Goal: Task Accomplishment & Management: Use online tool/utility

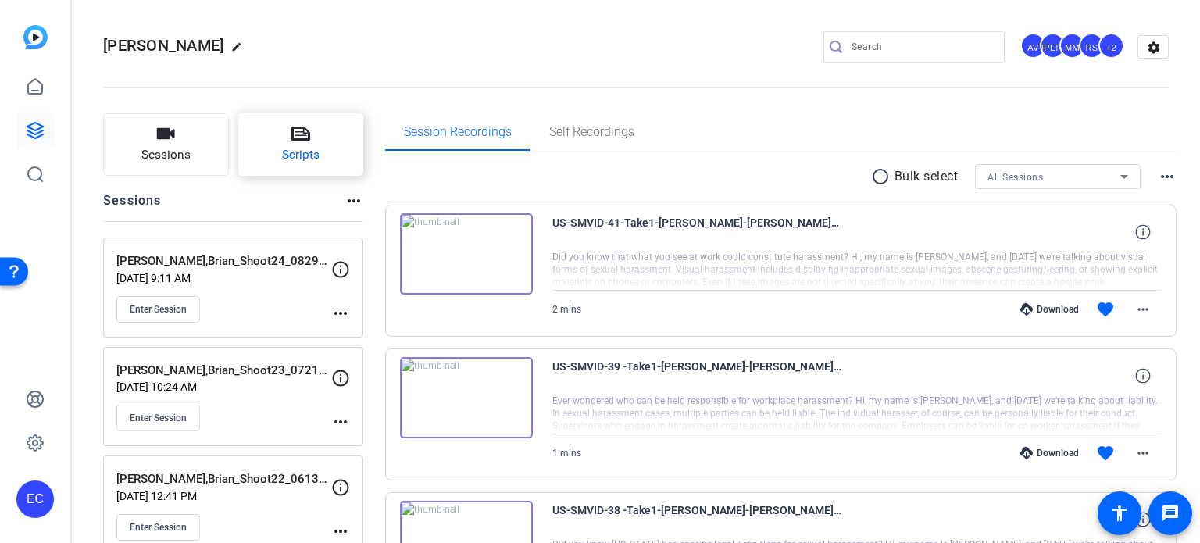
click at [263, 130] on button "Scripts" at bounding box center [301, 144] width 126 height 63
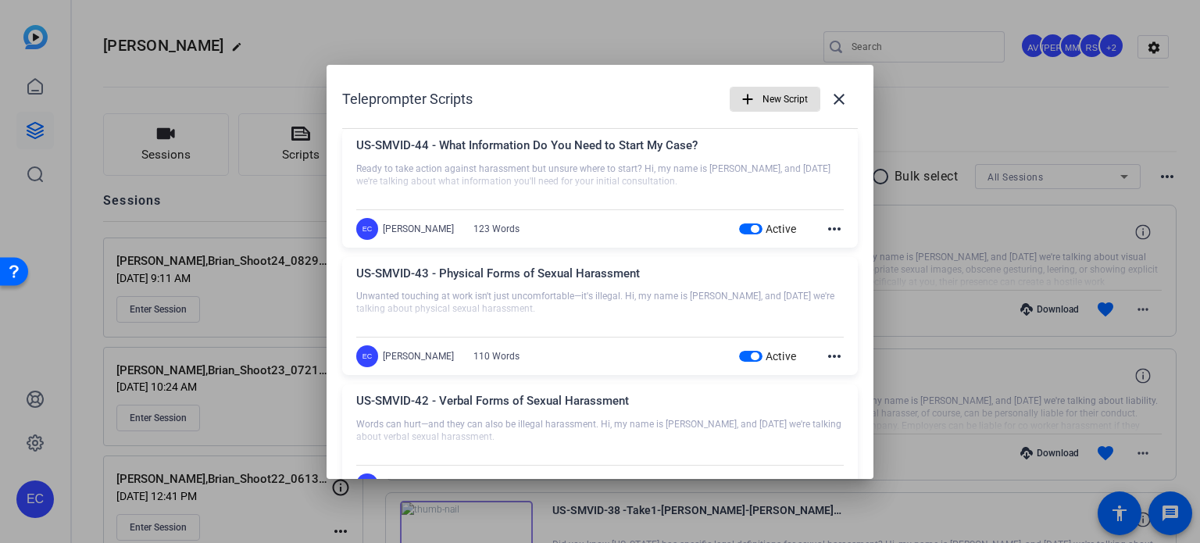
click at [1000, 99] on div at bounding box center [600, 271] width 1200 height 543
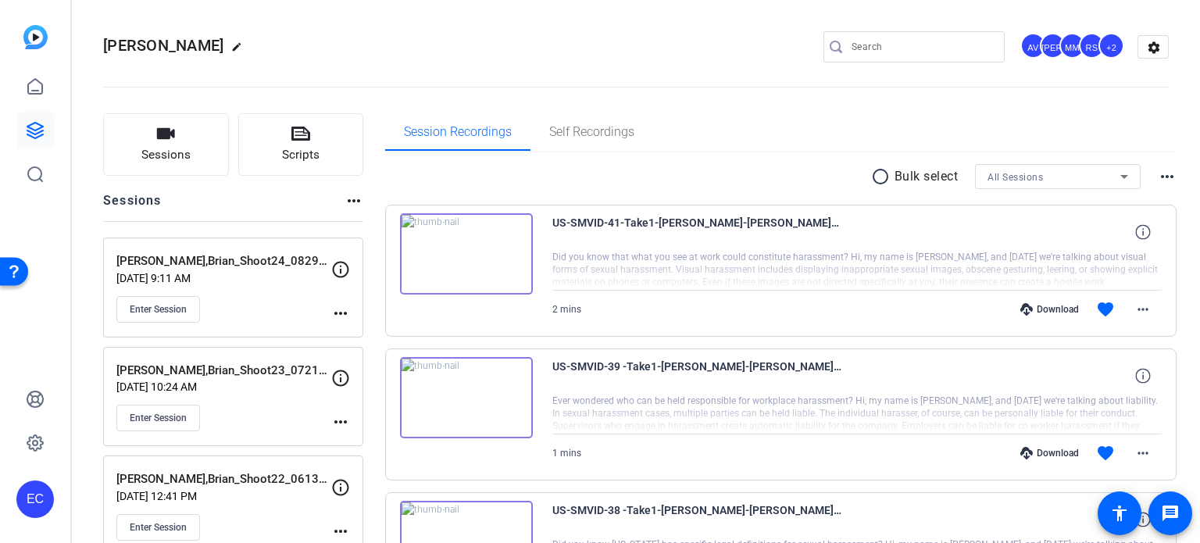
click at [338, 304] on mat-icon "more_horiz" at bounding box center [340, 313] width 19 height 19
click at [343, 324] on div "Edit Session Archive Session" at bounding box center [379, 345] width 96 height 47
click at [344, 309] on mat-icon "more_horiz" at bounding box center [340, 313] width 19 height 19
click at [338, 327] on button "Edit Session" at bounding box center [379, 336] width 96 height 20
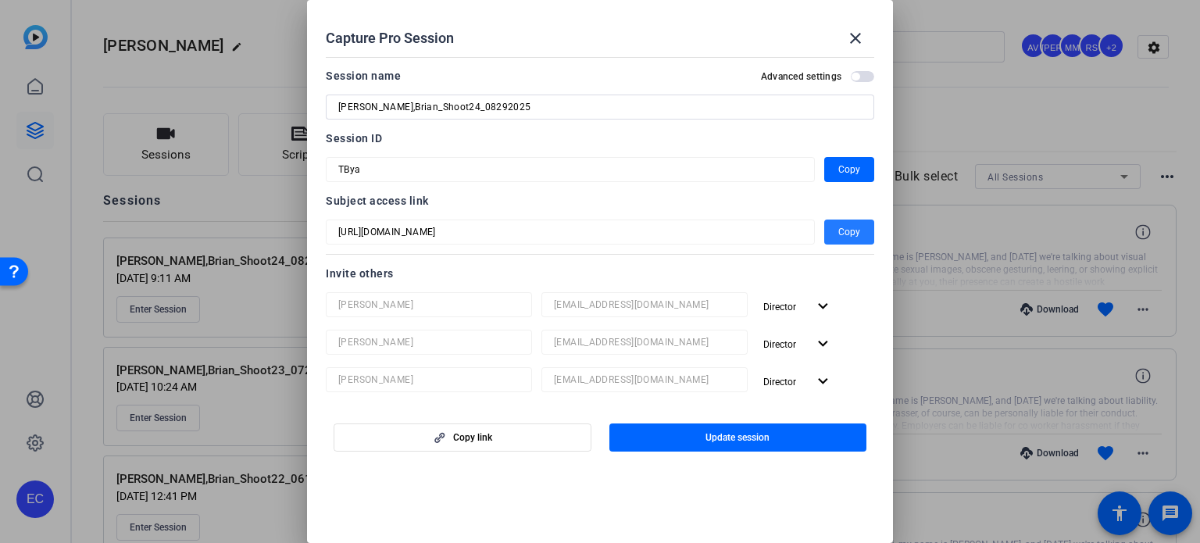
click at [839, 230] on span "Copy" at bounding box center [850, 232] width 22 height 19
click at [857, 41] on mat-icon "close" at bounding box center [855, 38] width 19 height 19
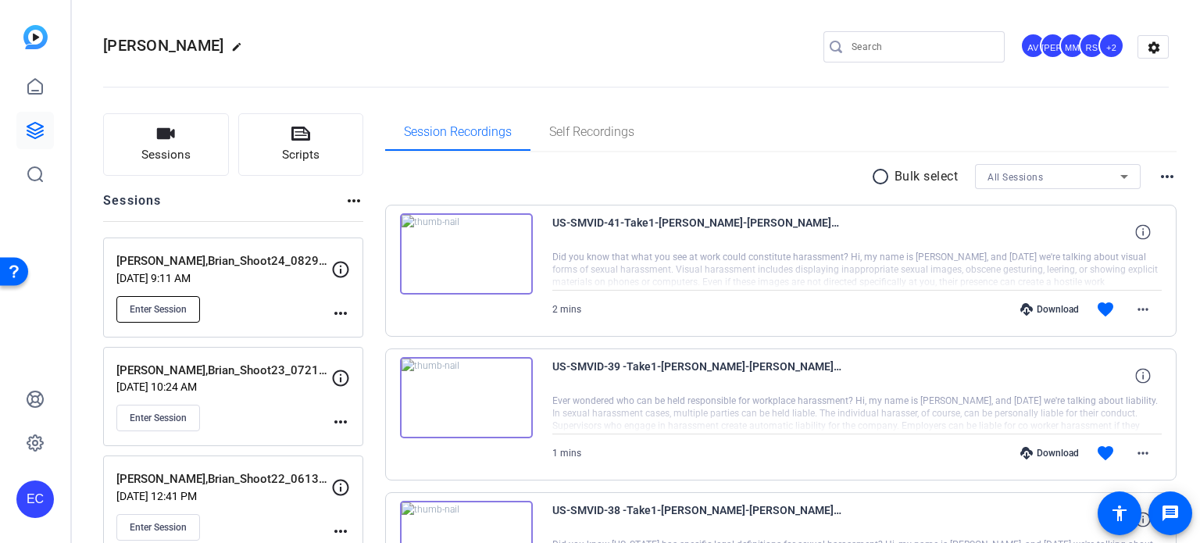
click at [152, 312] on span "Enter Session" at bounding box center [158, 309] width 57 height 13
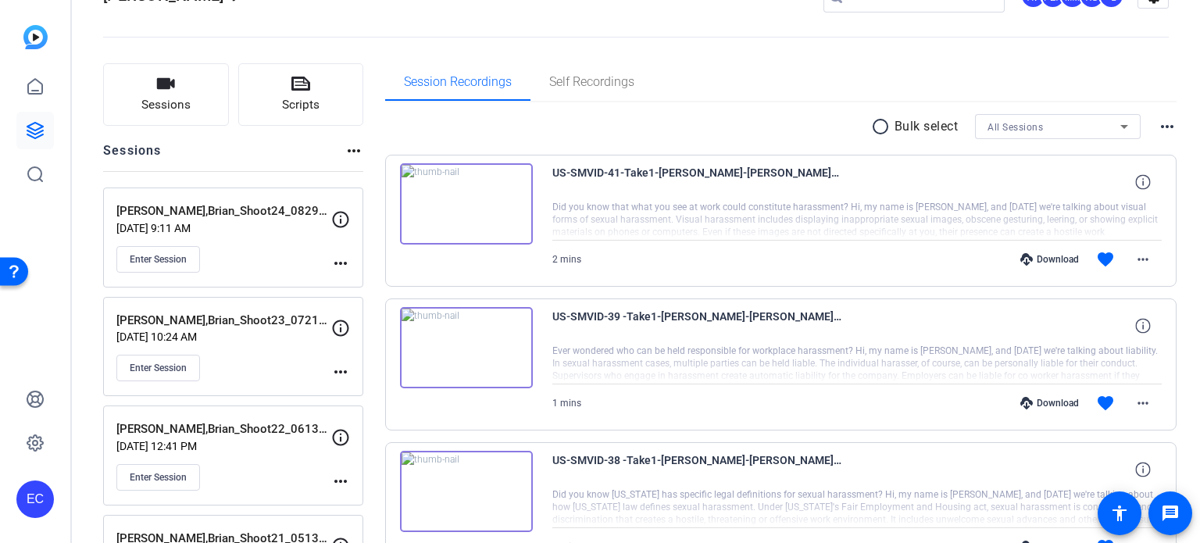
scroll to position [156, 0]
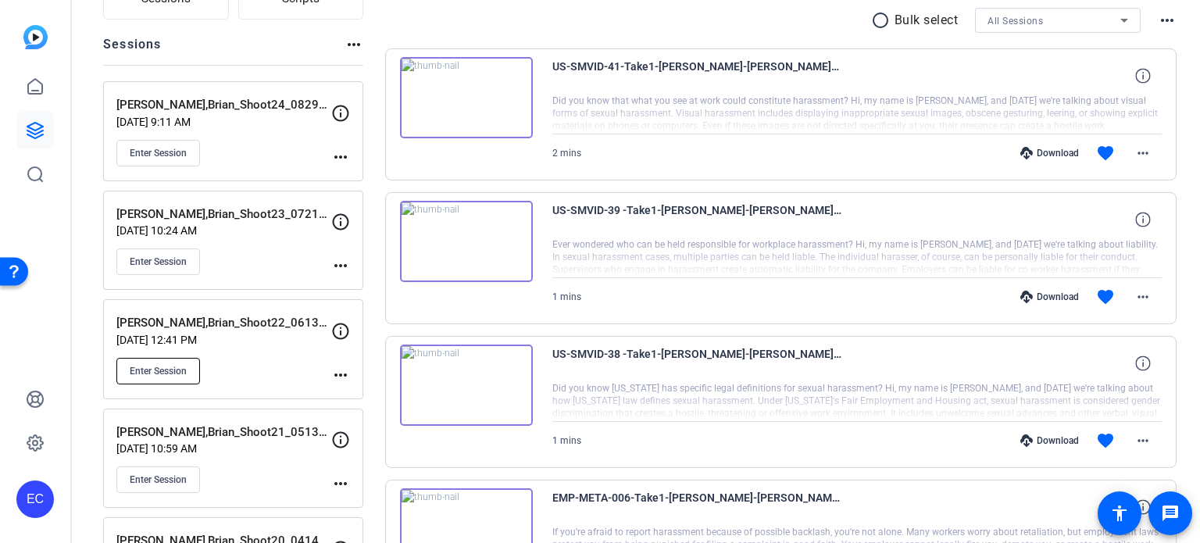
click at [149, 359] on button "Enter Session" at bounding box center [158, 371] width 84 height 27
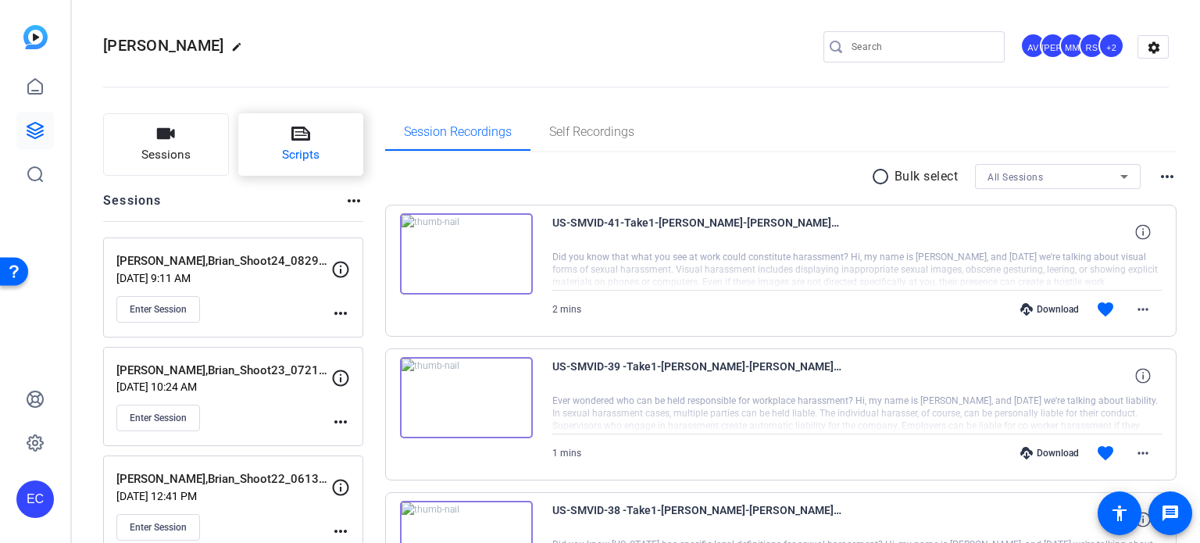
click at [317, 140] on button "Scripts" at bounding box center [301, 144] width 126 height 63
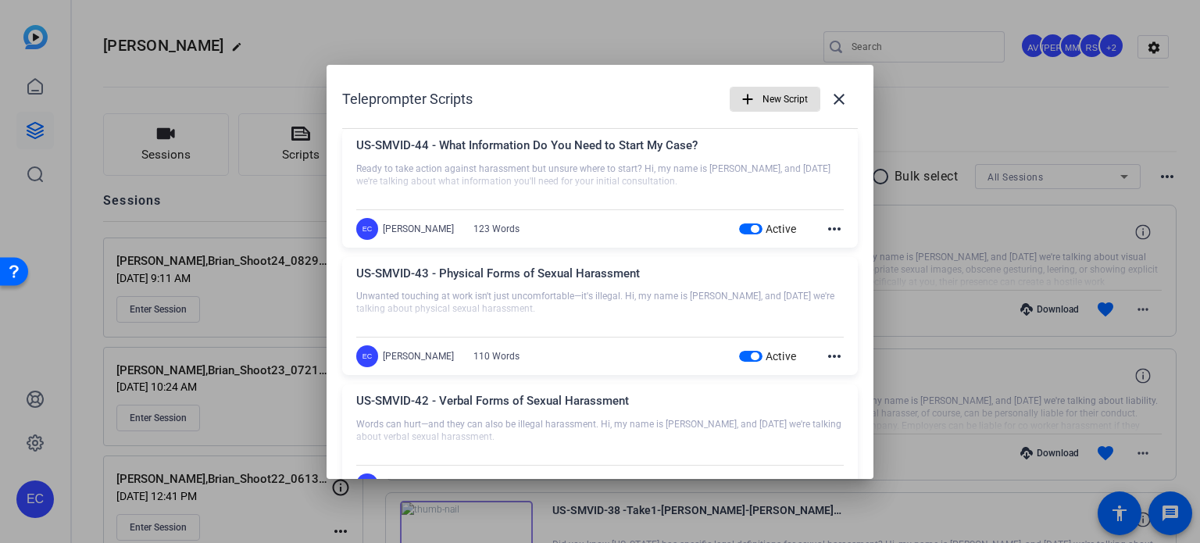
click at [739, 231] on span "button" at bounding box center [750, 229] width 23 height 11
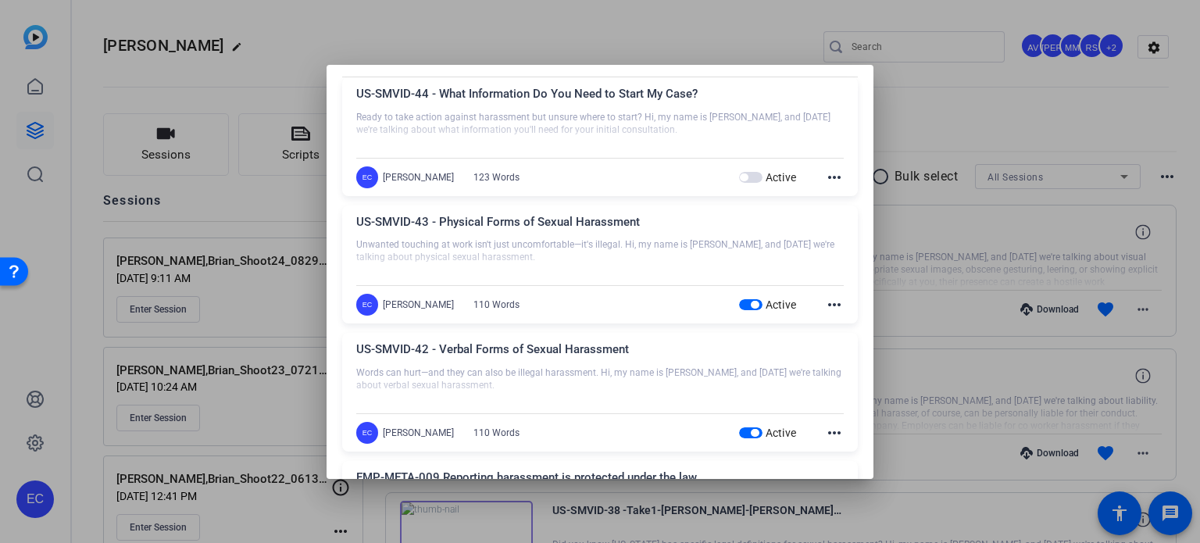
scroll to position [78, 0]
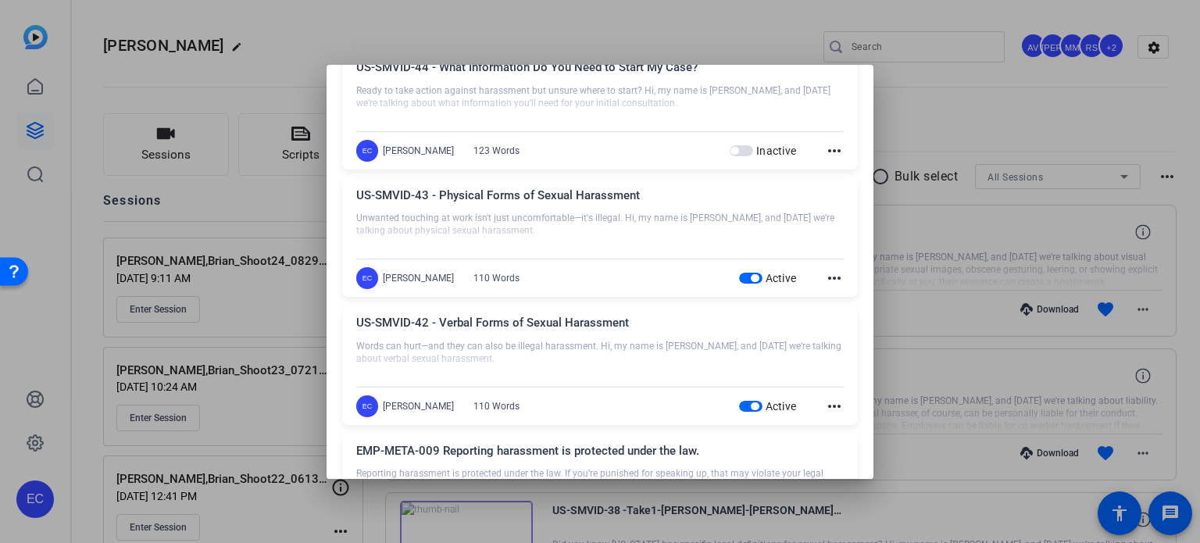
click at [739, 273] on span "button" at bounding box center [750, 278] width 23 height 11
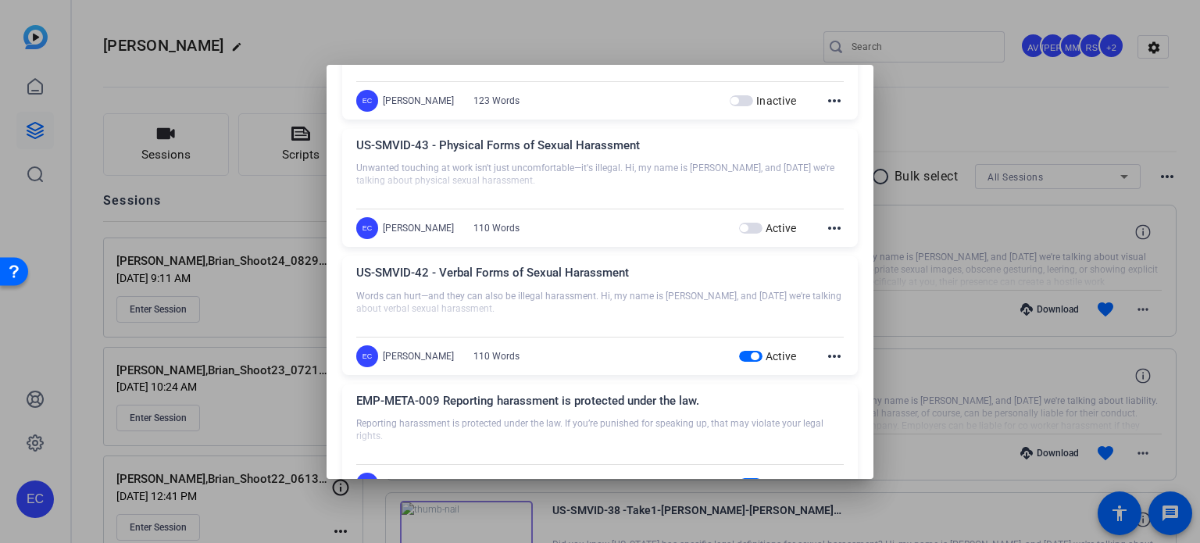
scroll to position [234, 0]
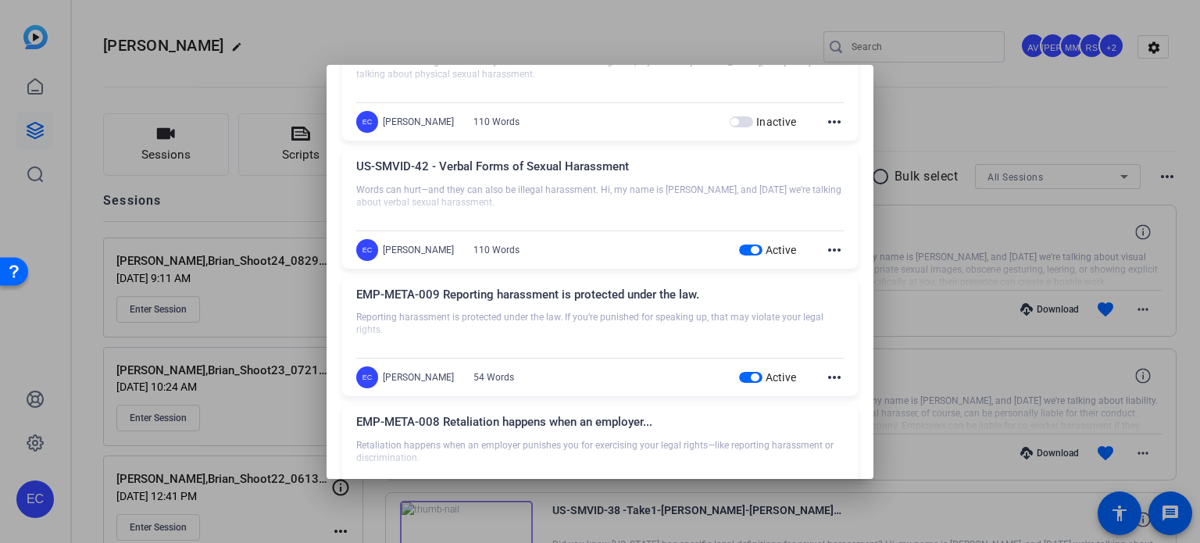
click at [739, 245] on span "button" at bounding box center [750, 250] width 23 height 11
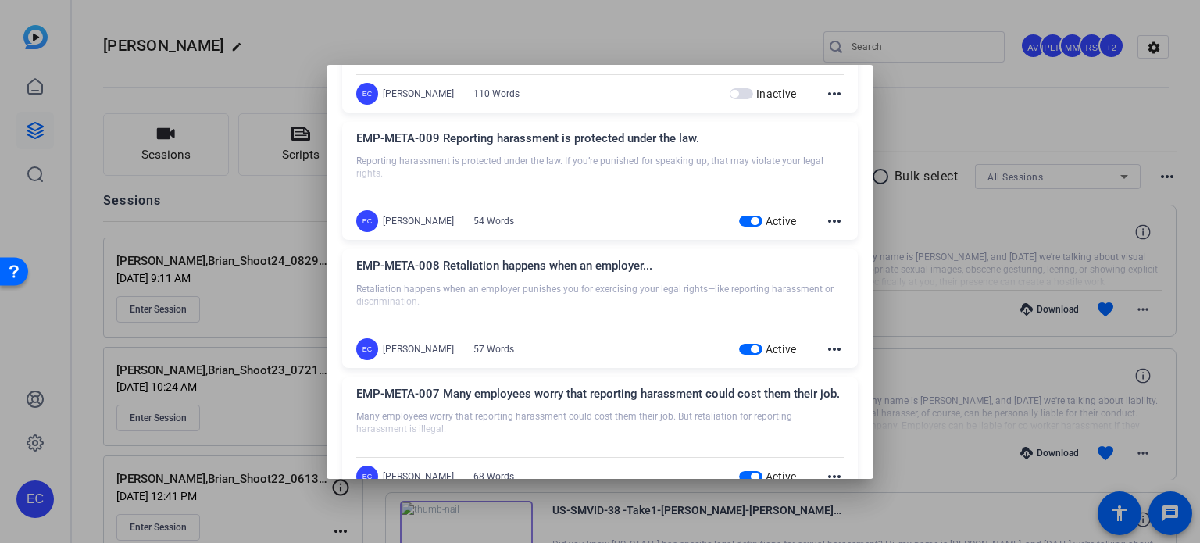
click at [739, 221] on span "button" at bounding box center [750, 221] width 23 height 11
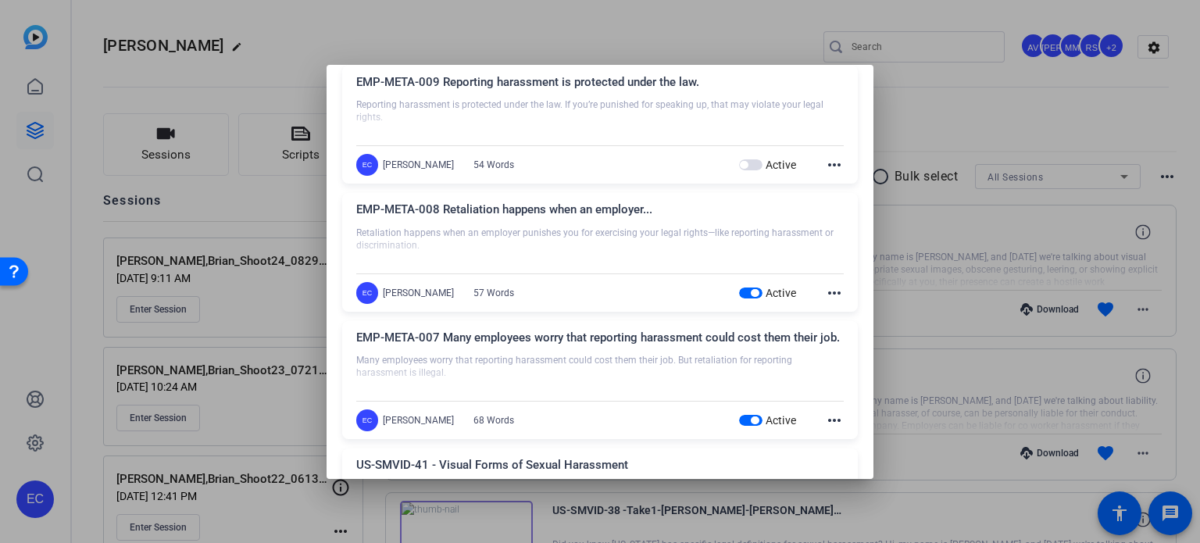
scroll to position [469, 0]
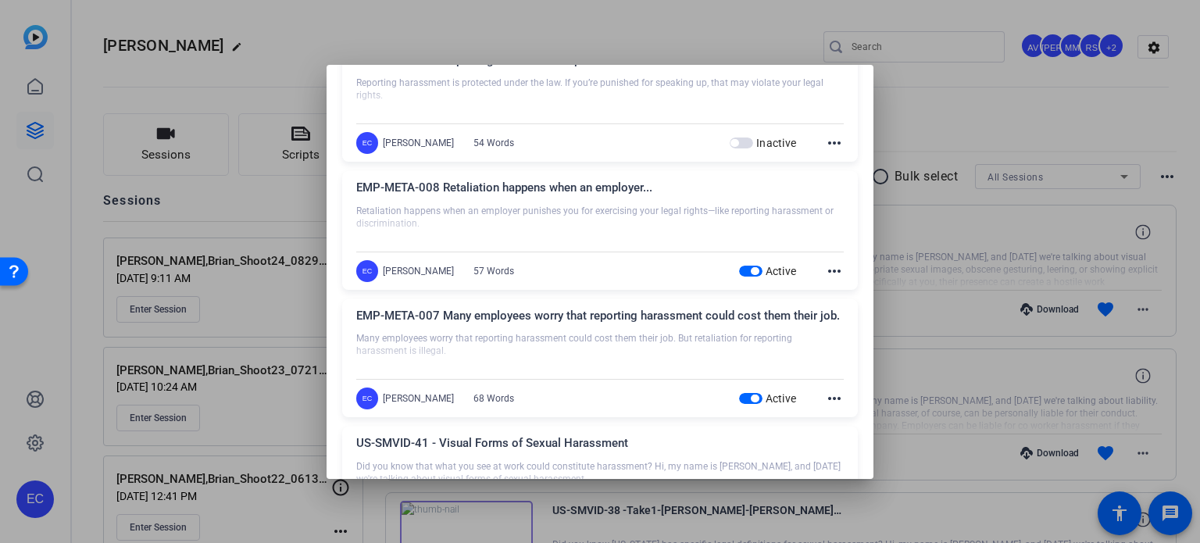
click at [739, 266] on span "button" at bounding box center [750, 271] width 23 height 11
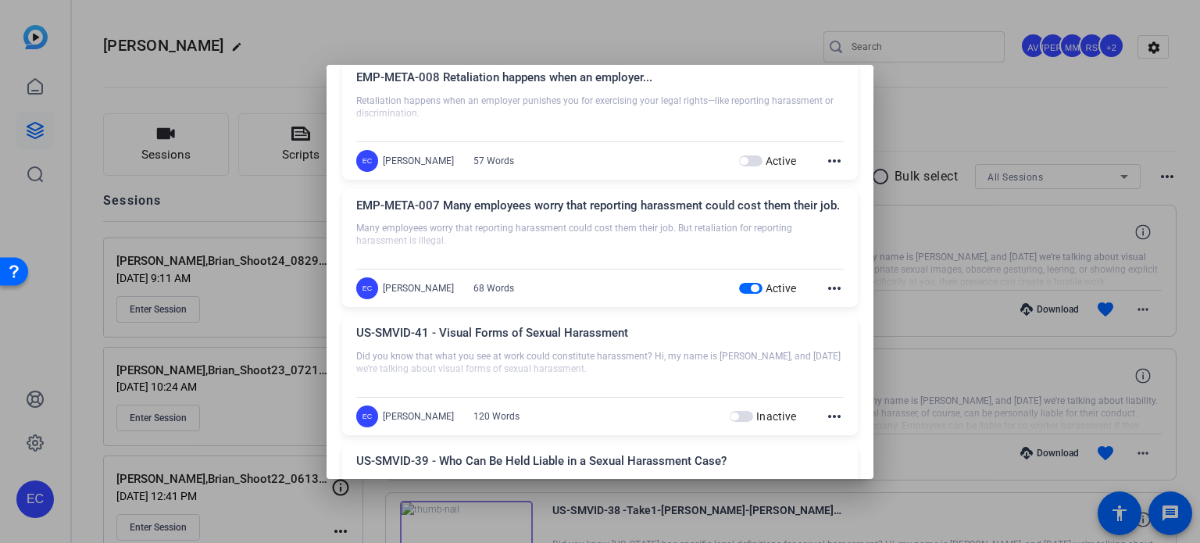
scroll to position [625, 0]
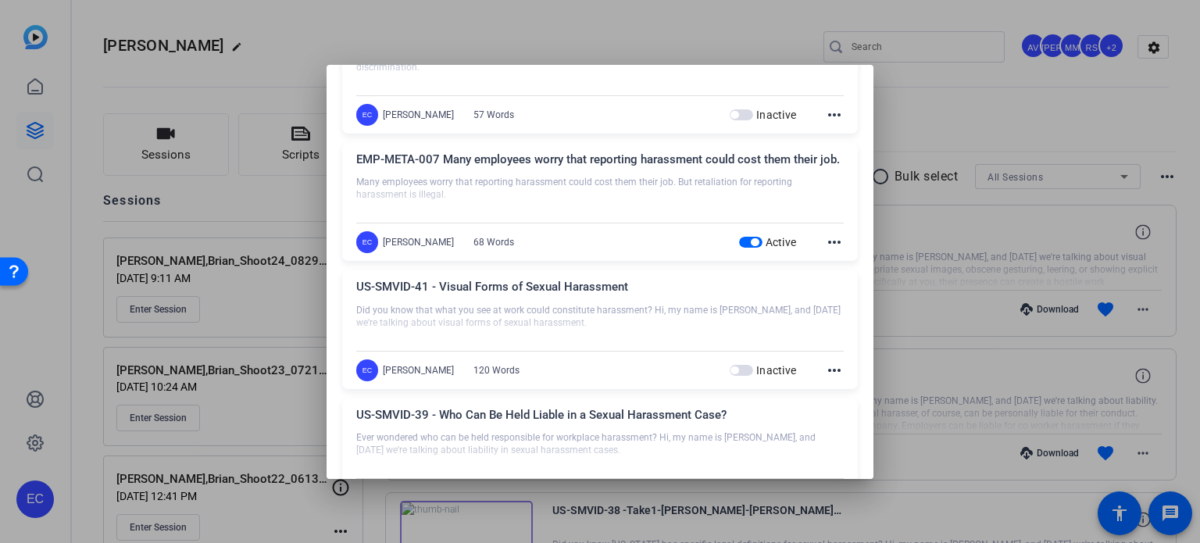
click at [751, 246] on span "button" at bounding box center [755, 242] width 8 height 8
click at [100, 228] on div at bounding box center [600, 271] width 1200 height 543
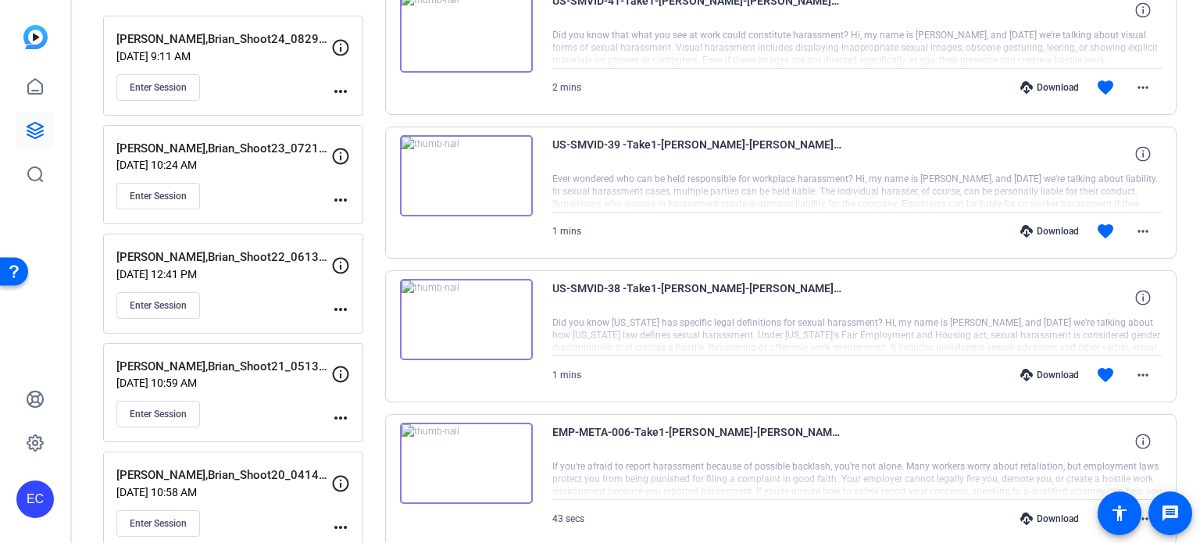
scroll to position [234, 0]
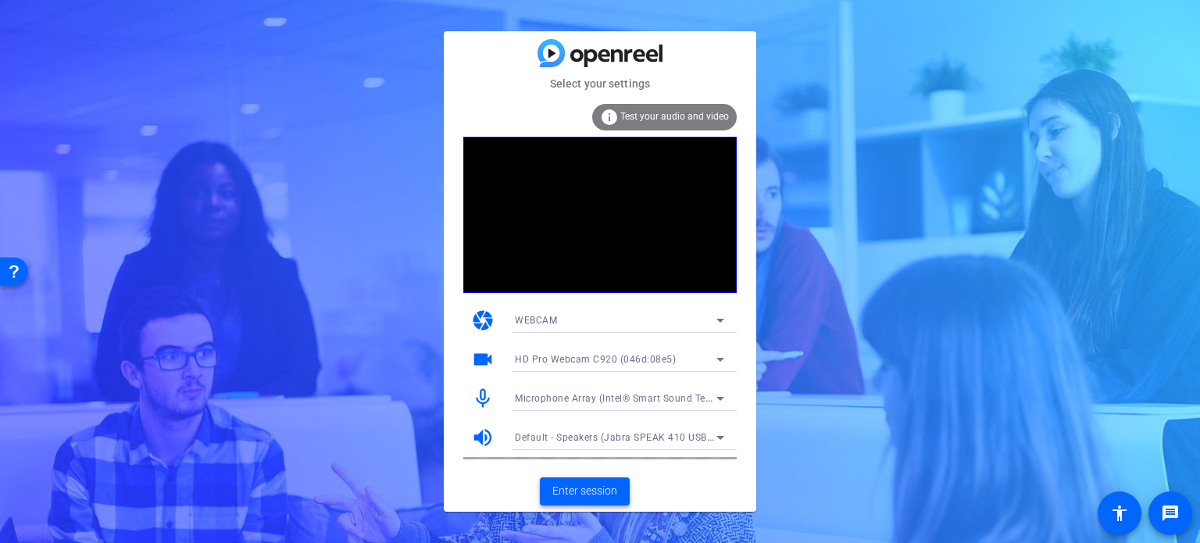
click at [579, 489] on span "Enter session" at bounding box center [585, 491] width 65 height 16
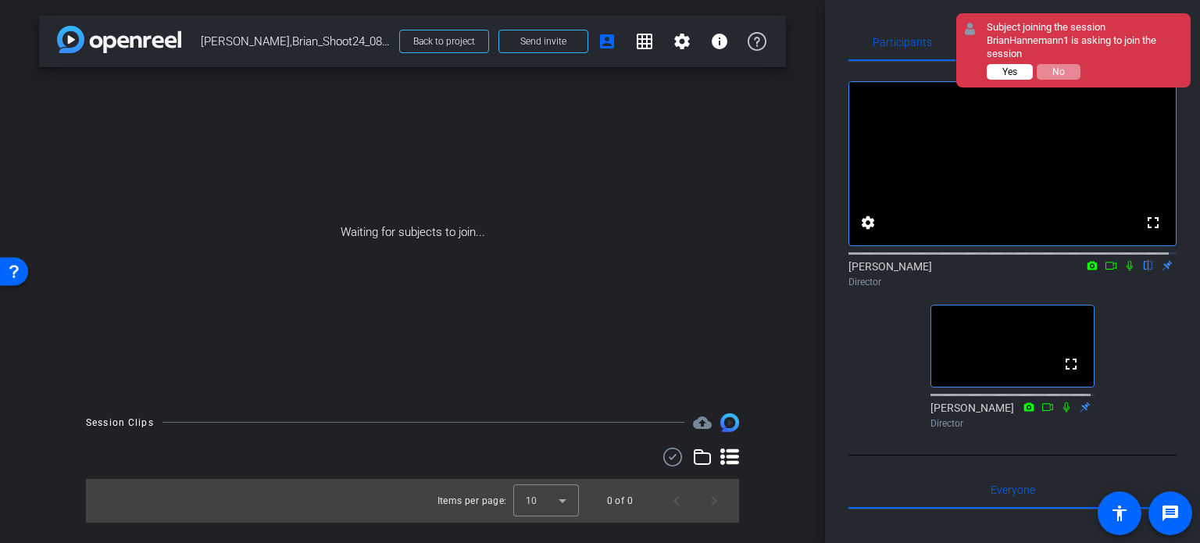
click at [1001, 66] on button "Yes" at bounding box center [1010, 72] width 46 height 16
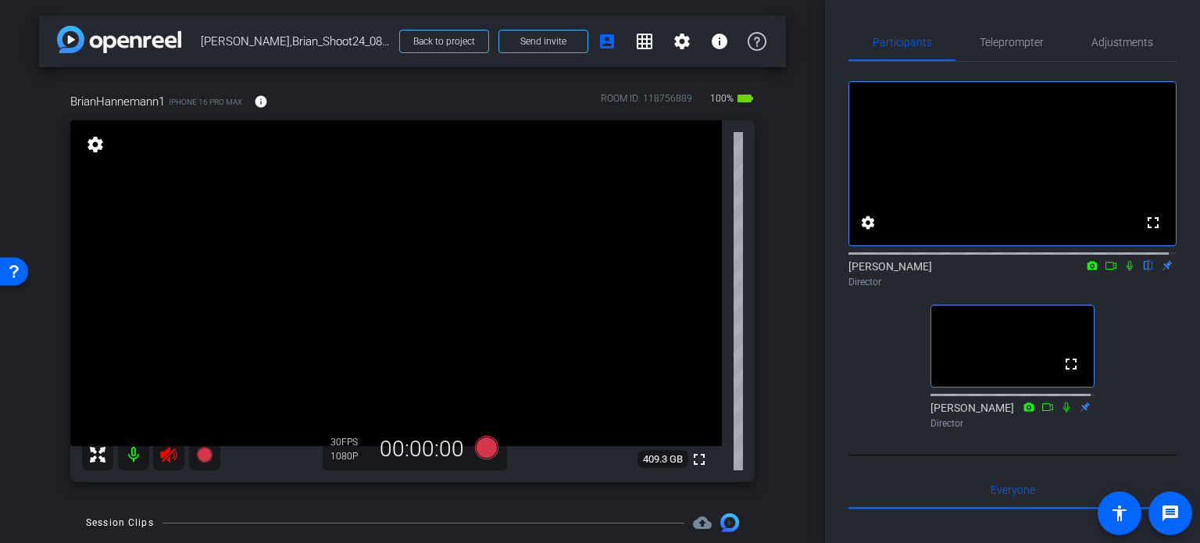
click at [171, 456] on icon at bounding box center [168, 454] width 19 height 19
click at [1114, 47] on span "Adjustments" at bounding box center [1123, 42] width 62 height 11
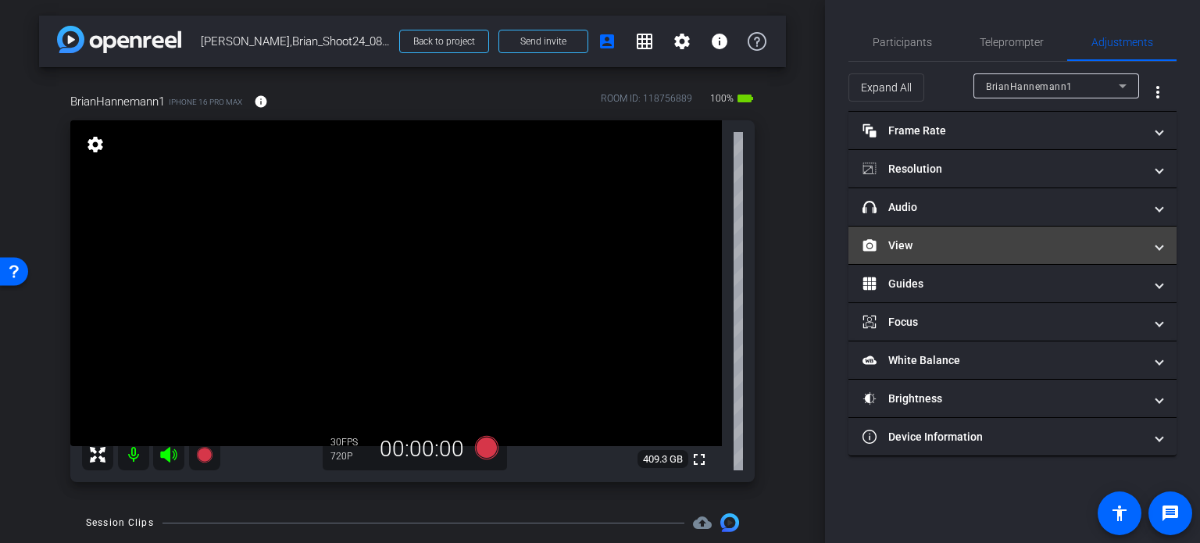
click at [939, 238] on mat-panel-title "View" at bounding box center [1003, 246] width 281 height 16
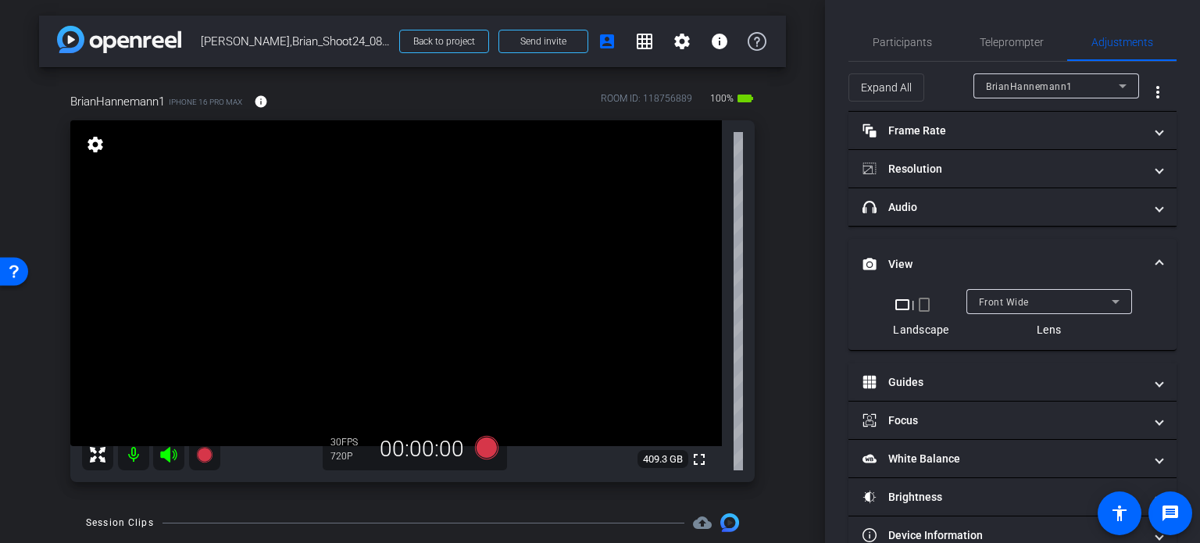
click at [919, 298] on mat-icon "crop_portrait" at bounding box center [924, 304] width 19 height 19
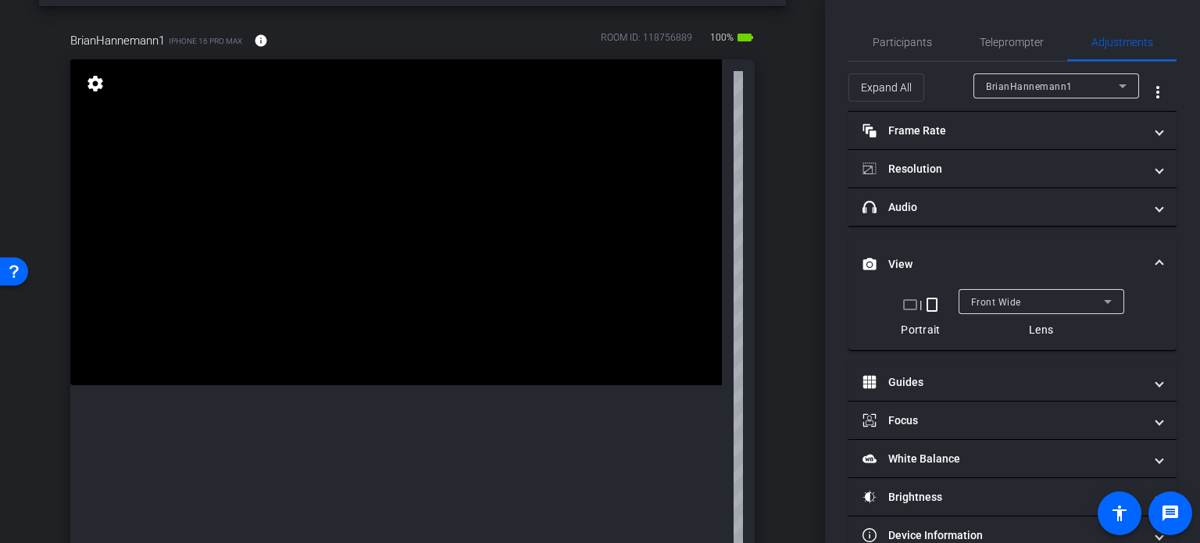
scroll to position [156, 0]
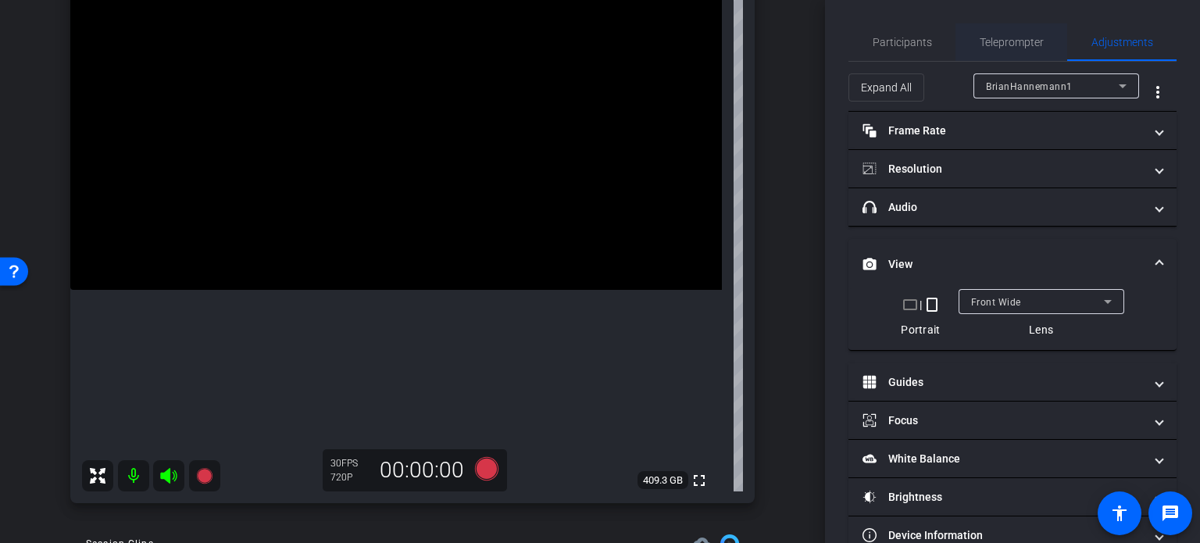
click at [1013, 38] on span "Teleprompter" at bounding box center [1012, 42] width 64 height 11
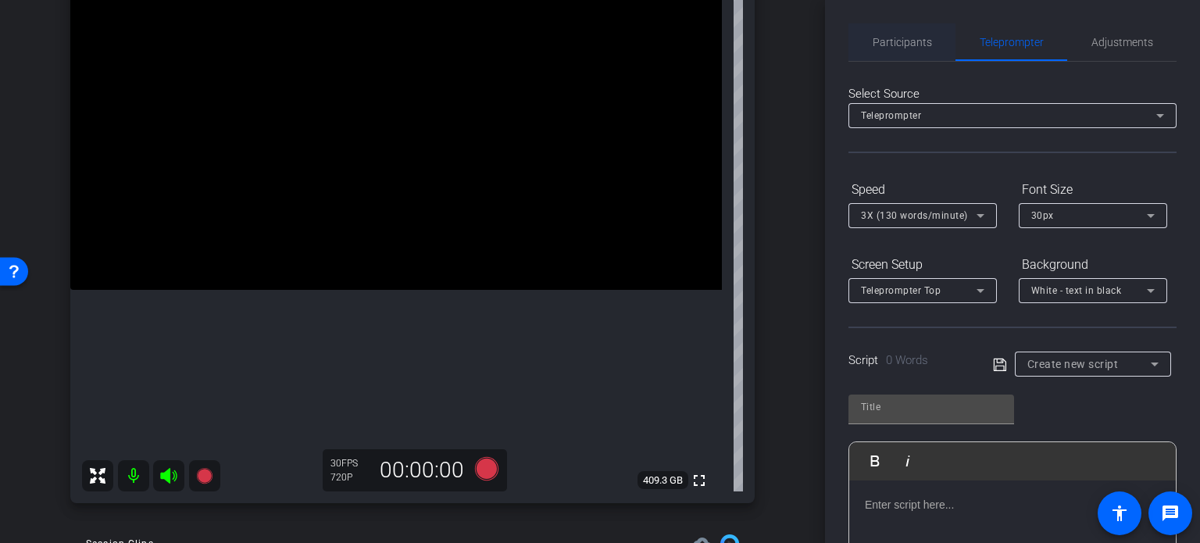
click at [907, 37] on span "Participants" at bounding box center [902, 42] width 59 height 11
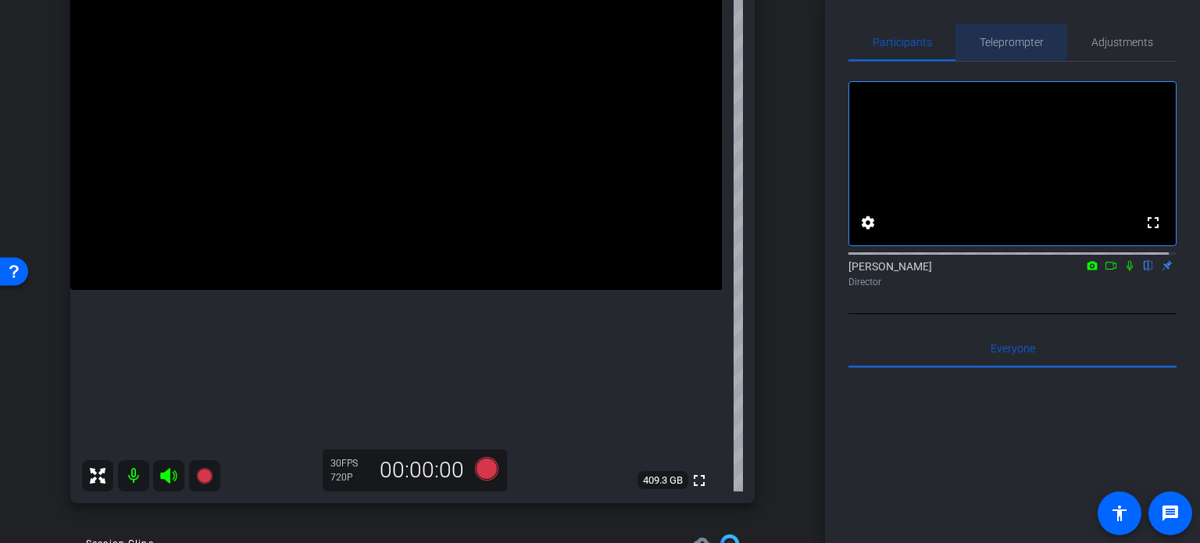
click at [1000, 38] on span "Teleprompter" at bounding box center [1012, 42] width 64 height 11
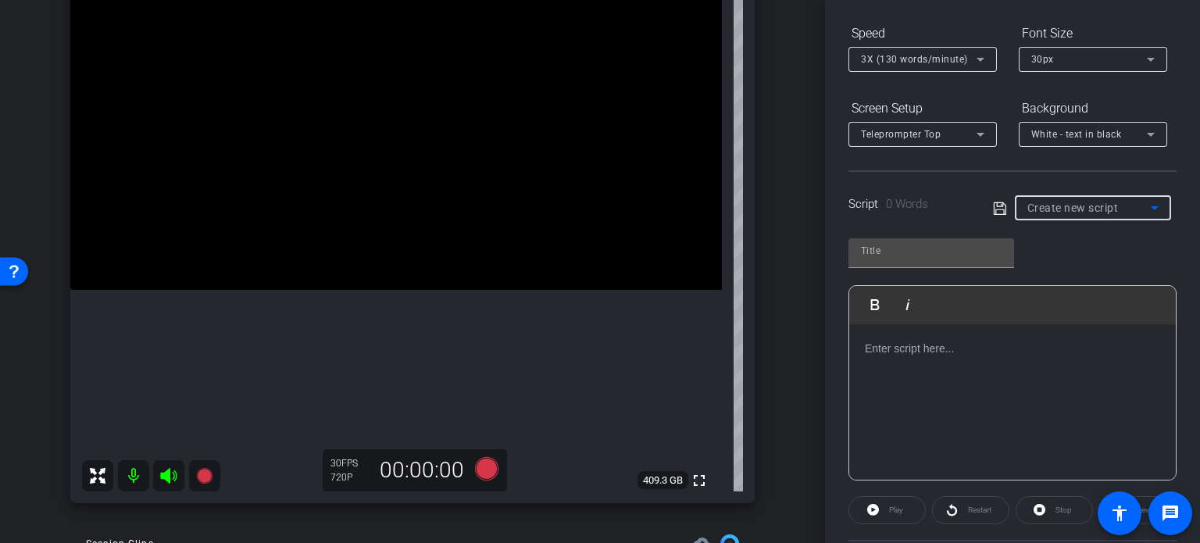
click at [1070, 205] on span "Create new script" at bounding box center [1073, 208] width 91 height 13
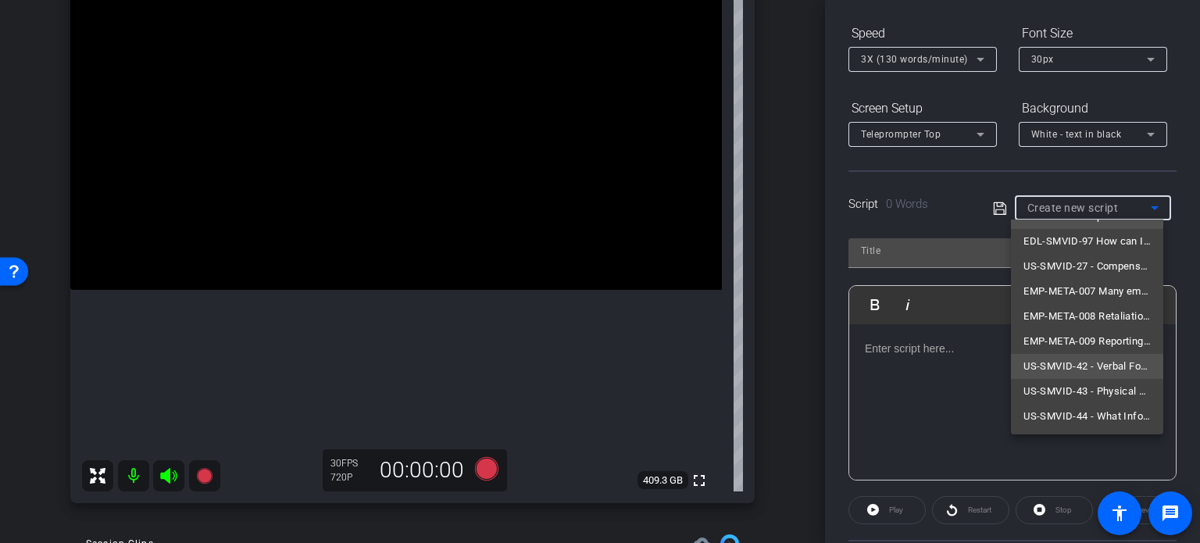
scroll to position [0, 0]
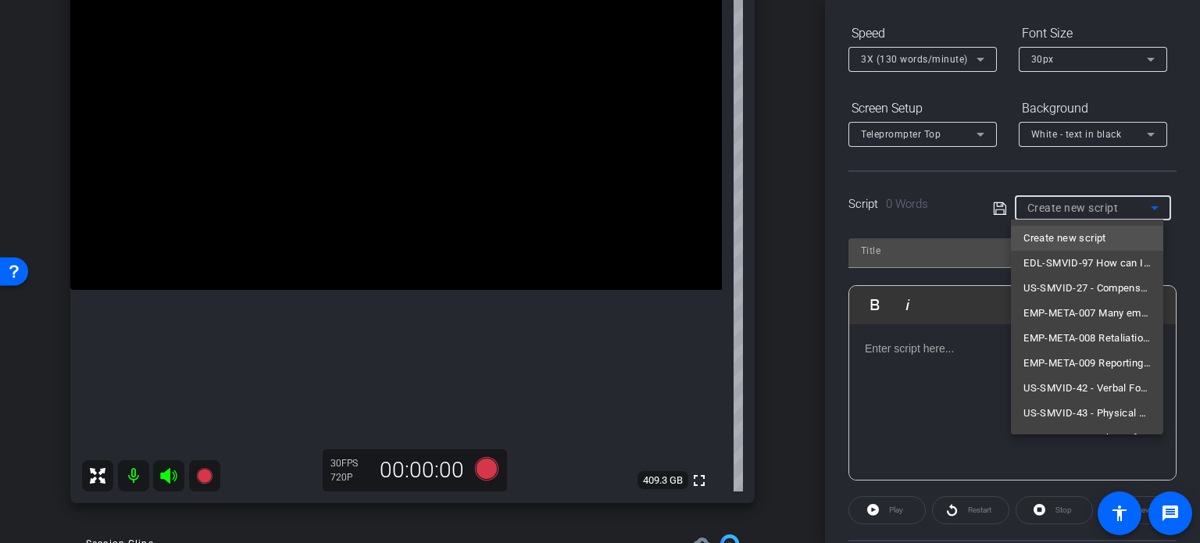
click at [790, 371] on div at bounding box center [600, 271] width 1200 height 543
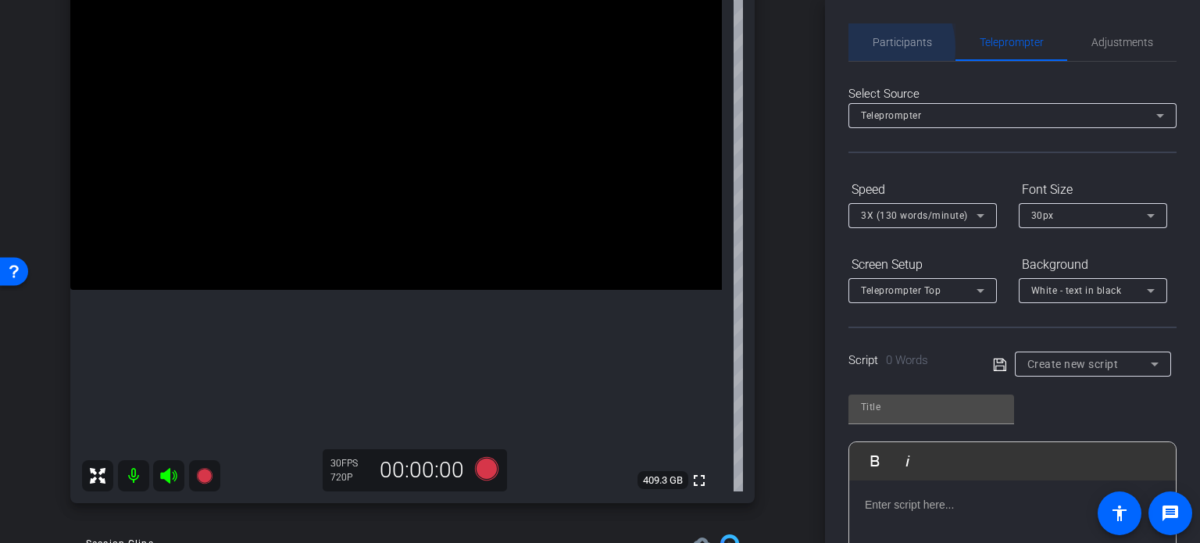
click at [873, 48] on span "Participants" at bounding box center [902, 42] width 59 height 11
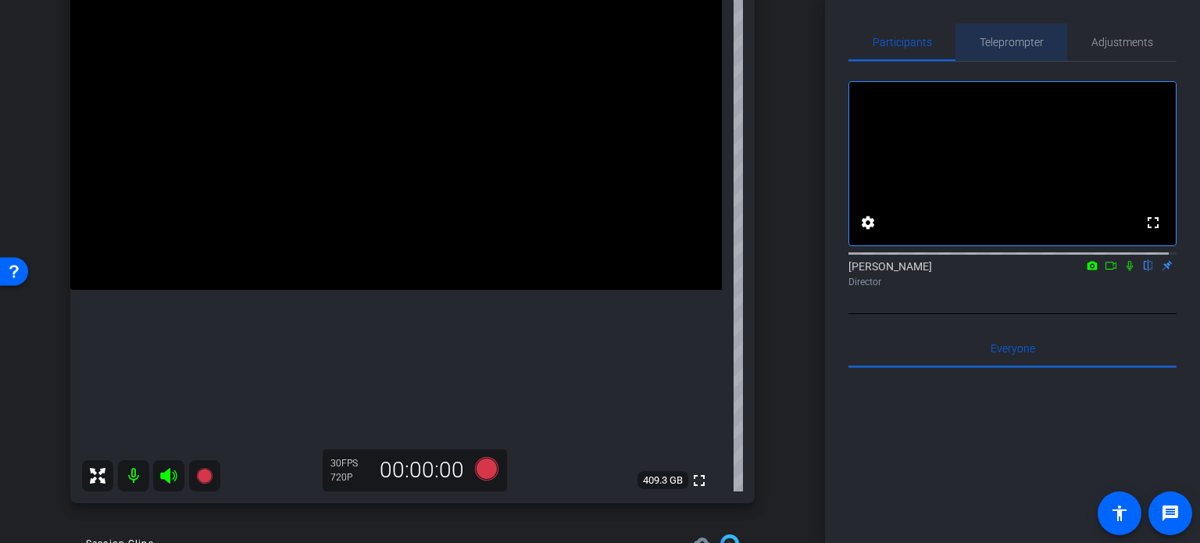
click at [1021, 42] on span "Teleprompter" at bounding box center [1012, 42] width 64 height 11
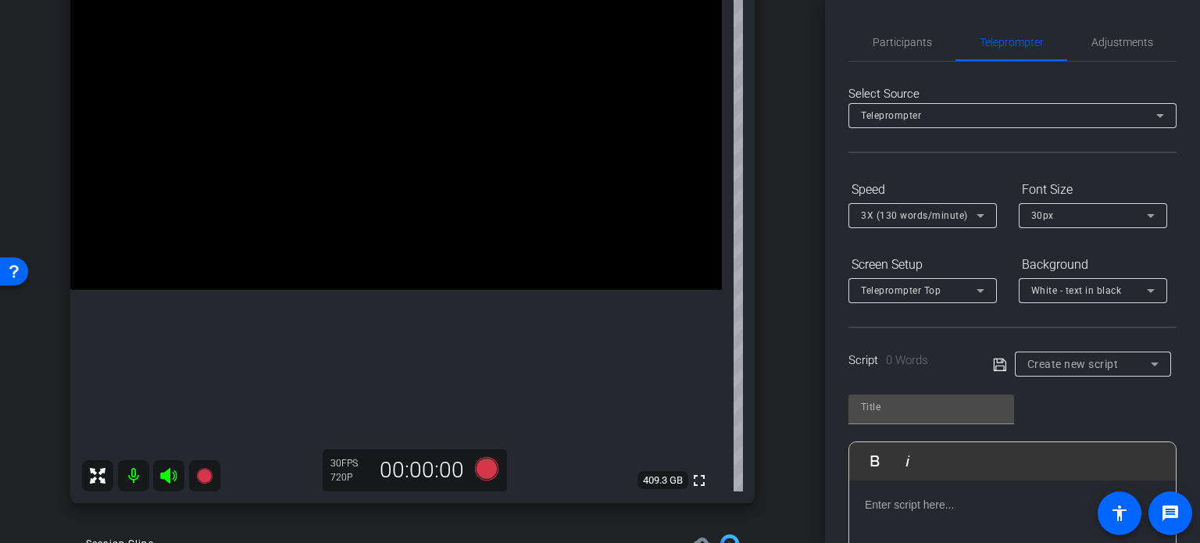
scroll to position [78, 0]
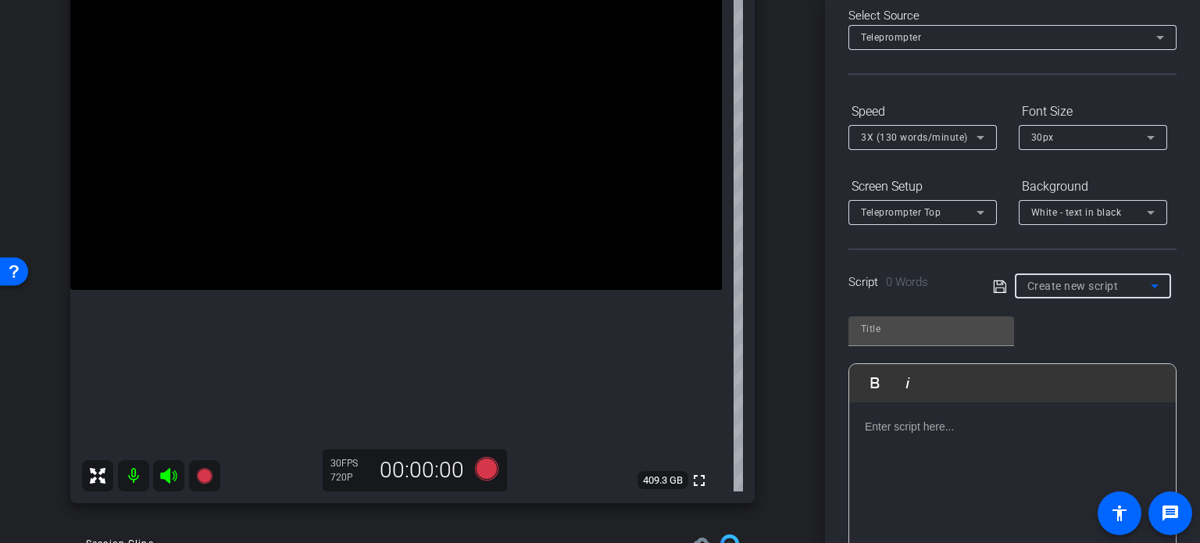
click at [1116, 282] on div "Create new script" at bounding box center [1089, 286] width 123 height 19
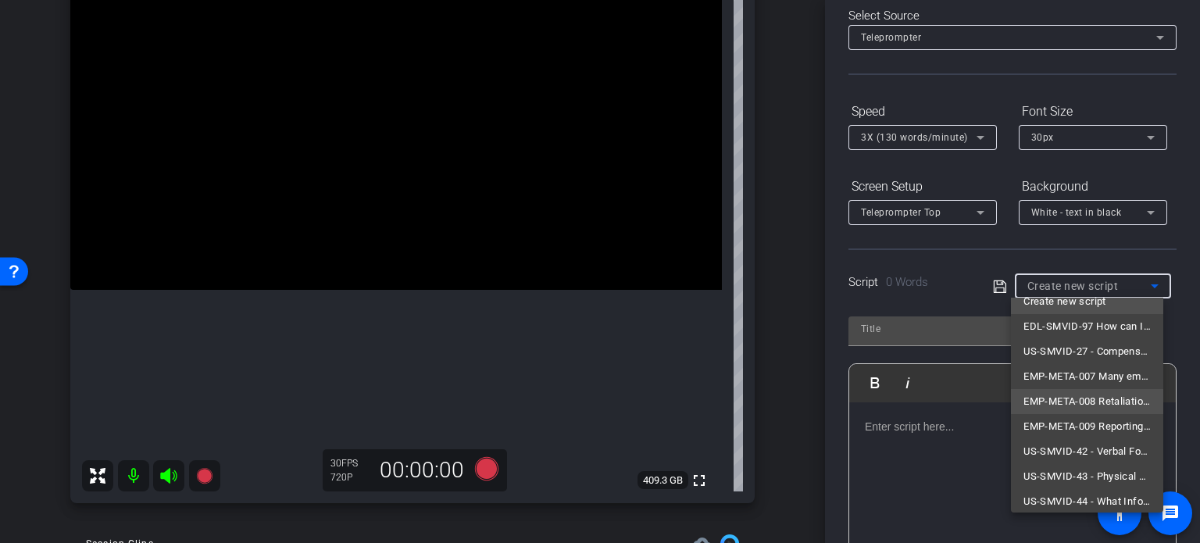
scroll to position [22, 0]
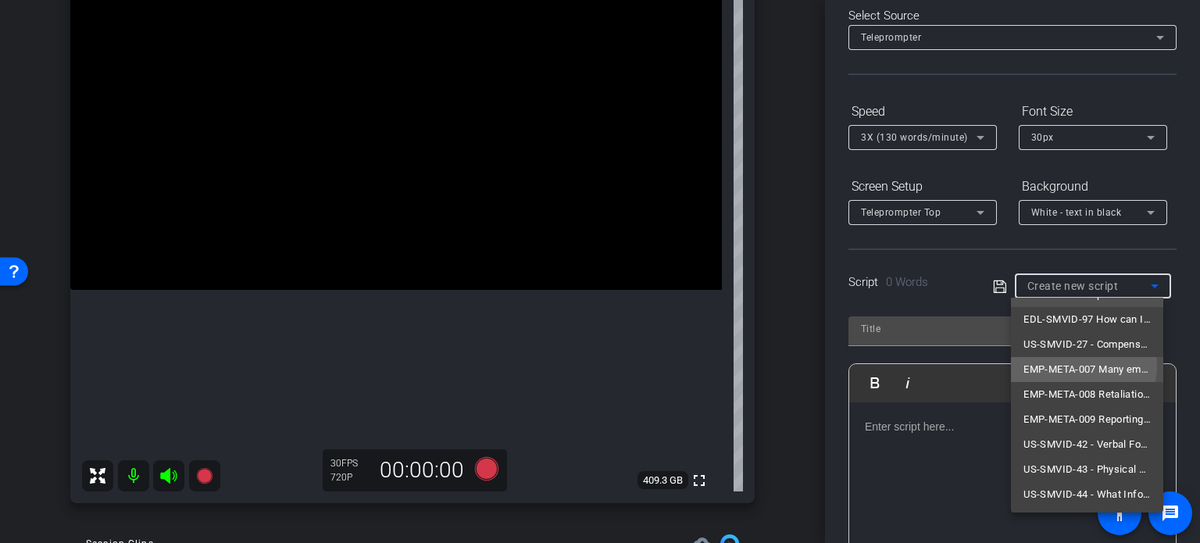
click at [1078, 365] on span "EMP-META-007 Many employees worry that reporting harassment could cost them the…" at bounding box center [1087, 369] width 127 height 19
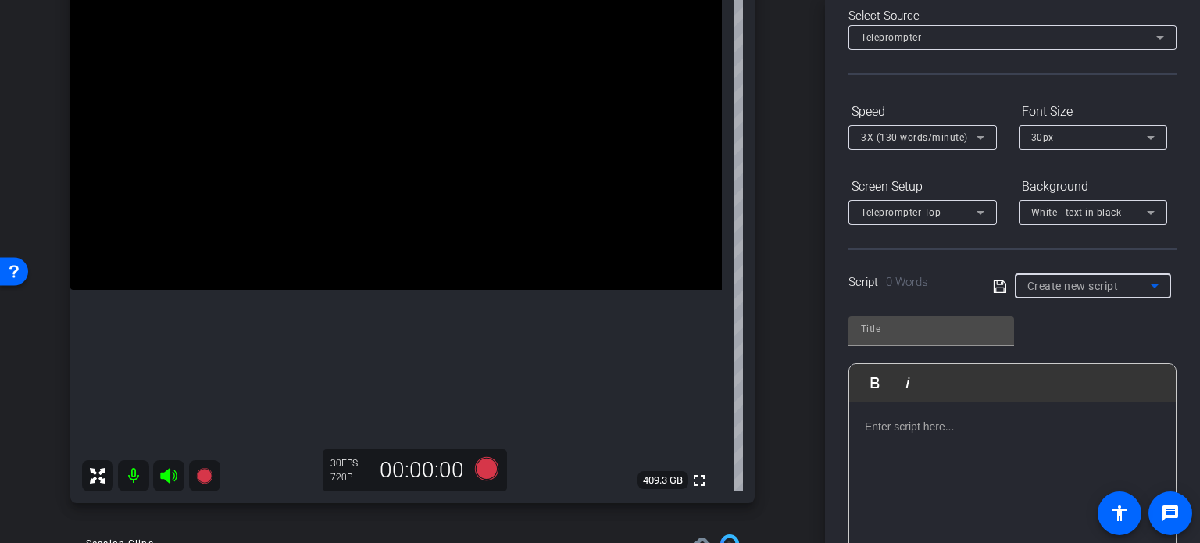
type input "EMP-META-007 Many employees worry that reporting harassment could cost them the…"
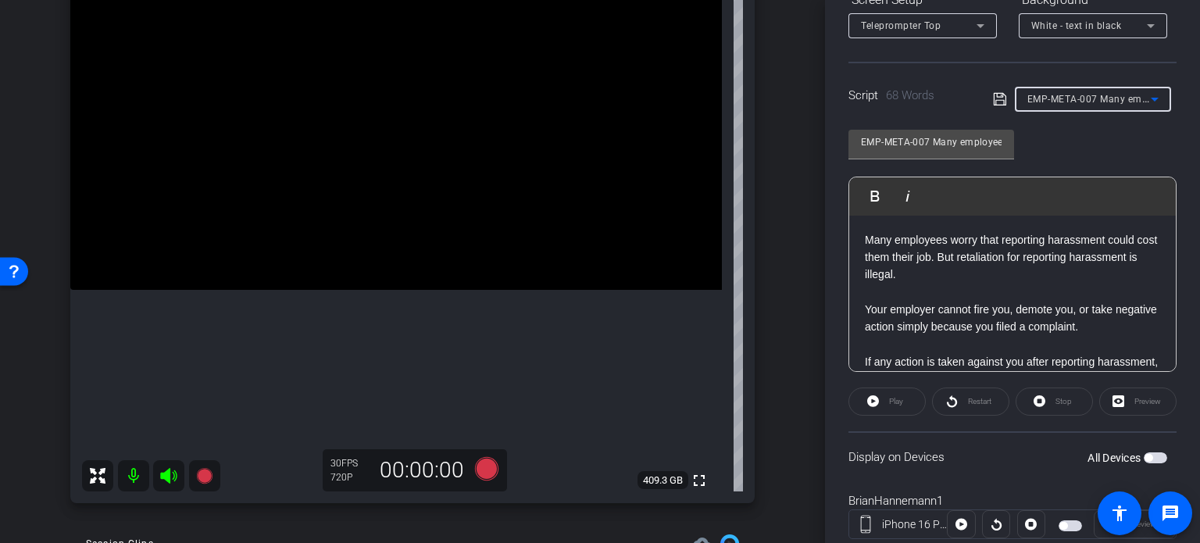
scroll to position [309, 0]
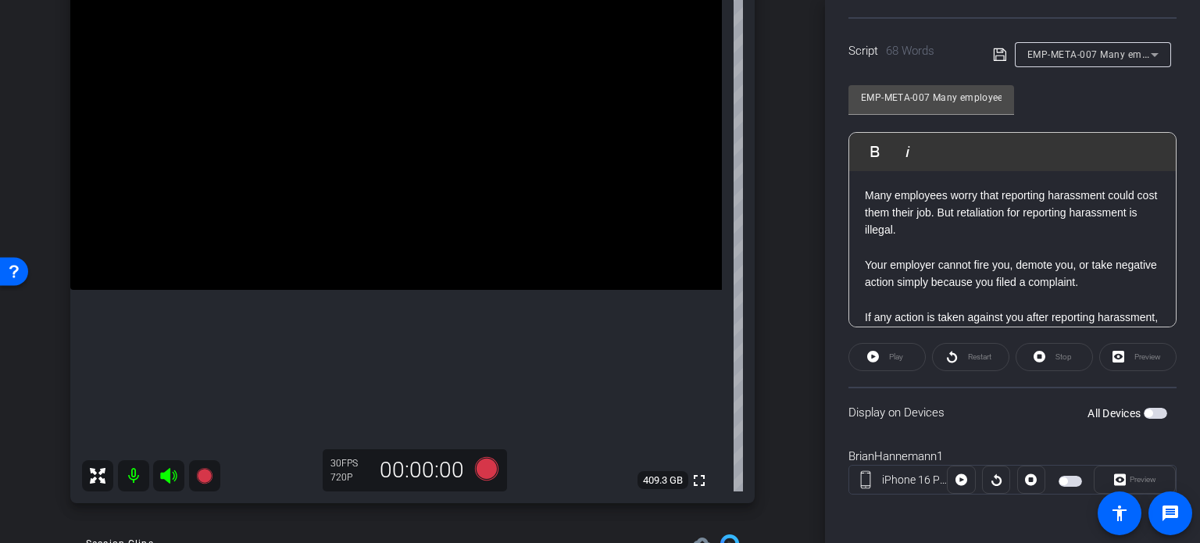
click at [1147, 408] on span "button" at bounding box center [1155, 413] width 23 height 11
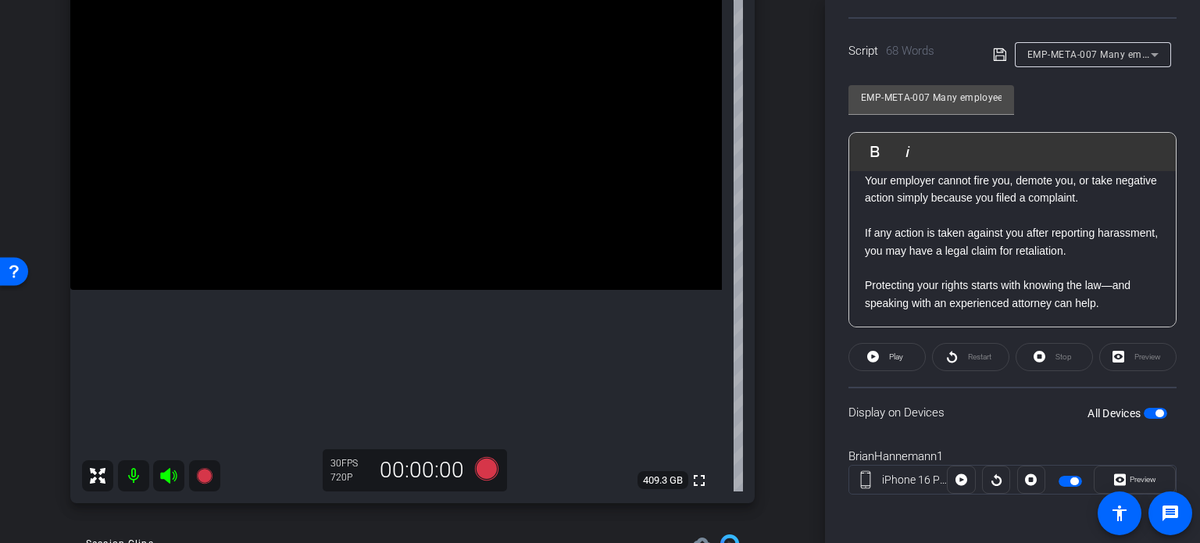
scroll to position [0, 0]
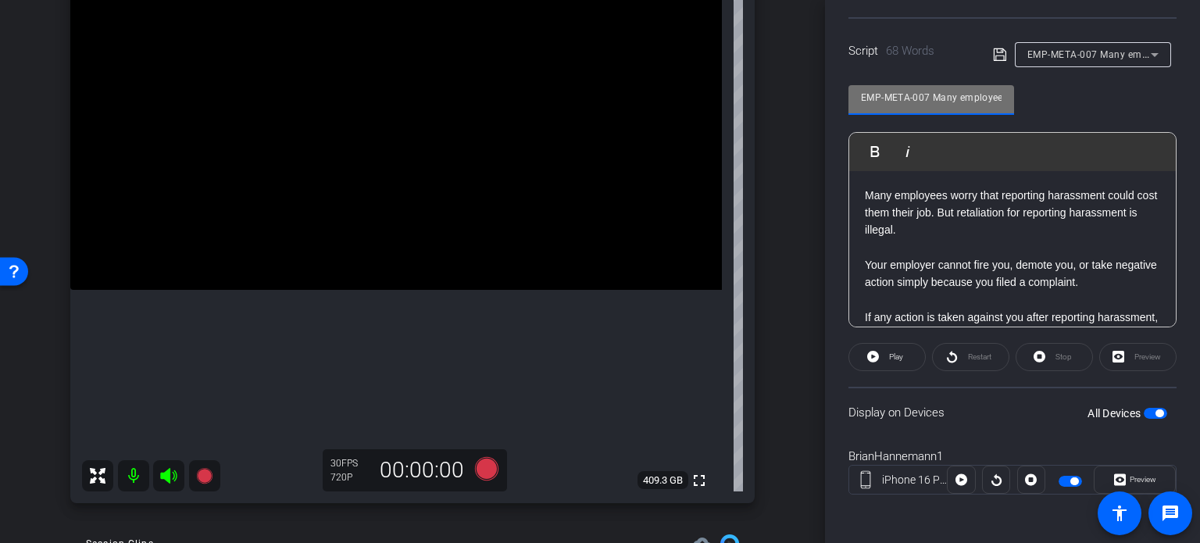
drag, startPoint x: 910, startPoint y: 101, endPoint x: 670, endPoint y: 92, distance: 240.1
click at [670, 92] on div "arrow_back Hannemann,Brian_Shoot24_08292025 Back to project Send invite account…" at bounding box center [600, 271] width 1200 height 543
click at [750, 239] on div "BrianHannemann1 iPhone 16 Pro Max info ROOM ID: 118756889 100% battery_std full…" at bounding box center [412, 215] width 747 height 608
drag, startPoint x: 954, startPoint y: 98, endPoint x: 1041, endPoint y: 95, distance: 86.8
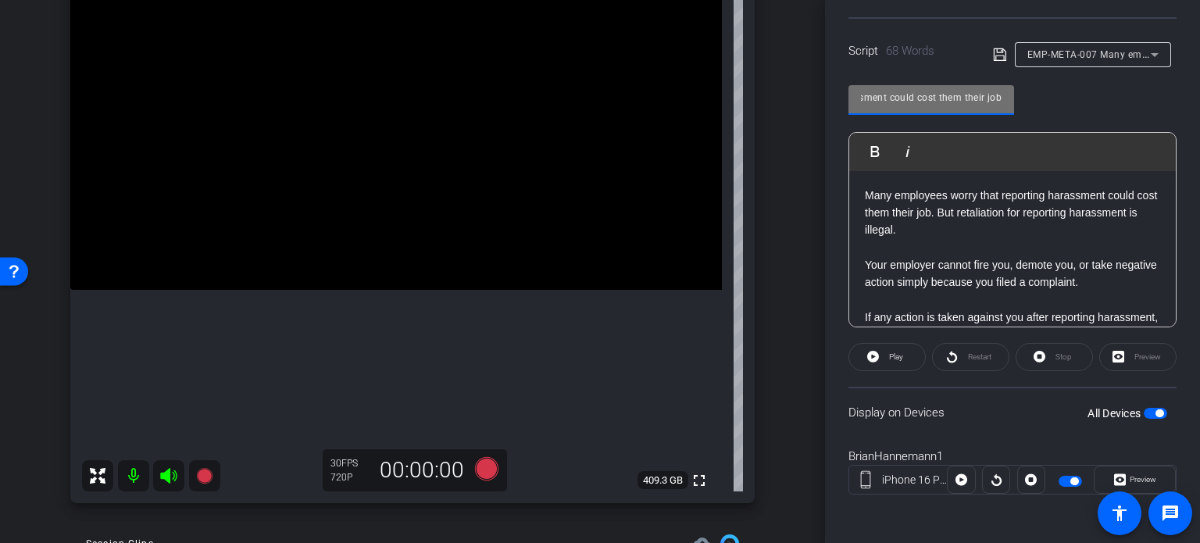
click at [1041, 95] on div "EMP-META-007 Many employees worry that reporting harassment could cost them the…" at bounding box center [1013, 200] width 328 height 254
click at [978, 101] on input "EMP-META-007 Many employees worry that reporting harassment could cost them the…" at bounding box center [931, 97] width 141 height 19
drag, startPoint x: 942, startPoint y: 105, endPoint x: 826, endPoint y: 120, distance: 116.6
click at [826, 120] on div "Participants Teleprompter Adjustments settings Erika Centeno flip Director Ever…" at bounding box center [1012, 271] width 375 height 543
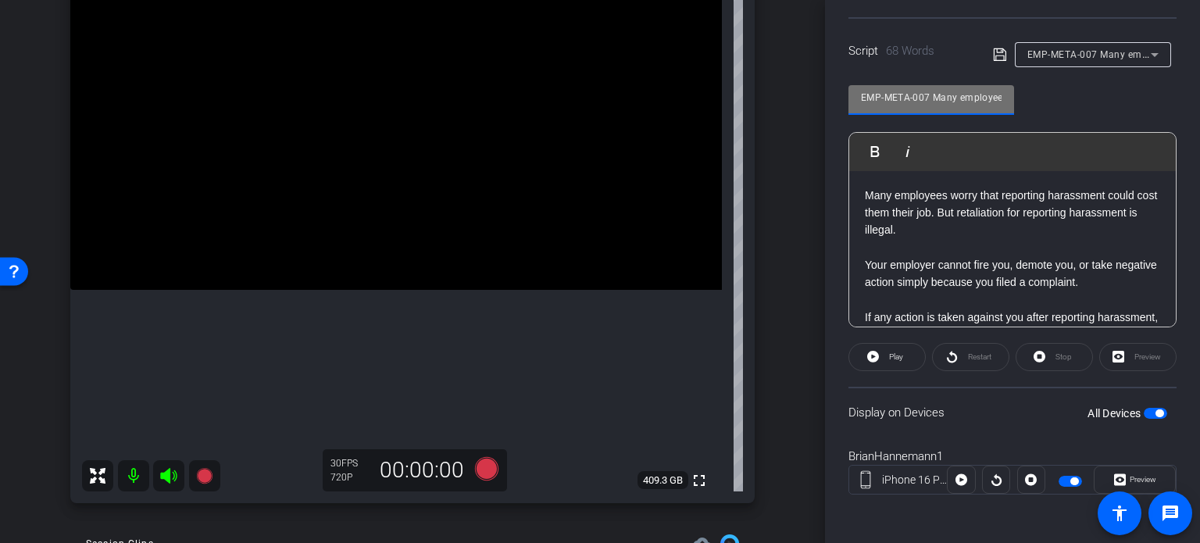
click at [884, 93] on input "EMP-META-007 Many employees worry that reporting harassment could cost them the…" at bounding box center [931, 97] width 141 height 19
click at [930, 95] on input "EMP-META-007 Many employees worry that reporting harassment could cost them the…" at bounding box center [931, 97] width 141 height 19
drag, startPoint x: 930, startPoint y: 96, endPoint x: 799, endPoint y: 102, distance: 131.4
click at [799, 102] on div "arrow_back Hannemann,Brian_Shoot24_08292025 Back to project Send invite account…" at bounding box center [600, 271] width 1200 height 543
click at [875, 88] on input "EMP-META-007 Many employees worry that reporting harassment could cost them the…" at bounding box center [931, 97] width 141 height 19
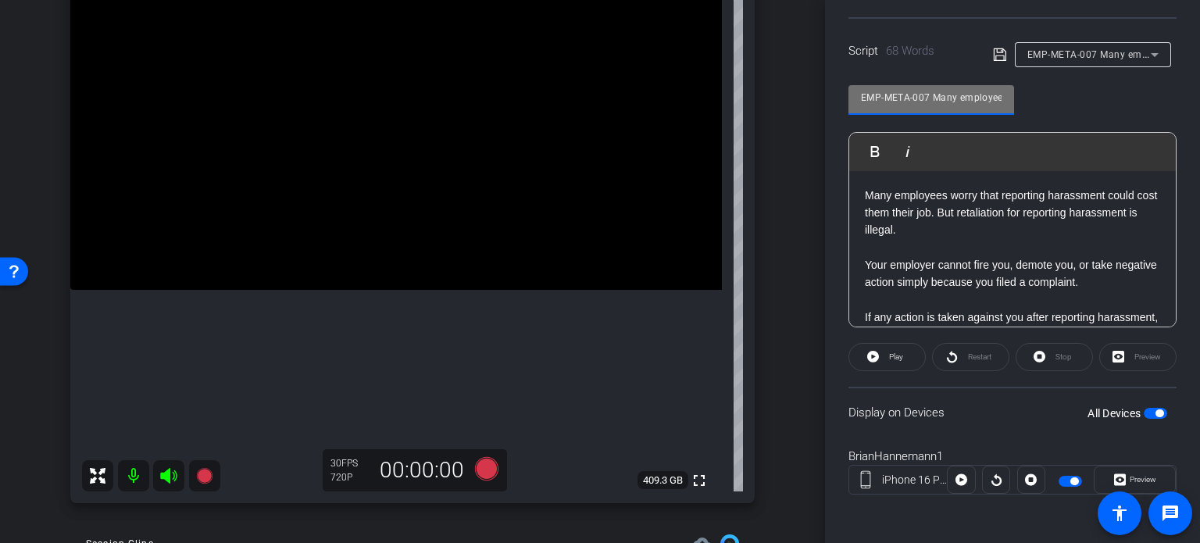
click at [886, 95] on input "EMP-META-007 Many employees worry that reporting harassment could cost them the…" at bounding box center [931, 97] width 141 height 19
drag, startPoint x: 929, startPoint y: 95, endPoint x: 773, endPoint y: 124, distance: 159.0
click at [773, 123] on div "arrow_back Hannemann,Brian_Shoot24_08292025 Back to project Send invite account…" at bounding box center [600, 271] width 1200 height 543
click at [890, 93] on input "EMP-META-007 Many employees worry that reporting harassment could cost them the…" at bounding box center [931, 97] width 141 height 19
drag, startPoint x: 933, startPoint y: 96, endPoint x: 766, endPoint y: 84, distance: 167.7
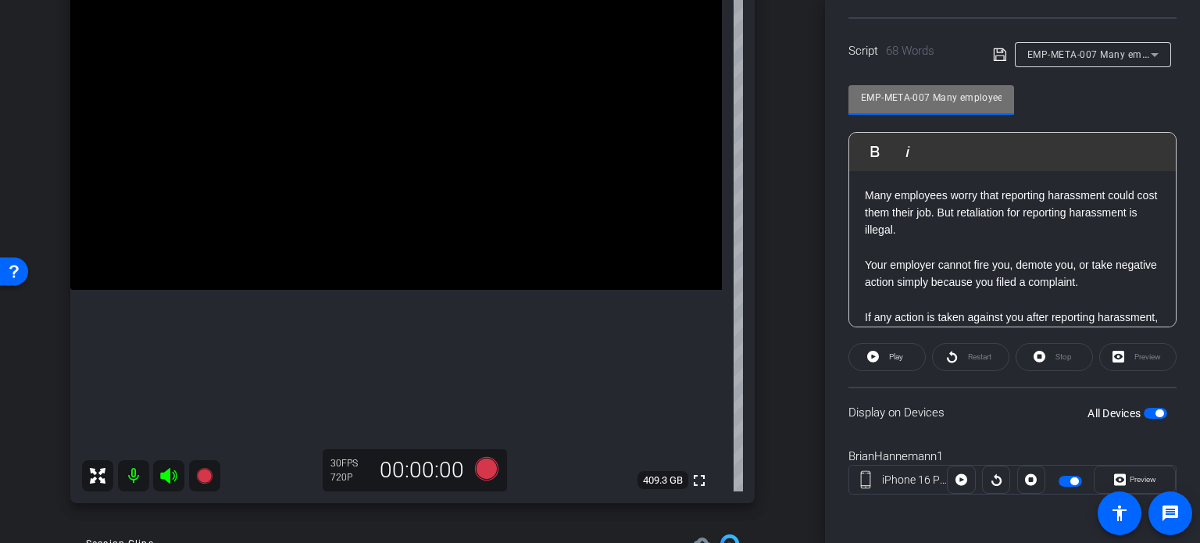
click at [766, 84] on div "arrow_back Hannemann,Brian_Shoot24_08292025 Back to project Send invite account…" at bounding box center [600, 271] width 1200 height 543
click at [899, 99] on input "EMP-META-007 Many employees worry that reporting harassment could cost them the…" at bounding box center [931, 97] width 141 height 19
click at [735, 80] on div "arrow_back Hannemann,Brian_Shoot24_08292025 Back to project Send invite account…" at bounding box center [600, 271] width 1200 height 543
click at [912, 99] on input "EMP-META-007 Many employees worry that reporting harassment could cost them the…" at bounding box center [931, 97] width 141 height 19
click at [478, 478] on icon at bounding box center [487, 469] width 38 height 28
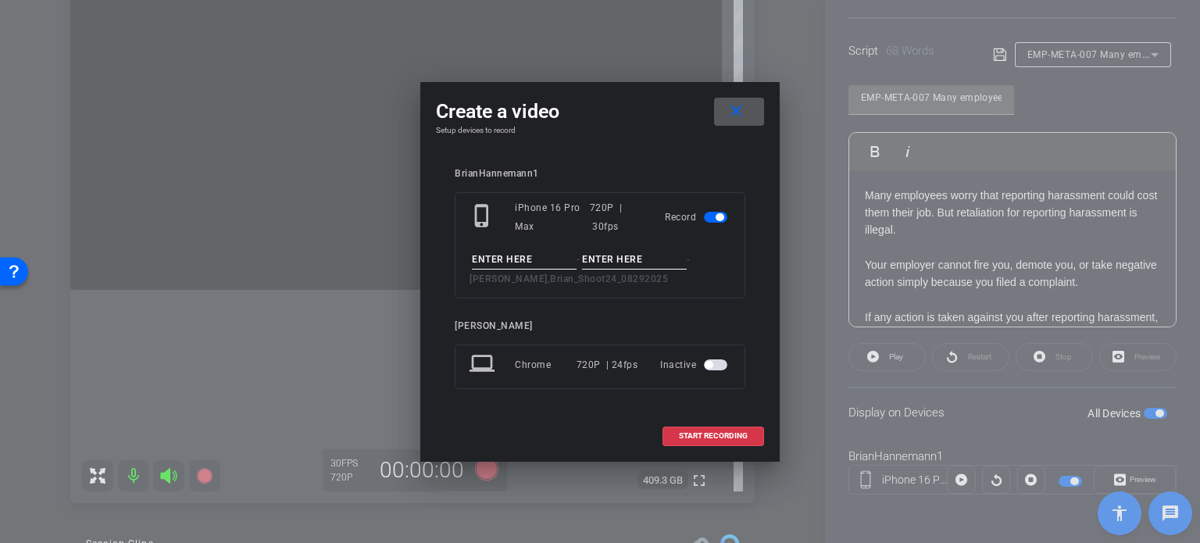
click at [522, 257] on input at bounding box center [524, 260] width 105 height 20
paste input "EMP-META-007"
type input "EMP-META-007"
click at [663, 259] on input at bounding box center [634, 260] width 105 height 20
type input "Take1"
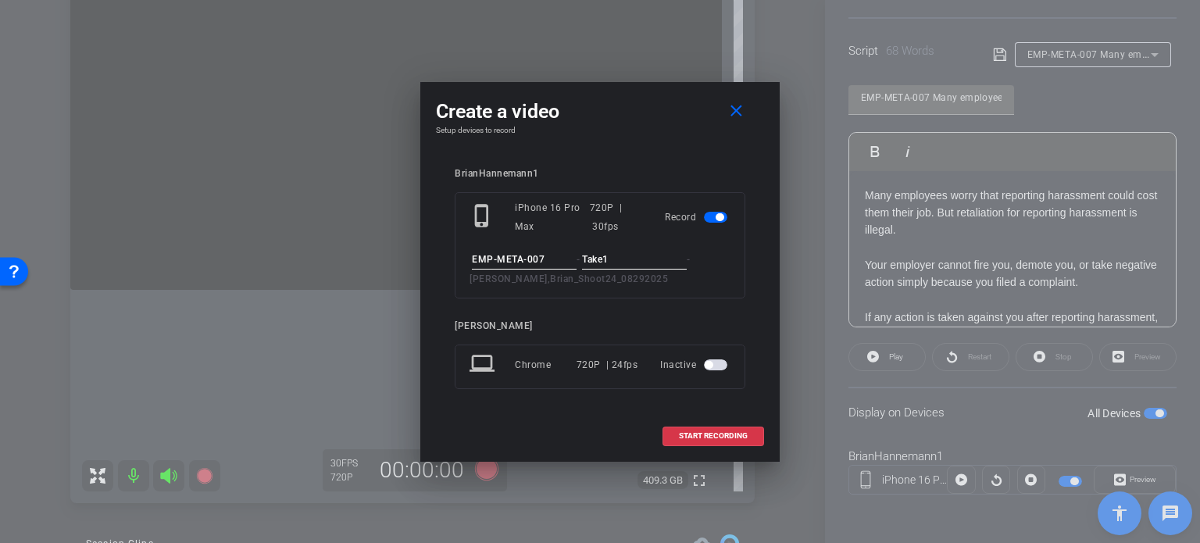
click at [721, 284] on div "EMP-META-007 - Take1 - Hannemann,Brian_Shoot24_08292025" at bounding box center [600, 269] width 261 height 38
click at [727, 432] on span "START RECORDING" at bounding box center [713, 436] width 69 height 8
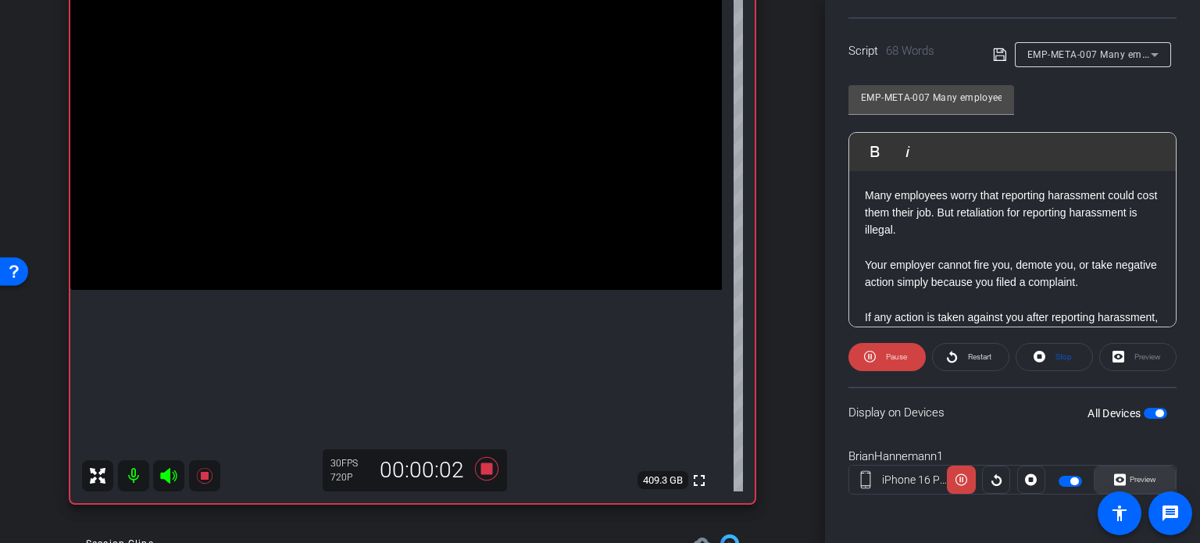
click at [1139, 484] on span "Preview" at bounding box center [1141, 480] width 30 height 22
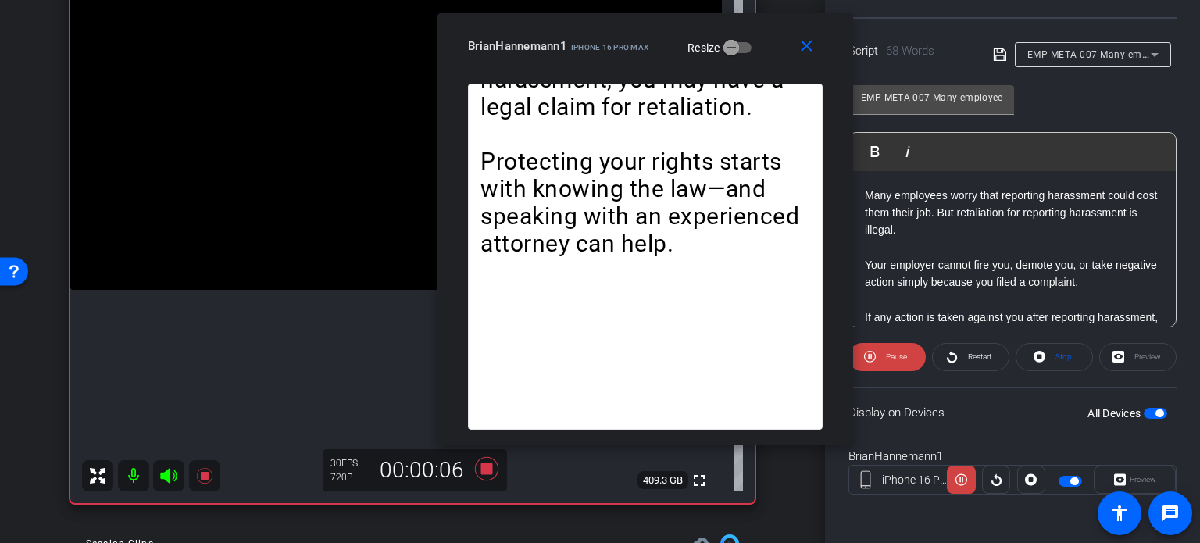
drag, startPoint x: 561, startPoint y: 109, endPoint x: 606, endPoint y: 66, distance: 61.9
click at [606, 66] on div "close BrianHannemann1 iPhone 16 Pro Max Resize" at bounding box center [646, 48] width 416 height 70
click at [807, 37] on mat-icon "close" at bounding box center [807, 47] width 20 height 20
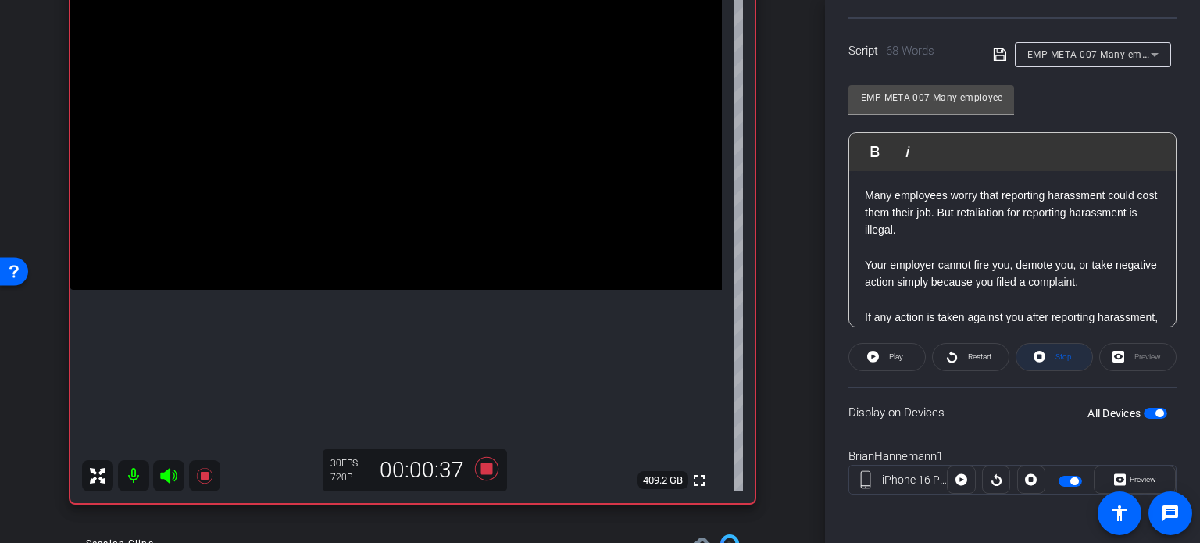
click at [1063, 365] on span "Stop" at bounding box center [1062, 357] width 20 height 22
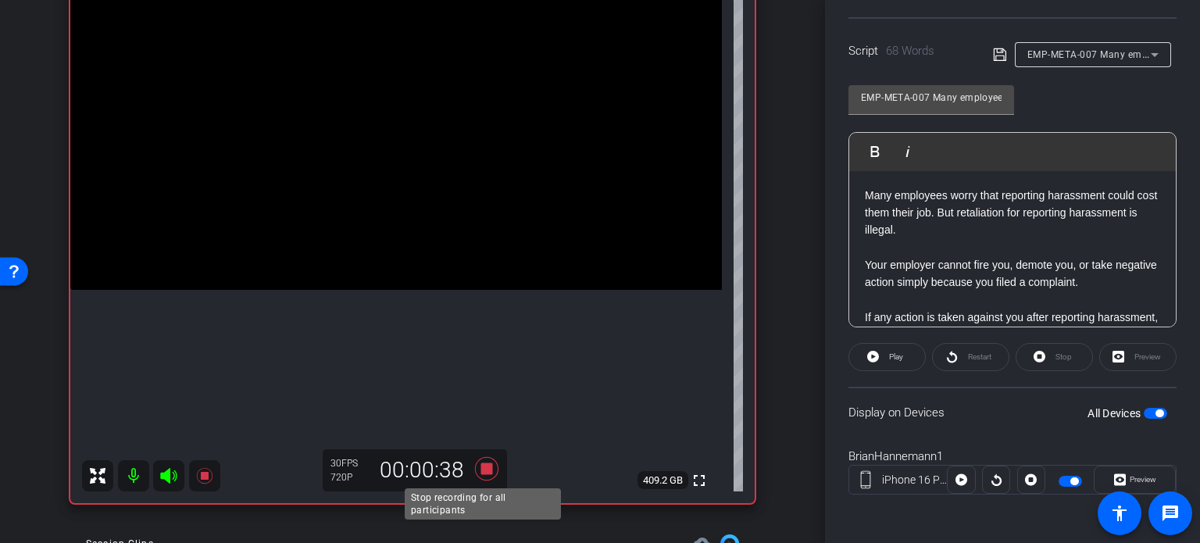
click at [481, 462] on icon at bounding box center [486, 468] width 23 height 23
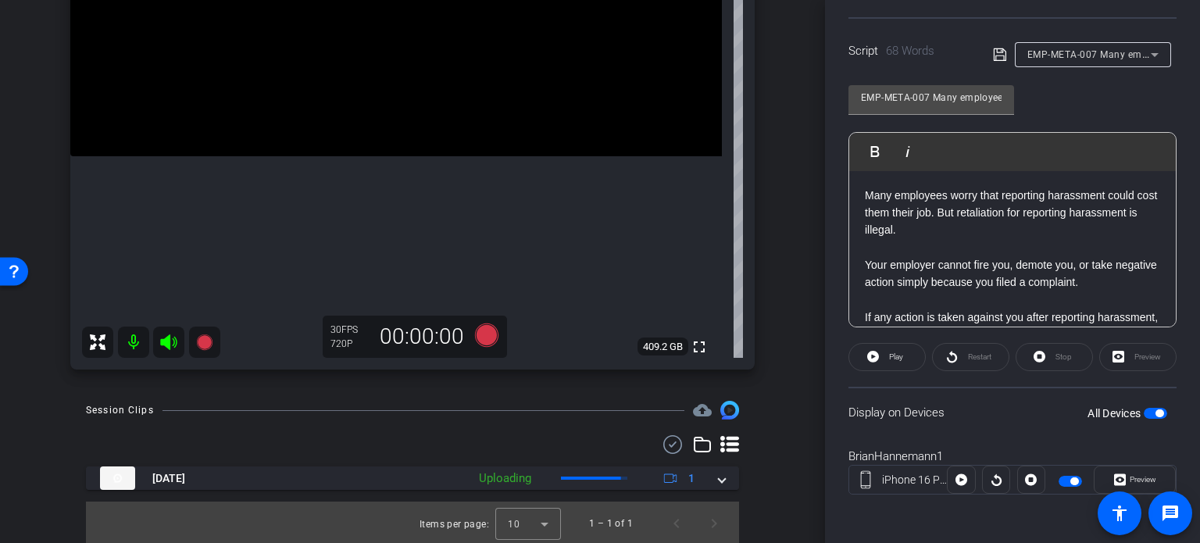
scroll to position [292, 0]
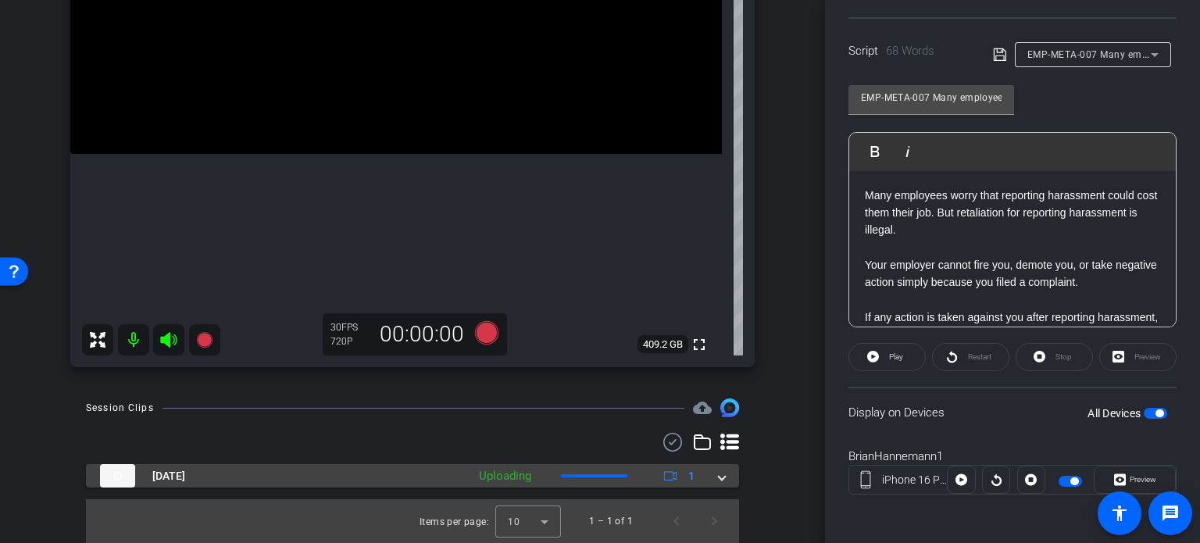
click at [719, 476] on mat-expansion-panel-header "Aug 29, 2025 Uploading 1" at bounding box center [412, 475] width 653 height 23
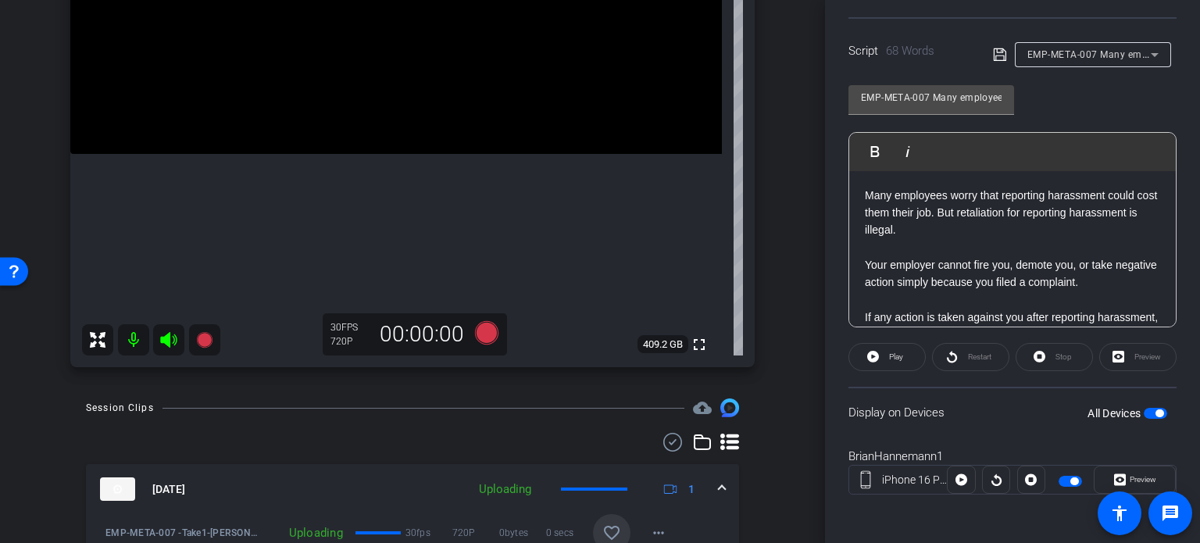
click at [603, 524] on mat-icon "favorite_border" at bounding box center [612, 533] width 19 height 19
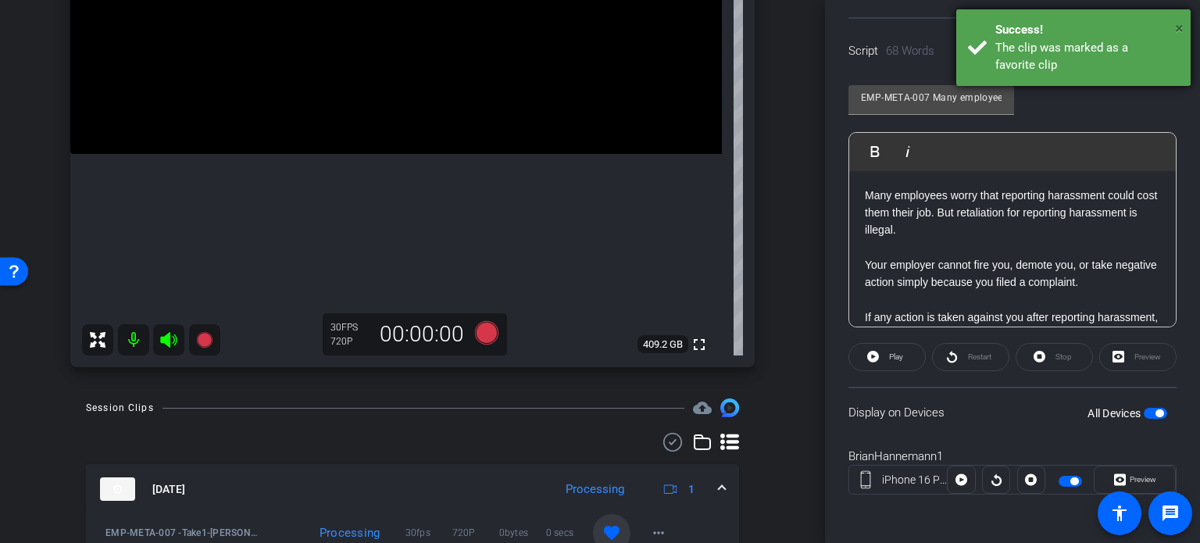
click at [1182, 25] on span "×" at bounding box center [1179, 28] width 9 height 19
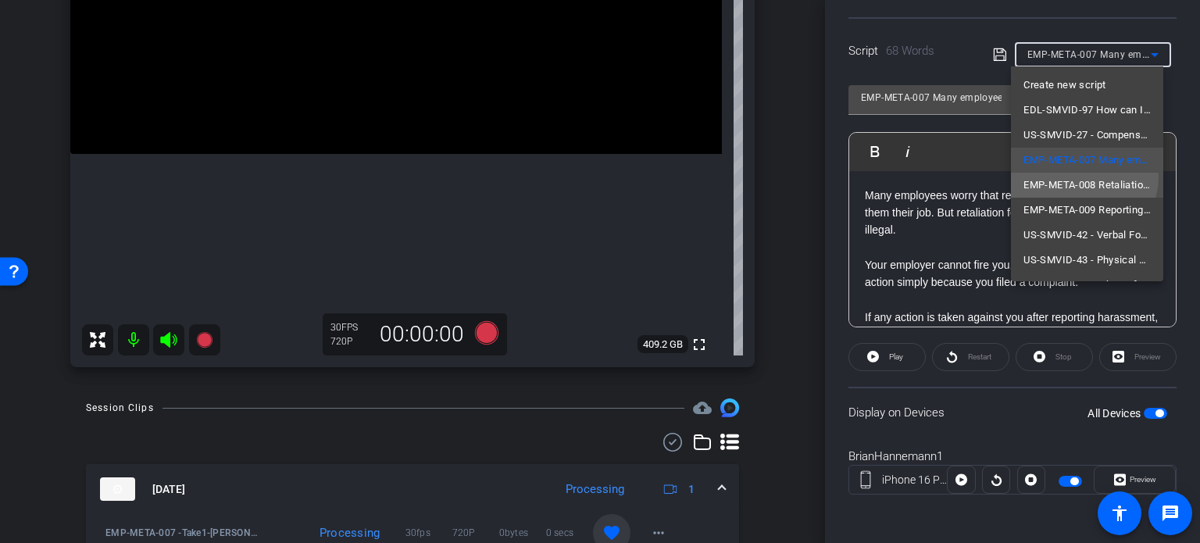
click at [1078, 176] on span "EMP-META-008 Retaliation happens when an employer..." at bounding box center [1087, 185] width 127 height 19
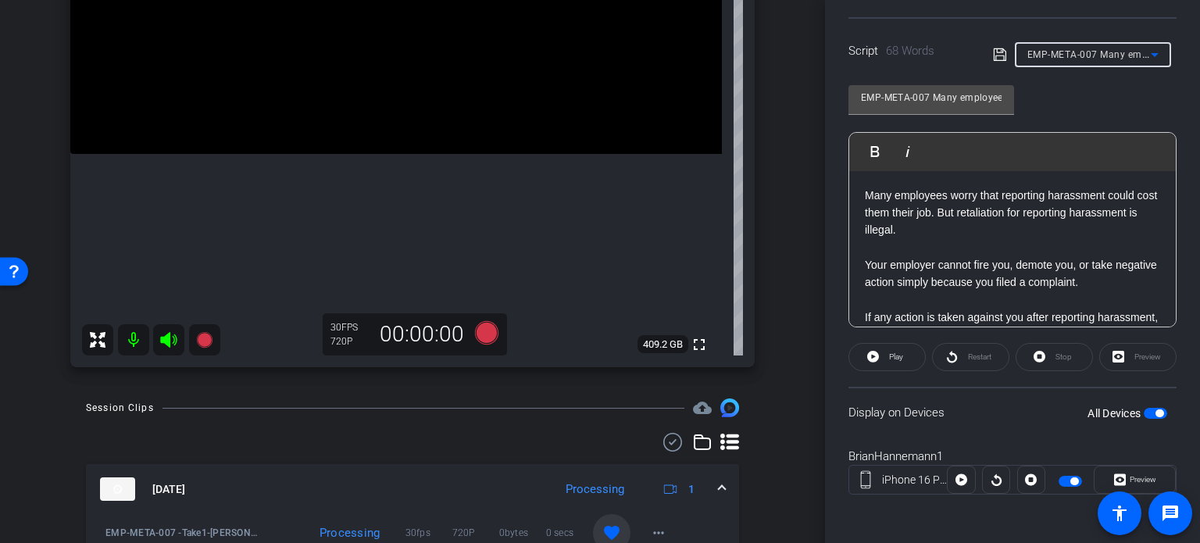
type input "EMP-META-008 Retaliation happens when an employer..."
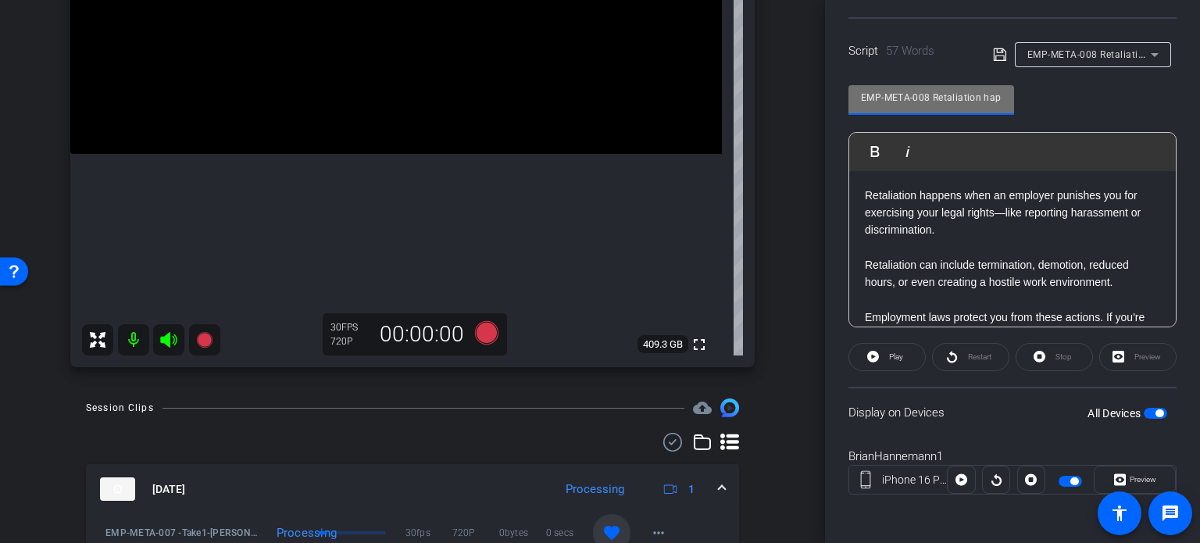
drag, startPoint x: 928, startPoint y: 98, endPoint x: 643, endPoint y: 124, distance: 286.4
click at [643, 123] on div "arrow_back Hannemann,Brian_Shoot24_08292025 Back to project Send invite account…" at bounding box center [600, 271] width 1200 height 543
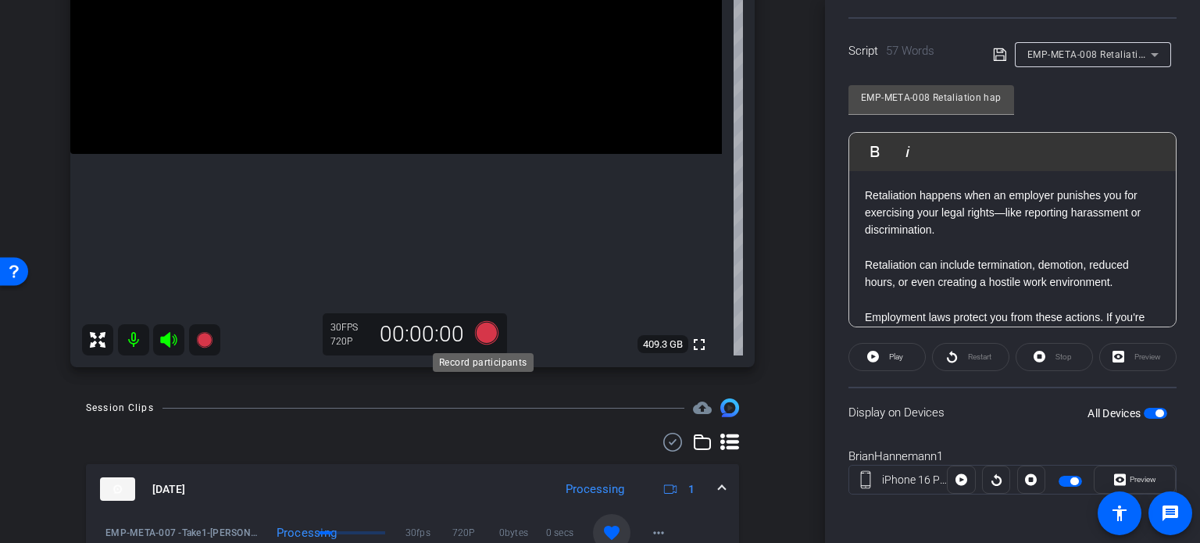
click at [474, 325] on icon at bounding box center [487, 333] width 38 height 28
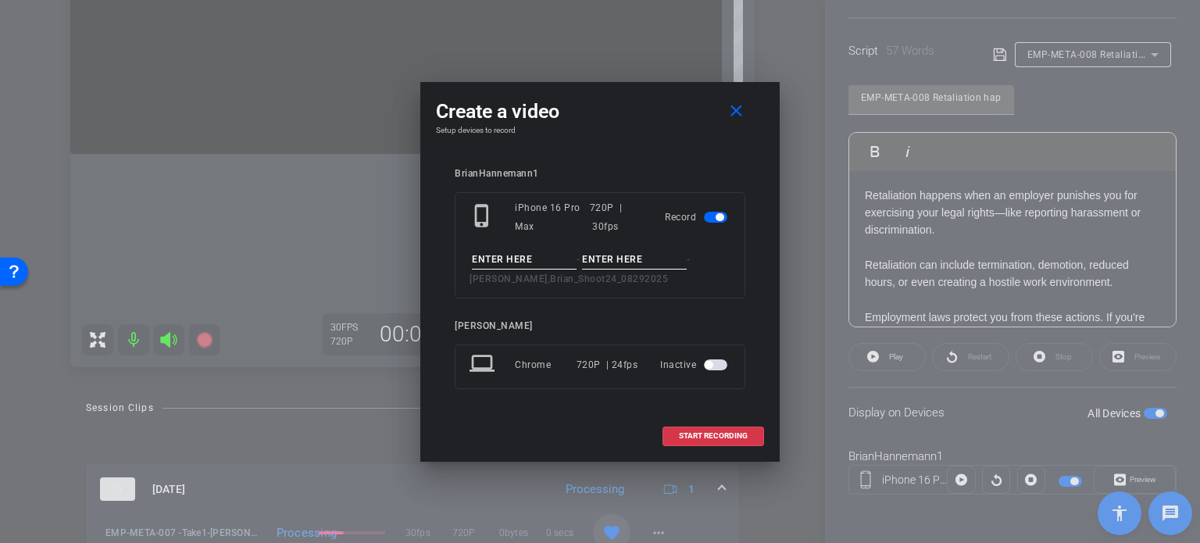
click at [497, 256] on input at bounding box center [524, 260] width 105 height 20
paste input "EMP-META-008"
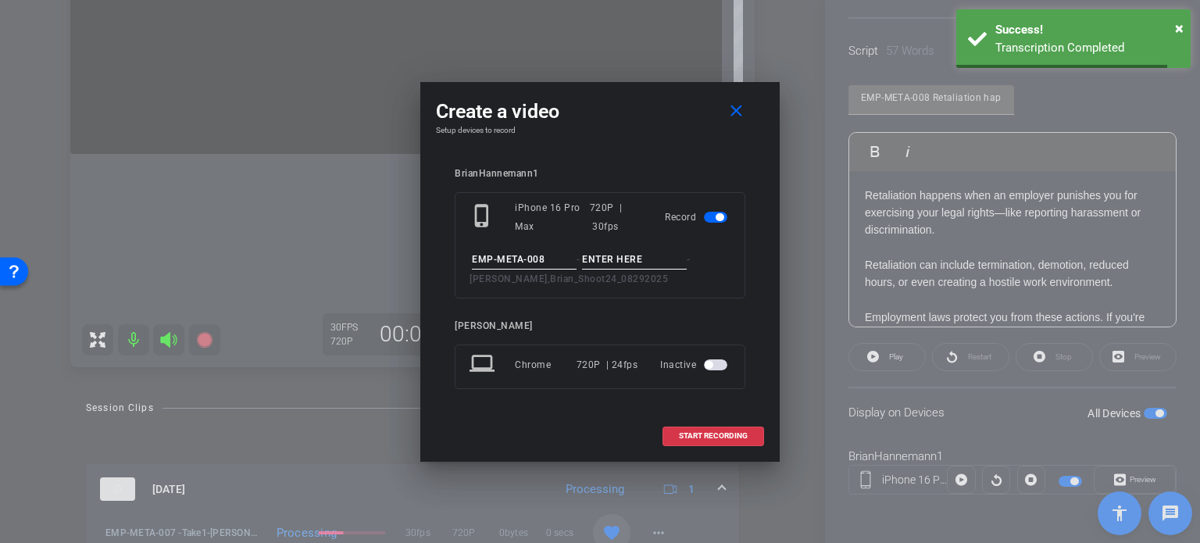
type input "EMP-META-008"
click at [606, 259] on input at bounding box center [634, 260] width 105 height 20
type input "Take1"
click at [662, 246] on div "phone_iphone iPhone 16 Pro Max 720P | 30fps Record EMP-META-008 - Take1 - Hanne…" at bounding box center [600, 245] width 291 height 106
click at [722, 437] on span "START RECORDING" at bounding box center [713, 436] width 69 height 8
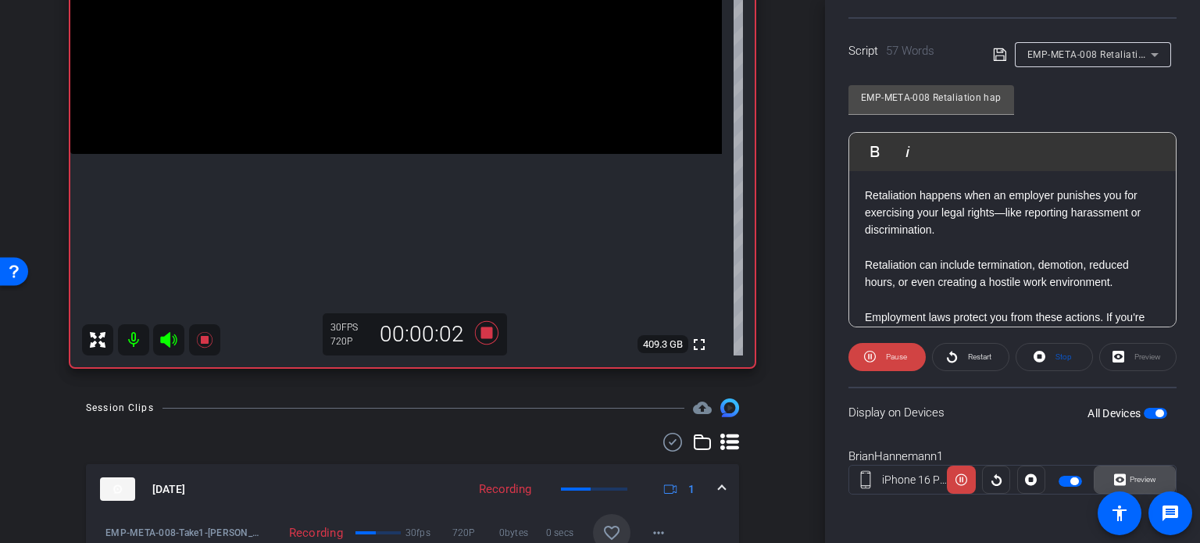
click at [1146, 469] on span "Preview" at bounding box center [1141, 480] width 30 height 22
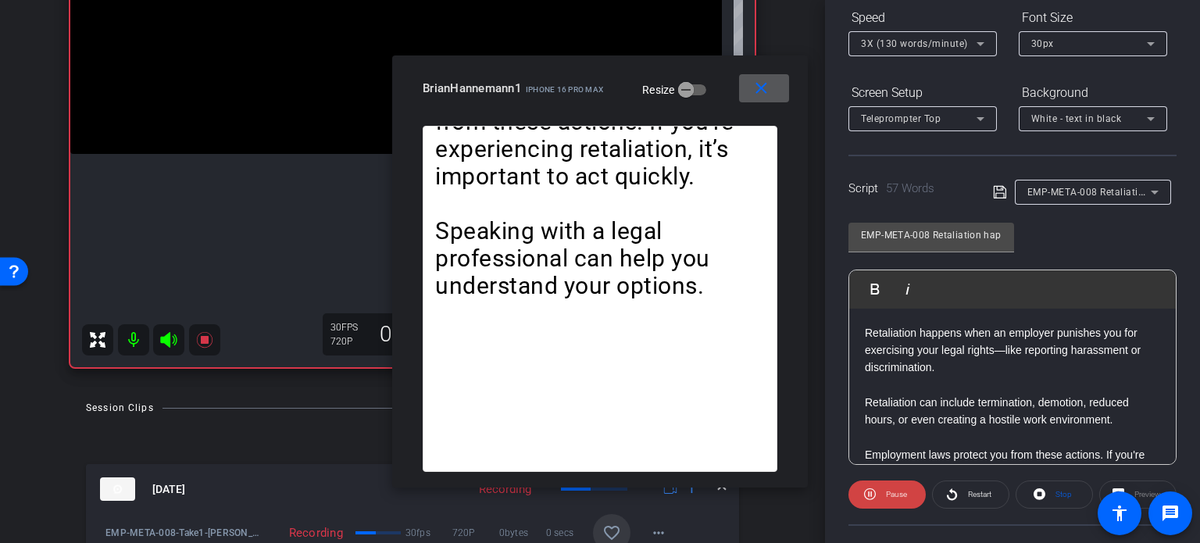
scroll to position [75, 0]
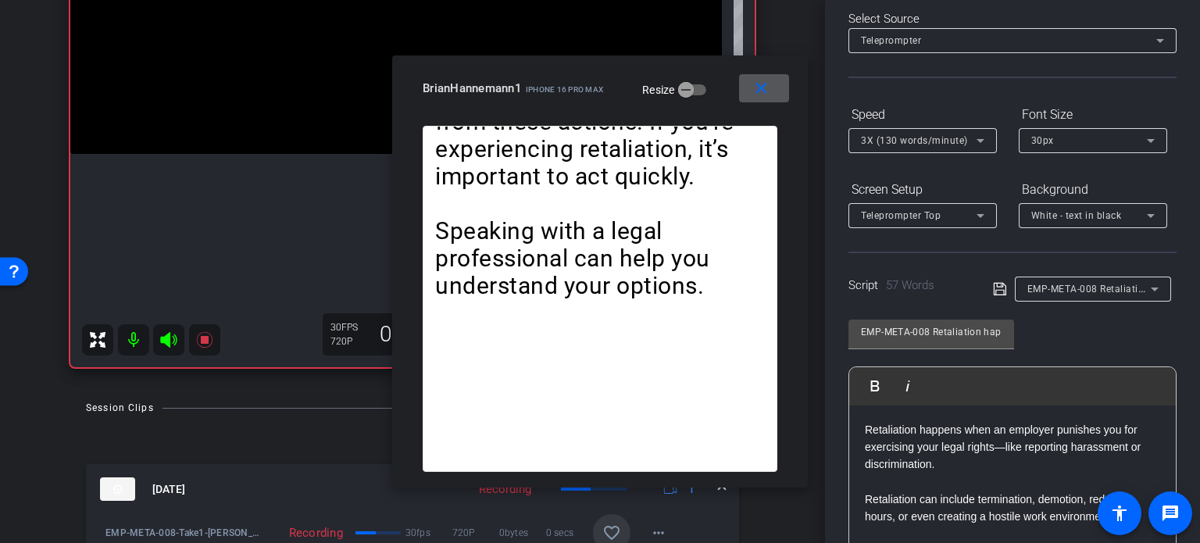
click at [924, 140] on span "3X (130 words/minute)" at bounding box center [914, 140] width 107 height 11
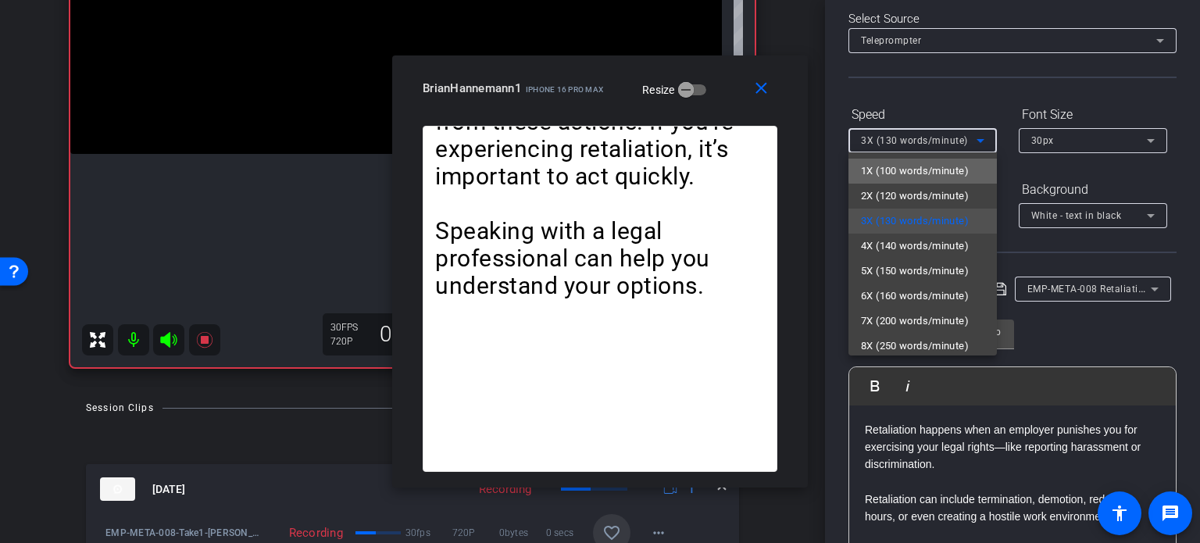
click at [935, 170] on span "1X (100 words/minute)" at bounding box center [915, 171] width 108 height 19
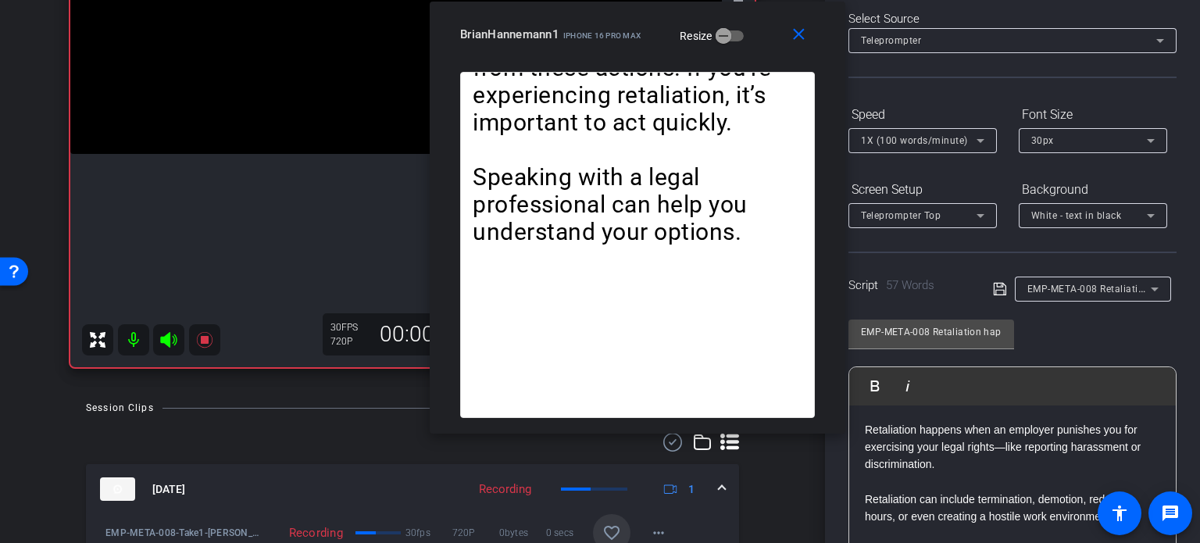
drag, startPoint x: 629, startPoint y: 115, endPoint x: 667, endPoint y: 61, distance: 65.7
click at [667, 61] on div "close BrianHannemann1 iPhone 16 Pro Max Resize" at bounding box center [638, 37] width 416 height 70
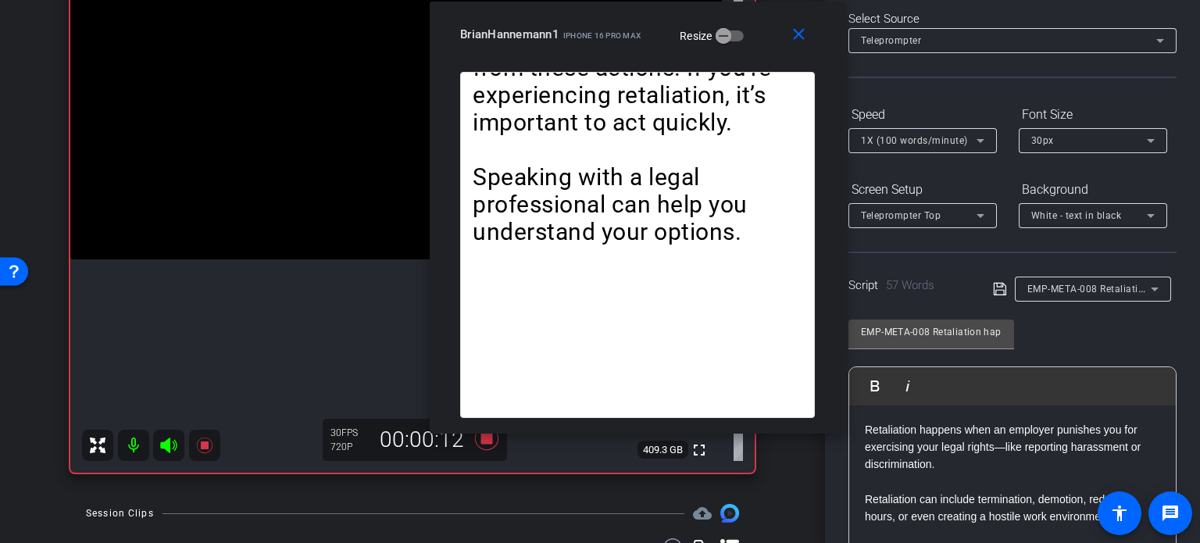
scroll to position [214, 0]
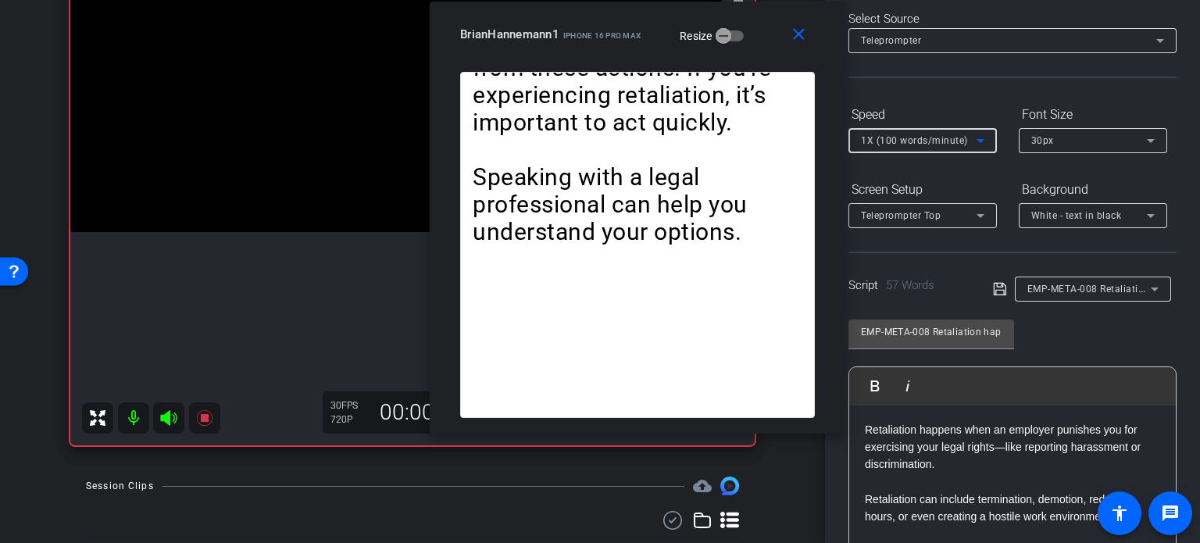
click at [861, 137] on span "1X (100 words/minute)" at bounding box center [914, 140] width 107 height 11
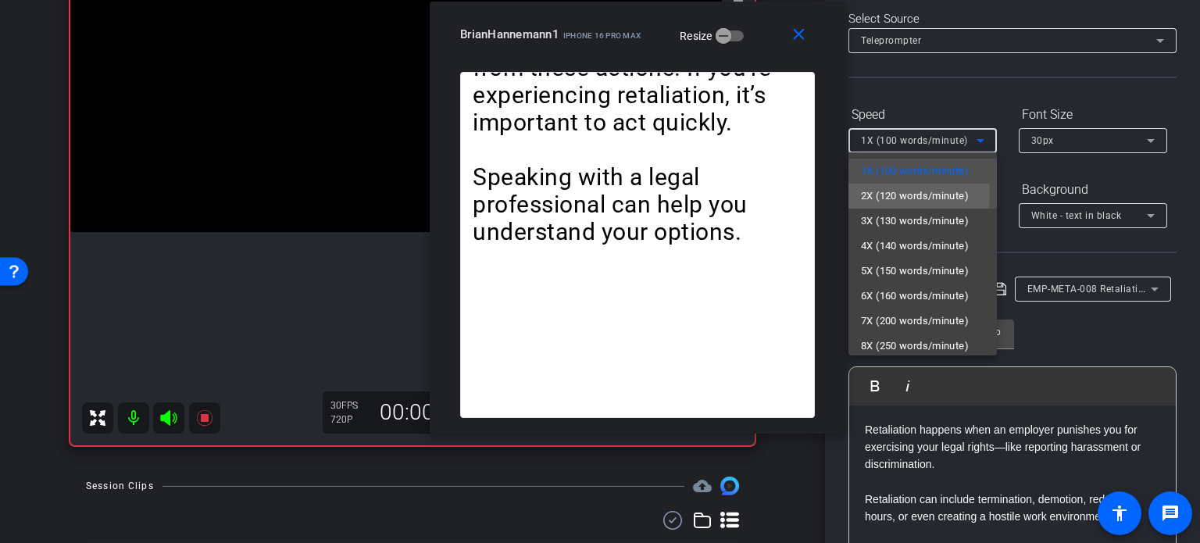
click at [891, 194] on span "2X (120 words/minute)" at bounding box center [915, 196] width 108 height 19
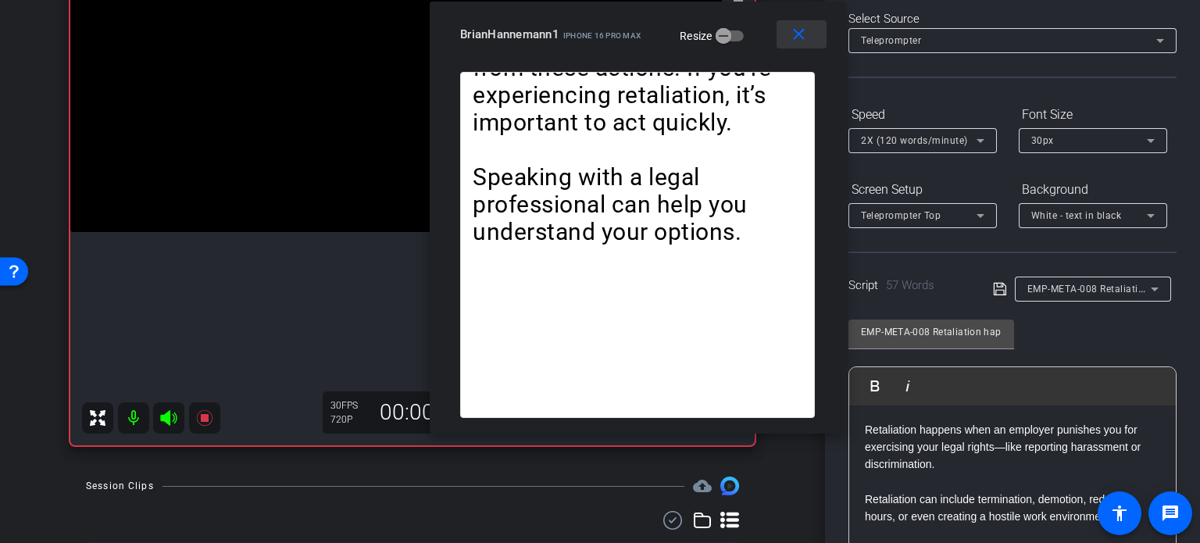
drag, startPoint x: 800, startPoint y: 39, endPoint x: 822, endPoint y: 49, distance: 24.1
click at [807, 43] on mat-icon "close" at bounding box center [799, 35] width 20 height 20
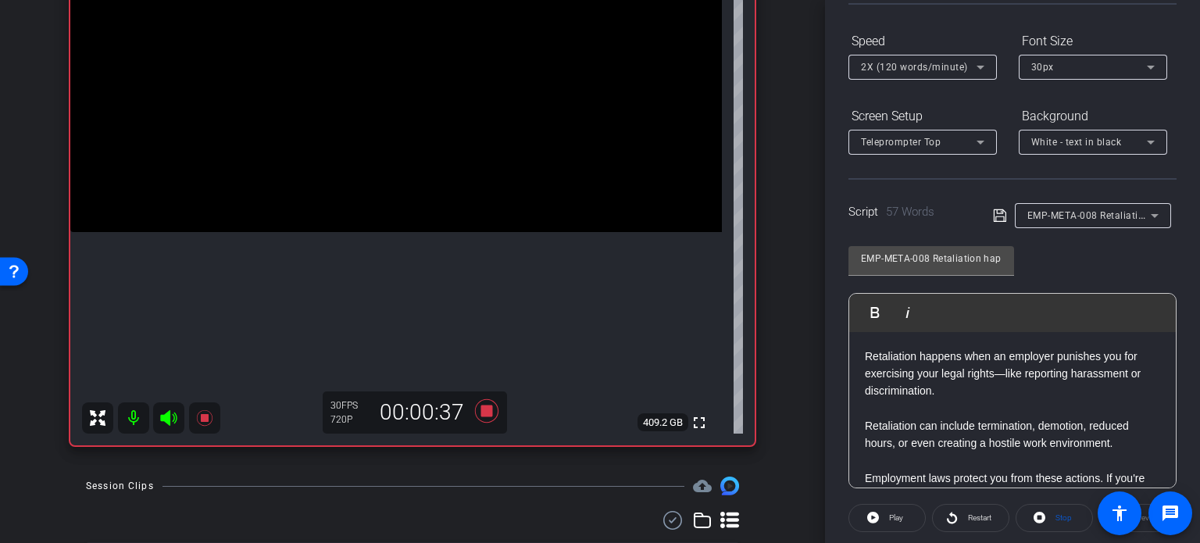
scroll to position [309, 0]
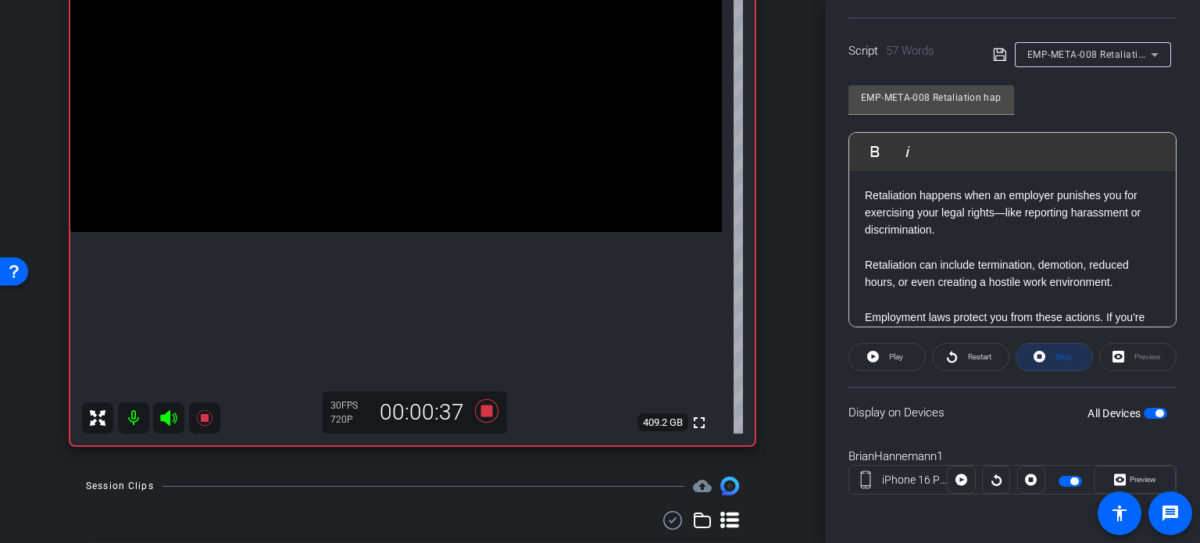
click at [1052, 362] on span "Stop" at bounding box center [1062, 357] width 20 height 22
click at [463, 400] on div "00:00:38" at bounding box center [422, 412] width 105 height 27
click at [480, 407] on icon at bounding box center [486, 410] width 23 height 23
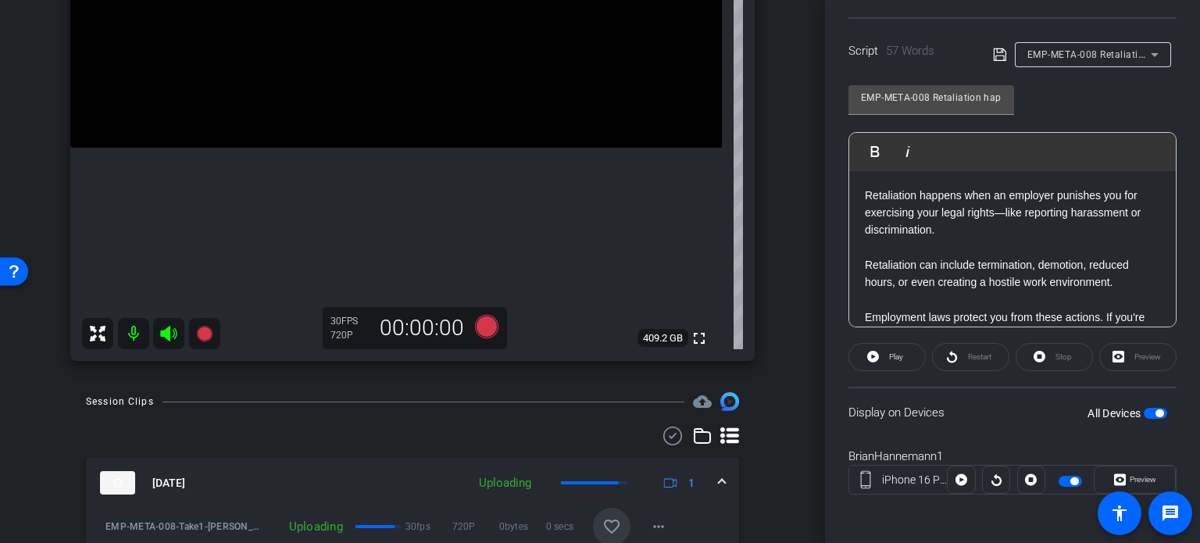
scroll to position [370, 0]
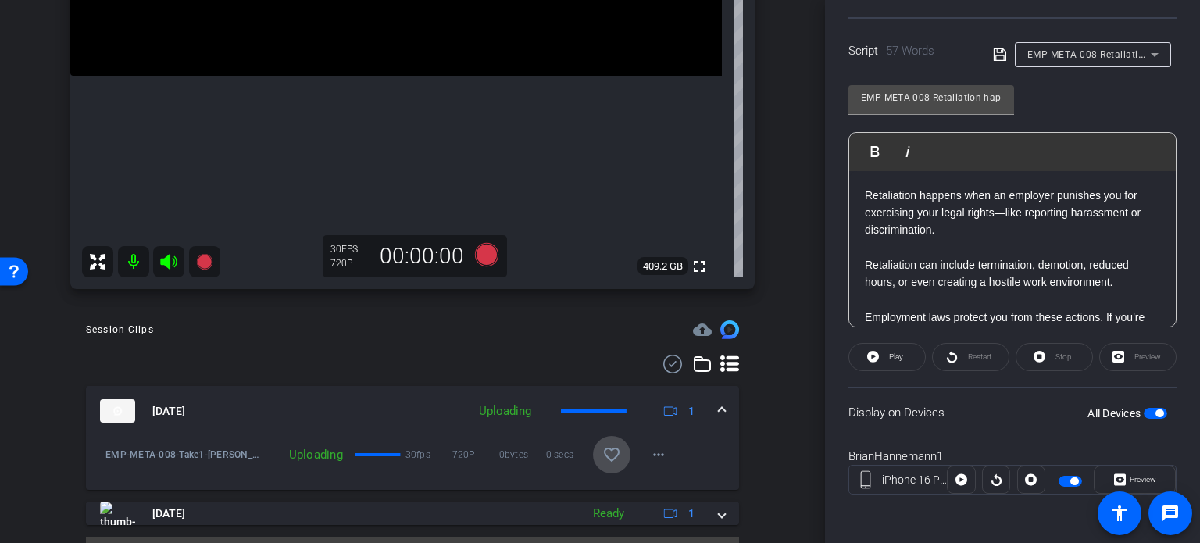
click at [606, 453] on mat-icon "favorite_border" at bounding box center [612, 454] width 19 height 19
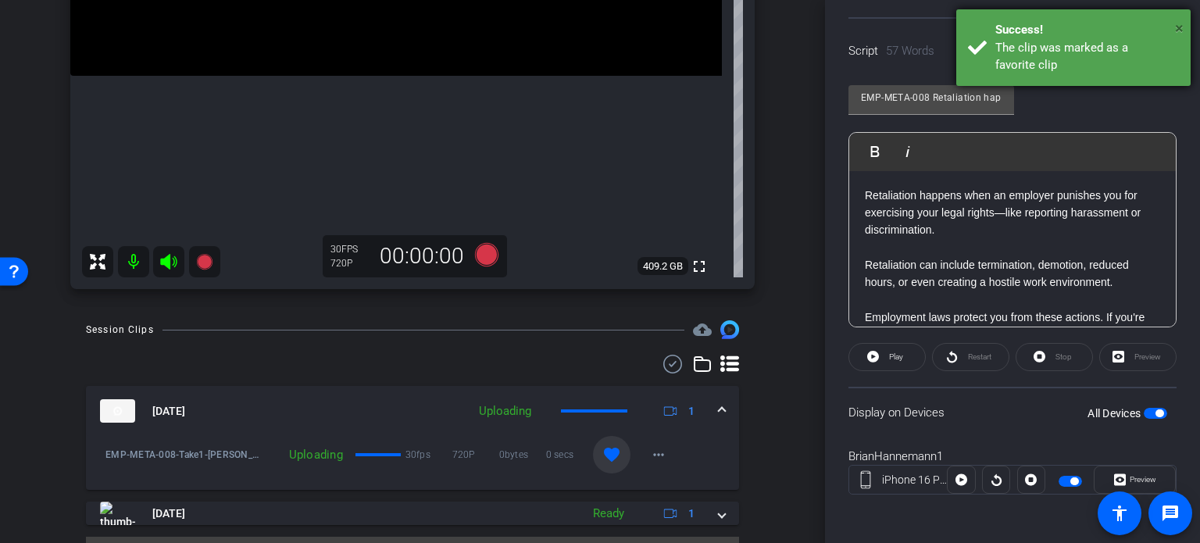
click at [1182, 28] on span "×" at bounding box center [1179, 28] width 9 height 19
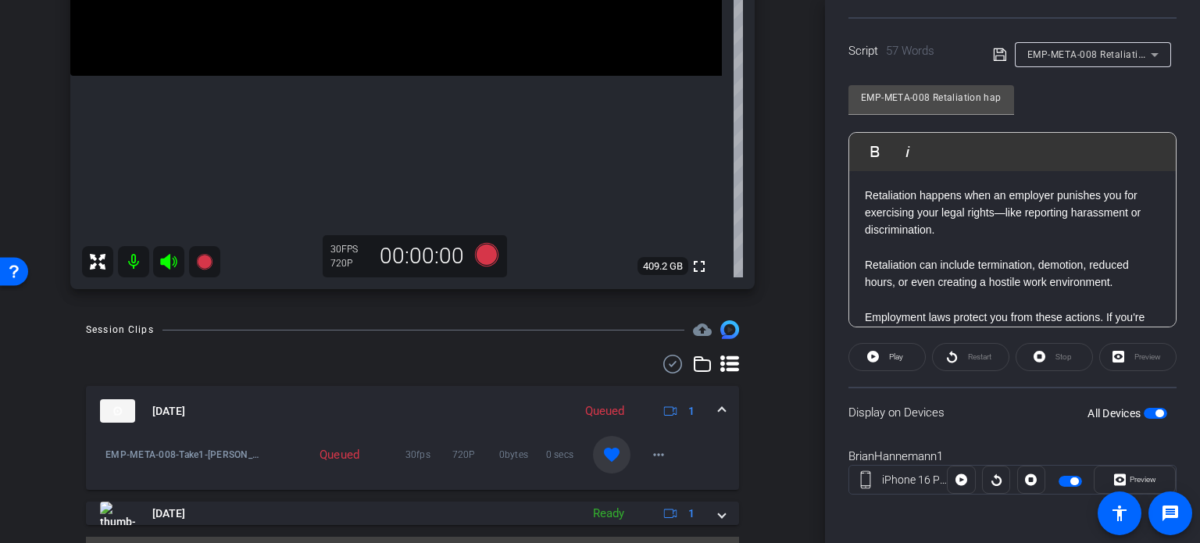
click at [1123, 48] on span "EMP-META-008 Retaliation happens when an employer..." at bounding box center [1157, 54] width 259 height 13
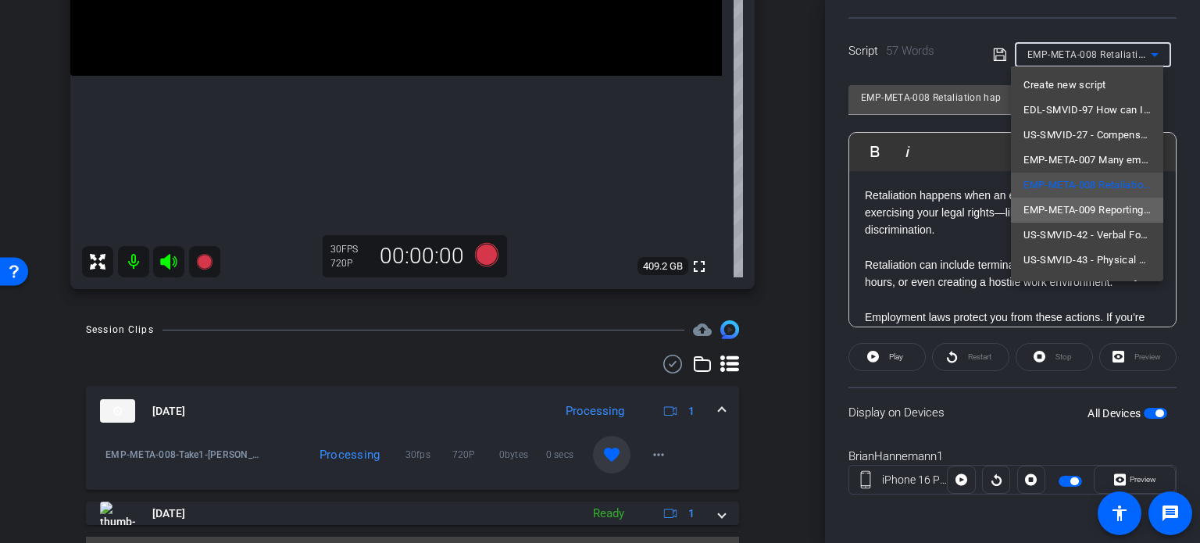
click at [1091, 202] on span "EMP-META-009 Reporting harassment is protected under the law." at bounding box center [1087, 210] width 127 height 19
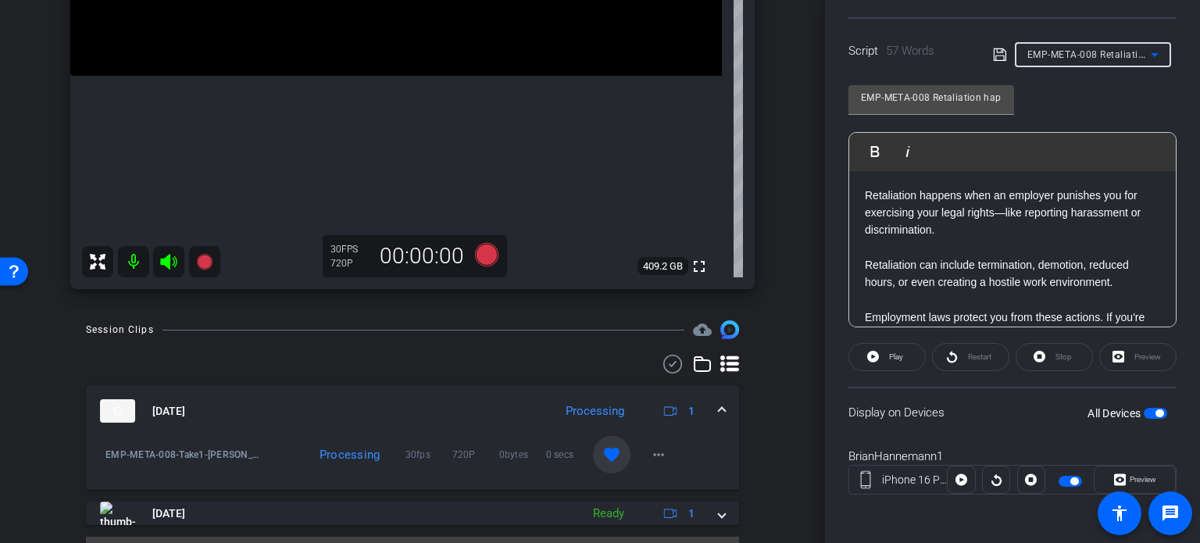
type input "EMP-META-009 Reporting harassment is protected under the law."
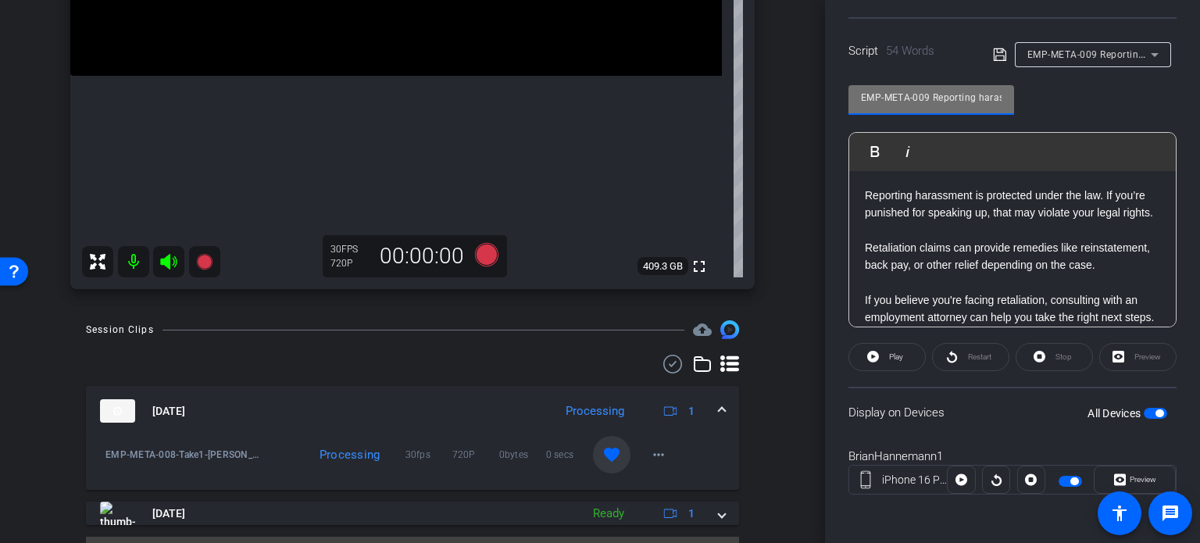
drag, startPoint x: 892, startPoint y: 98, endPoint x: 742, endPoint y: 96, distance: 150.1
click at [742, 95] on div "arrow_back Hannemann,Brian_Shoot24_08292025 Back to project Send invite account…" at bounding box center [600, 271] width 1200 height 543
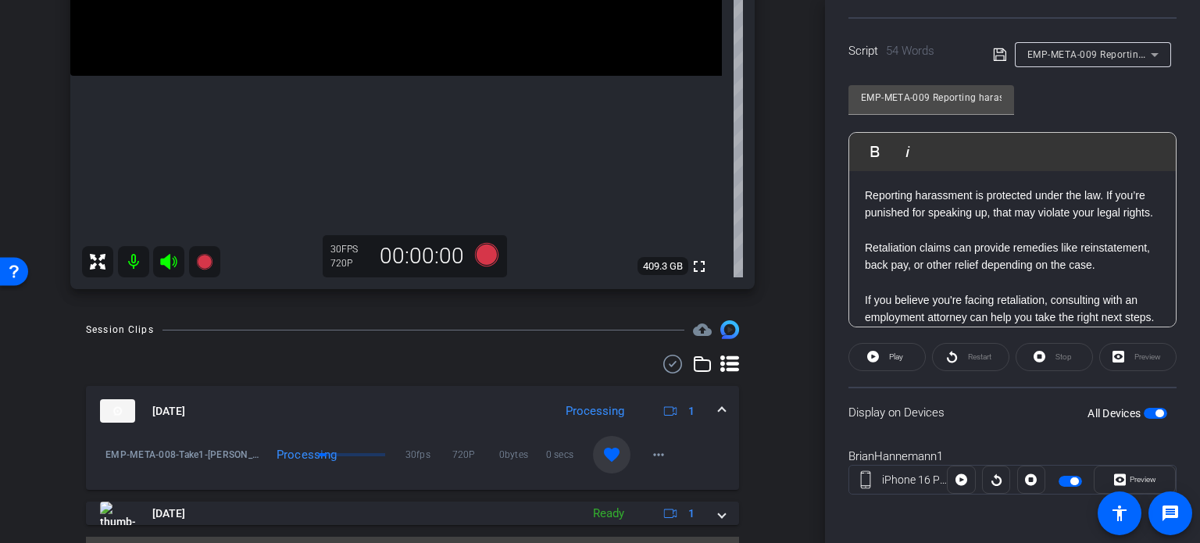
click at [769, 203] on div "BrianHannemann1 iPhone 16 Pro Max info ROOM ID: 118756889 100% battery_std full…" at bounding box center [412, 1] width 747 height 608
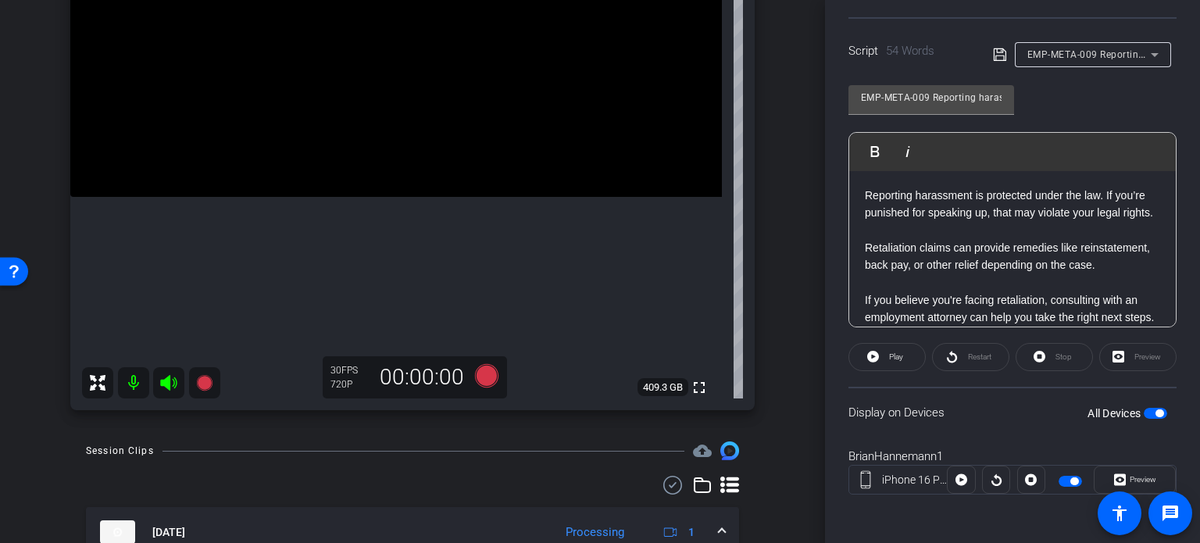
scroll to position [214, 0]
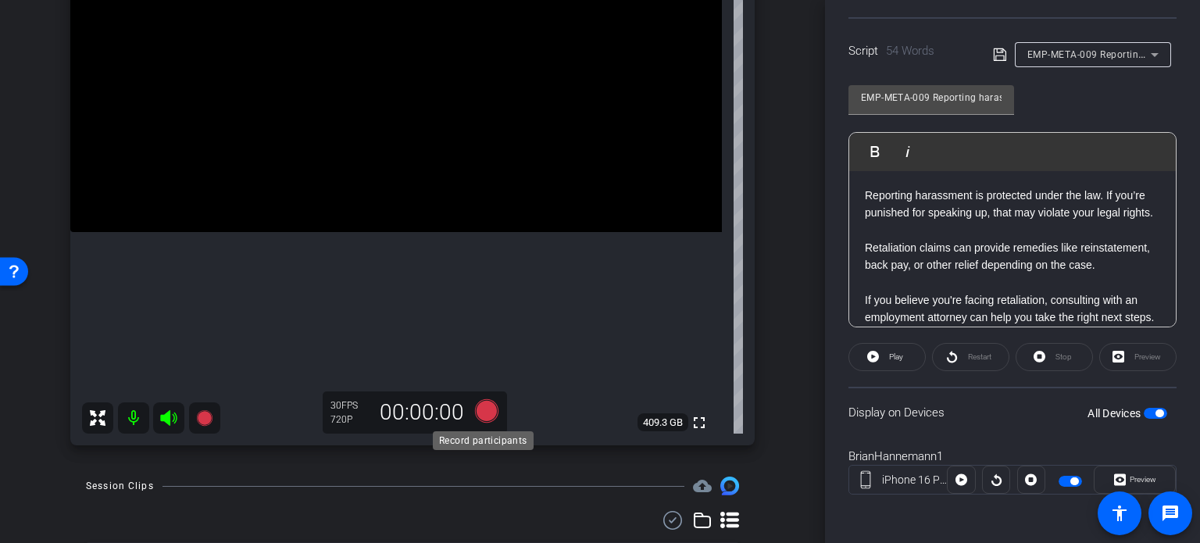
click at [479, 412] on icon at bounding box center [486, 410] width 23 height 23
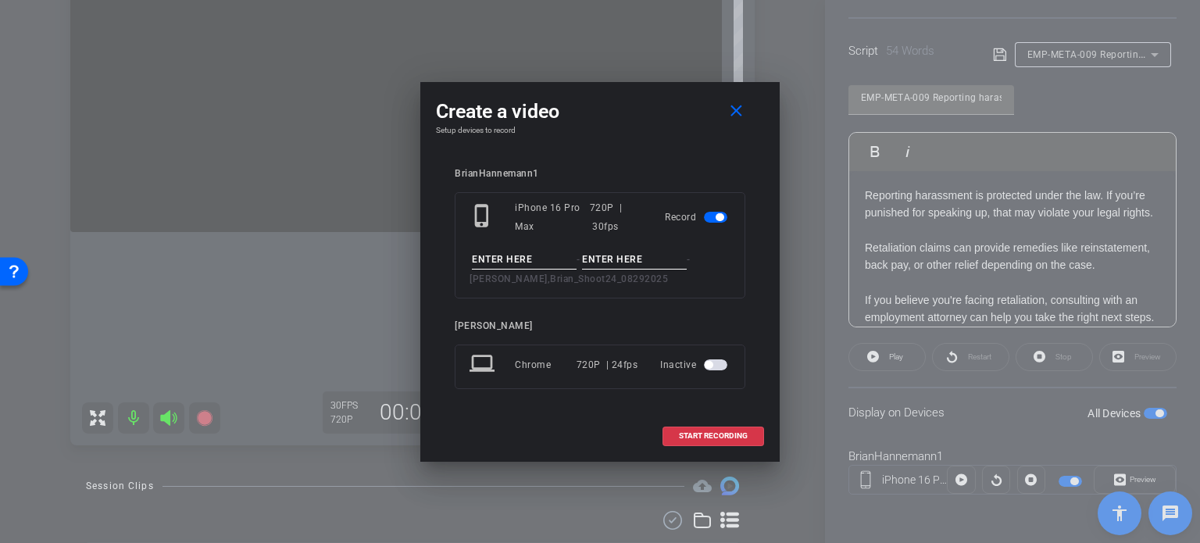
click at [521, 261] on input at bounding box center [524, 260] width 105 height 20
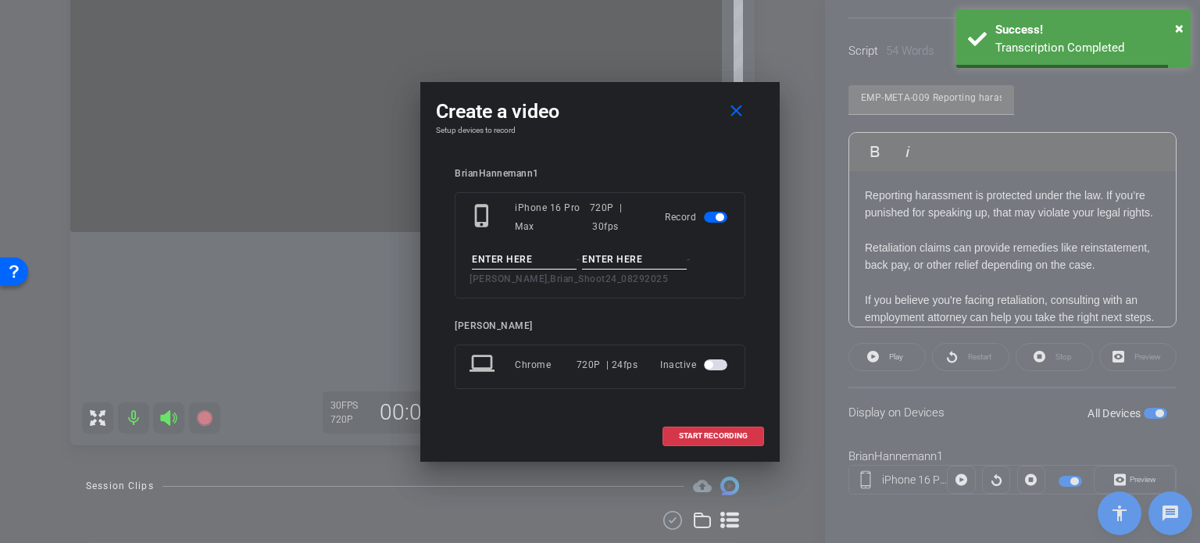
paste input "EMP-META-009"
type input "EMP-META-009"
click at [618, 261] on input at bounding box center [634, 260] width 105 height 20
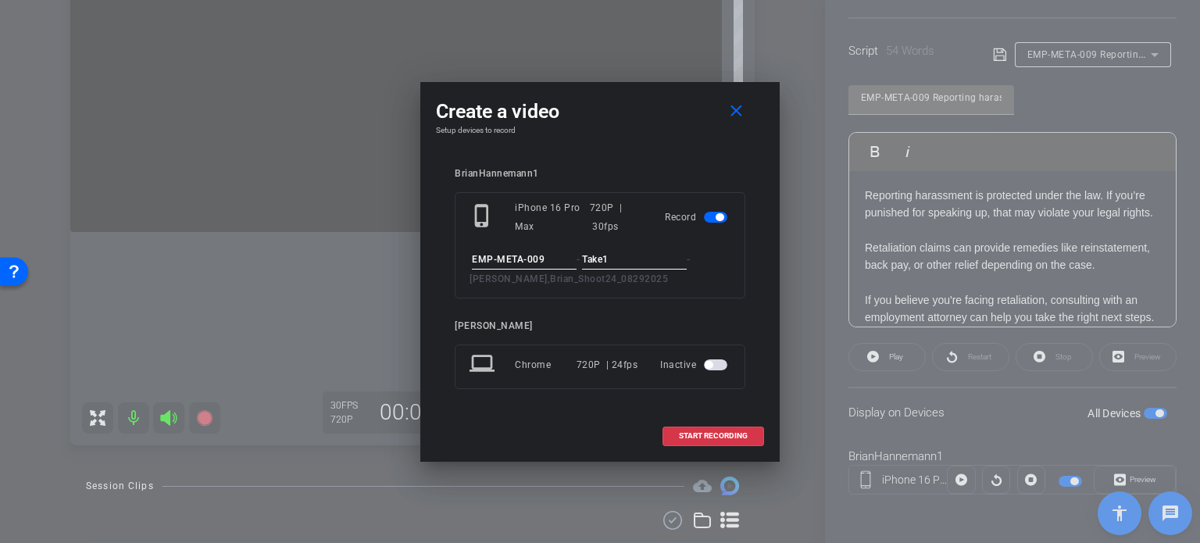
type input "Take1"
click at [556, 268] on input "EMP-META-009" at bounding box center [524, 260] width 105 height 20
click at [636, 251] on input "Take1" at bounding box center [634, 260] width 105 height 20
click at [751, 428] on span at bounding box center [714, 436] width 100 height 38
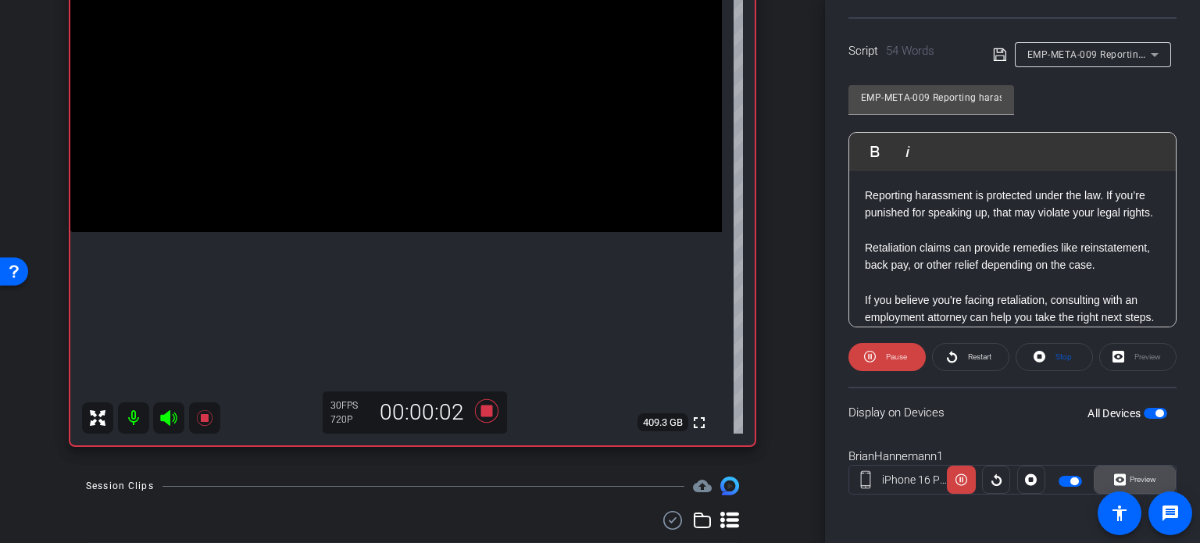
click at [1139, 478] on span "Preview" at bounding box center [1143, 479] width 27 height 9
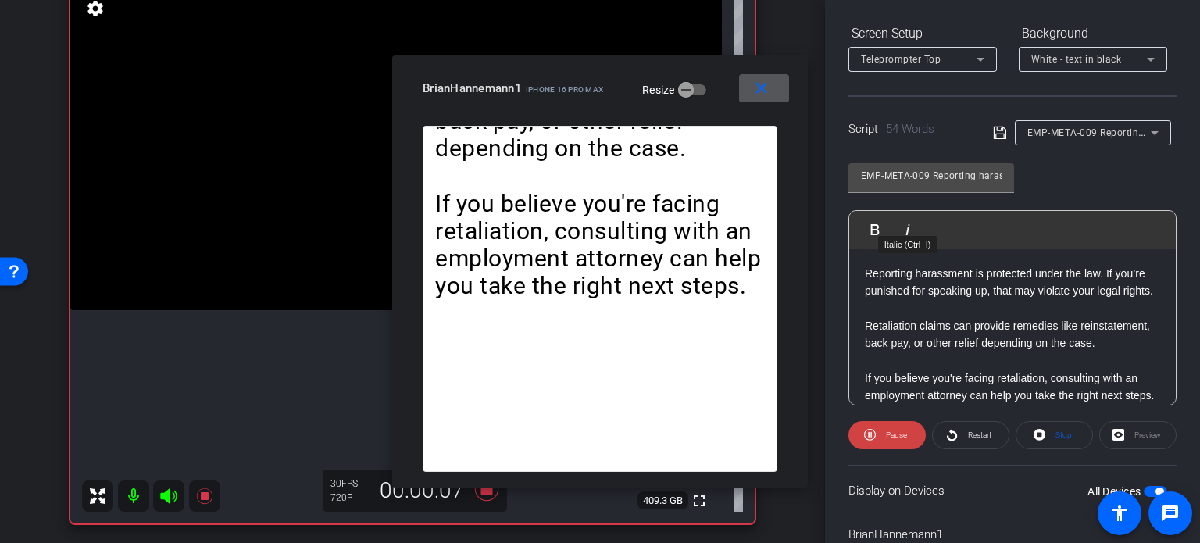
scroll to position [153, 0]
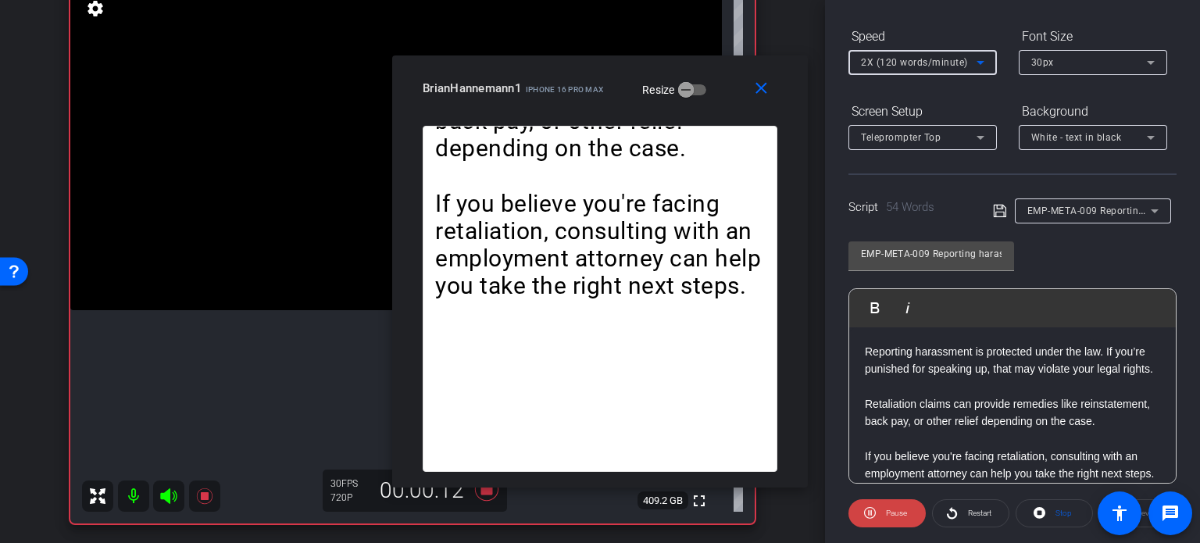
click at [923, 59] on span "2X (120 words/minute)" at bounding box center [914, 62] width 107 height 11
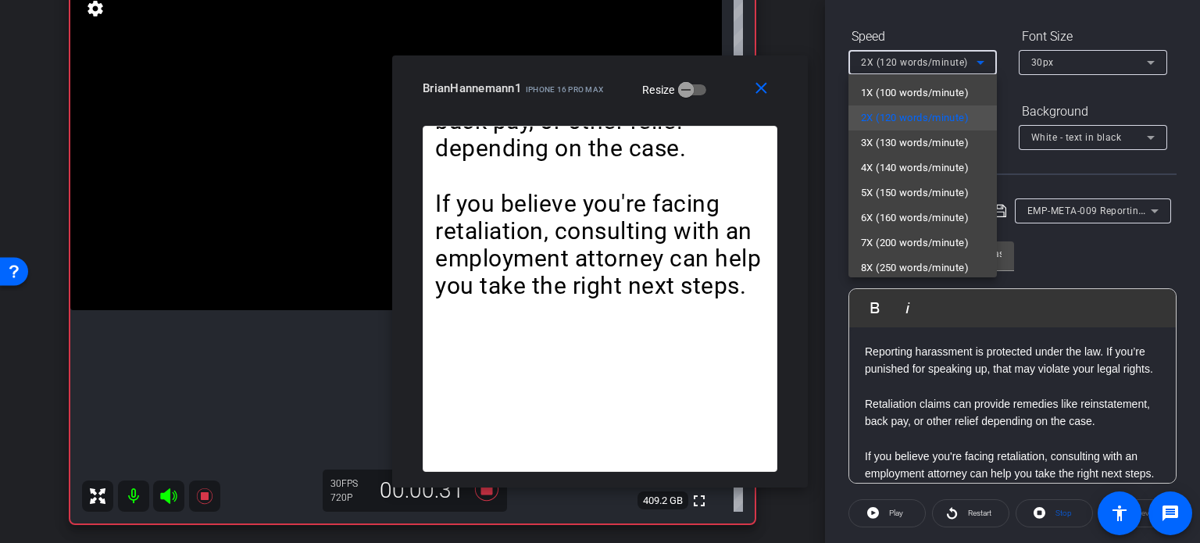
click at [767, 90] on div at bounding box center [600, 271] width 1200 height 543
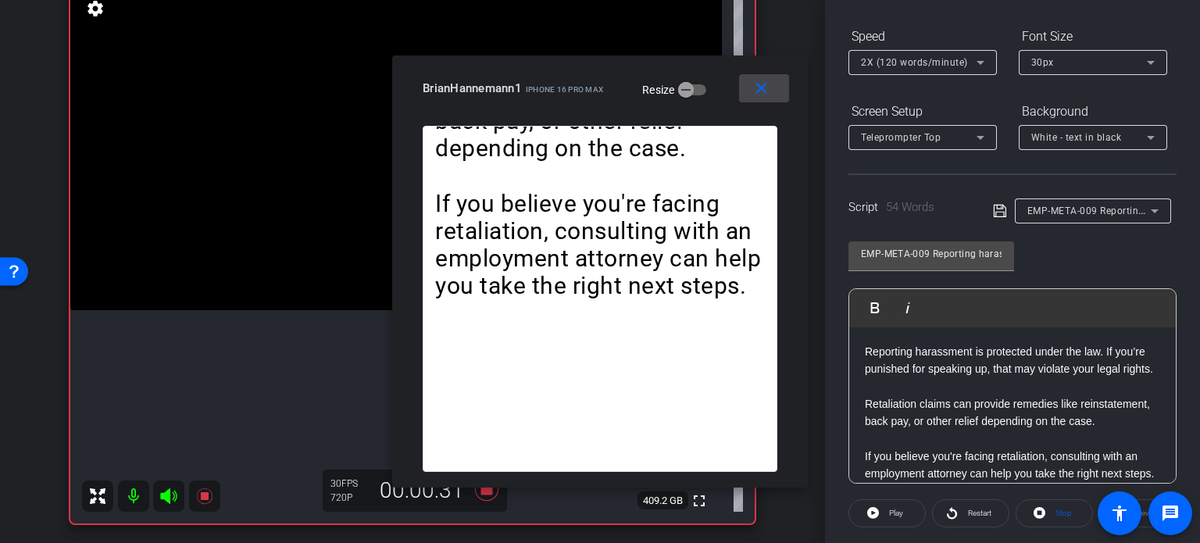
click at [766, 90] on mat-icon "close" at bounding box center [762, 89] width 20 height 20
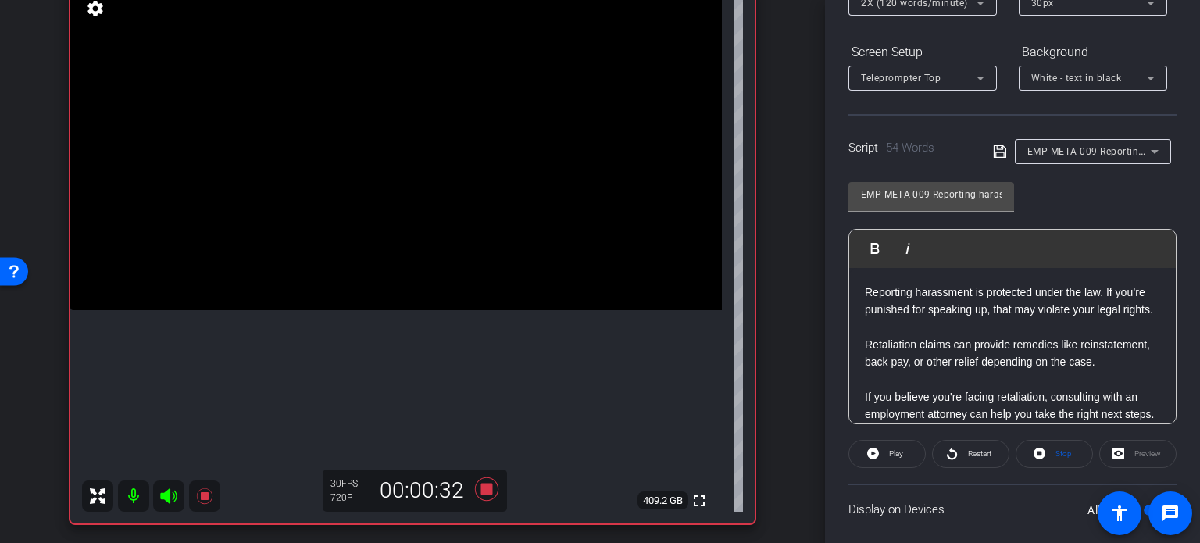
scroll to position [309, 0]
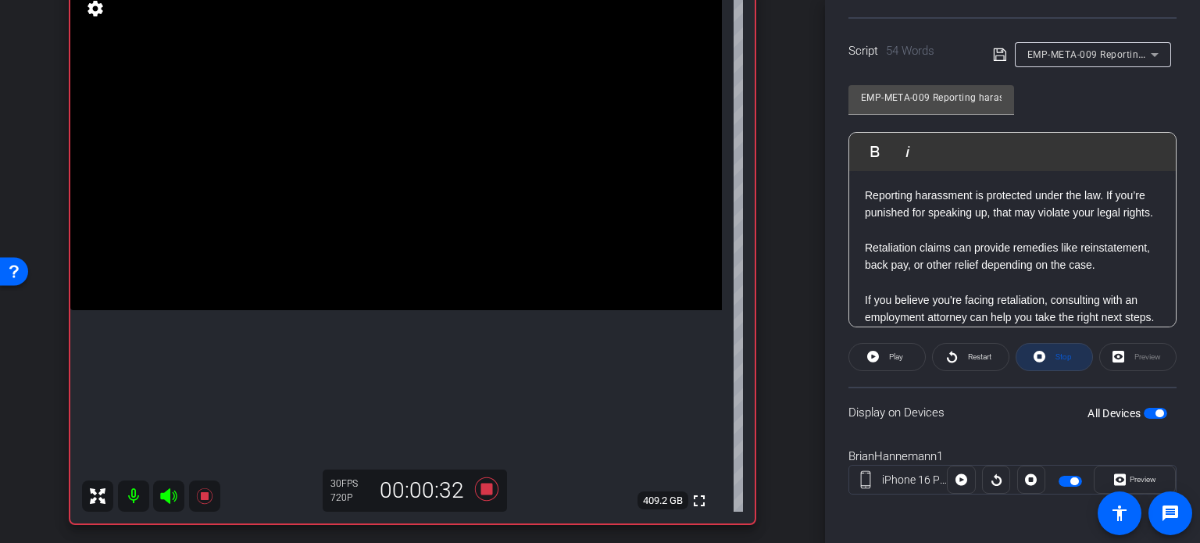
click at [1065, 360] on span "Stop" at bounding box center [1062, 357] width 20 height 22
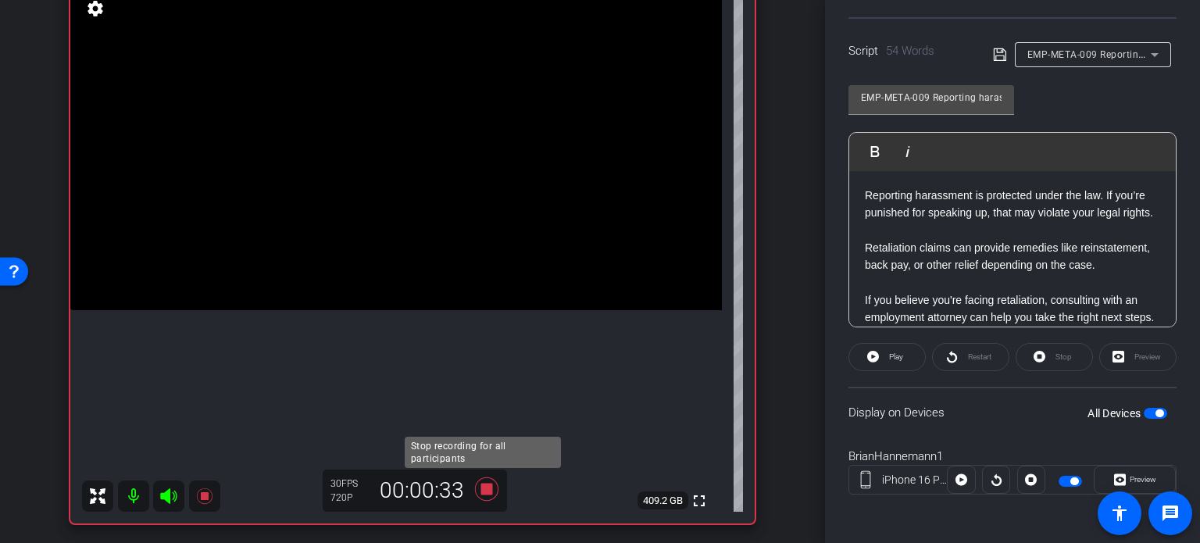
click at [475, 488] on icon at bounding box center [487, 489] width 38 height 28
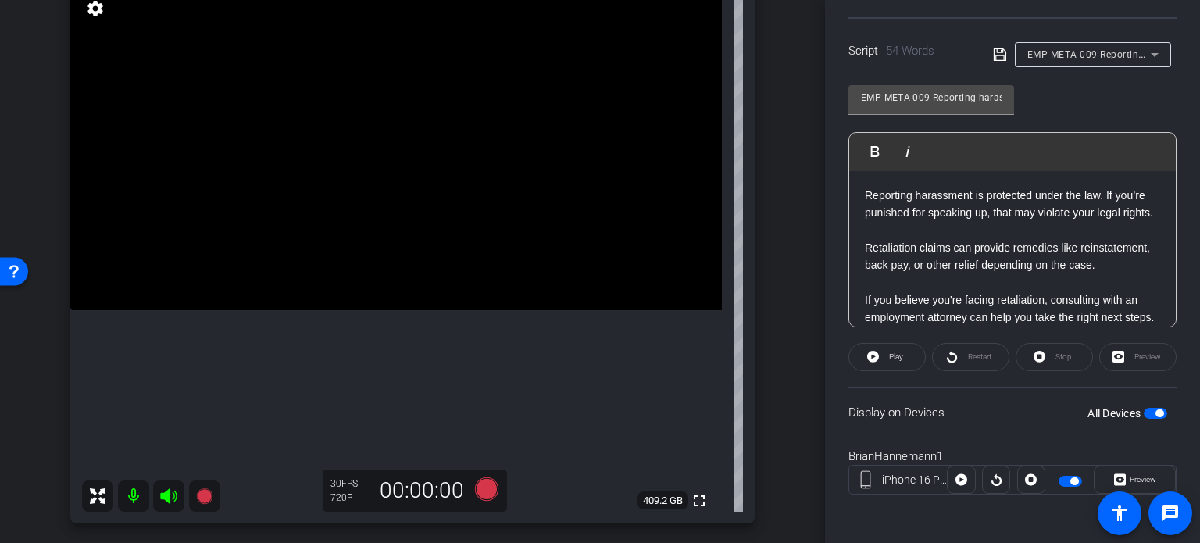
click at [1094, 54] on span "EMP-META-009 Reporting harassment is protected under the law." at bounding box center [1177, 54] width 299 height 13
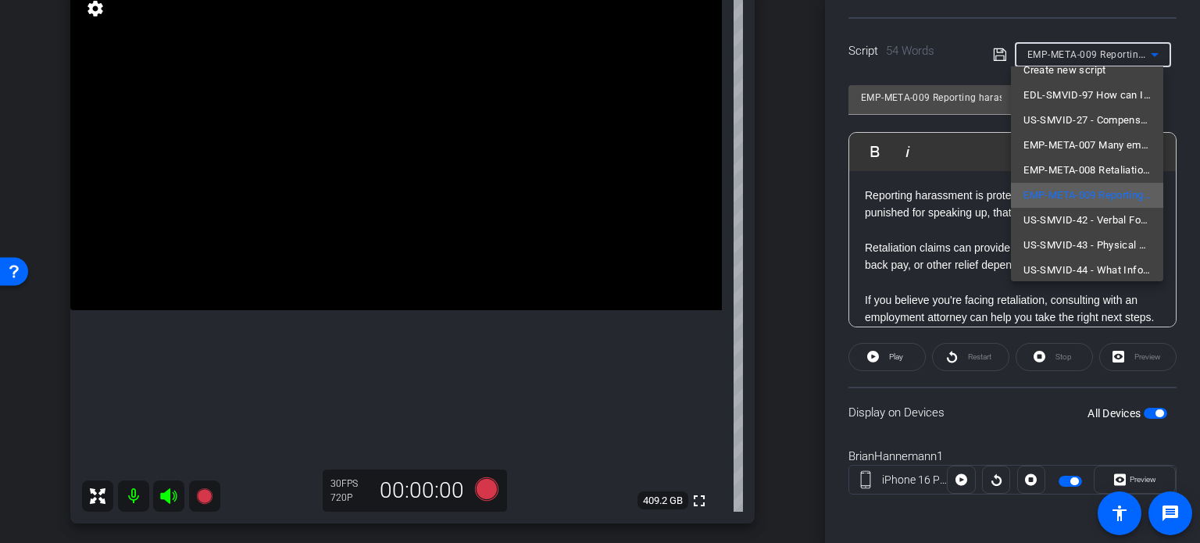
scroll to position [22, 0]
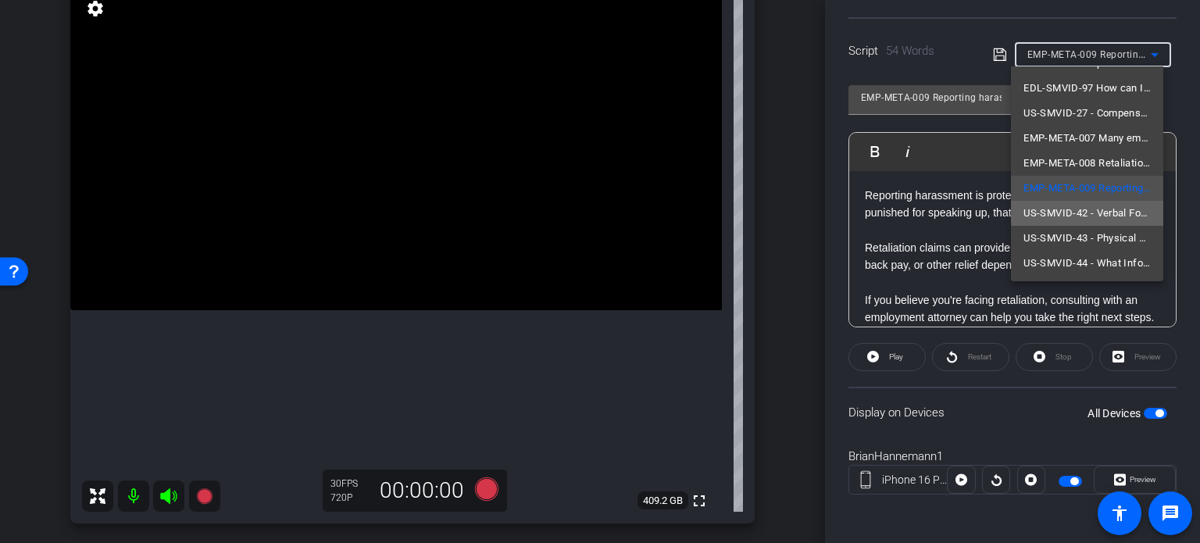
click at [1107, 209] on span "US-SMVID-42 - Verbal Forms of Sexual Harassment" at bounding box center [1087, 213] width 127 height 19
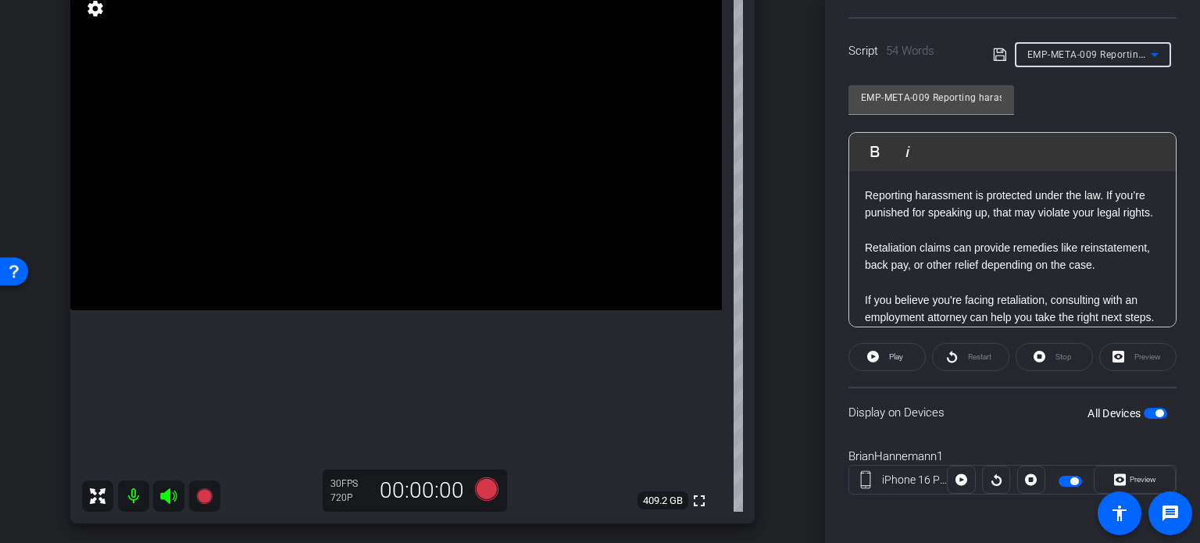
type input "US-SMVID-42 - Verbal Forms of Sexual Harassment"
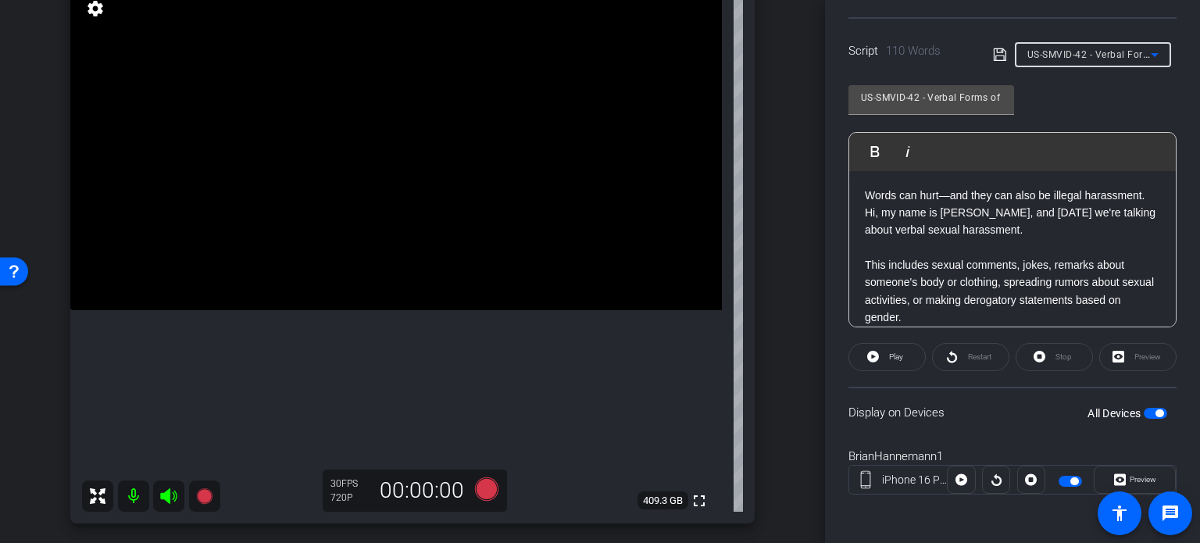
click at [1059, 52] on span "US-SMVID-42 - Verbal Forms of Sexual Harassment" at bounding box center [1145, 54] width 234 height 13
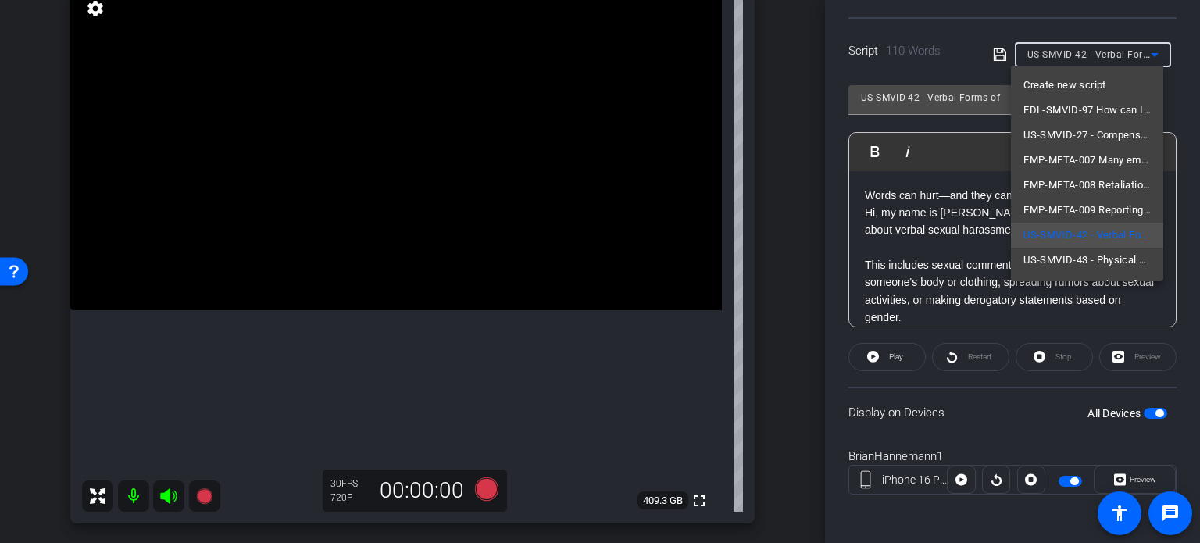
click at [917, 93] on div at bounding box center [600, 271] width 1200 height 543
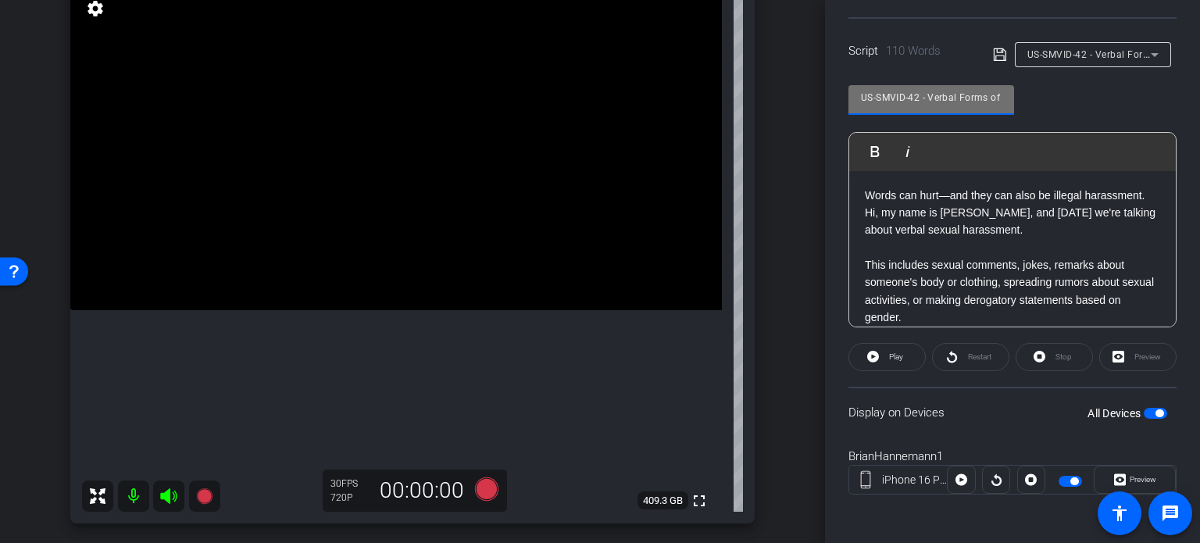
drag, startPoint x: 919, startPoint y: 95, endPoint x: 742, endPoint y: 78, distance: 178.2
click at [742, 78] on div "arrow_back Hannemann,Brian_Shoot24_08292025 Back to project Send invite account…" at bounding box center [600, 271] width 1200 height 543
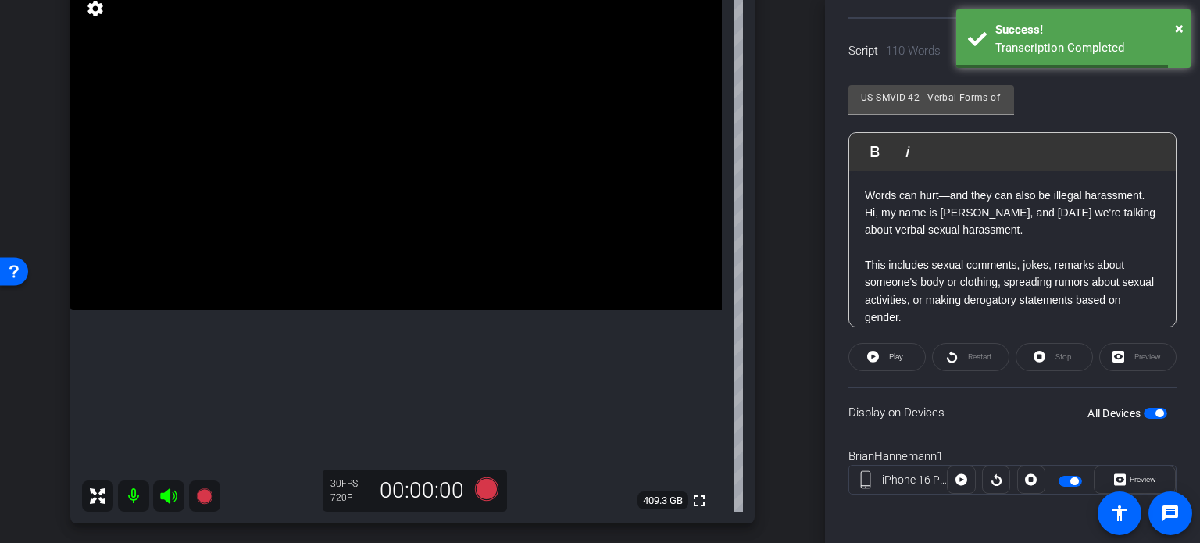
click at [769, 234] on div "BrianHannemann1 iPhone 16 Pro Max info ROOM ID: 118756889 100% battery_std full…" at bounding box center [412, 235] width 747 height 608
click at [483, 487] on icon at bounding box center [486, 489] width 23 height 23
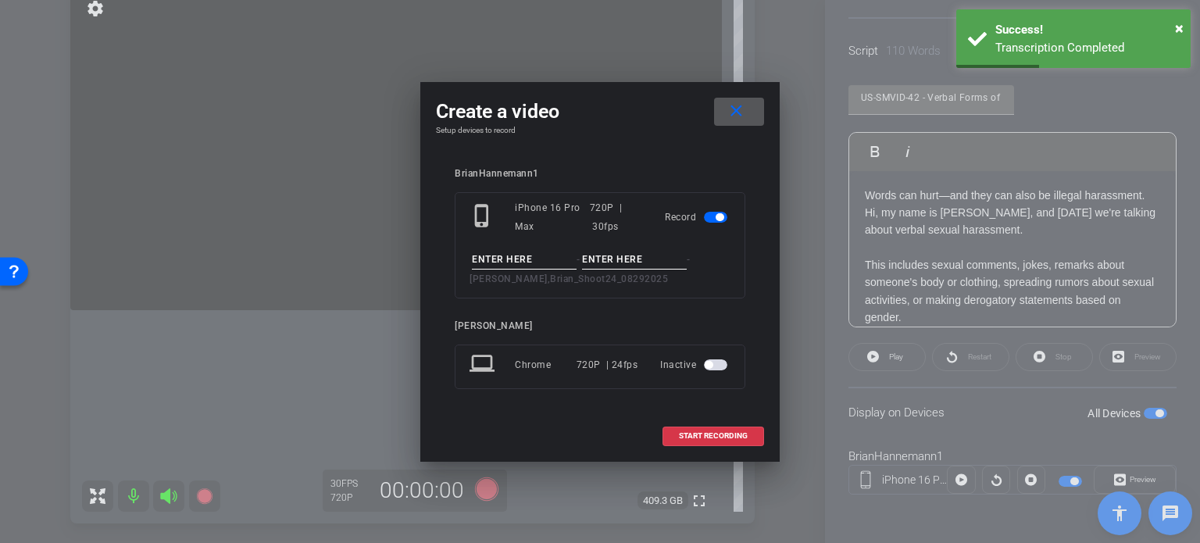
click at [499, 252] on input at bounding box center [524, 260] width 105 height 20
paste input "US-SMVID-42"
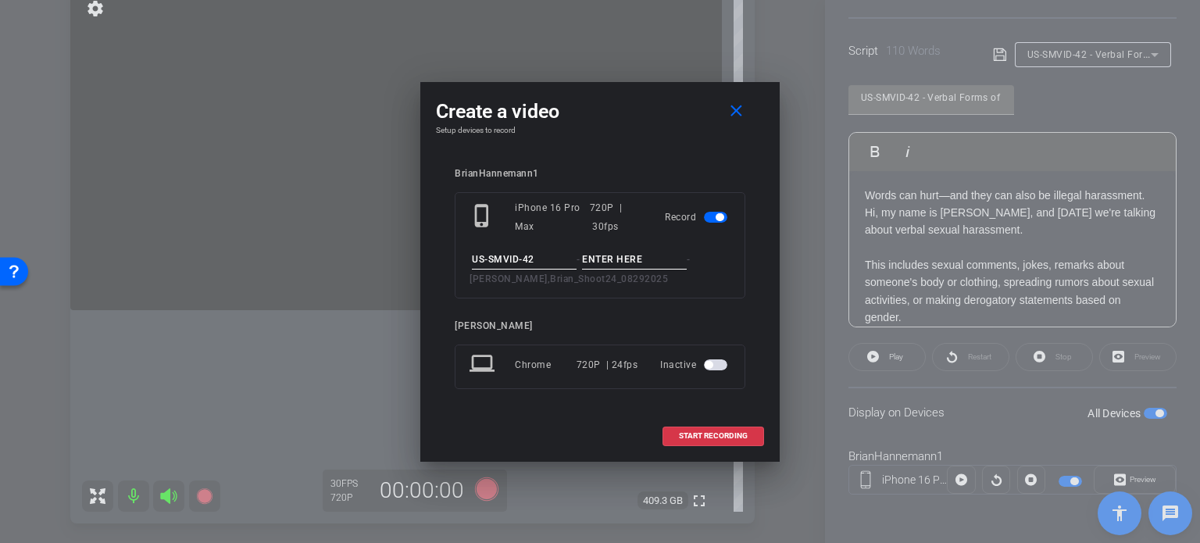
type input "US-SMVID-42"
click at [630, 248] on div "phone_iphone iPhone 16 Pro Max 720P | 30fps Record US-SMVID-42 - - Hannemann,Br…" at bounding box center [600, 245] width 291 height 106
click at [634, 257] on input at bounding box center [634, 260] width 105 height 20
click at [634, 256] on input "Take1" at bounding box center [634, 260] width 105 height 20
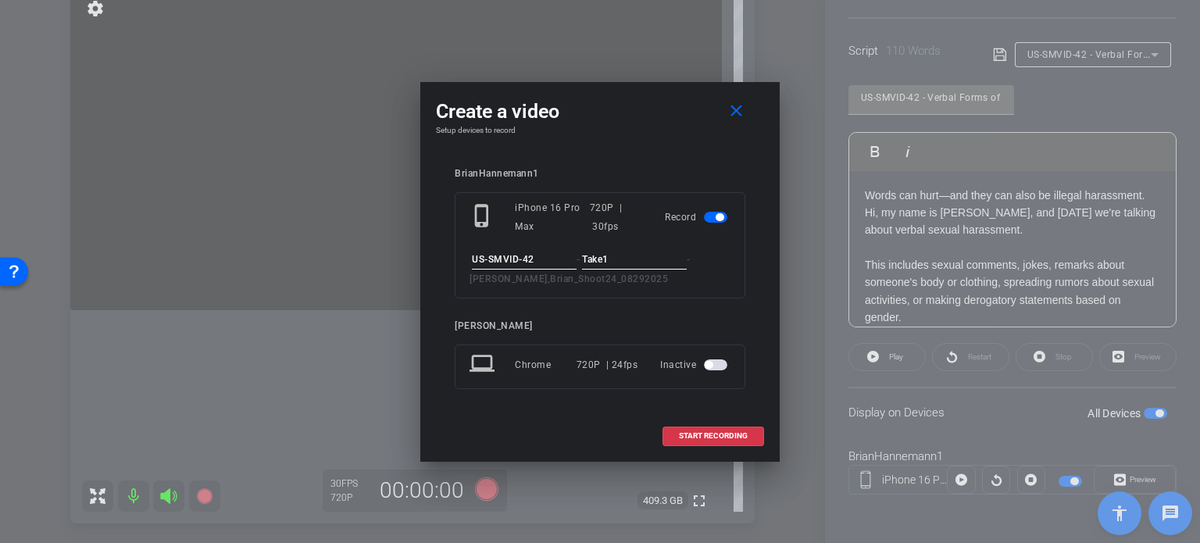
type input "Take1"
click at [728, 271] on div "US-SMVID-42 - Take1 - Hannemann,Brian_Shoot24_08292025" at bounding box center [600, 269] width 261 height 38
click at [724, 270] on div "US-SMVID-42 - Take1 - Hannemann,Brian_Shoot24_08292025" at bounding box center [600, 269] width 261 height 38
click at [737, 440] on span at bounding box center [714, 436] width 100 height 38
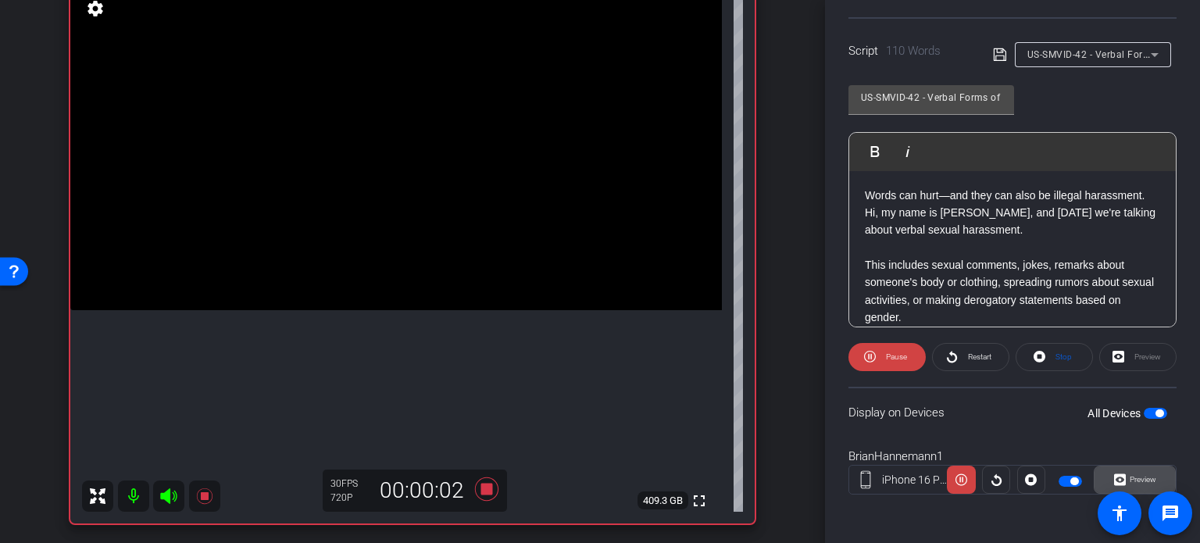
click at [1141, 478] on span "Preview" at bounding box center [1143, 479] width 27 height 9
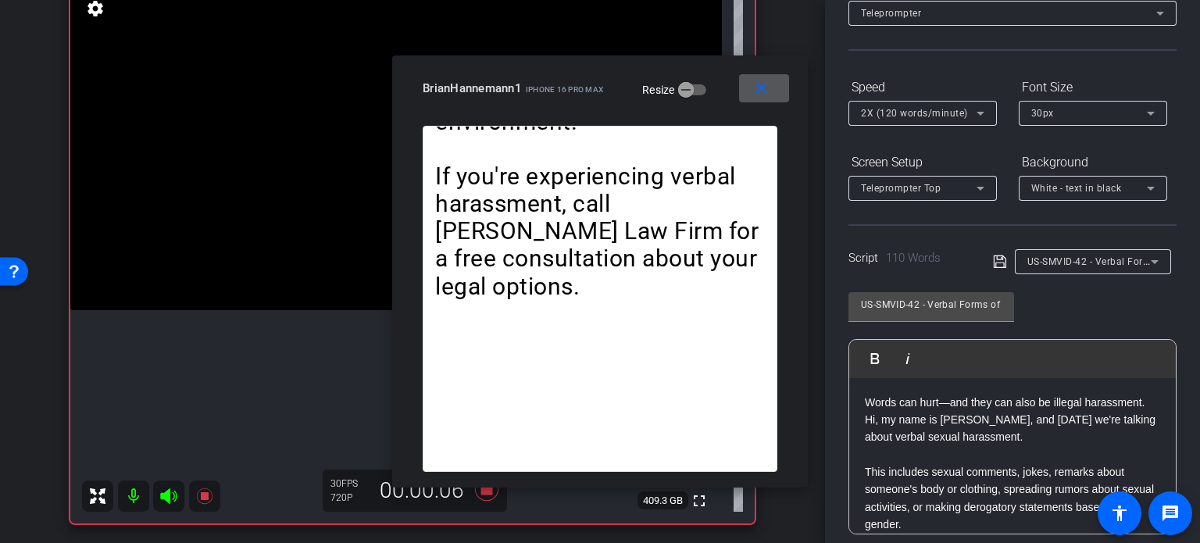
scroll to position [75, 0]
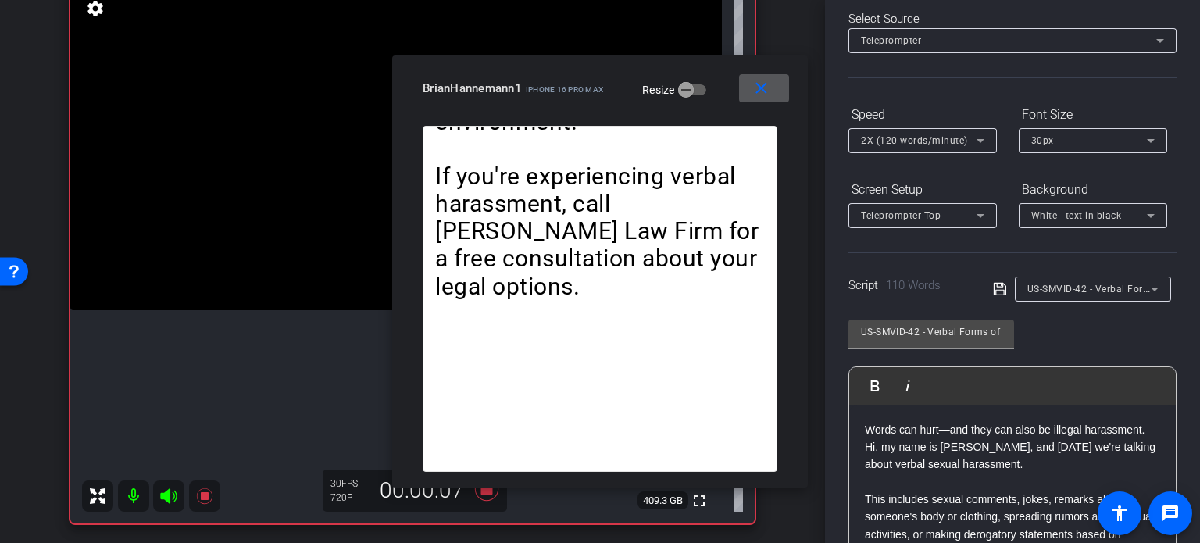
click at [896, 148] on div "2X (120 words/minute)" at bounding box center [919, 141] width 116 height 20
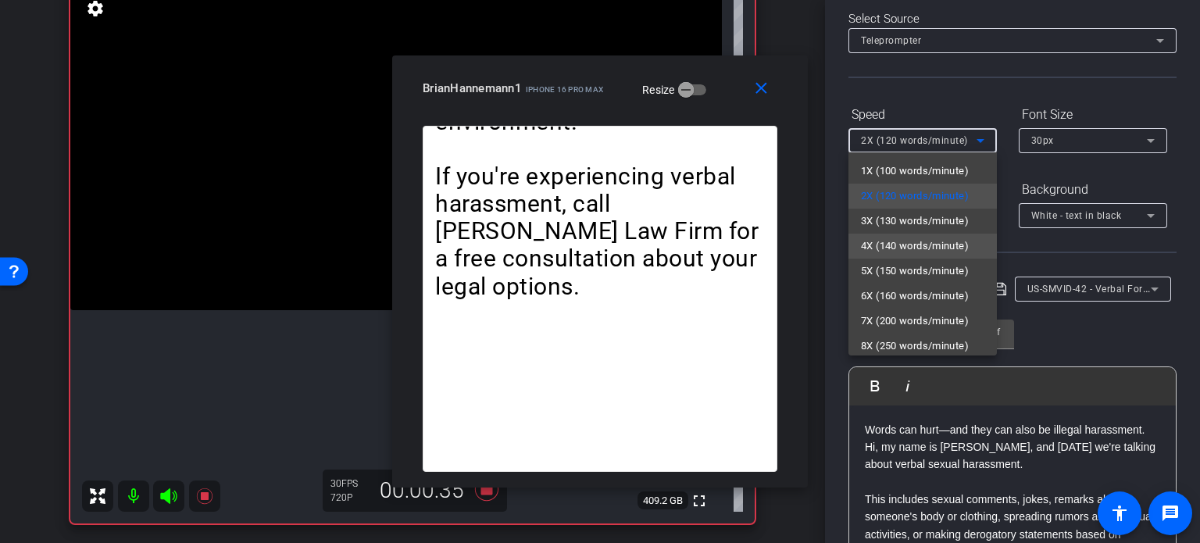
click at [890, 245] on span "4X (140 words/minute)" at bounding box center [915, 246] width 108 height 19
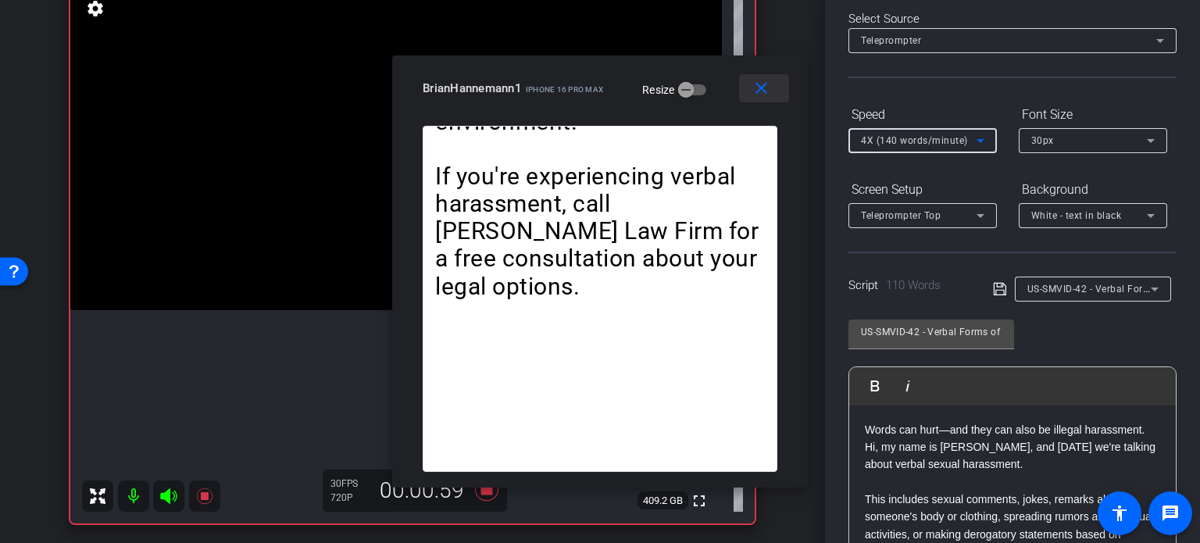
click at [758, 91] on mat-icon "close" at bounding box center [762, 89] width 20 height 20
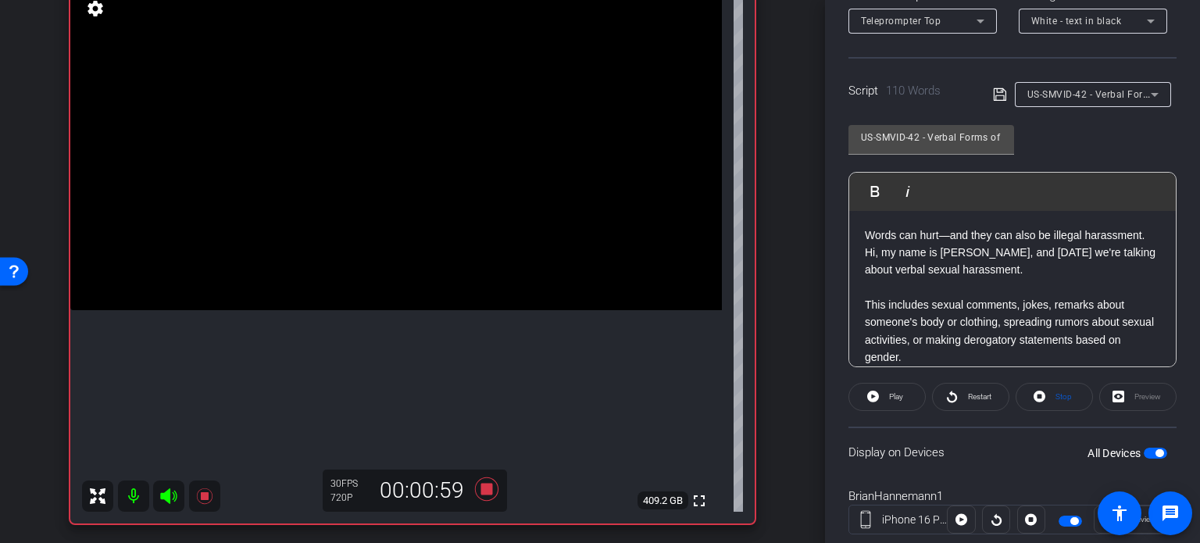
scroll to position [309, 0]
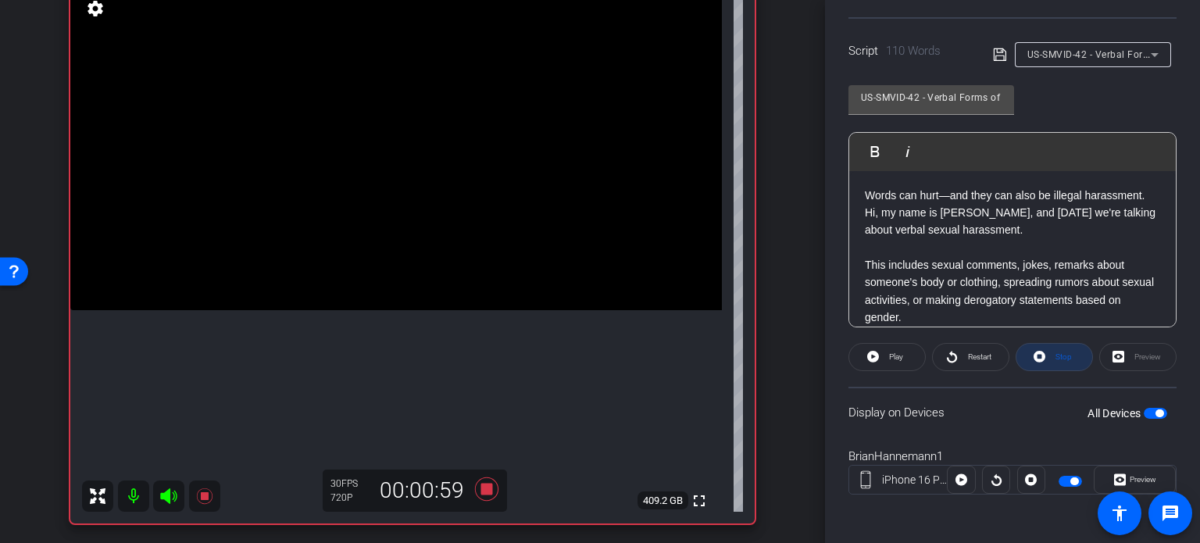
click at [1052, 362] on span "Stop" at bounding box center [1062, 357] width 20 height 22
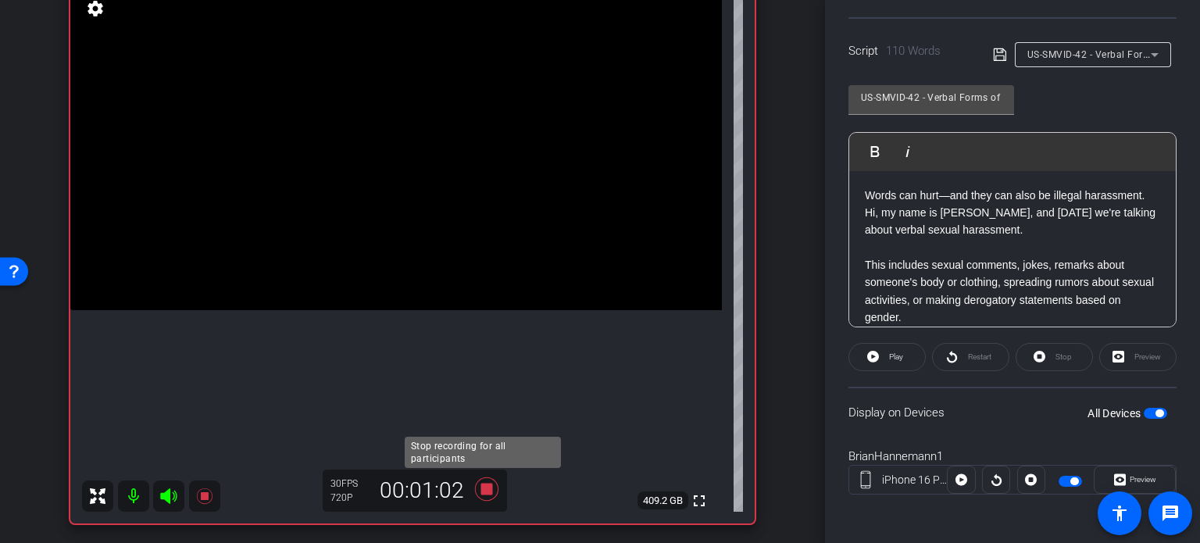
click at [485, 490] on icon at bounding box center [486, 489] width 23 height 23
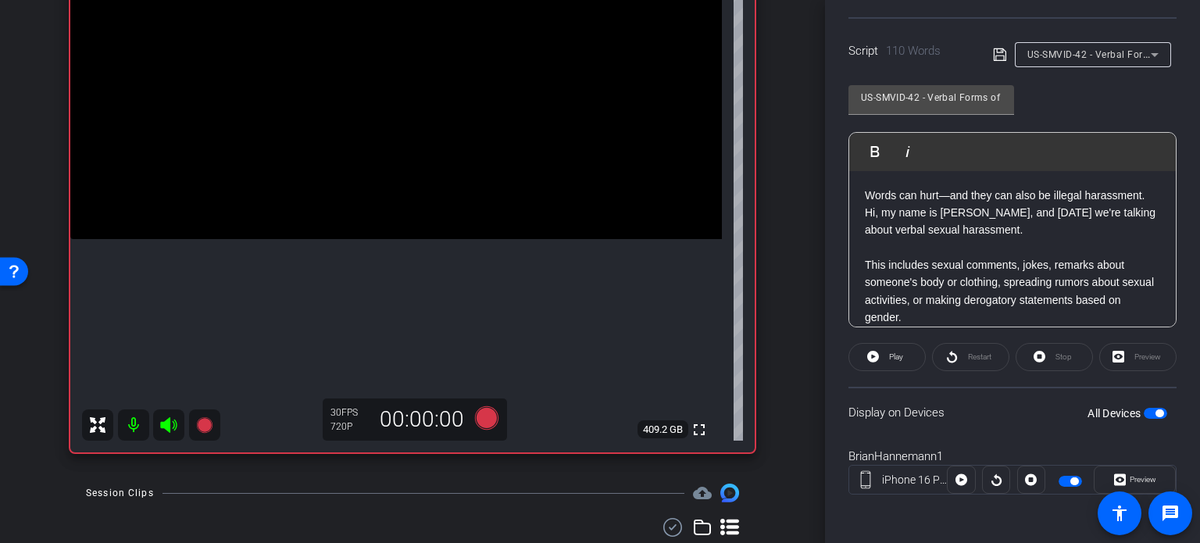
scroll to position [370, 0]
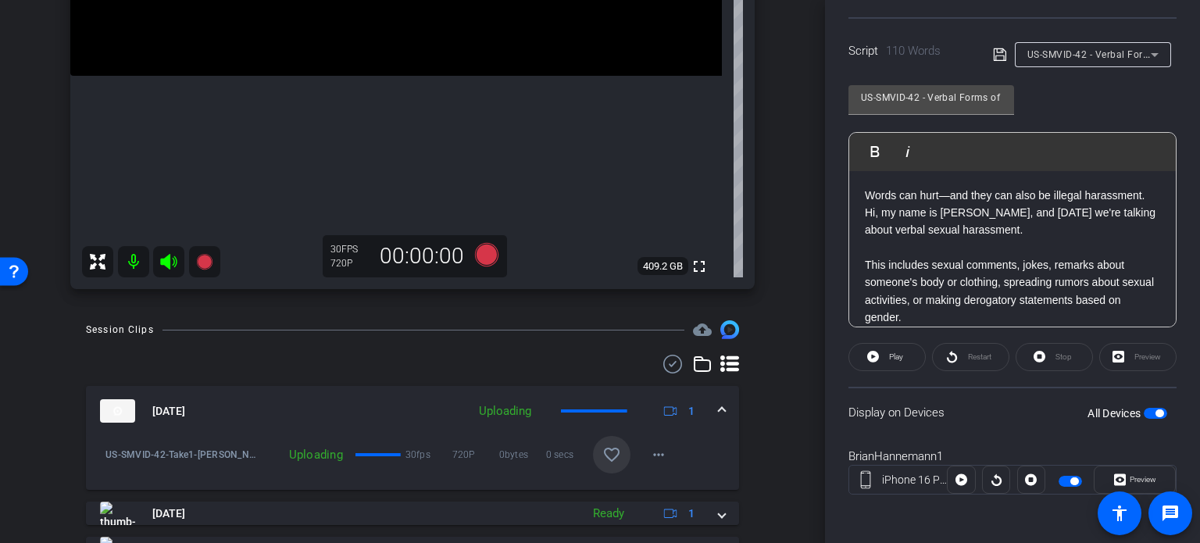
click at [606, 456] on mat-icon "favorite_border" at bounding box center [612, 454] width 19 height 19
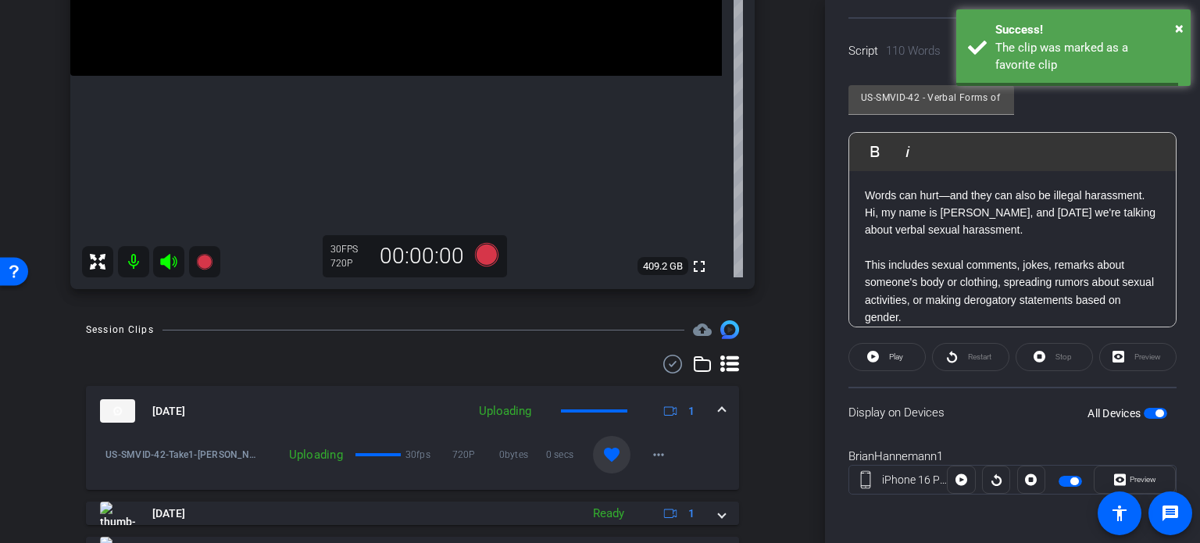
drag, startPoint x: 719, startPoint y: 406, endPoint x: 1025, endPoint y: 181, distance: 380.6
click at [742, 399] on div "Session Clips cloud_upload Aug 29, 2025 Uploading 1 US-SMVID-42-Take1-Hannemann…" at bounding box center [412, 485] width 747 height 331
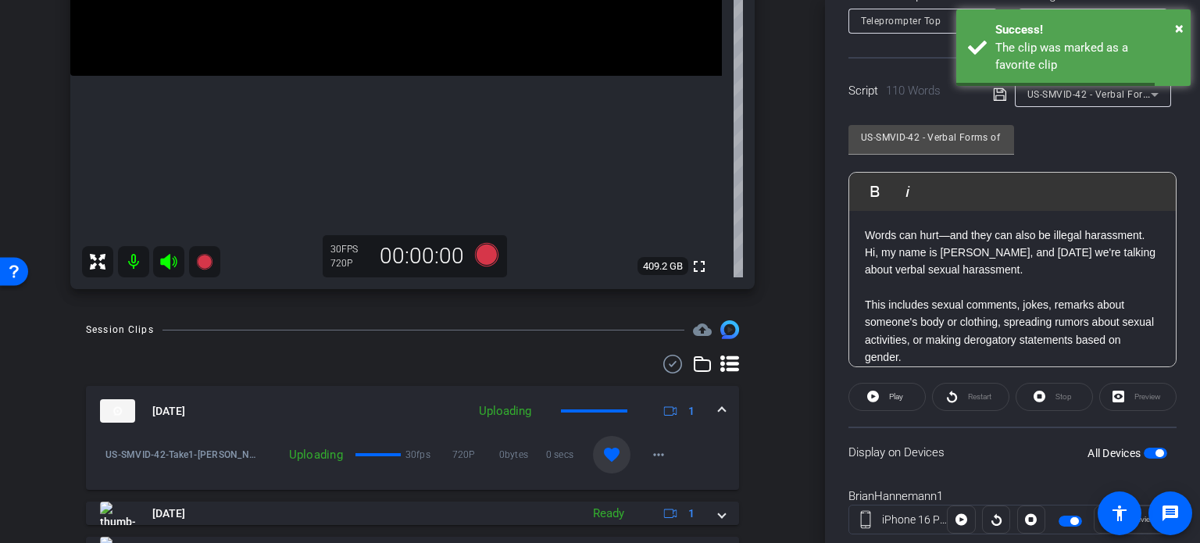
scroll to position [231, 0]
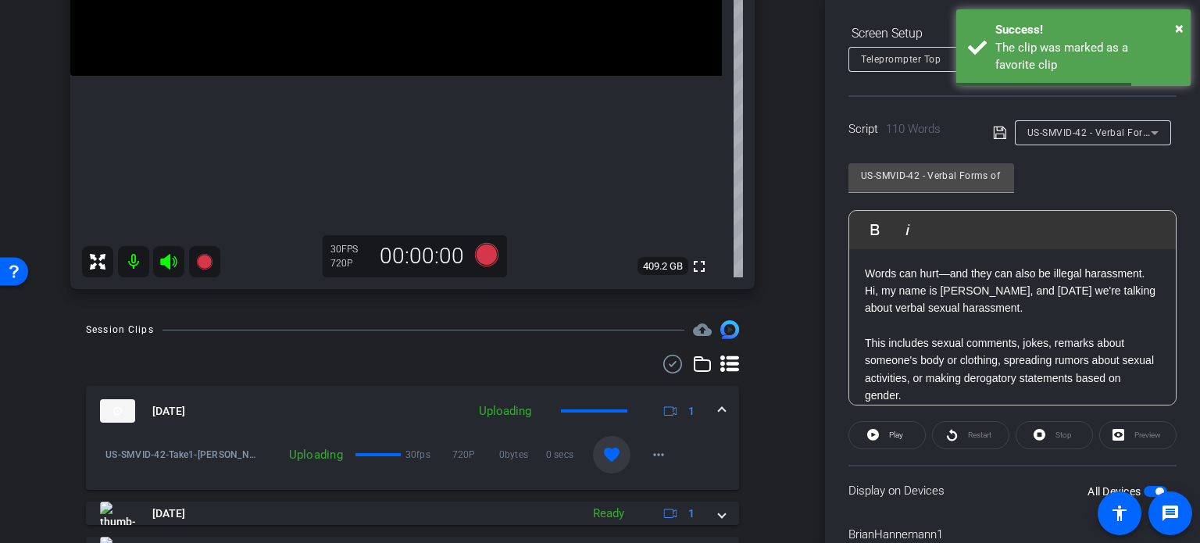
click at [1088, 139] on div "US-SMVID-42 - Verbal Forms of Sexual Harassment" at bounding box center [1089, 133] width 123 height 20
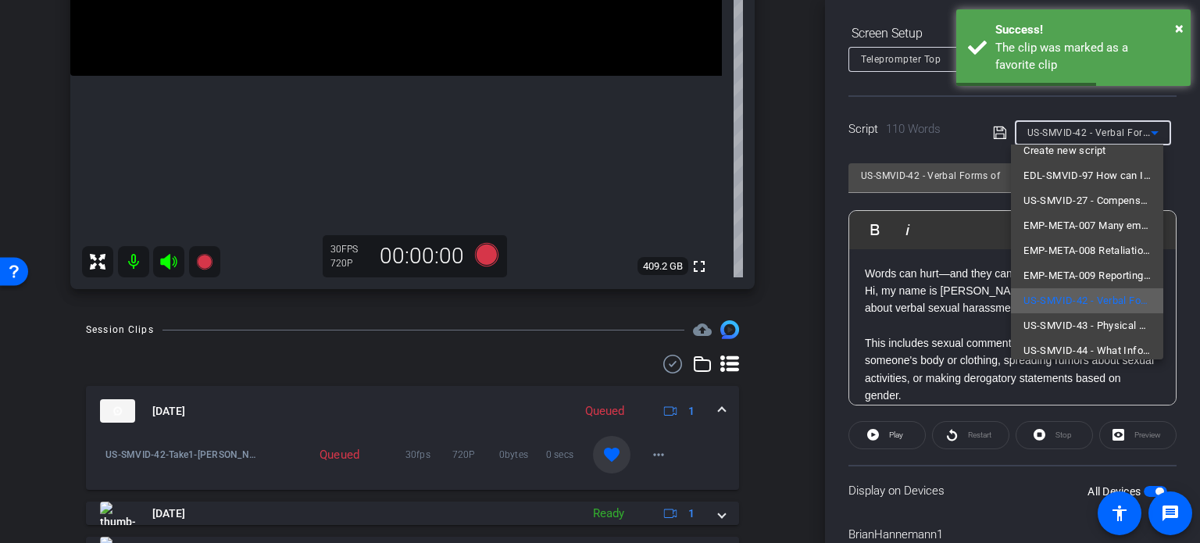
scroll to position [22, 0]
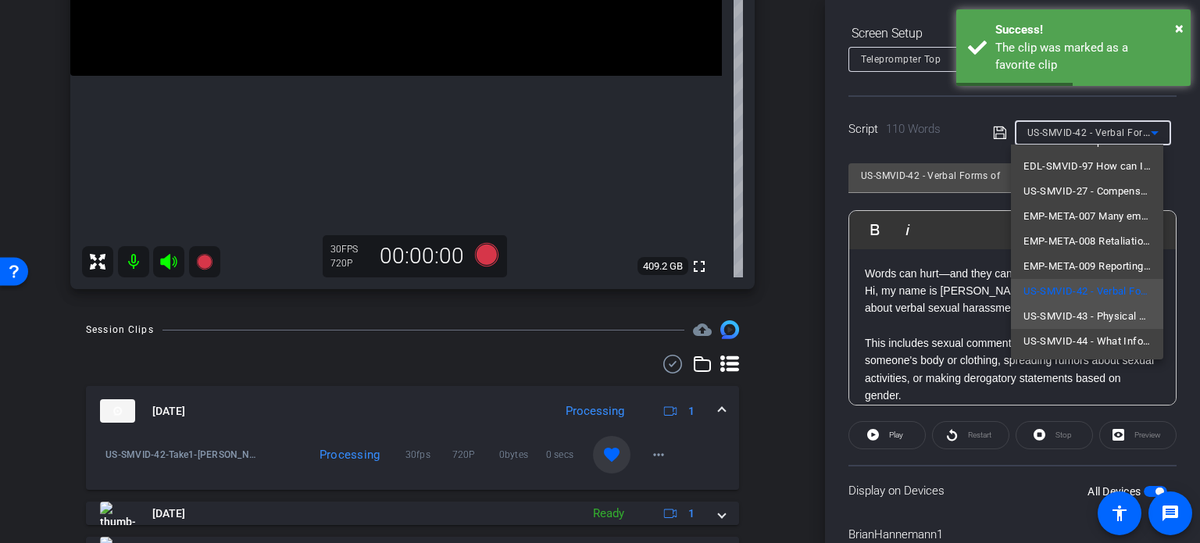
click at [1094, 307] on span "US-SMVID-43 - Physical Forms of Sexual Harassment" at bounding box center [1087, 316] width 127 height 19
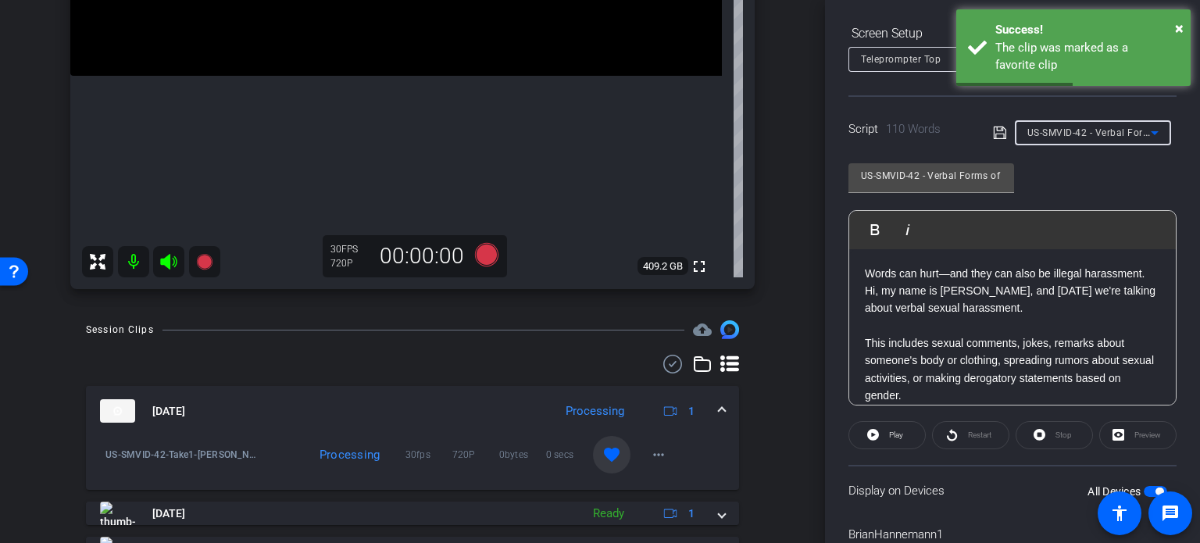
type input "US-SMVID-43 - Physical Forms of Sexual Harassment"
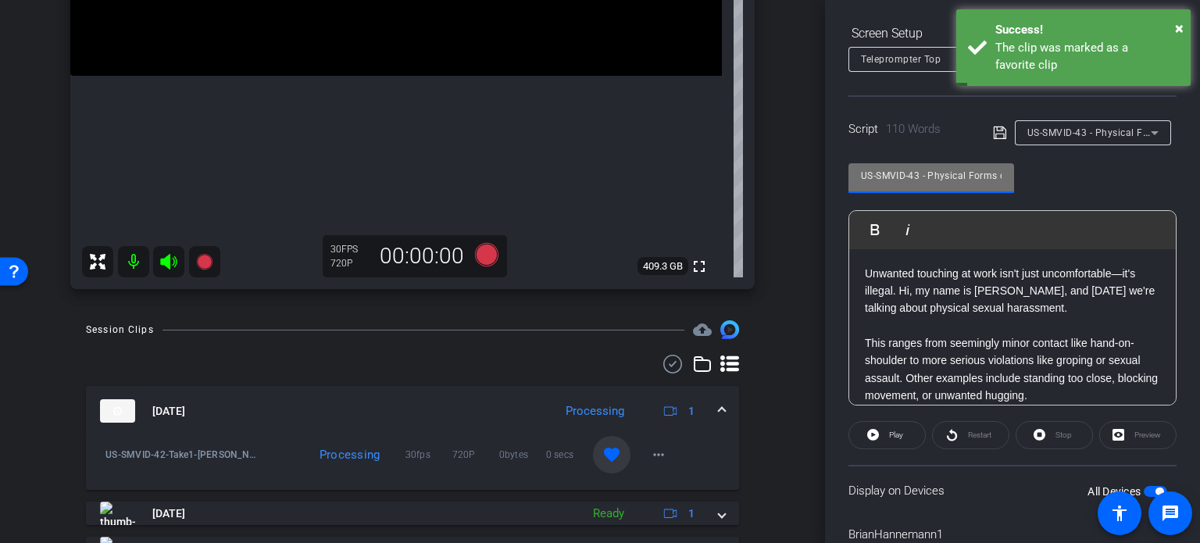
drag, startPoint x: 921, startPoint y: 176, endPoint x: 745, endPoint y: 184, distance: 176.8
click at [745, 184] on div "arrow_back Hannemann,Brian_Shoot24_08292025 Back to project Send invite account…" at bounding box center [600, 271] width 1200 height 543
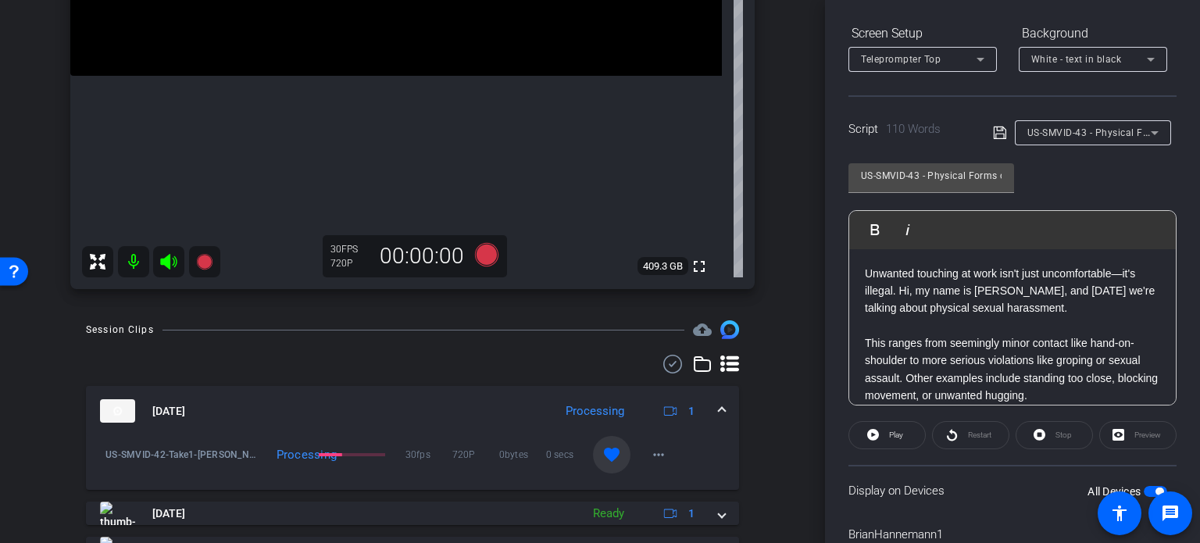
click at [775, 241] on div "BrianHannemann1 iPhone 16 Pro Max info ROOM ID: 118756889 100% battery_std full…" at bounding box center [412, 1] width 747 height 608
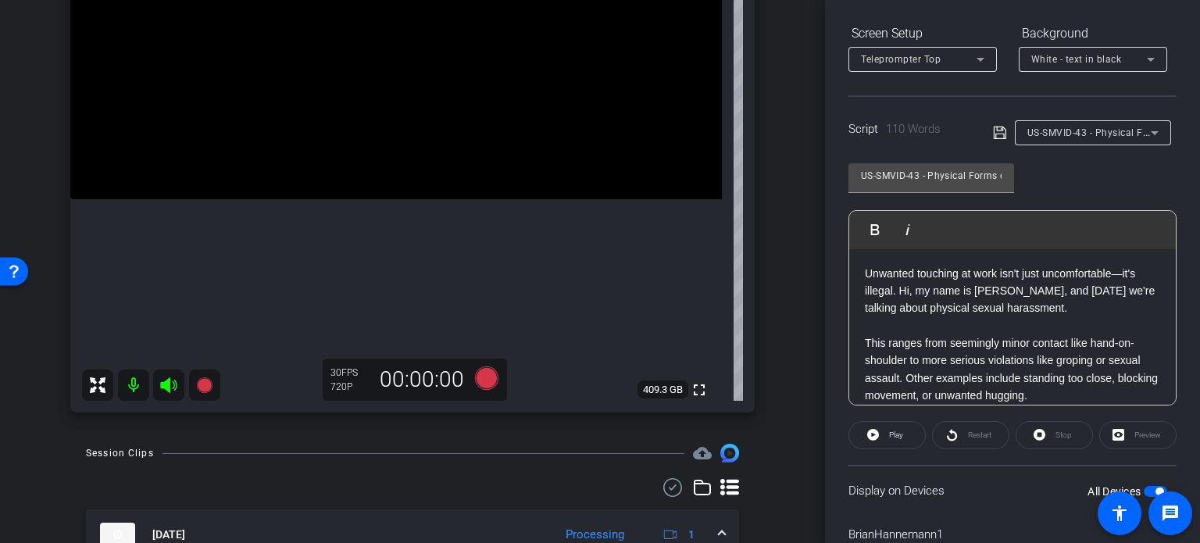
scroll to position [214, 0]
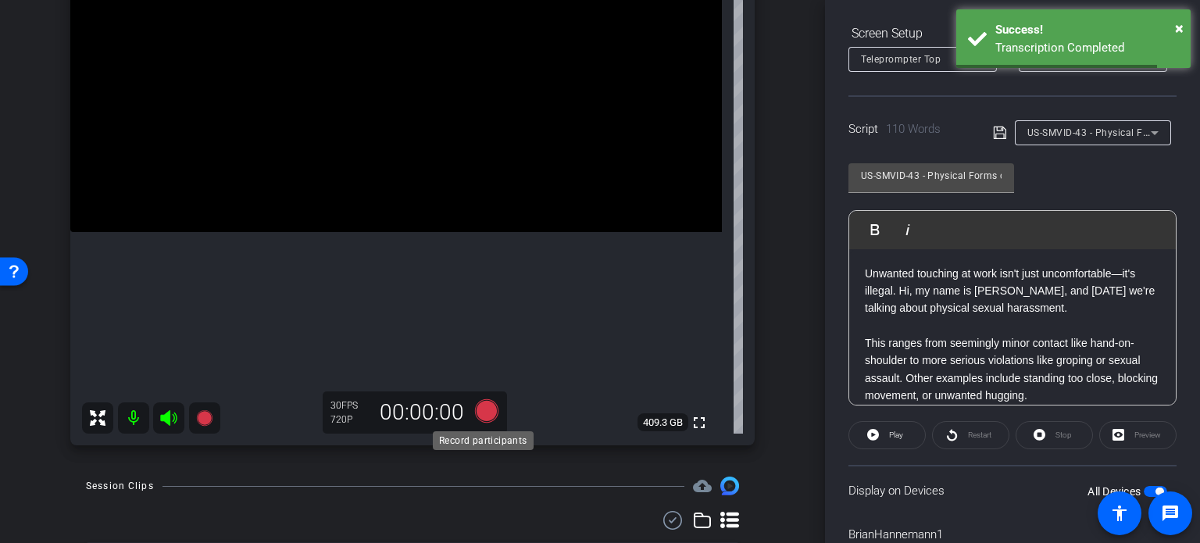
click at [491, 406] on icon at bounding box center [486, 410] width 23 height 23
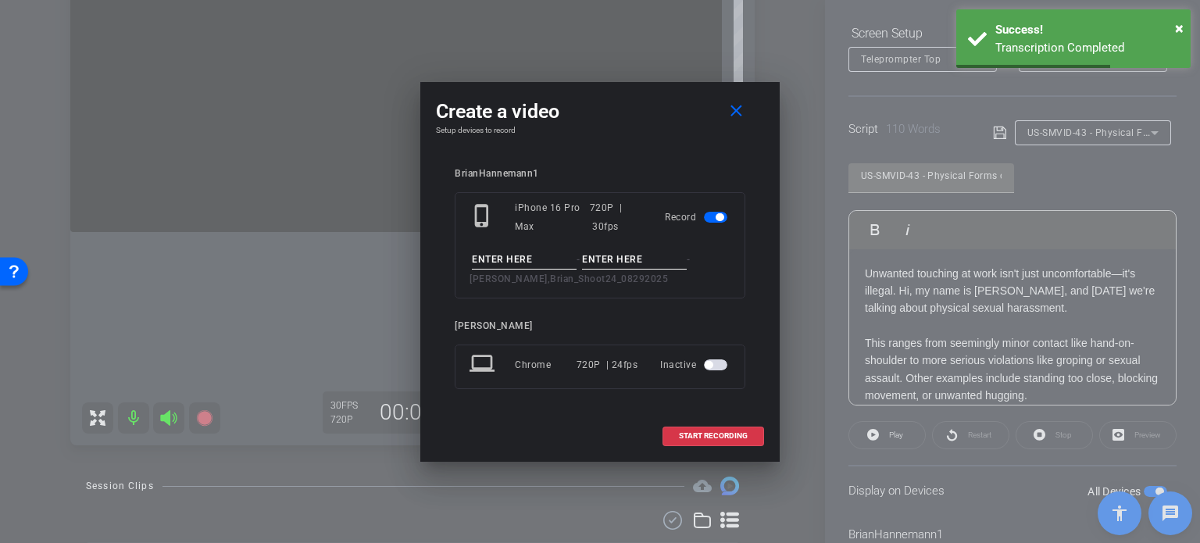
click at [519, 259] on input at bounding box center [524, 260] width 105 height 20
paste input "US-SMVID-43"
type input "US-SMVID-43"
click at [599, 256] on input at bounding box center [634, 260] width 105 height 20
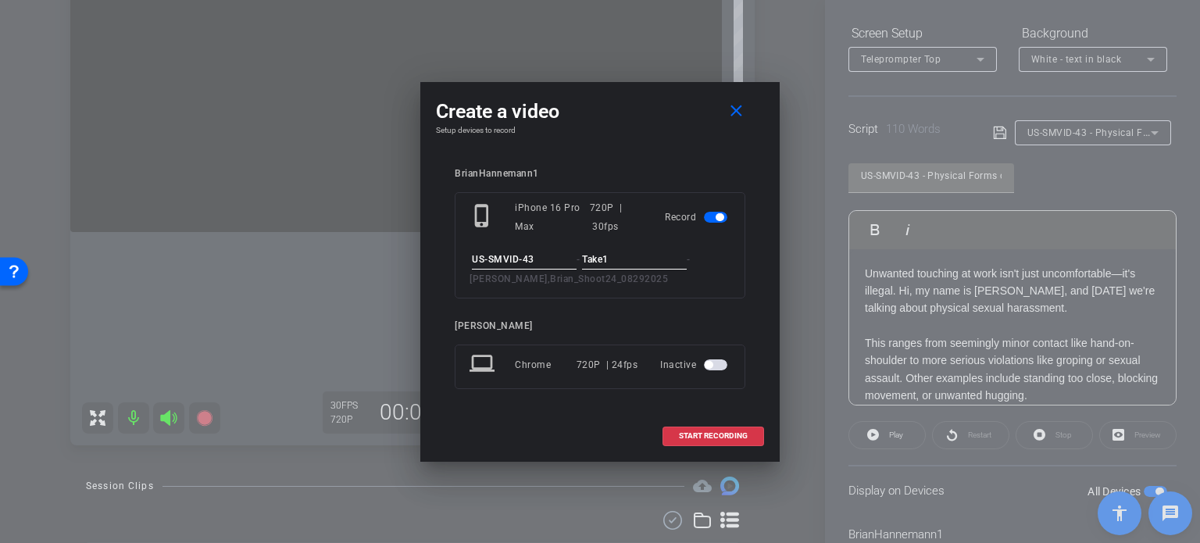
click at [662, 251] on input "Take1" at bounding box center [634, 260] width 105 height 20
type input "Take1"
click at [710, 441] on span at bounding box center [714, 436] width 100 height 38
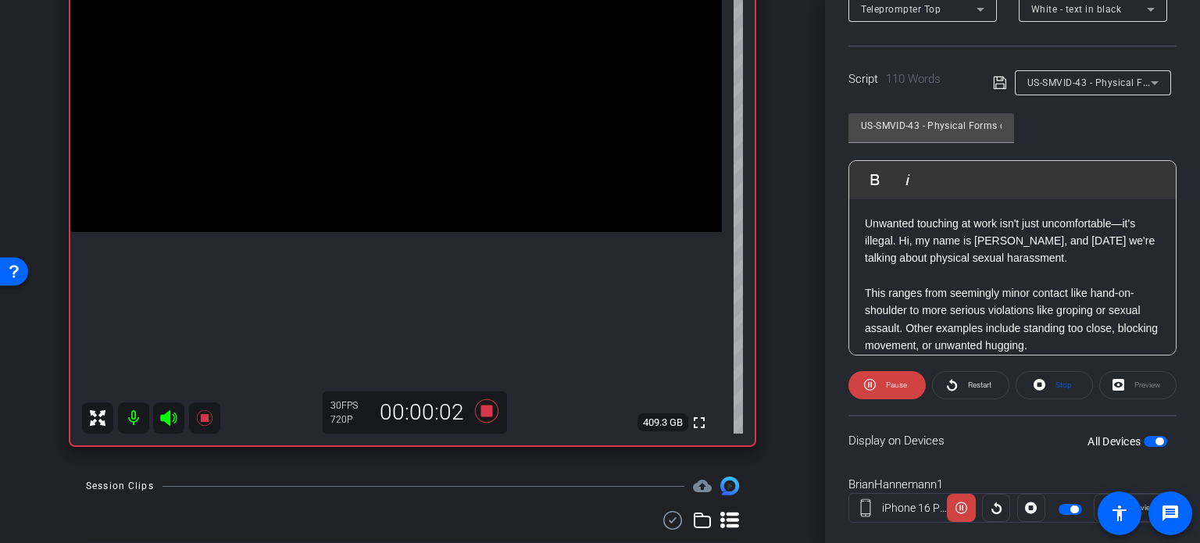
scroll to position [309, 0]
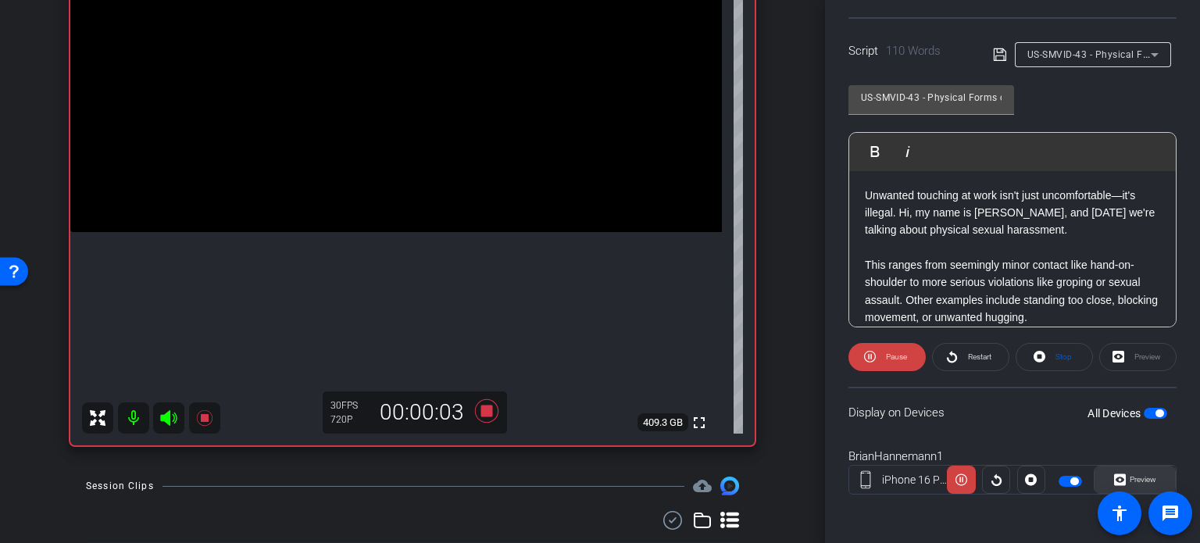
click at [1150, 471] on span at bounding box center [1135, 480] width 80 height 38
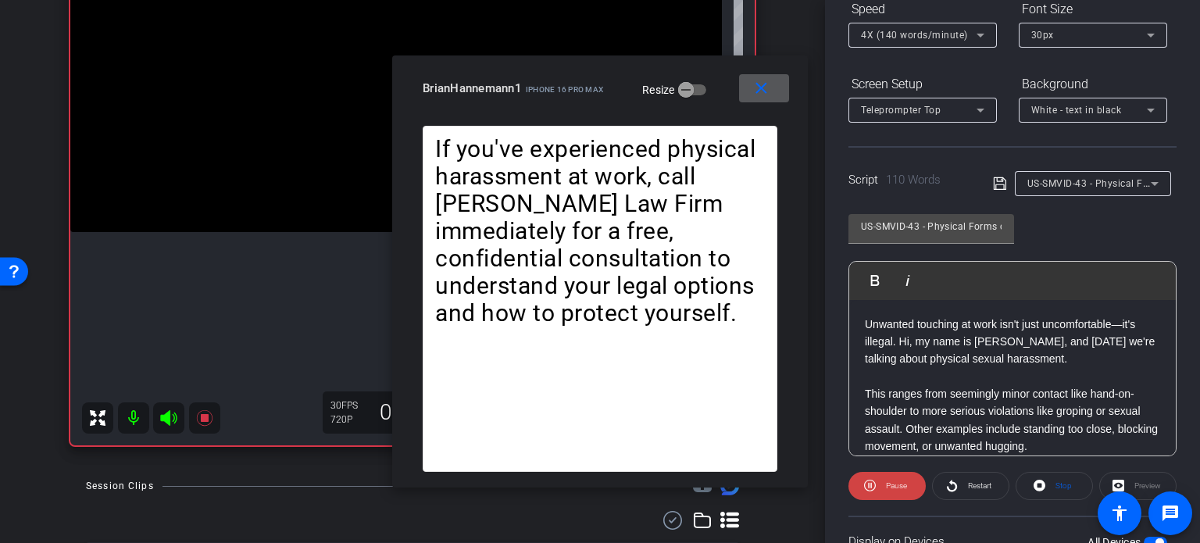
scroll to position [153, 0]
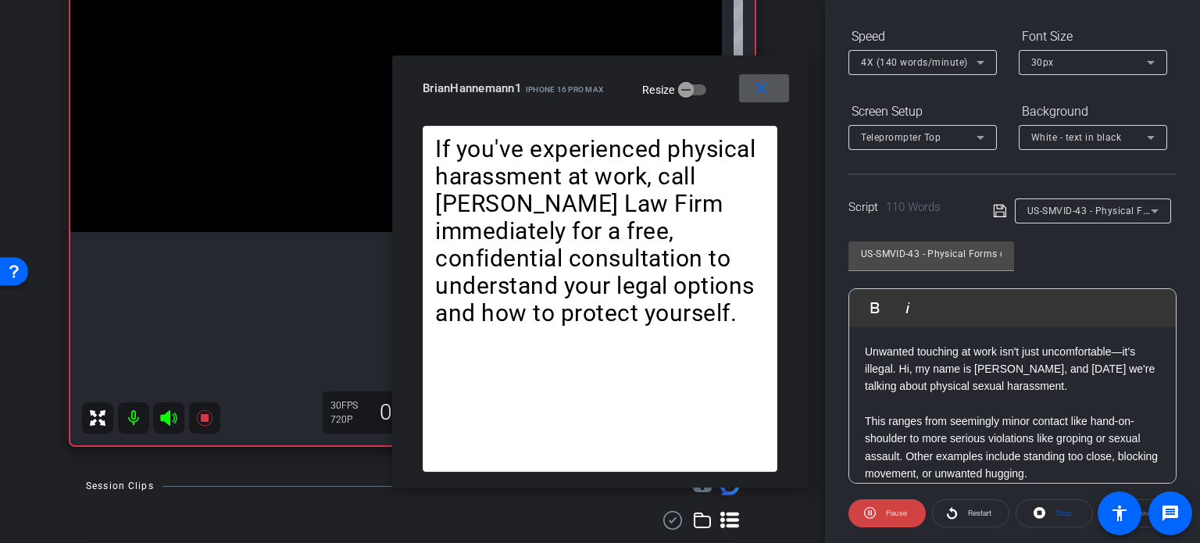
click at [901, 66] on span "4X (140 words/minute)" at bounding box center [914, 62] width 107 height 11
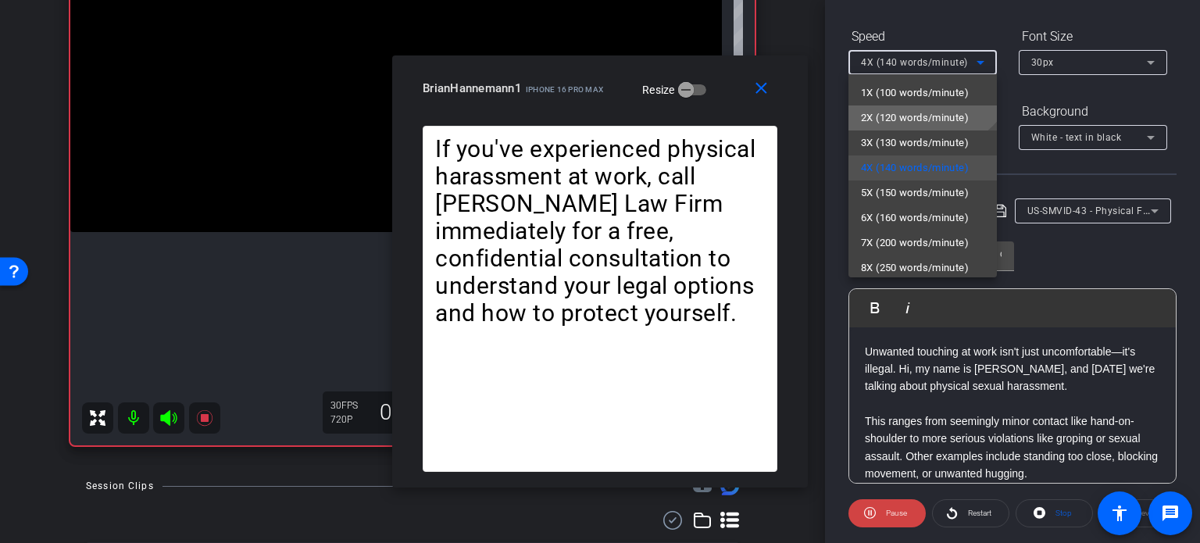
click at [903, 115] on span "2X (120 words/minute)" at bounding box center [915, 118] width 108 height 19
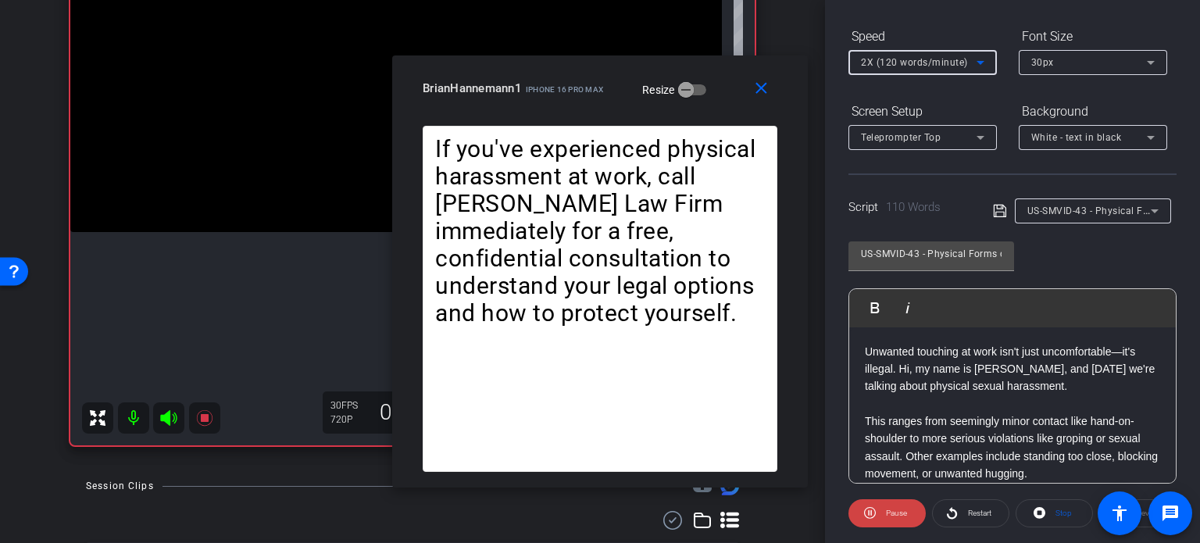
click at [919, 59] on span "2X (120 words/minute)" at bounding box center [914, 62] width 107 height 11
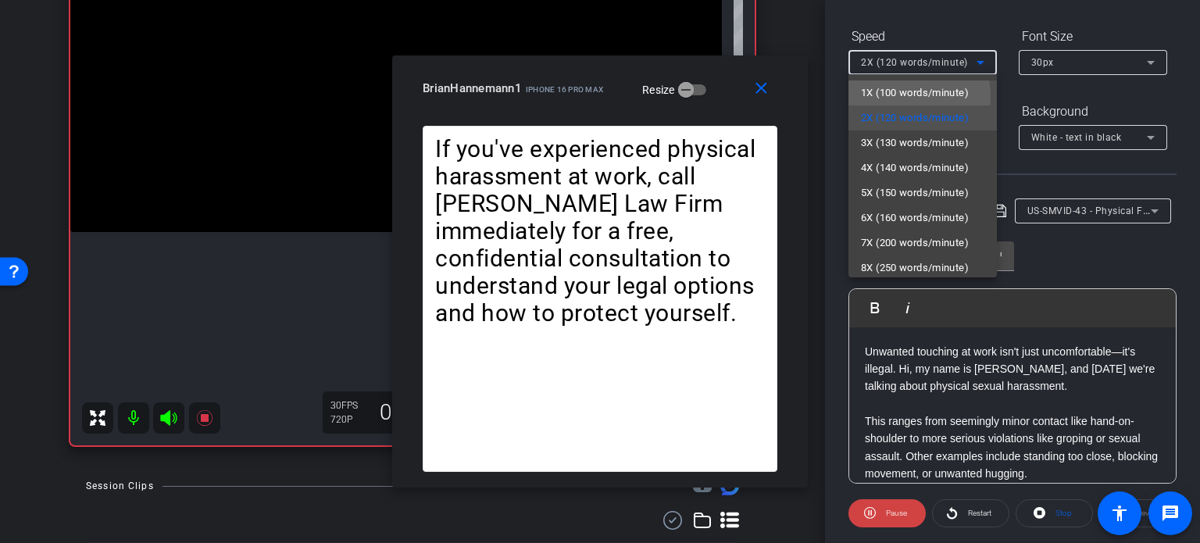
click at [907, 95] on span "1X (100 words/minute)" at bounding box center [915, 93] width 108 height 19
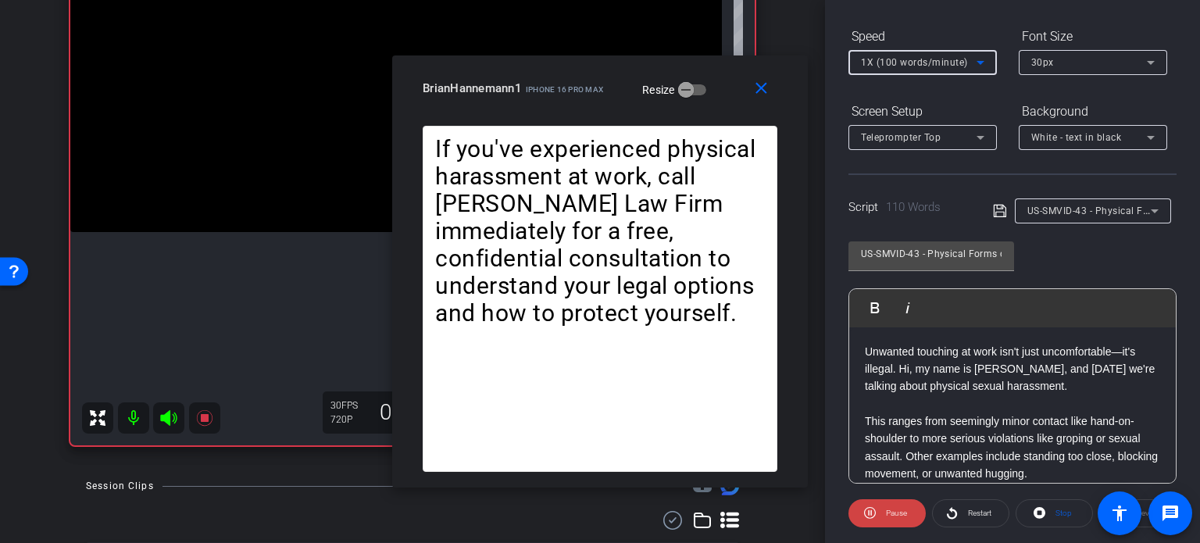
click at [890, 55] on div "1X (100 words/minute)" at bounding box center [919, 62] width 116 height 20
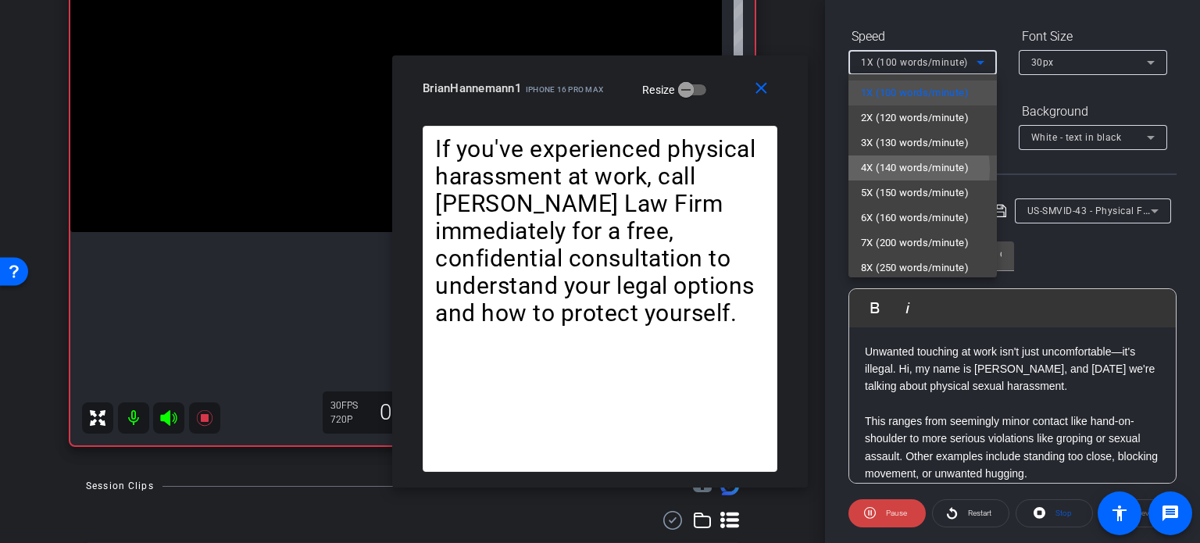
click at [900, 170] on span "4X (140 words/minute)" at bounding box center [915, 168] width 108 height 19
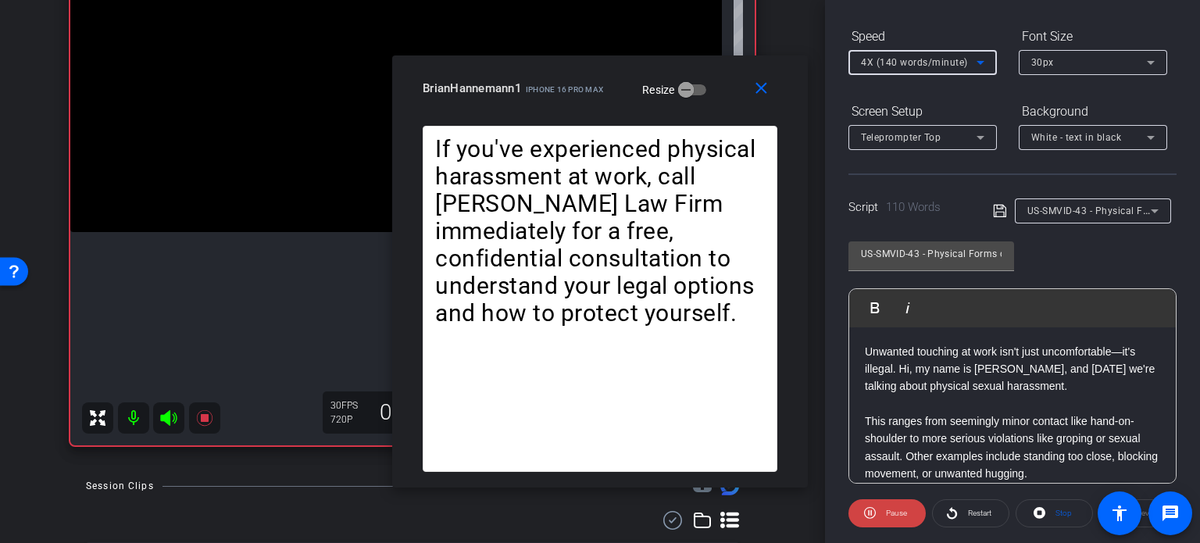
click at [894, 66] on span "4X (140 words/minute)" at bounding box center [914, 62] width 107 height 11
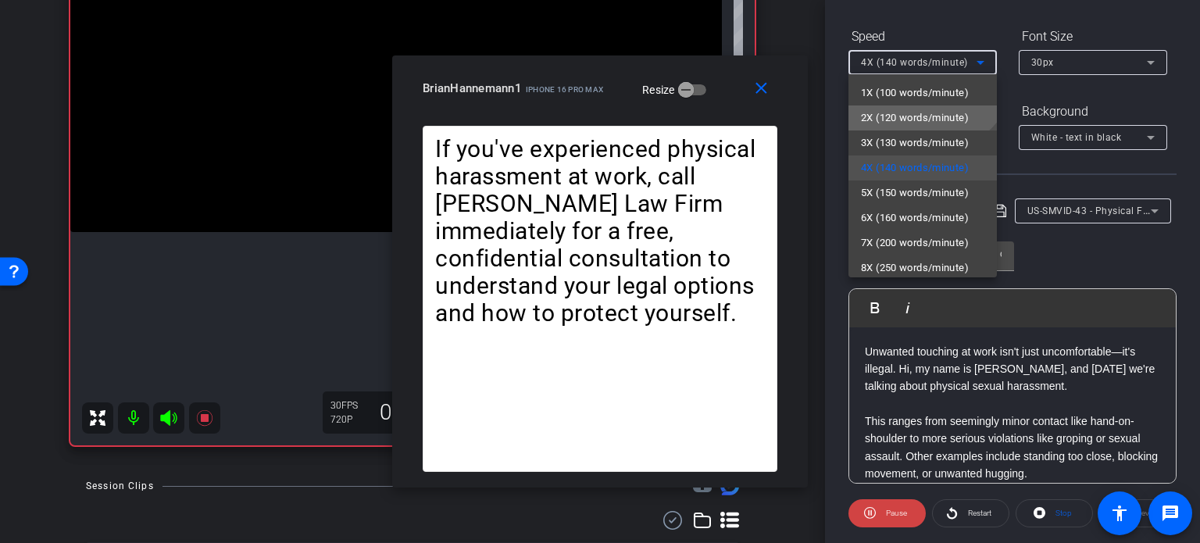
click at [902, 117] on span "2X (120 words/minute)" at bounding box center [915, 118] width 108 height 19
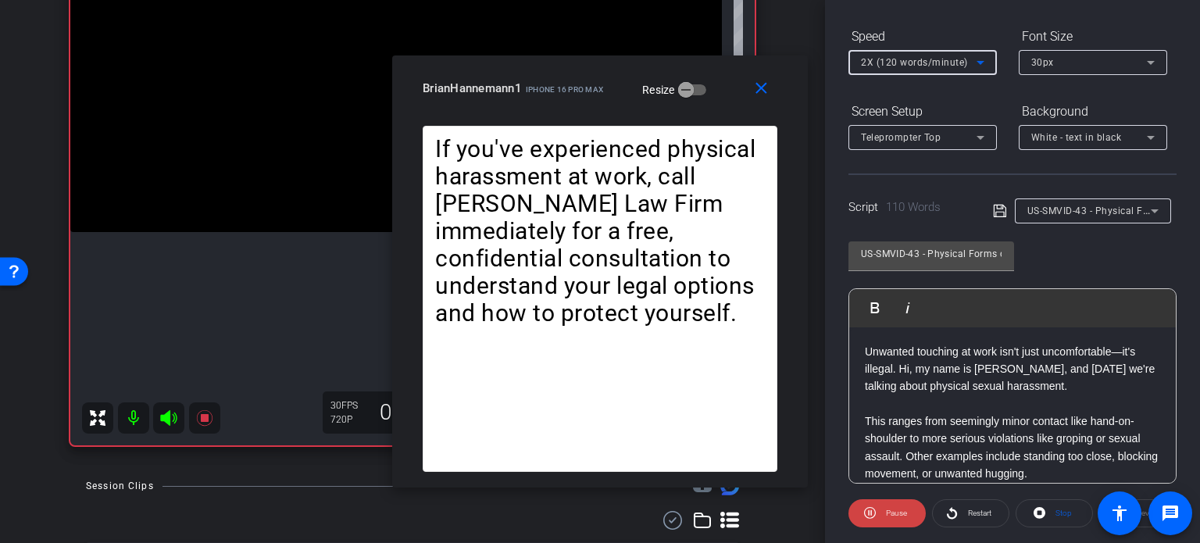
click at [908, 63] on span "2X (120 words/minute)" at bounding box center [914, 62] width 107 height 11
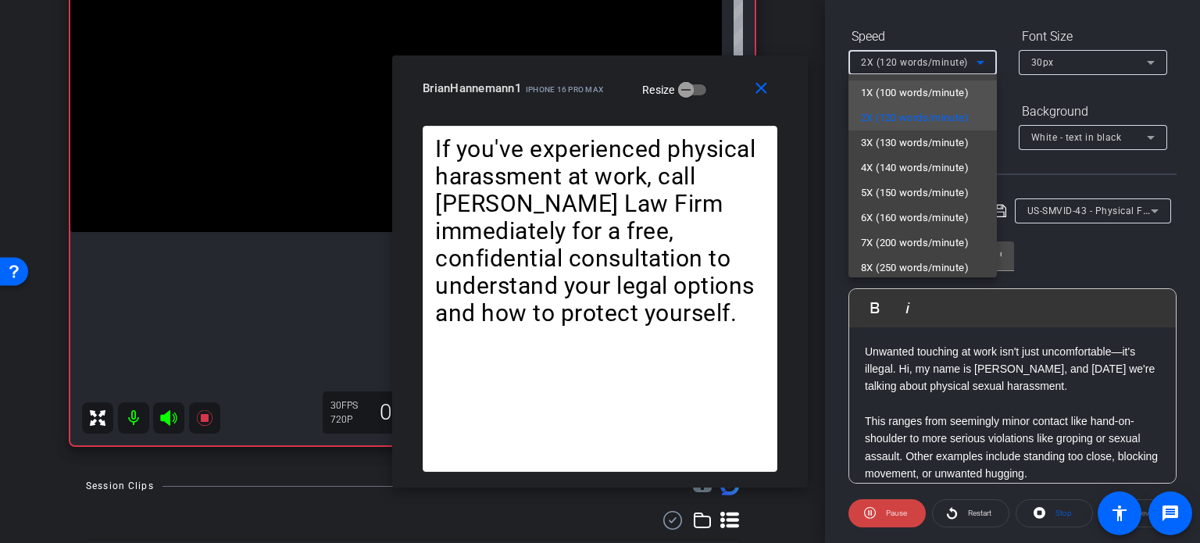
click at [908, 86] on span "1X (100 words/minute)" at bounding box center [915, 93] width 108 height 19
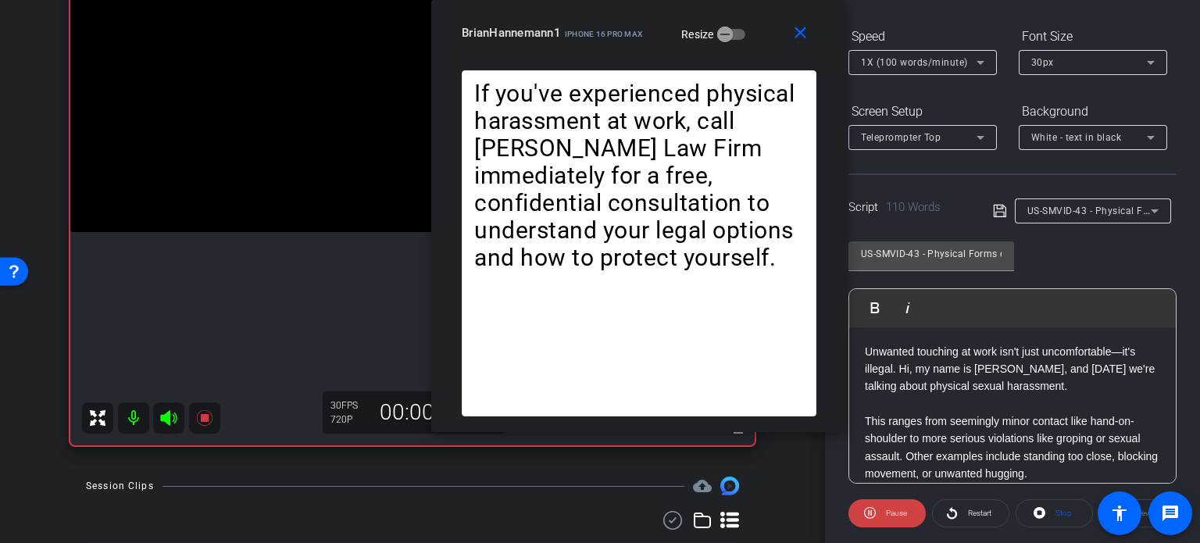
drag, startPoint x: 629, startPoint y: 106, endPoint x: 668, endPoint y: 43, distance: 74.4
click at [668, 43] on div "close BrianHannemann1 iPhone 16 Pro Max Resize" at bounding box center [639, 35] width 416 height 70
click at [903, 59] on span "1X (100 words/minute)" at bounding box center [914, 62] width 107 height 11
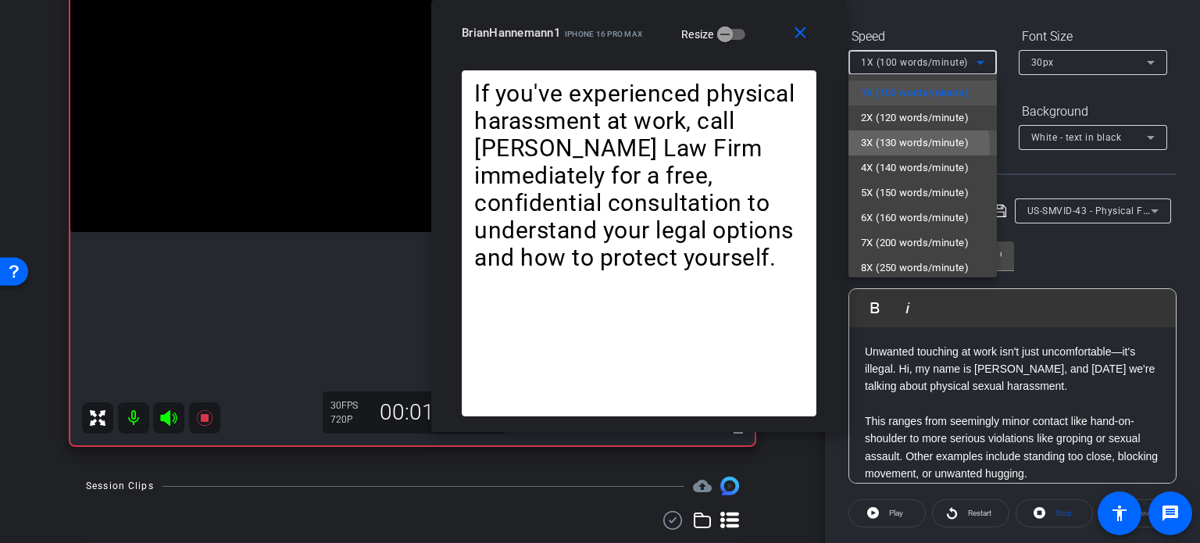
click at [896, 146] on span "3X (130 words/minute)" at bounding box center [915, 143] width 108 height 19
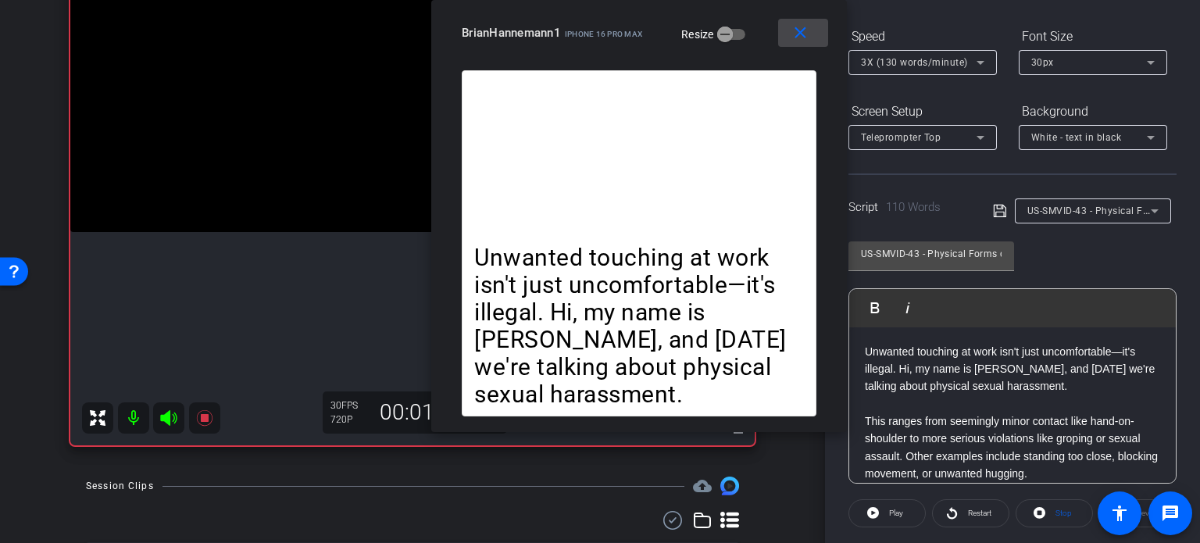
click at [801, 30] on mat-icon "close" at bounding box center [801, 33] width 20 height 20
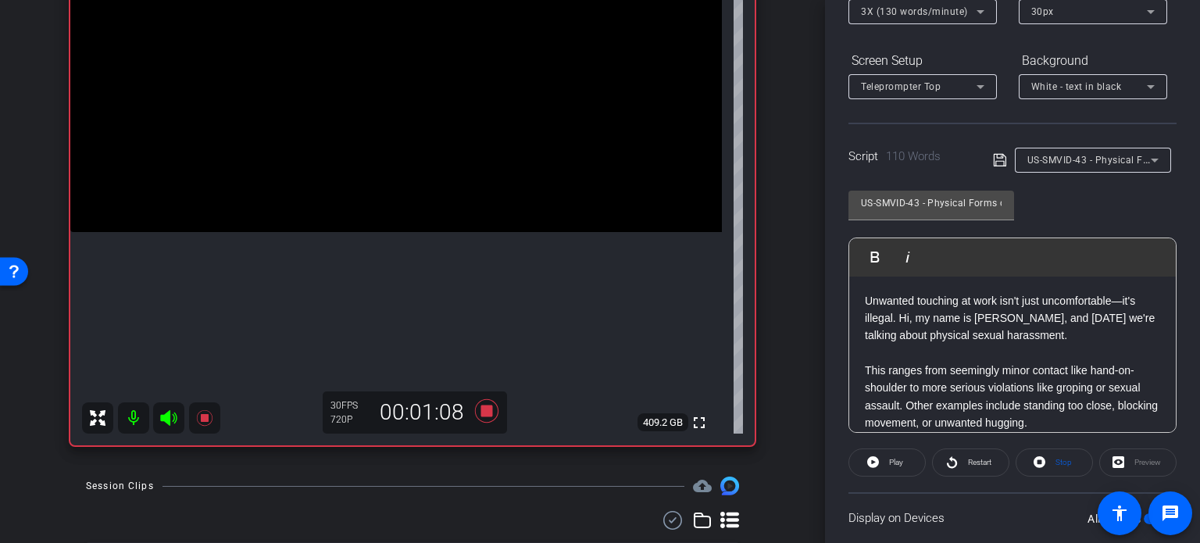
scroll to position [309, 0]
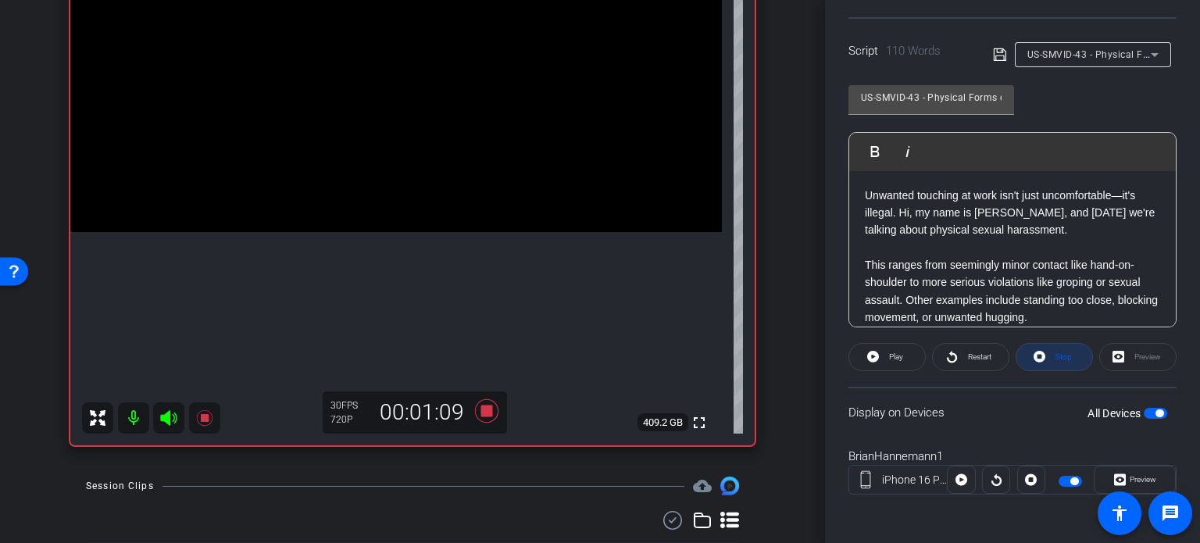
click at [1056, 352] on span "Stop" at bounding box center [1064, 356] width 16 height 9
click at [478, 414] on icon at bounding box center [486, 410] width 23 height 23
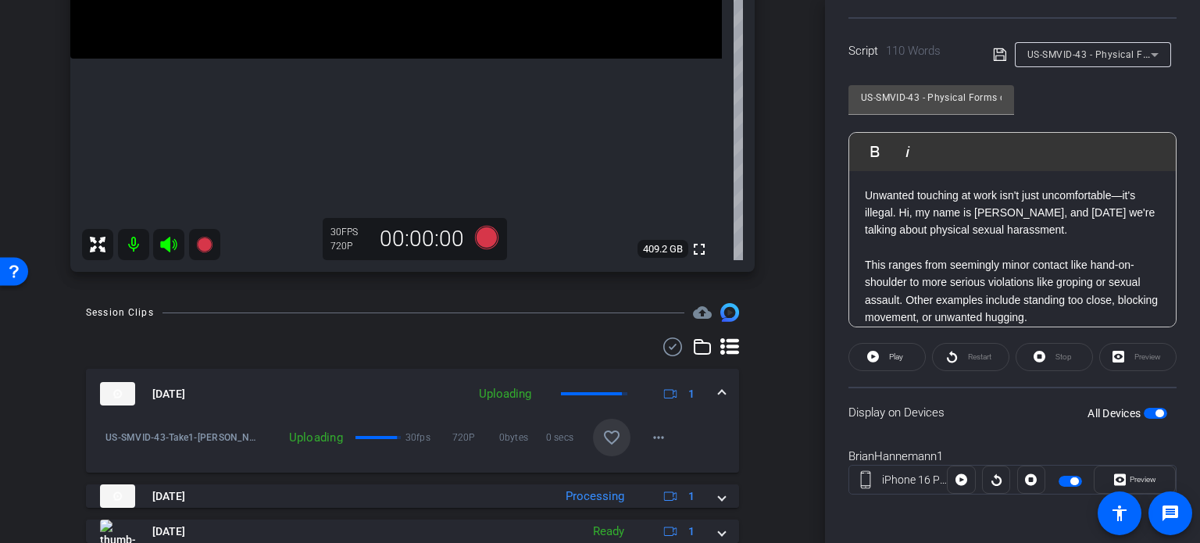
scroll to position [449, 0]
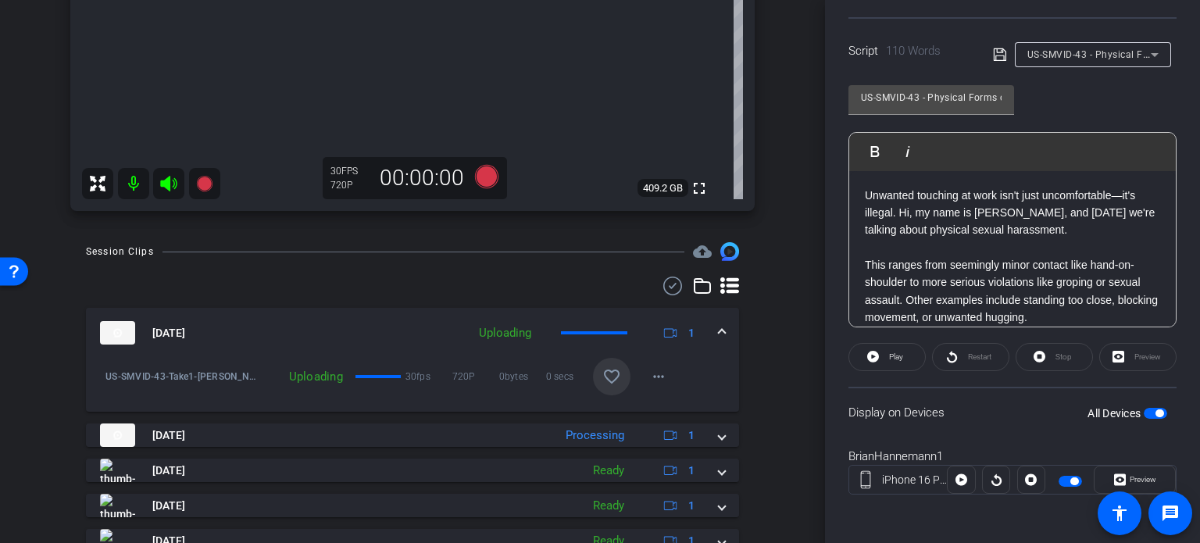
click at [611, 377] on mat-icon "favorite_border" at bounding box center [612, 376] width 19 height 19
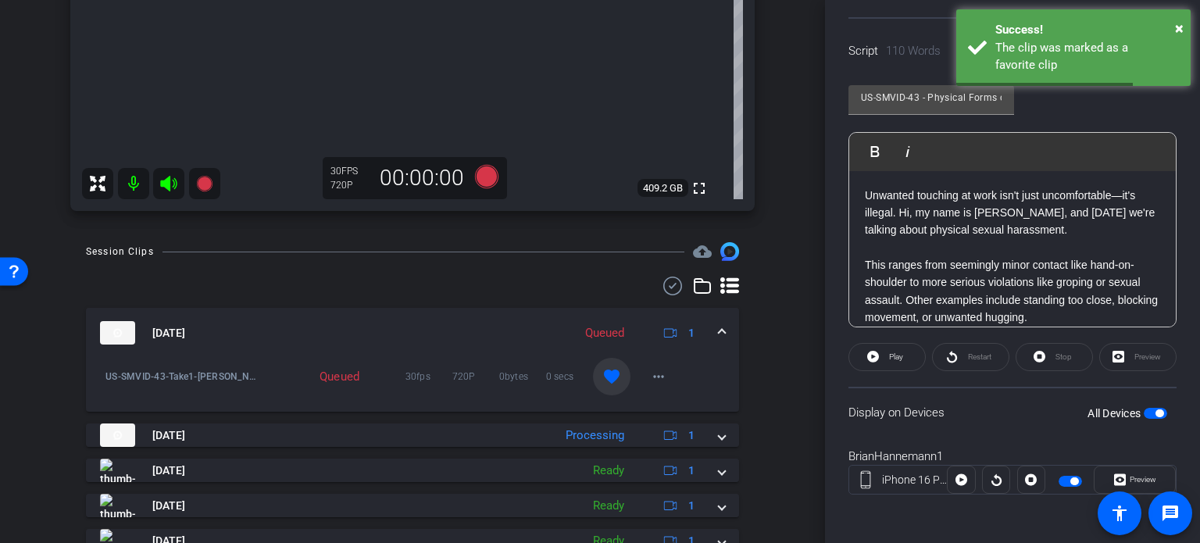
drag, startPoint x: 723, startPoint y: 330, endPoint x: 1033, endPoint y: 113, distance: 378.8
click at [753, 306] on div "Session Clips cloud_upload Aug 29, 2025 Queued 1 US-SMVID-43-Take1-Hannemann-Br…" at bounding box center [412, 425] width 747 height 366
drag, startPoint x: 716, startPoint y: 327, endPoint x: 892, endPoint y: 202, distance: 216.2
click at [719, 327] on span at bounding box center [722, 333] width 6 height 16
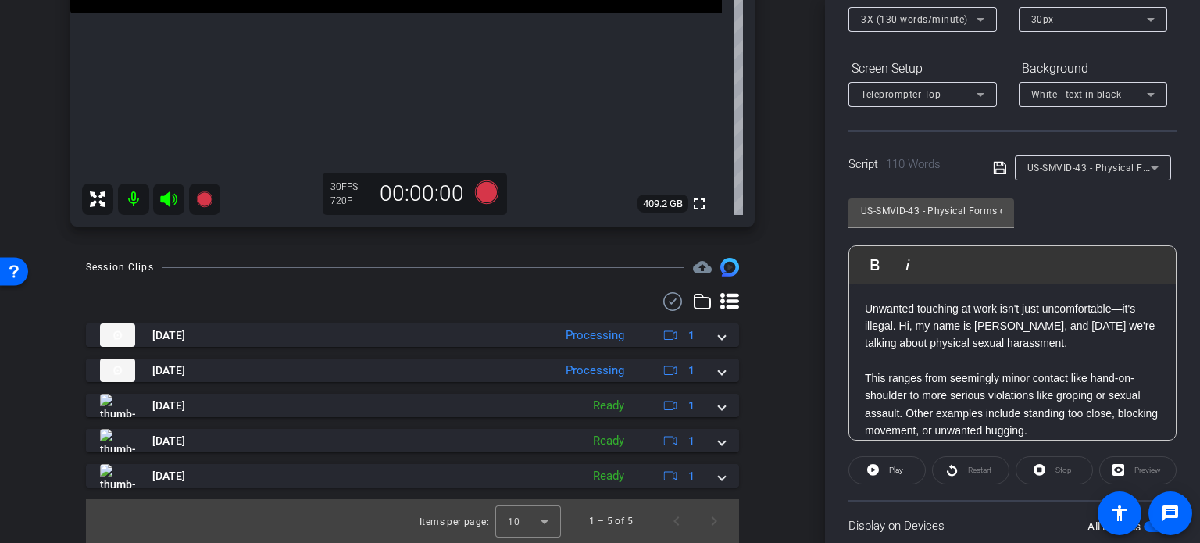
scroll to position [153, 0]
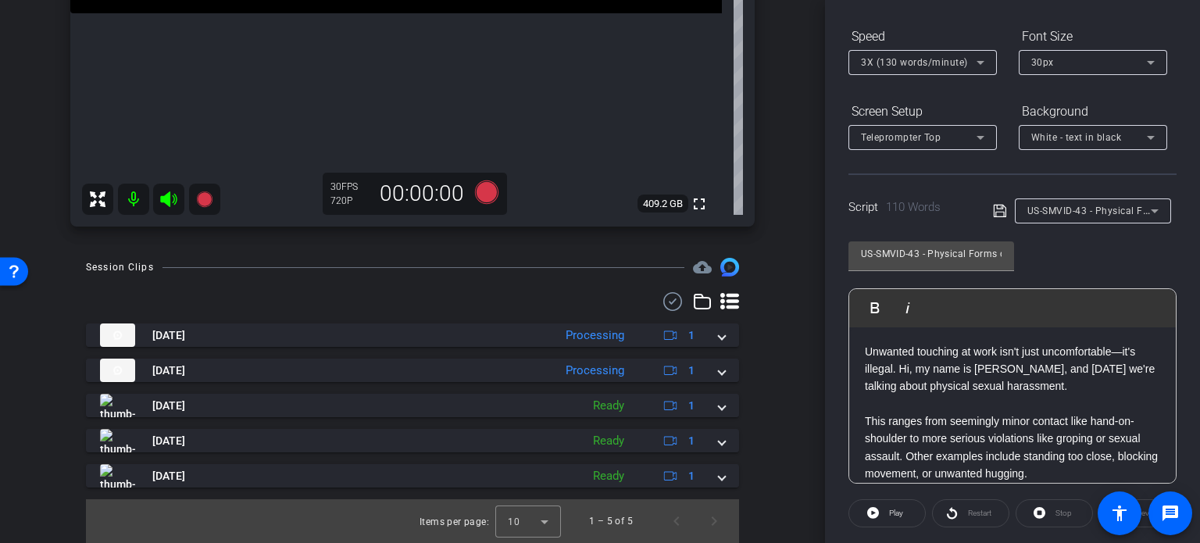
click at [1075, 215] on span "US-SMVID-43 - Physical Forms of Sexual Harassment" at bounding box center [1150, 210] width 244 height 13
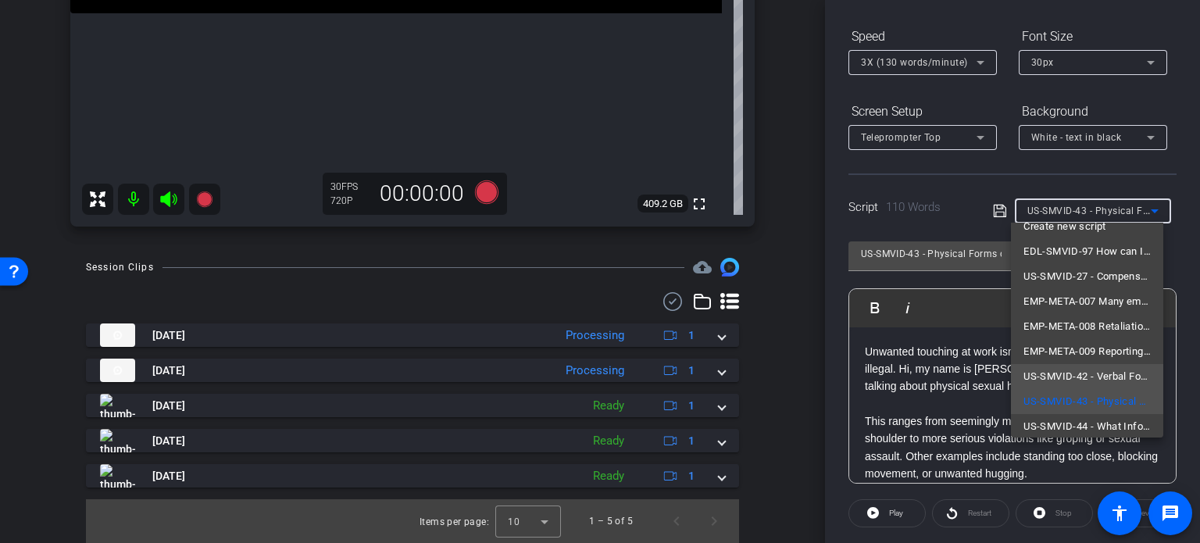
scroll to position [22, 0]
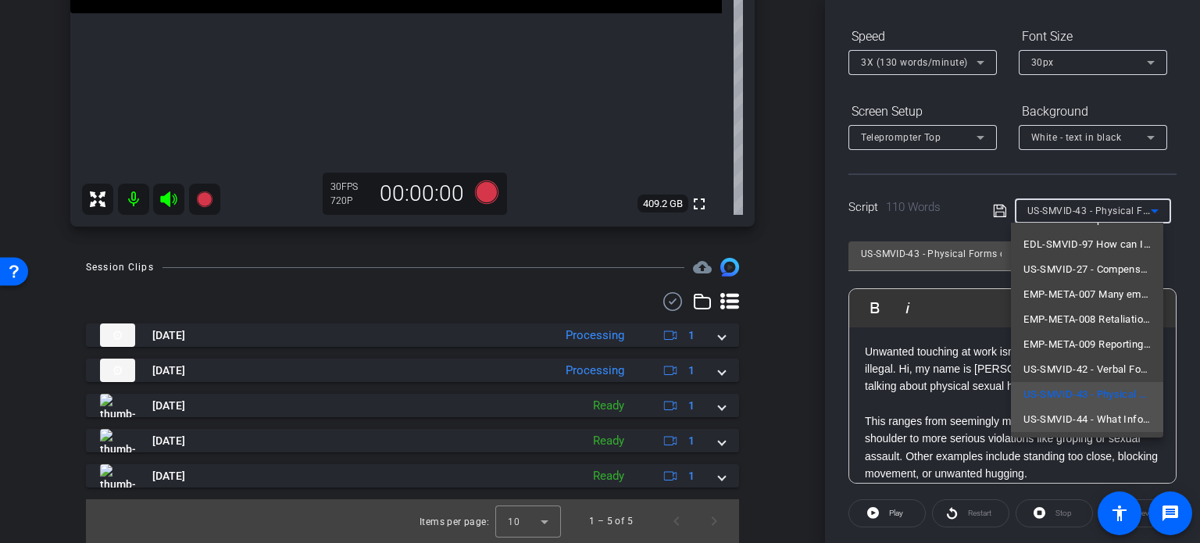
click at [1091, 412] on span "US-SMVID-44 - What Information Do You Need to Start My Case?" at bounding box center [1087, 419] width 127 height 19
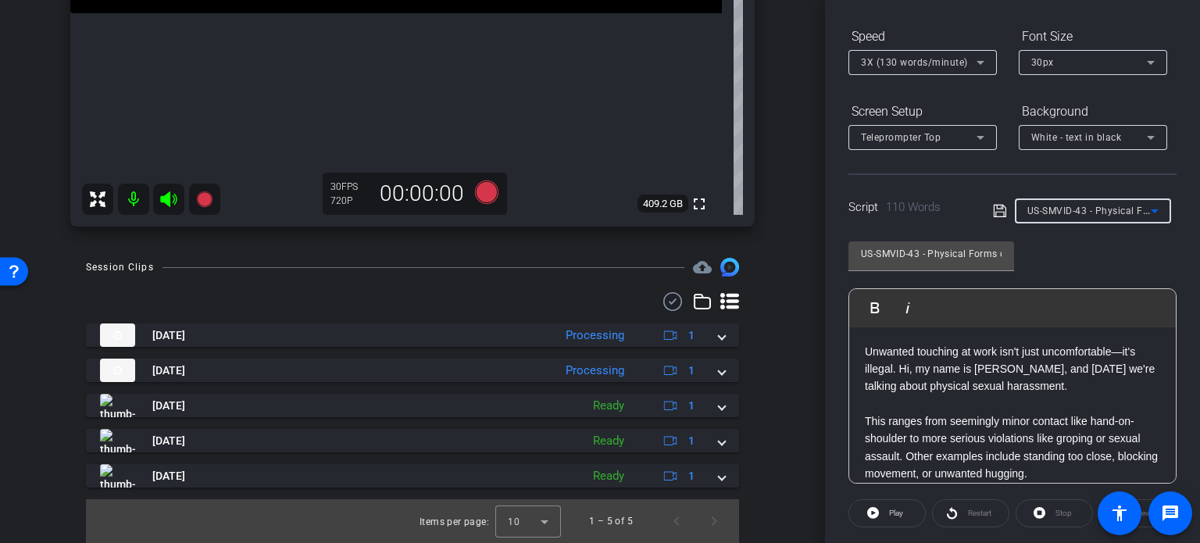
type input "US-SMVID-44 - What Information Do You Need to Start My Case?"
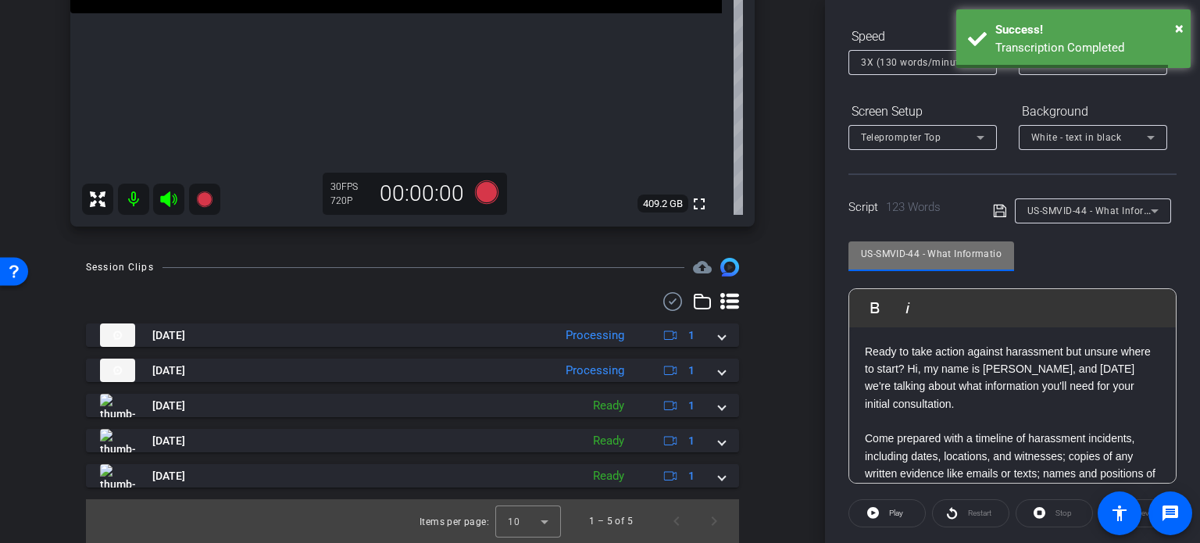
drag, startPoint x: 918, startPoint y: 251, endPoint x: 783, endPoint y: 249, distance: 135.2
click at [784, 248] on div "arrow_back Hannemann,Brian_Shoot24_08292025 Back to project Send invite account…" at bounding box center [600, 271] width 1200 height 543
click at [783, 249] on div "arrow_back Hannemann,Brian_Shoot24_08292025 Back to project Send invite account…" at bounding box center [412, 271] width 825 height 543
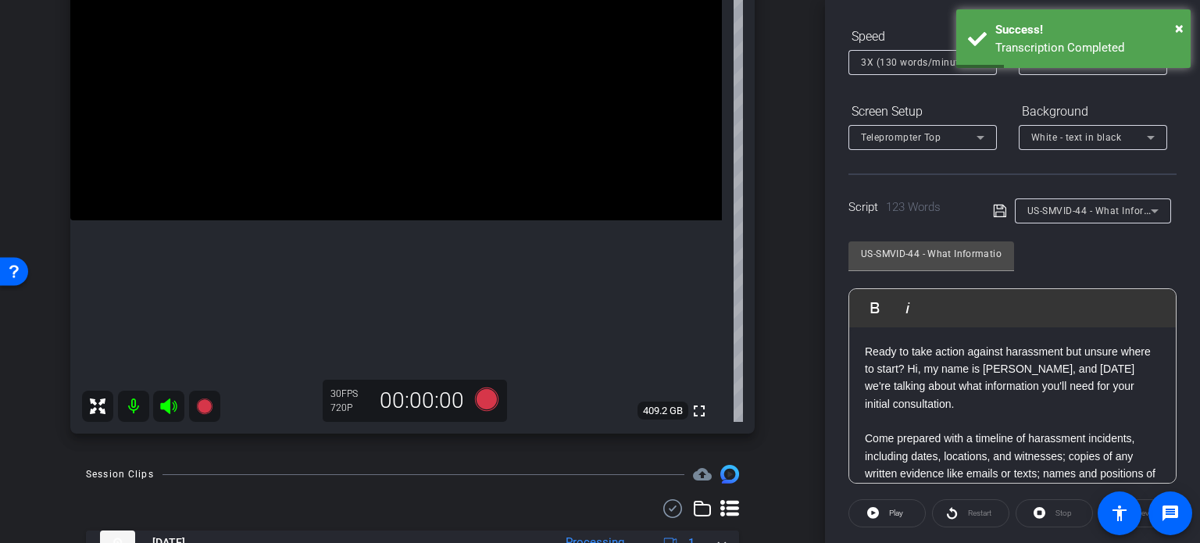
scroll to position [199, 0]
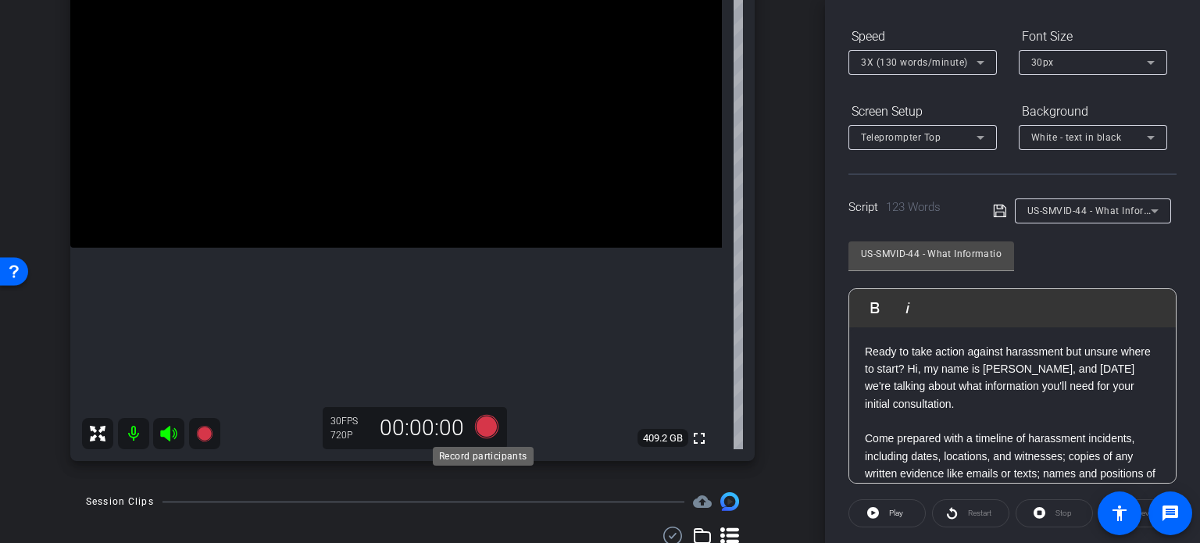
click at [485, 431] on icon at bounding box center [486, 426] width 23 height 23
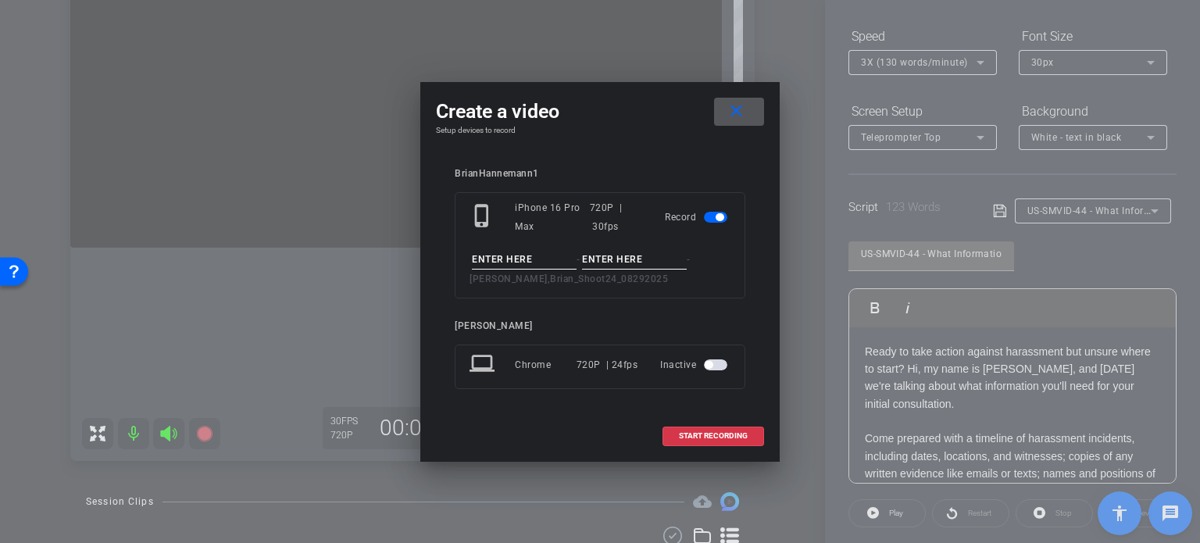
click at [563, 263] on input at bounding box center [524, 260] width 105 height 20
paste input "US-SMVID-44"
type input "US-SMVID-44"
click at [596, 257] on input at bounding box center [634, 260] width 105 height 20
type input "Take1"
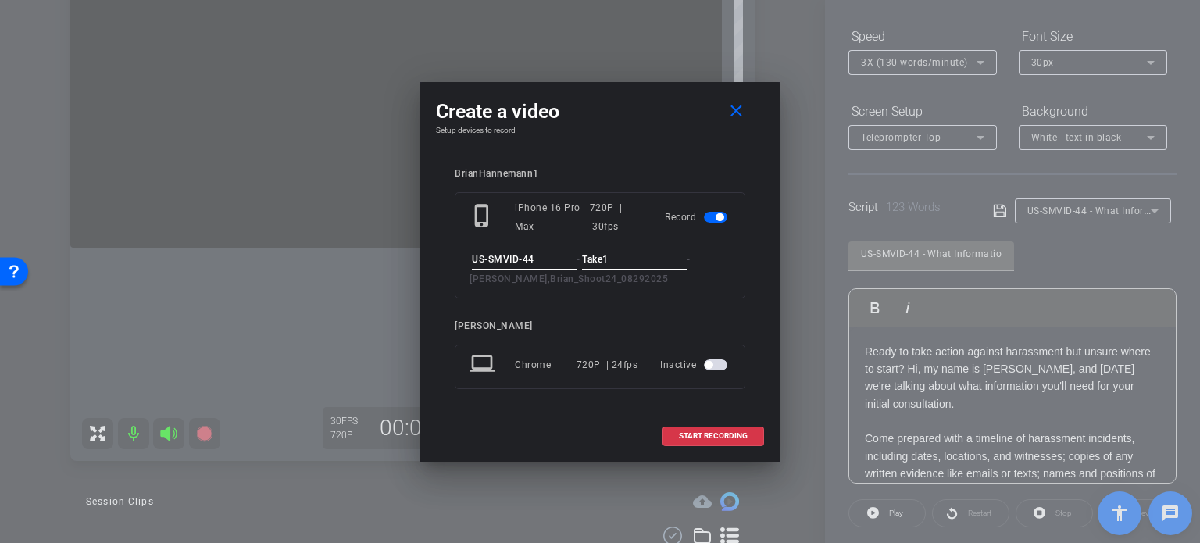
click at [681, 148] on div "Create a video close Setup devices to record BrianHannemann1 phone_iphone iPhon…" at bounding box center [599, 272] width 359 height 380
click at [748, 434] on span at bounding box center [714, 436] width 100 height 38
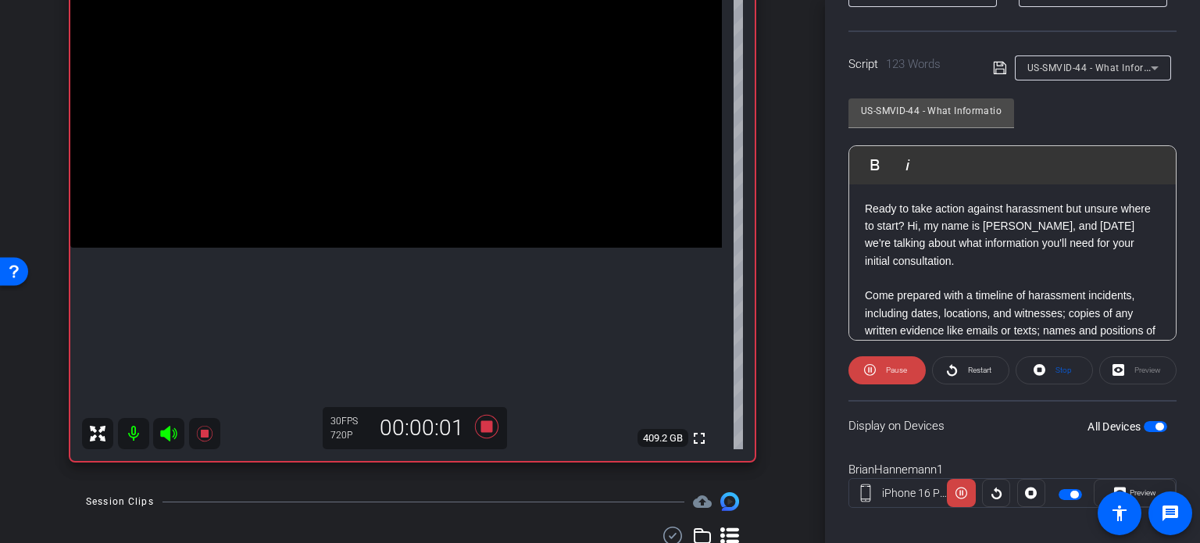
scroll to position [309, 0]
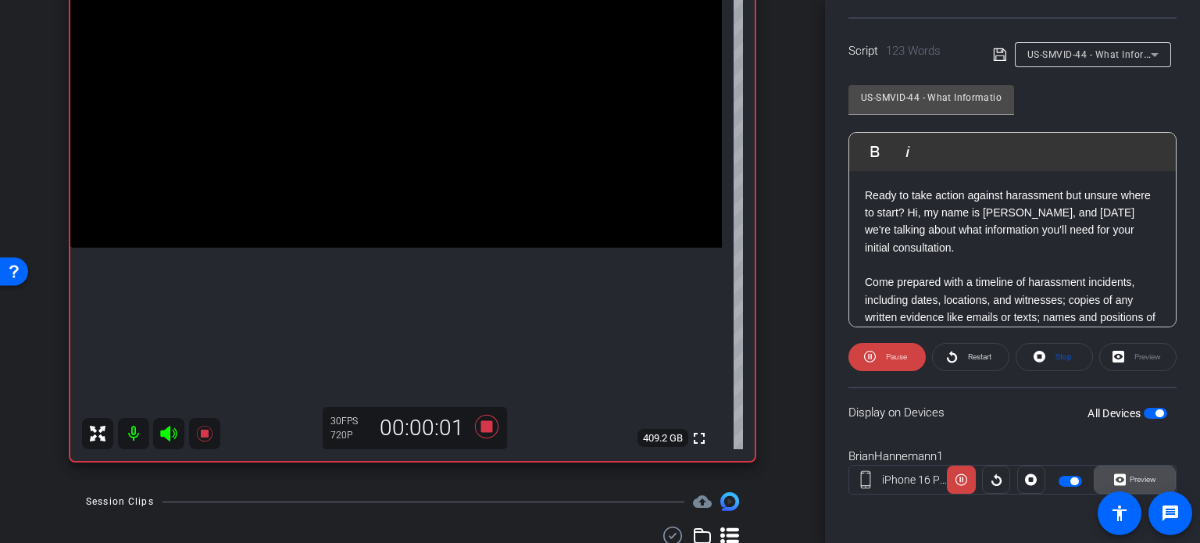
click at [1130, 479] on span "Preview" at bounding box center [1143, 479] width 27 height 9
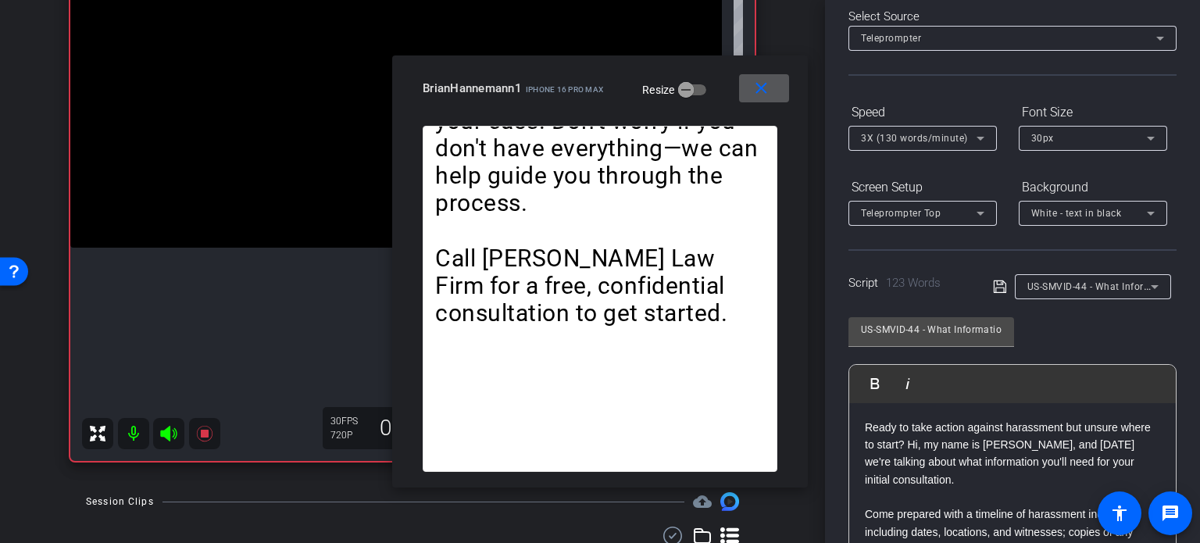
scroll to position [75, 0]
click at [894, 147] on div "3X (130 words/minute)" at bounding box center [919, 141] width 116 height 20
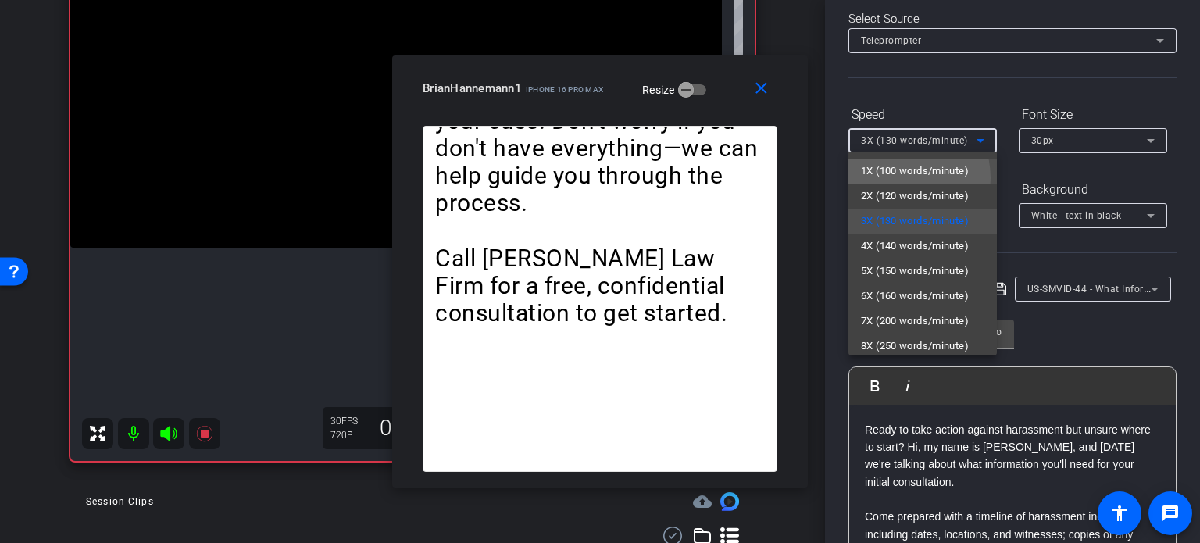
click at [896, 177] on span "1X (100 words/minute)" at bounding box center [915, 171] width 108 height 19
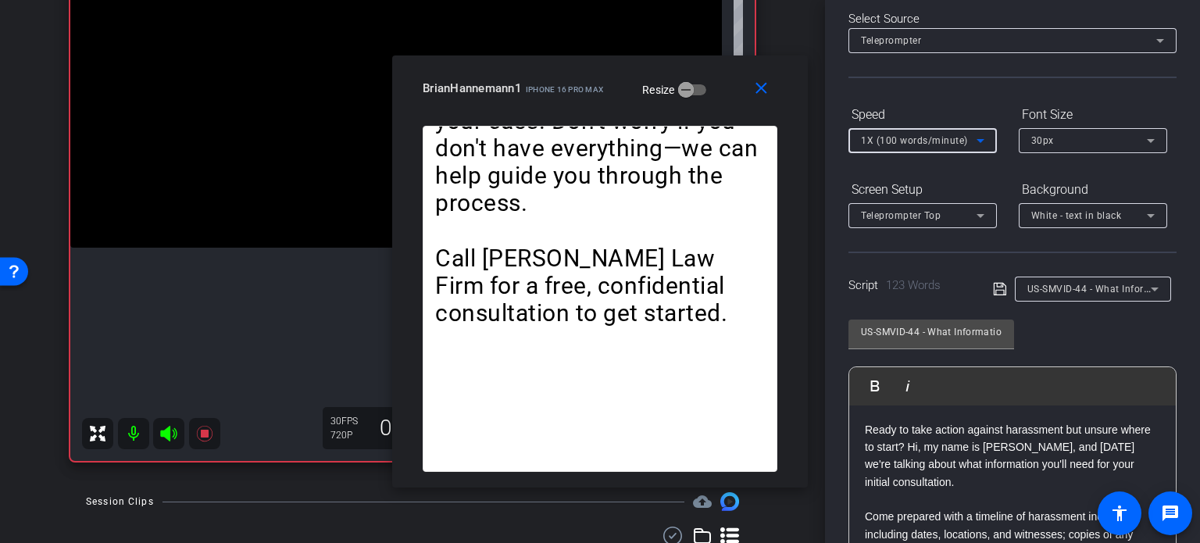
click at [911, 138] on span "1X (100 words/minute)" at bounding box center [914, 140] width 107 height 11
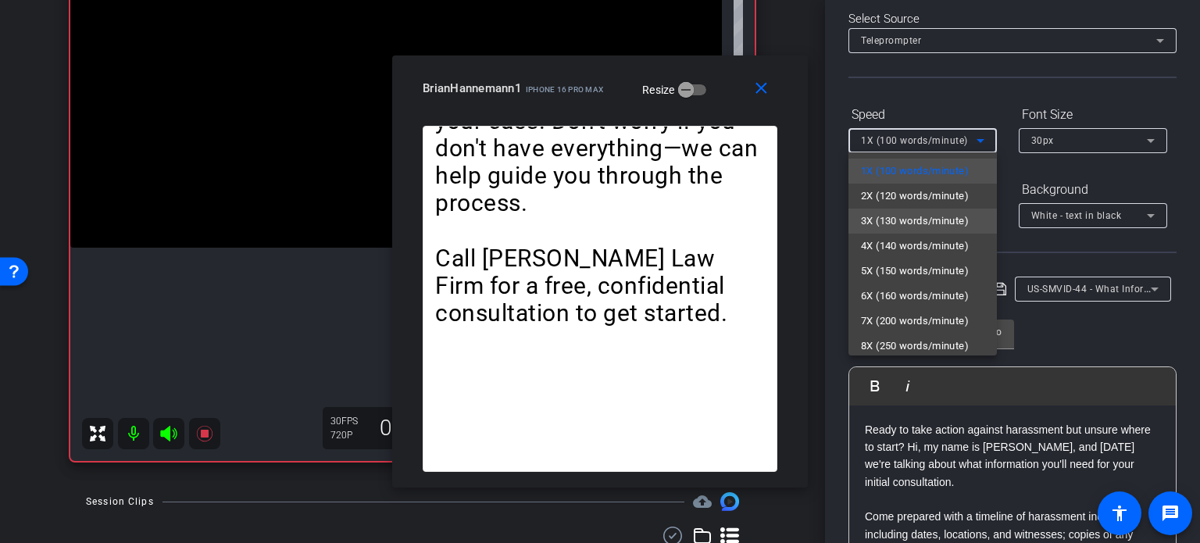
click at [885, 226] on span "3X (130 words/minute)" at bounding box center [915, 221] width 108 height 19
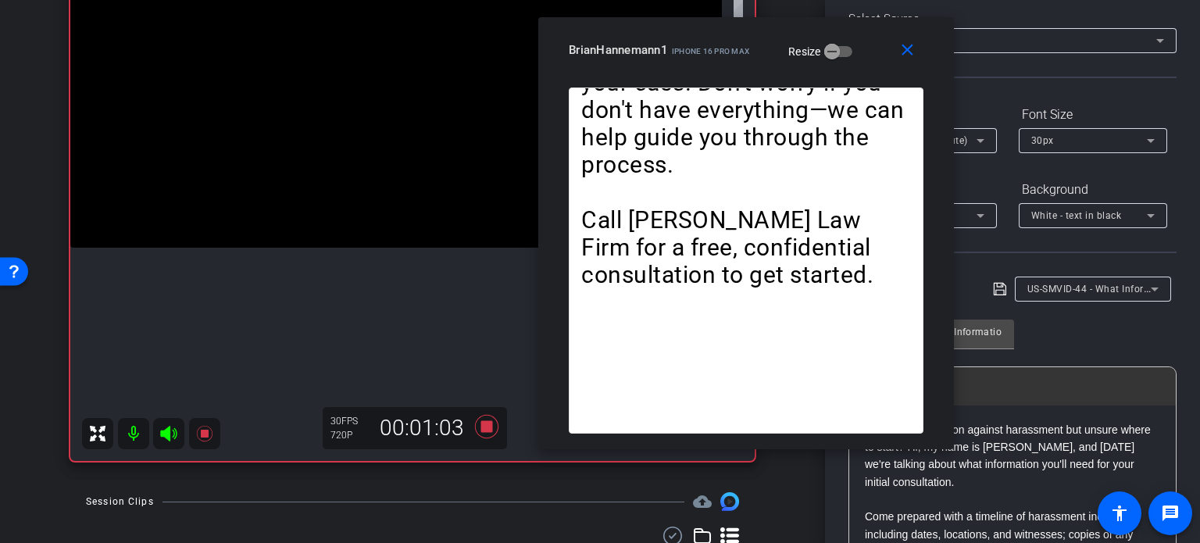
drag, startPoint x: 617, startPoint y: 100, endPoint x: 763, endPoint y: 62, distance: 151.1
click at [763, 62] on div "BrianHannemann1 iPhone 16 Pro Max Resize" at bounding box center [752, 50] width 367 height 28
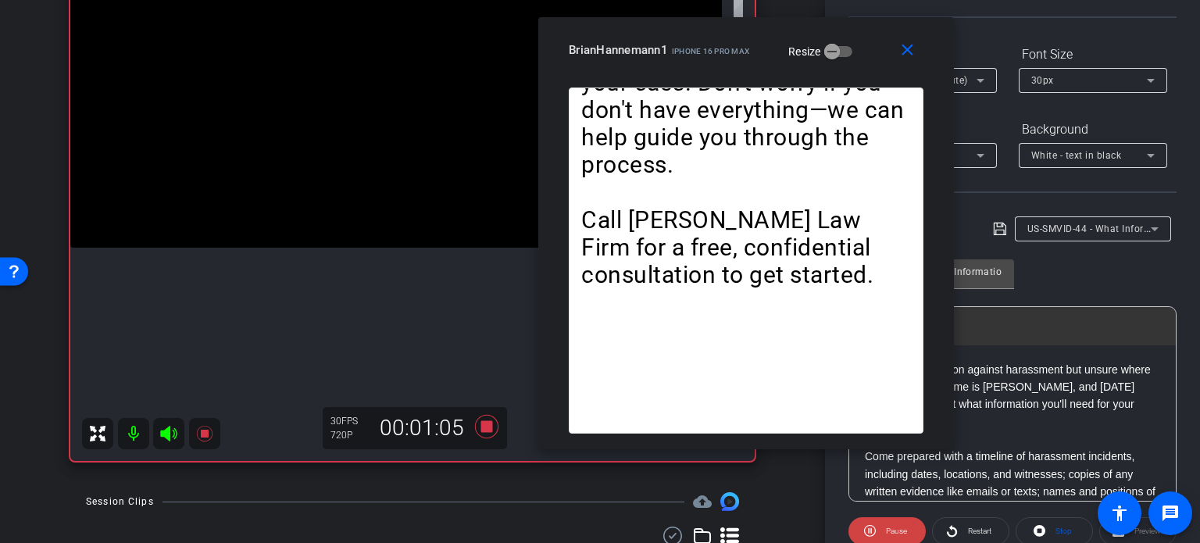
scroll to position [231, 0]
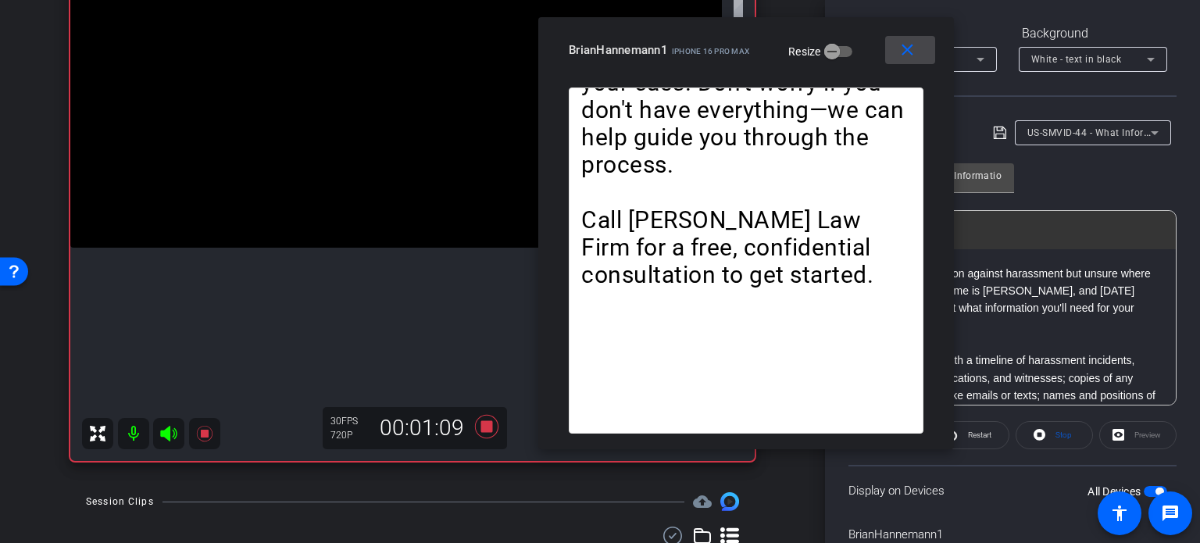
click at [899, 43] on mat-icon "close" at bounding box center [908, 51] width 20 height 20
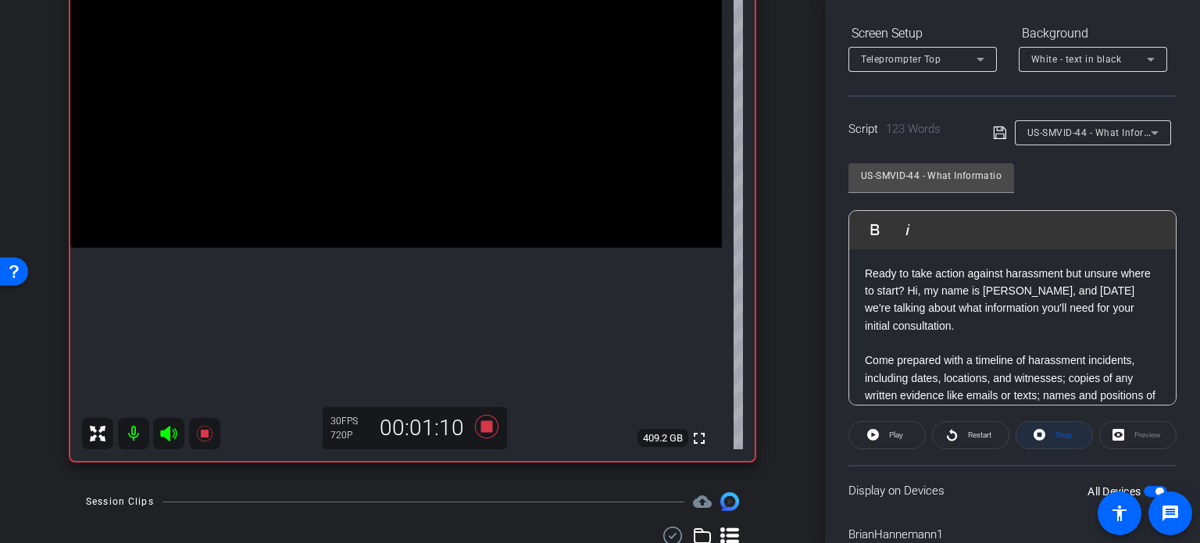
click at [1039, 435] on icon at bounding box center [1040, 435] width 12 height 12
click at [485, 424] on icon at bounding box center [486, 426] width 23 height 23
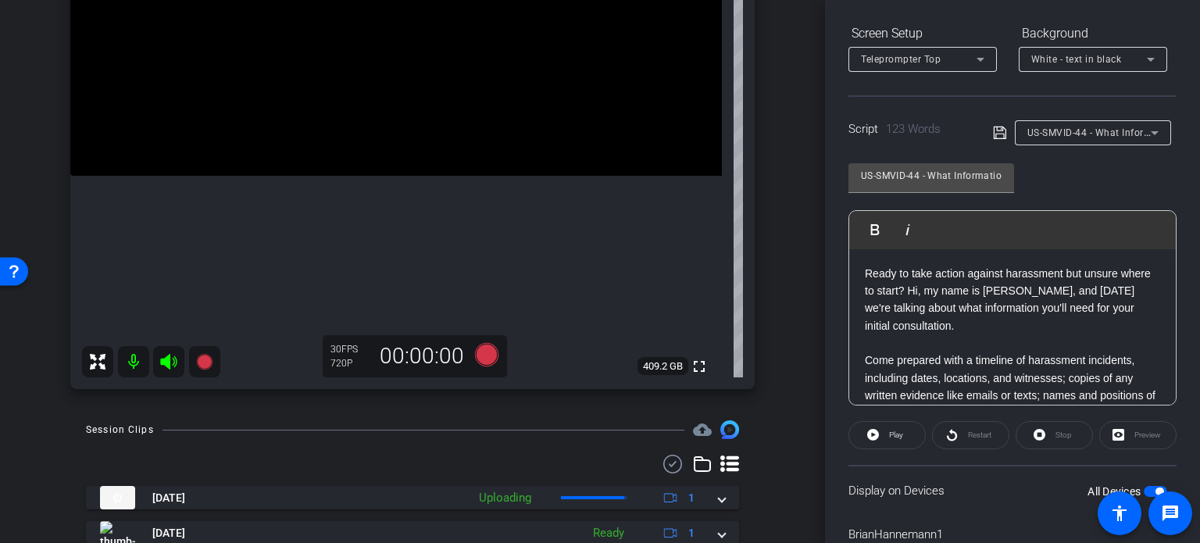
scroll to position [433, 0]
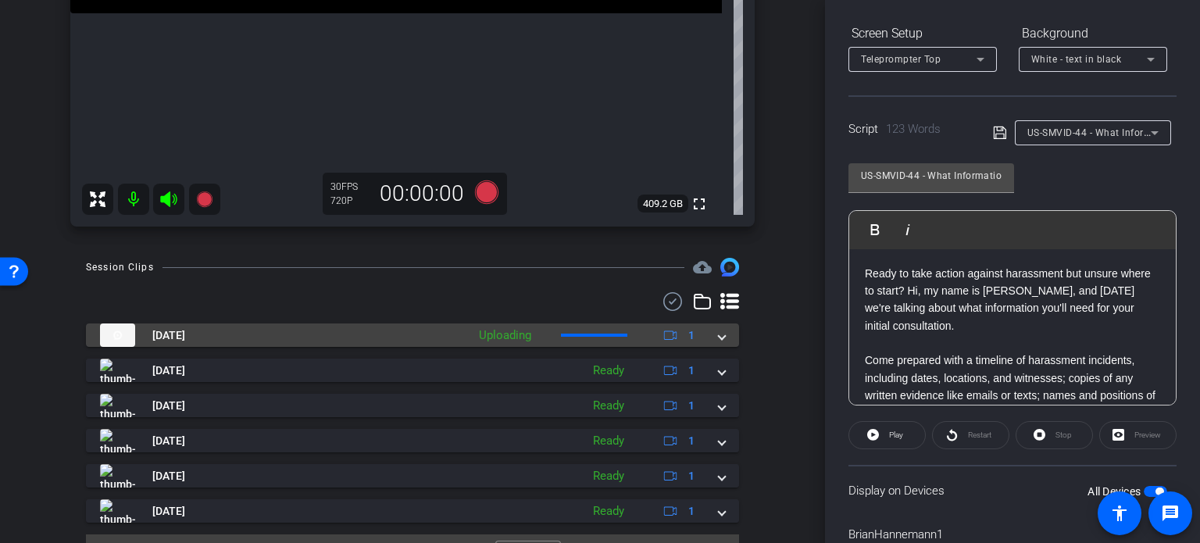
click at [724, 336] on mat-expansion-panel-header "Aug 29, 2025 Uploading 1" at bounding box center [412, 335] width 653 height 23
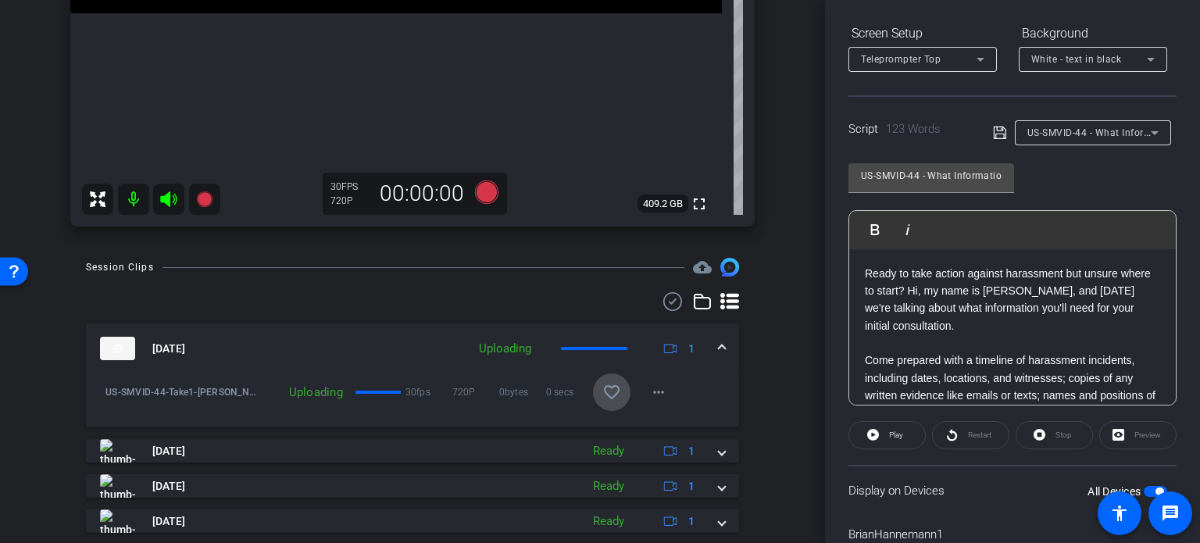
click at [604, 390] on mat-icon "favorite_border" at bounding box center [612, 392] width 19 height 19
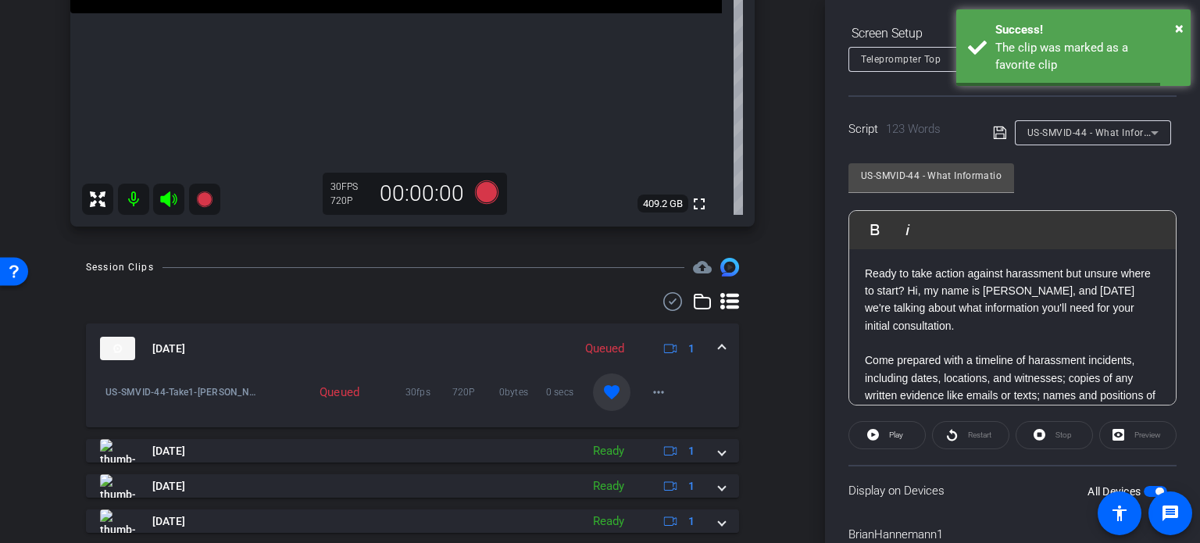
drag, startPoint x: 724, startPoint y: 343, endPoint x: 782, endPoint y: 310, distance: 65.8
click at [725, 342] on mat-expansion-panel-header "Aug 29, 2025 Queued 1" at bounding box center [412, 349] width 653 height 50
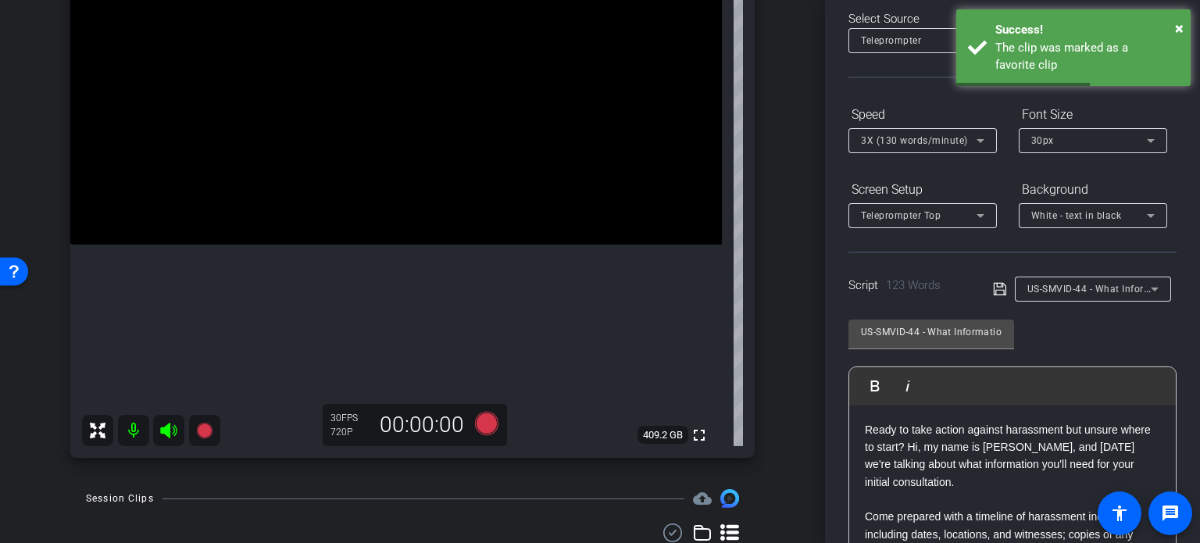
scroll to position [199, 0]
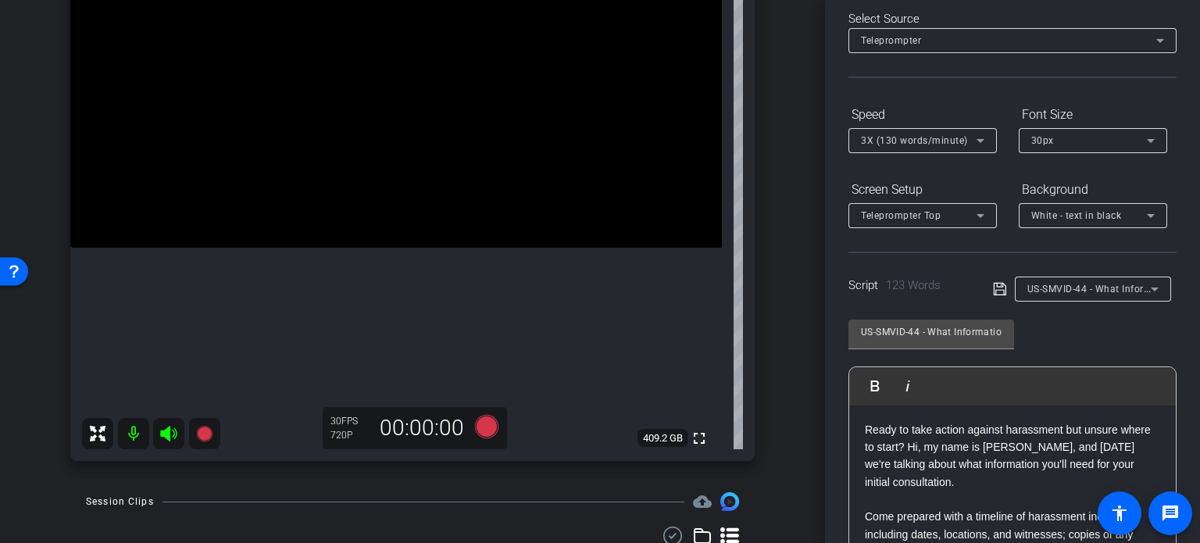
click at [34, 143] on div "arrow_back Hannemann,Brian_Shoot24_08292025 Back to project Send invite account…" at bounding box center [412, 72] width 825 height 543
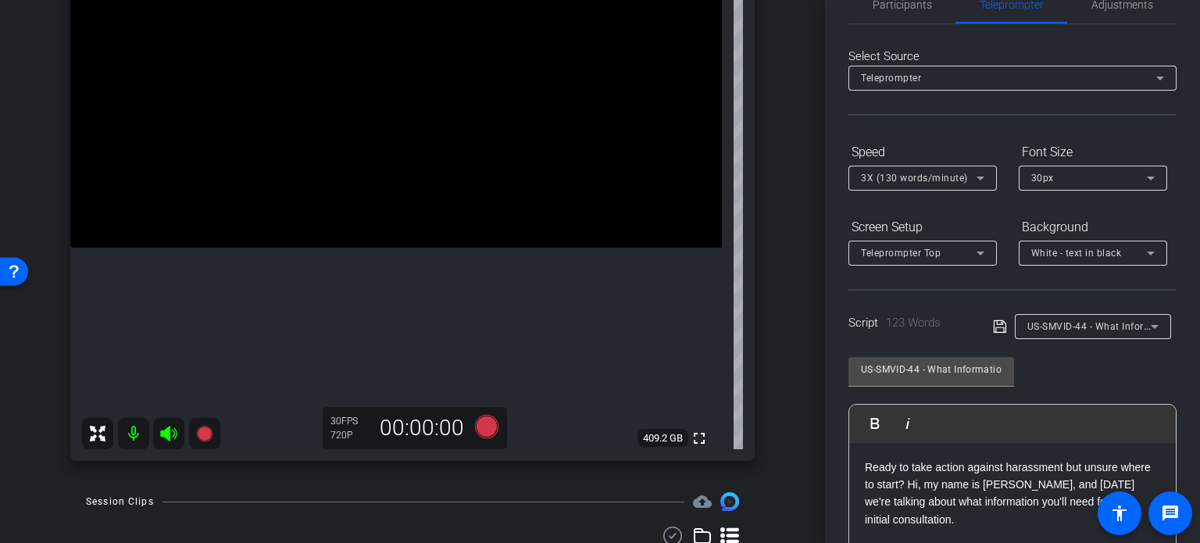
scroll to position [0, 0]
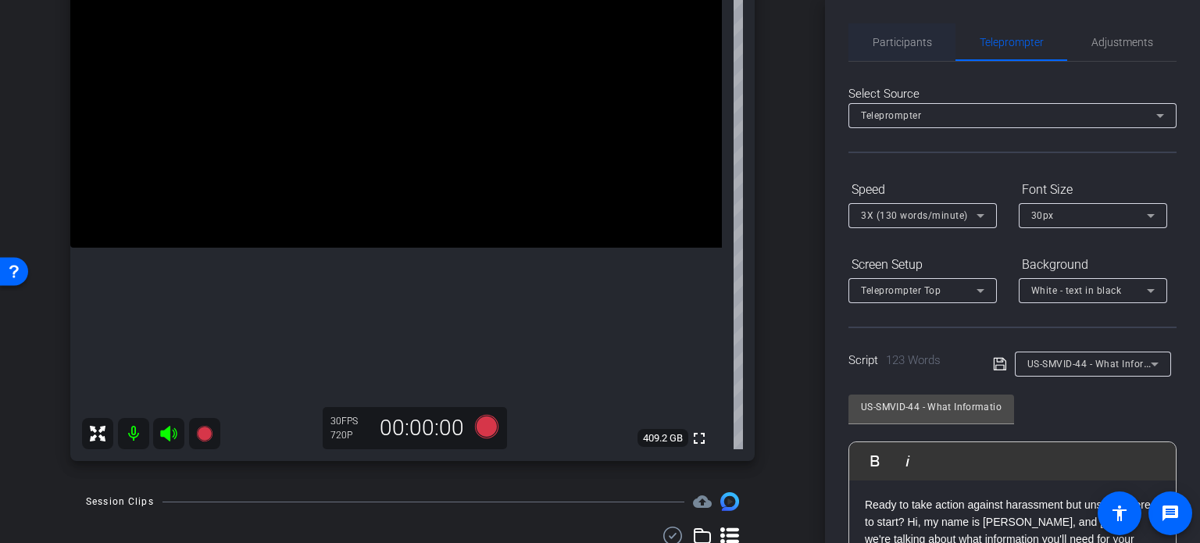
click at [881, 50] on span "Participants" at bounding box center [902, 42] width 59 height 38
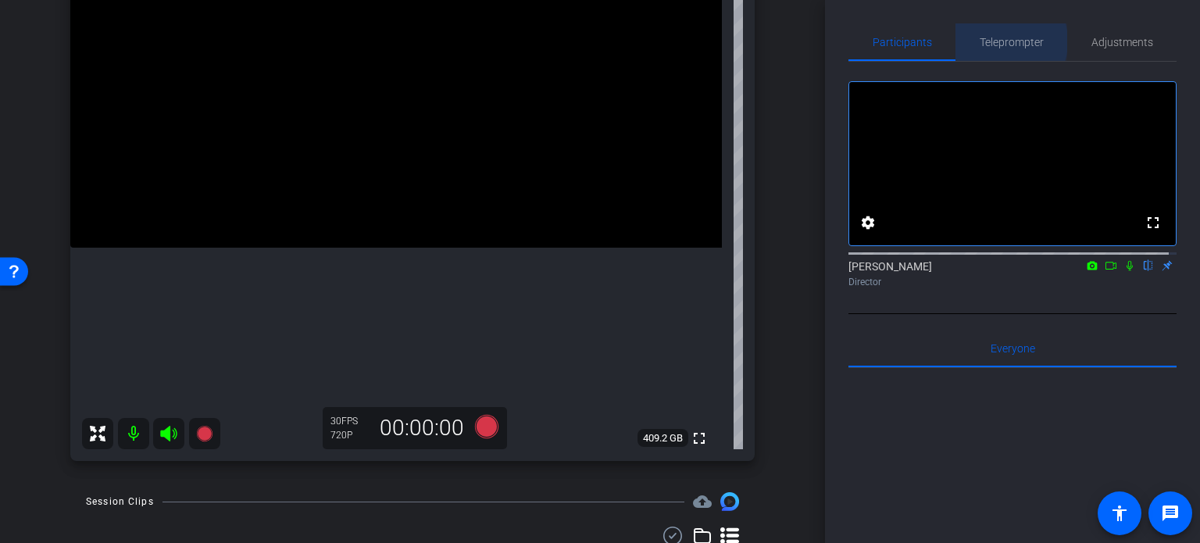
click at [994, 41] on span "Teleprompter" at bounding box center [1012, 42] width 64 height 11
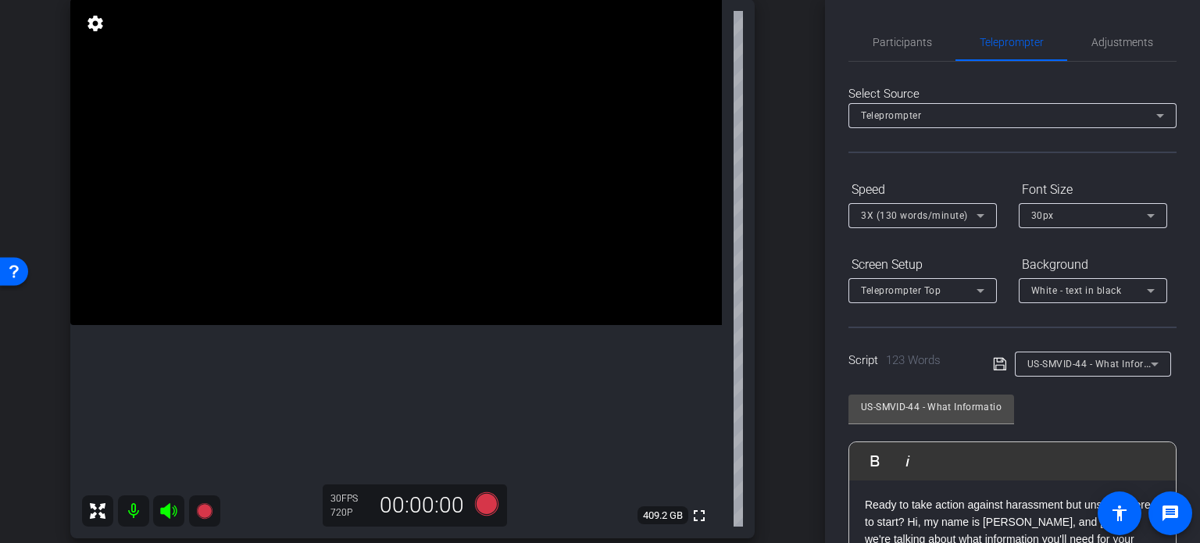
scroll to position [120, 0]
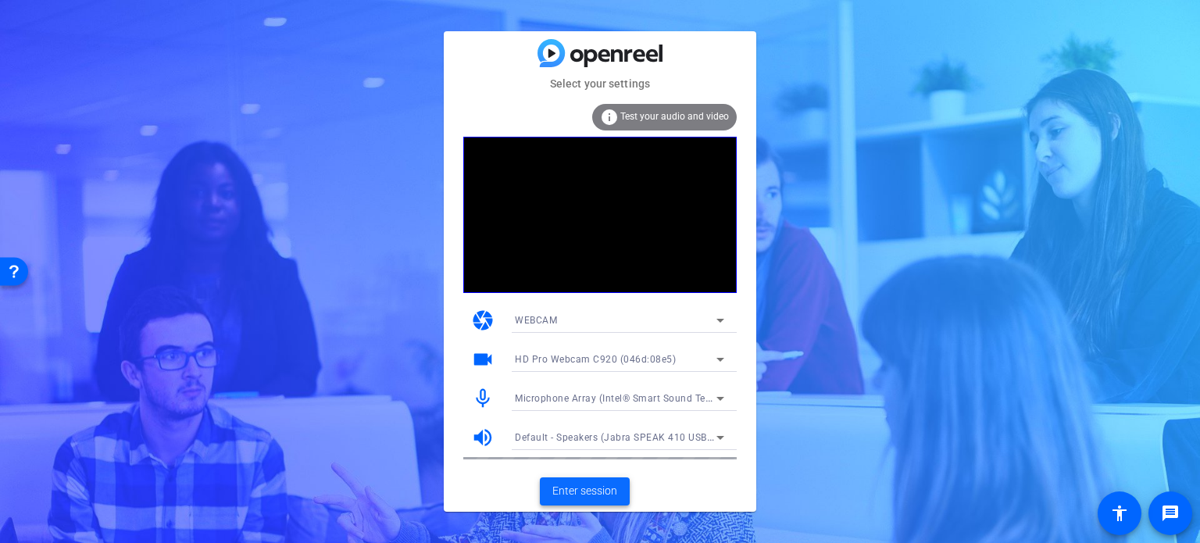
click at [579, 491] on span "Enter session" at bounding box center [585, 491] width 65 height 16
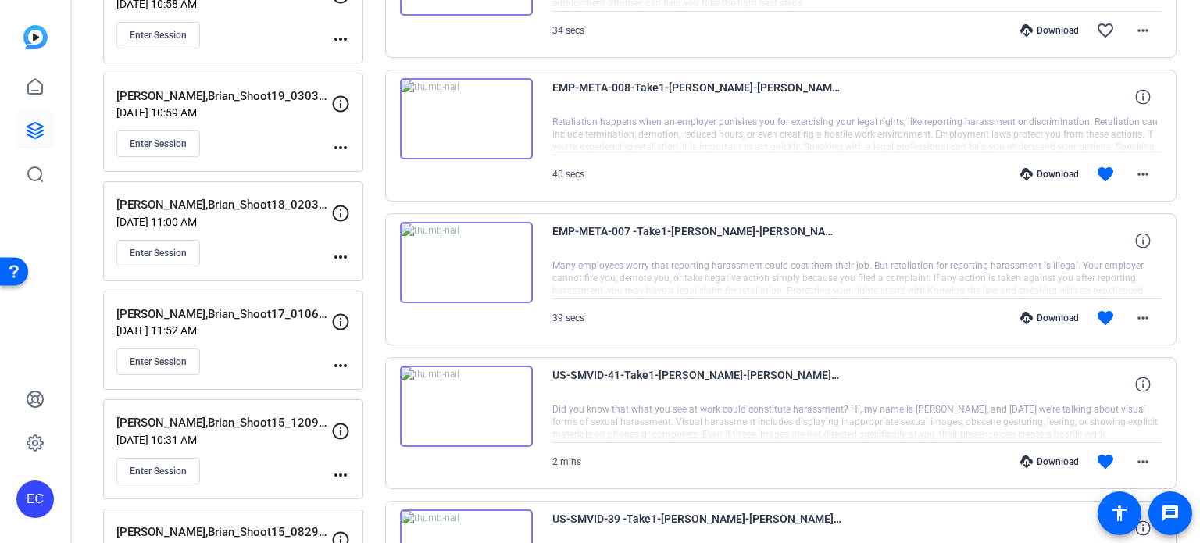
scroll to position [703, 0]
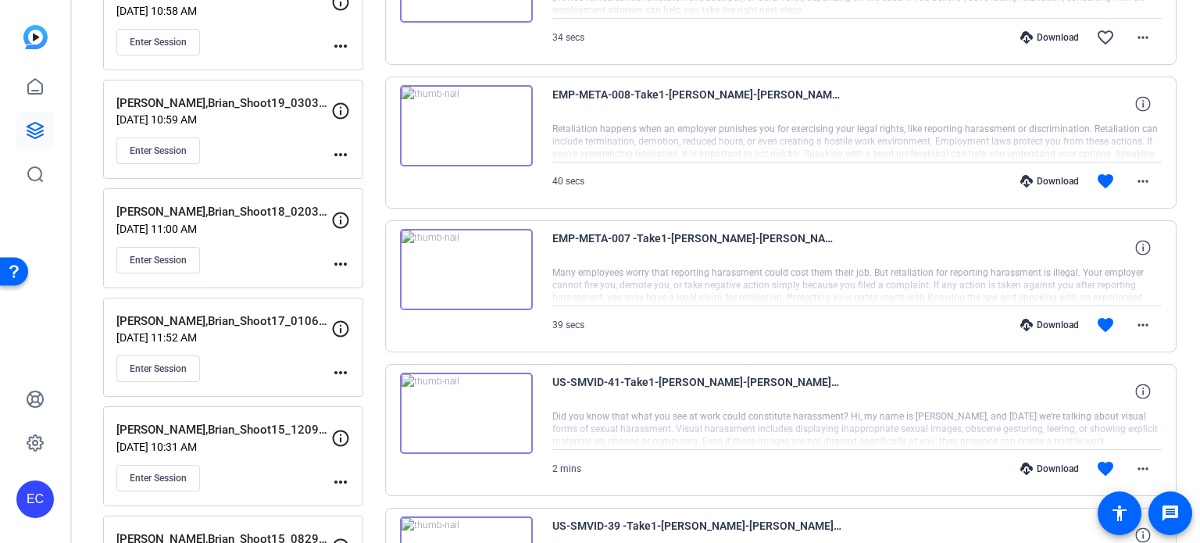
click at [1057, 320] on div "Download" at bounding box center [1050, 325] width 74 height 13
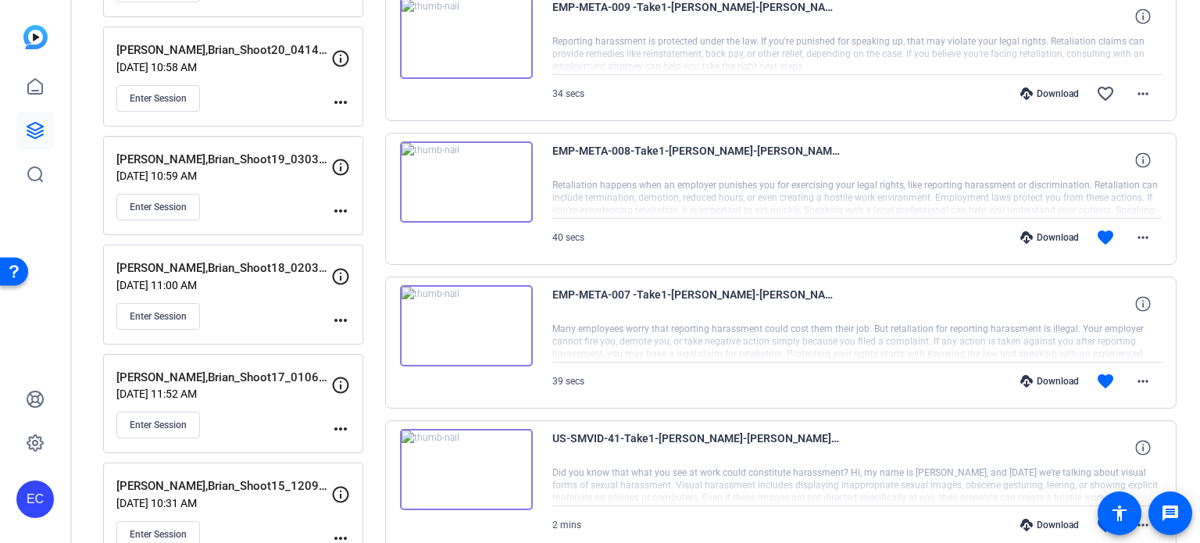
scroll to position [547, 0]
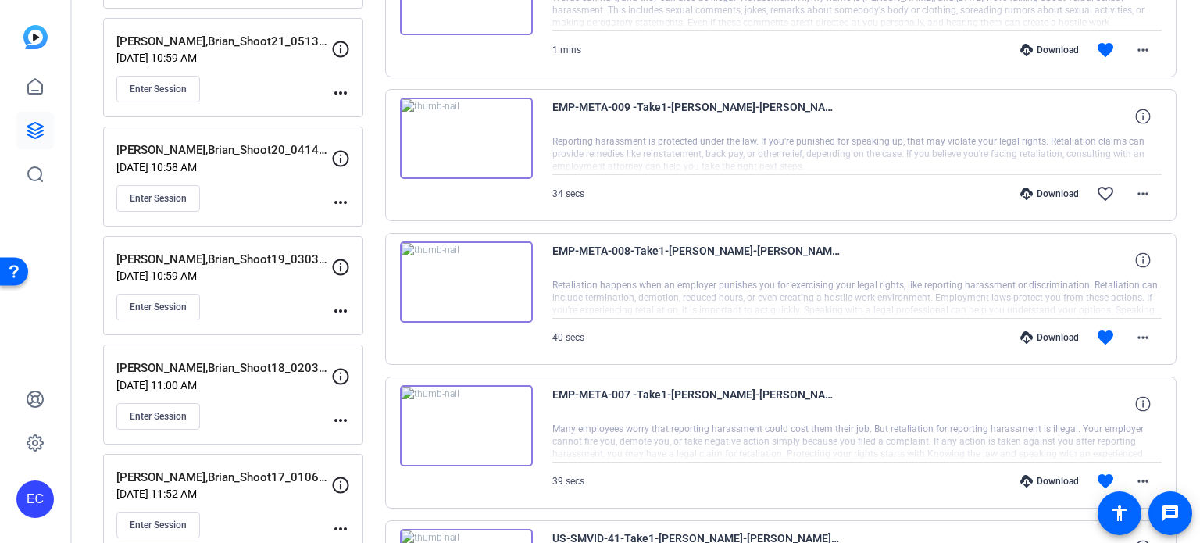
click at [1048, 336] on div "Download" at bounding box center [1050, 337] width 74 height 13
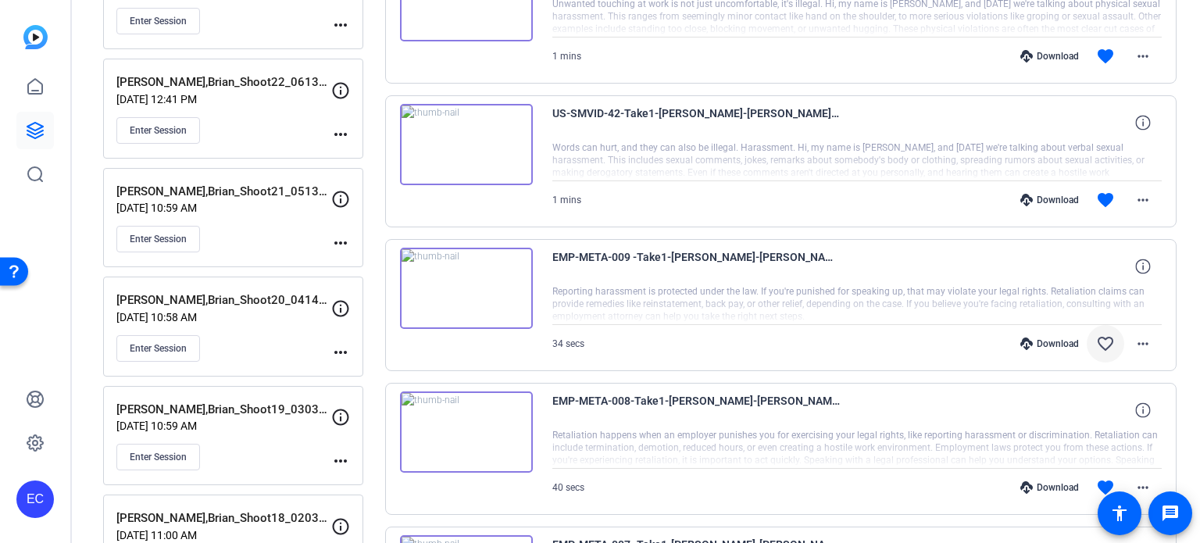
scroll to position [391, 0]
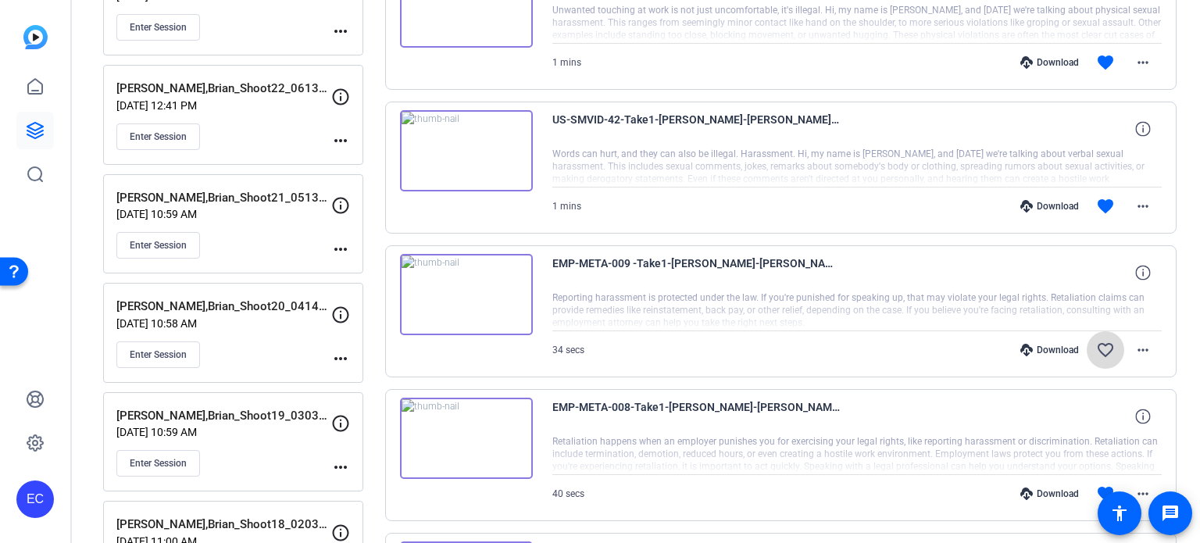
click at [1101, 345] on mat-icon "favorite_border" at bounding box center [1105, 350] width 19 height 19
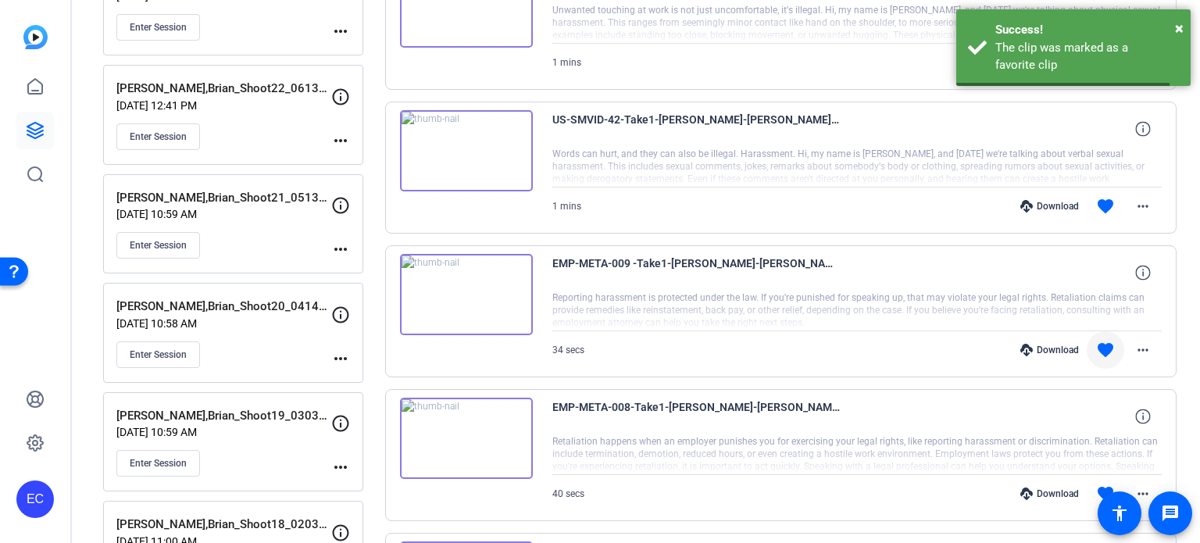
click at [1047, 349] on div "Download" at bounding box center [1050, 350] width 74 height 13
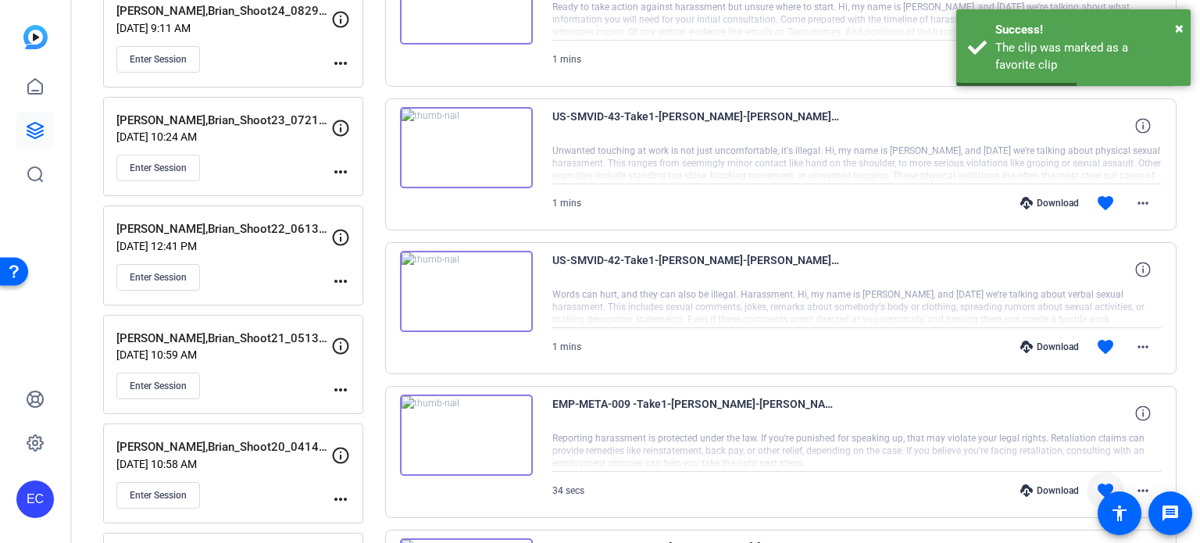
scroll to position [234, 0]
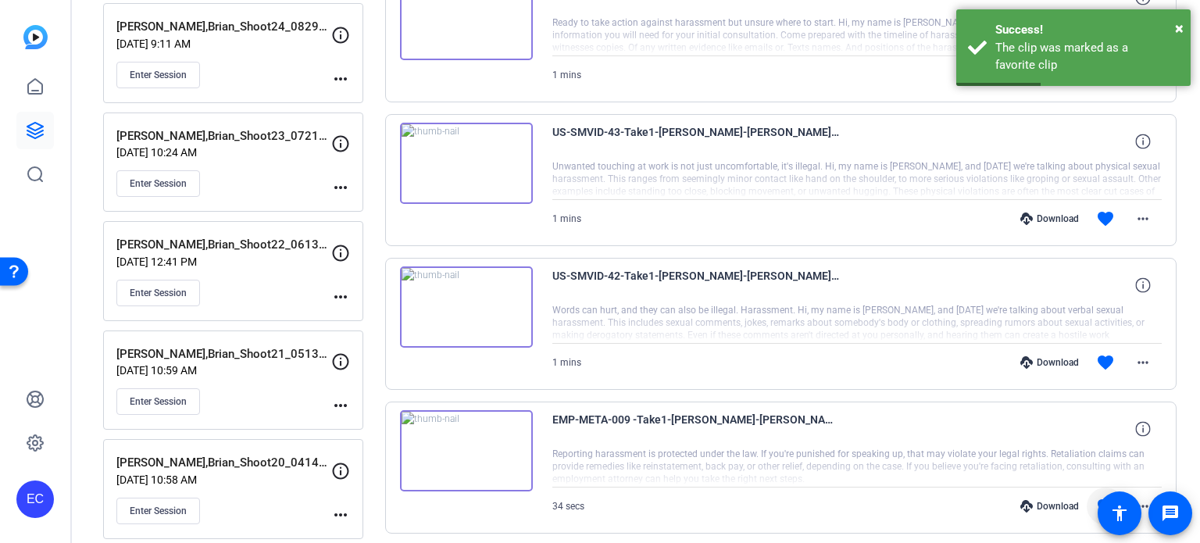
click at [1055, 362] on div "Download" at bounding box center [1050, 362] width 74 height 13
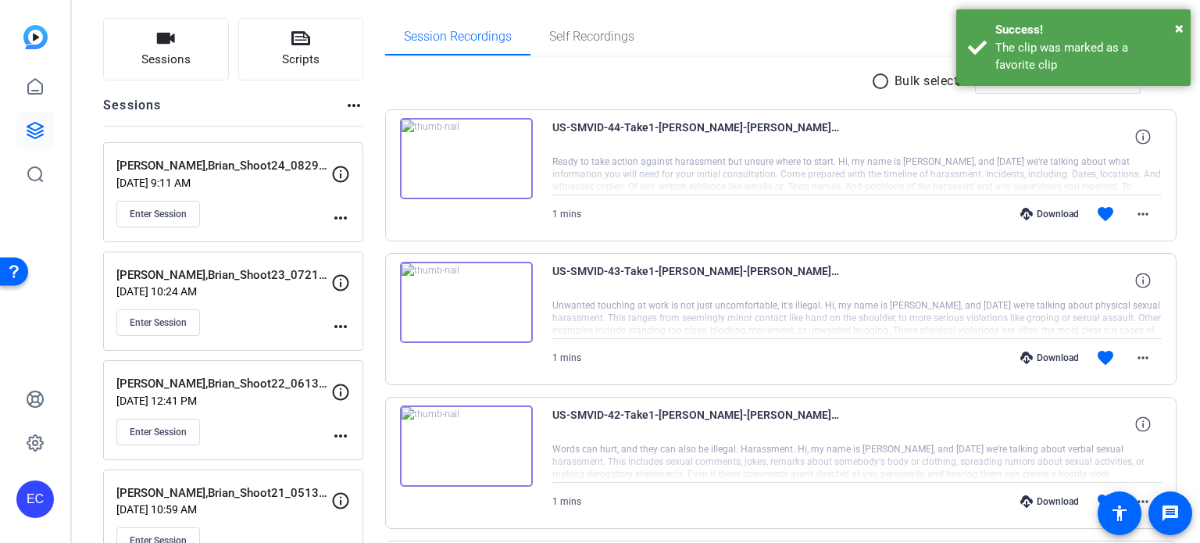
scroll to position [78, 0]
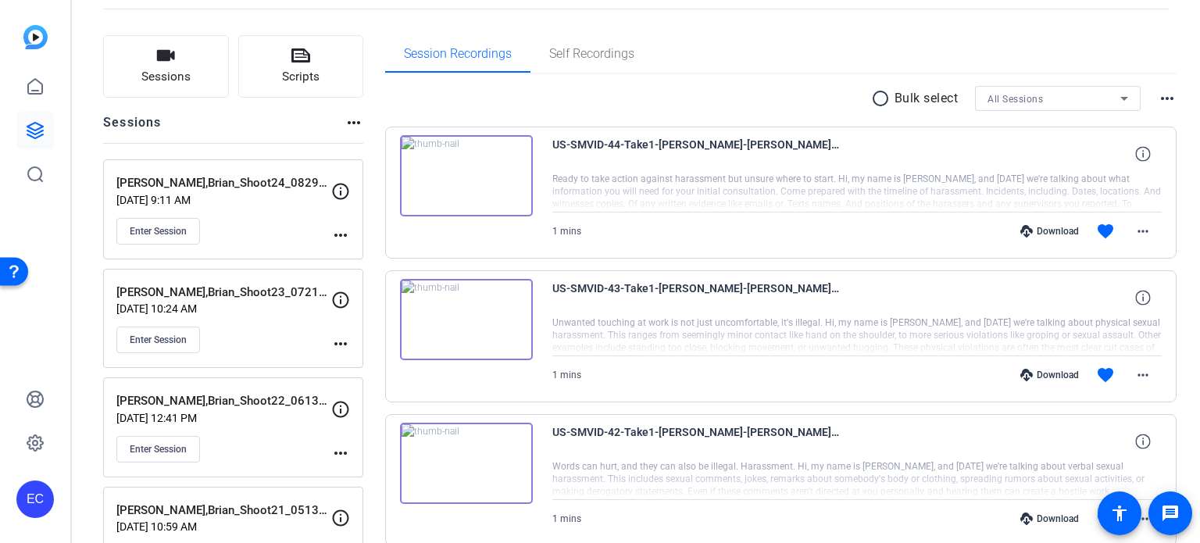
click at [1058, 371] on div "Download" at bounding box center [1050, 375] width 74 height 13
click at [1041, 229] on div "Download" at bounding box center [1050, 231] width 74 height 13
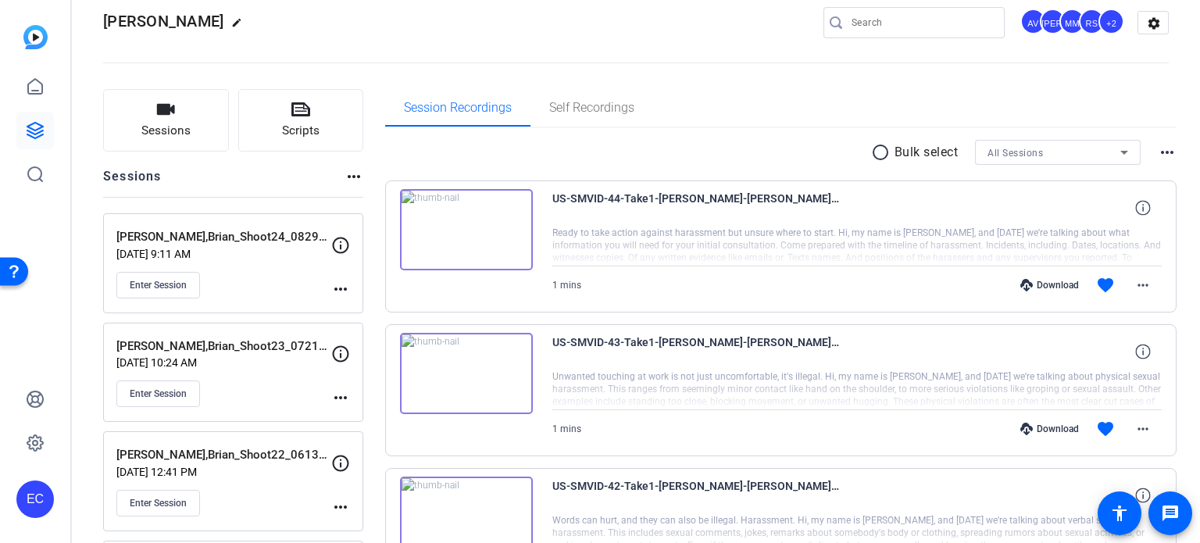
scroll to position [0, 0]
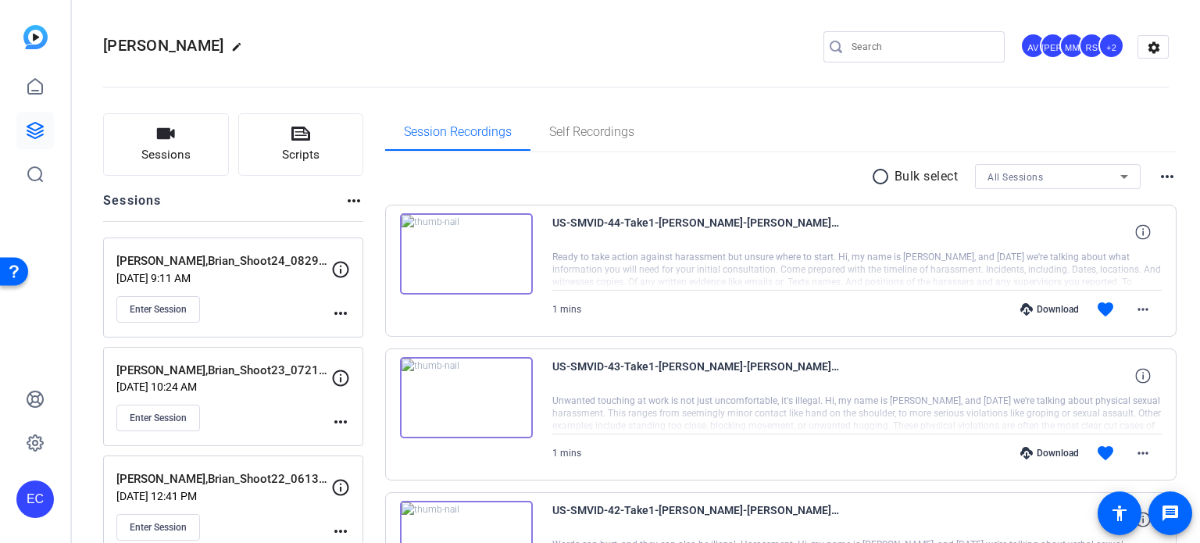
click at [341, 312] on mat-icon "more_horiz" at bounding box center [340, 313] width 19 height 19
click at [353, 331] on span "Edit Session" at bounding box center [379, 335] width 71 height 19
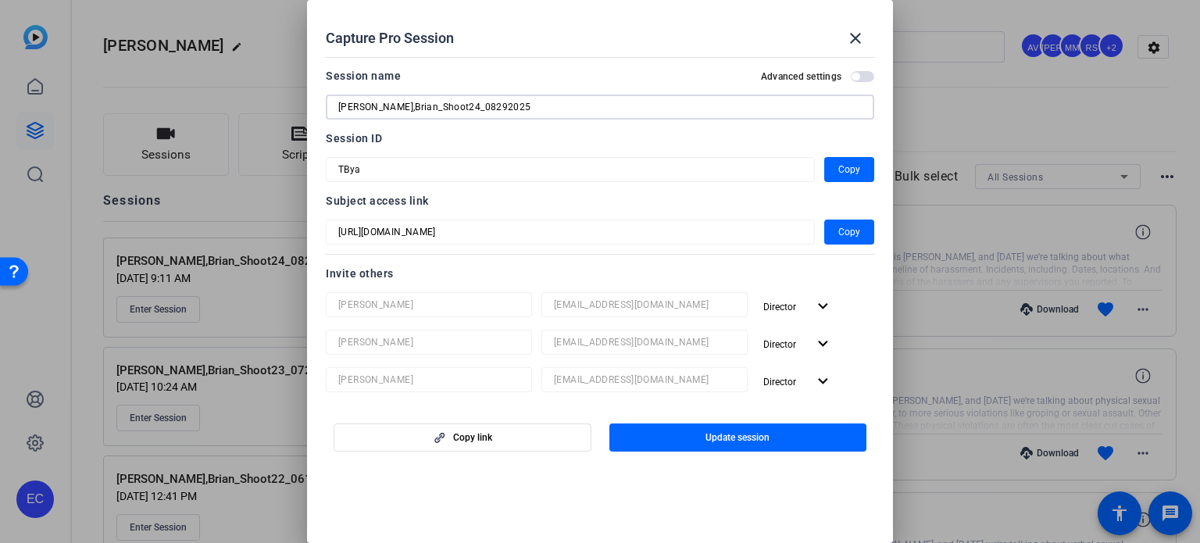
drag, startPoint x: 422, startPoint y: 109, endPoint x: 140, endPoint y: 77, distance: 284.0
click at [141, 74] on div "Capture Pro Session close Session name Advanced settings [PERSON_NAME],Brian_Sh…" at bounding box center [600, 271] width 1200 height 543
click at [850, 40] on mat-icon "close" at bounding box center [855, 38] width 19 height 19
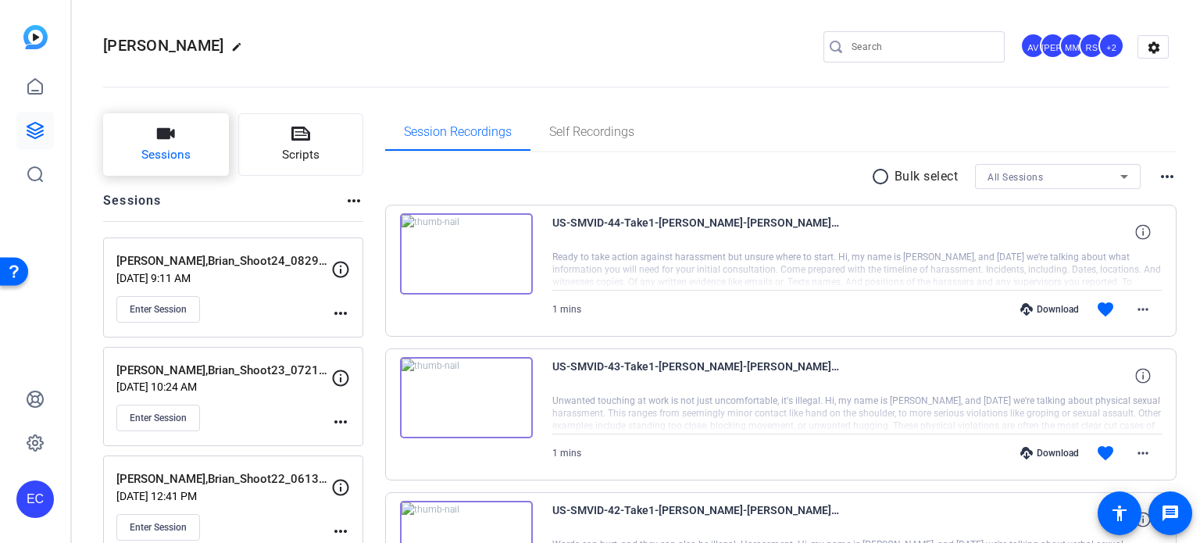
click at [156, 145] on button "Sessions" at bounding box center [166, 144] width 126 height 63
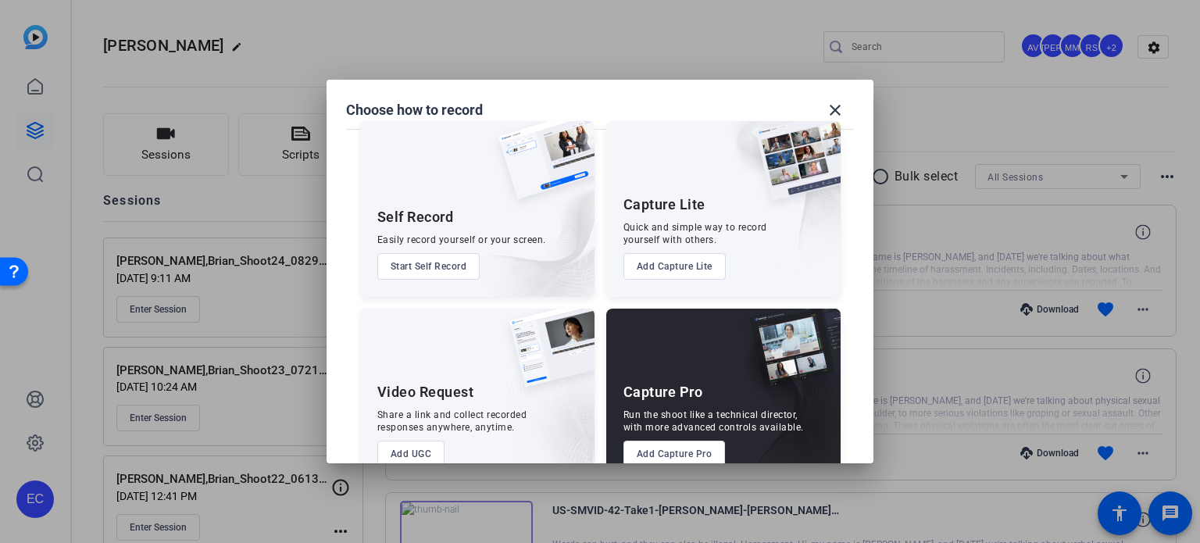
scroll to position [56, 0]
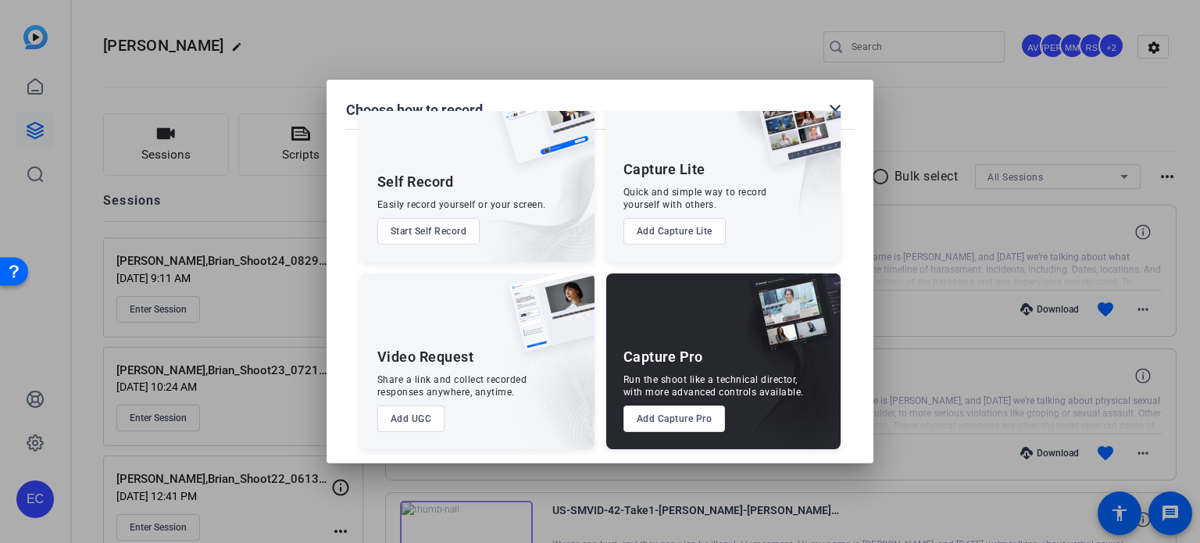
click at [642, 411] on button "Add Capture Pro" at bounding box center [675, 419] width 102 height 27
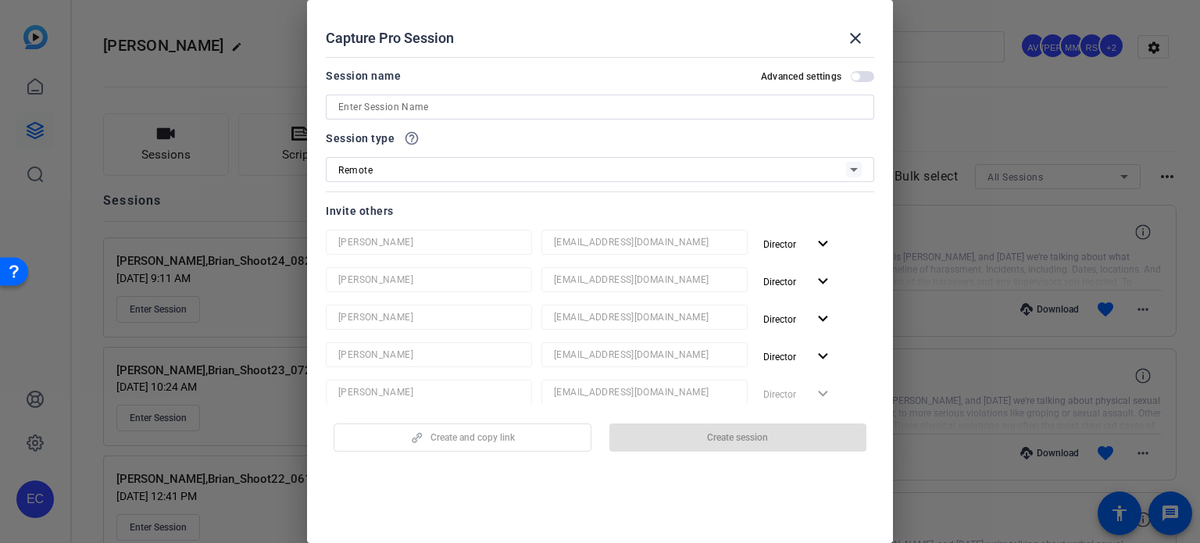
click at [454, 113] on input at bounding box center [600, 107] width 524 height 19
paste input "[PERSON_NAME],Brian_Shoot24_08292025"
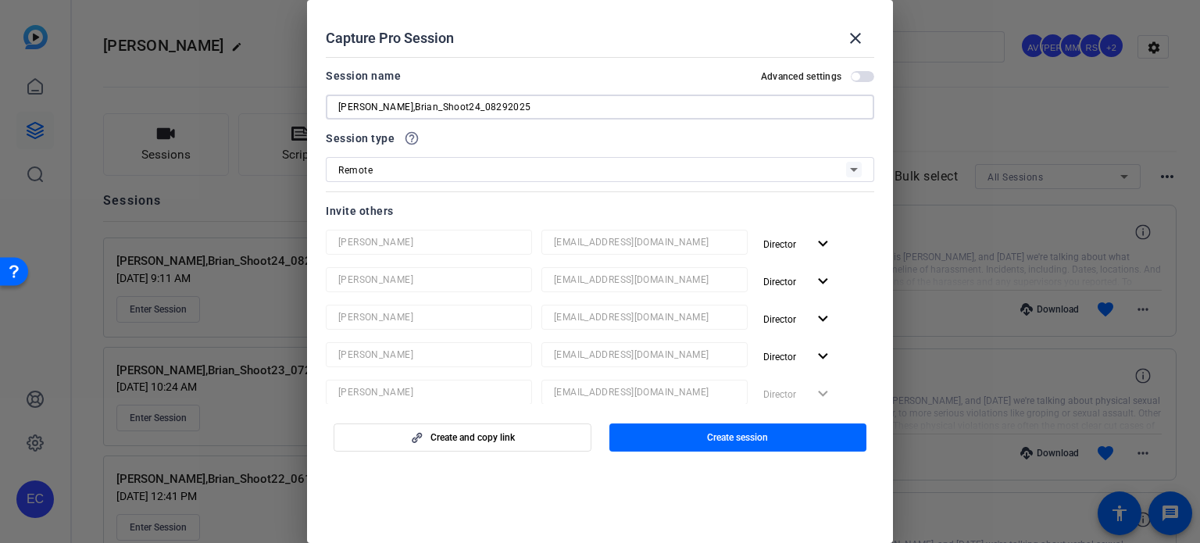
click at [460, 106] on input "[PERSON_NAME],Brian_Shoot24_08292025" at bounding box center [600, 107] width 524 height 19
click at [475, 108] on input "[PERSON_NAME],Brian_Shoot25_08292025" at bounding box center [600, 107] width 524 height 19
click at [483, 108] on input "[PERSON_NAME],Brian_Shoot25_09292025" at bounding box center [600, 107] width 524 height 19
type input "[PERSON_NAME],Brian_Shoot25_09222025"
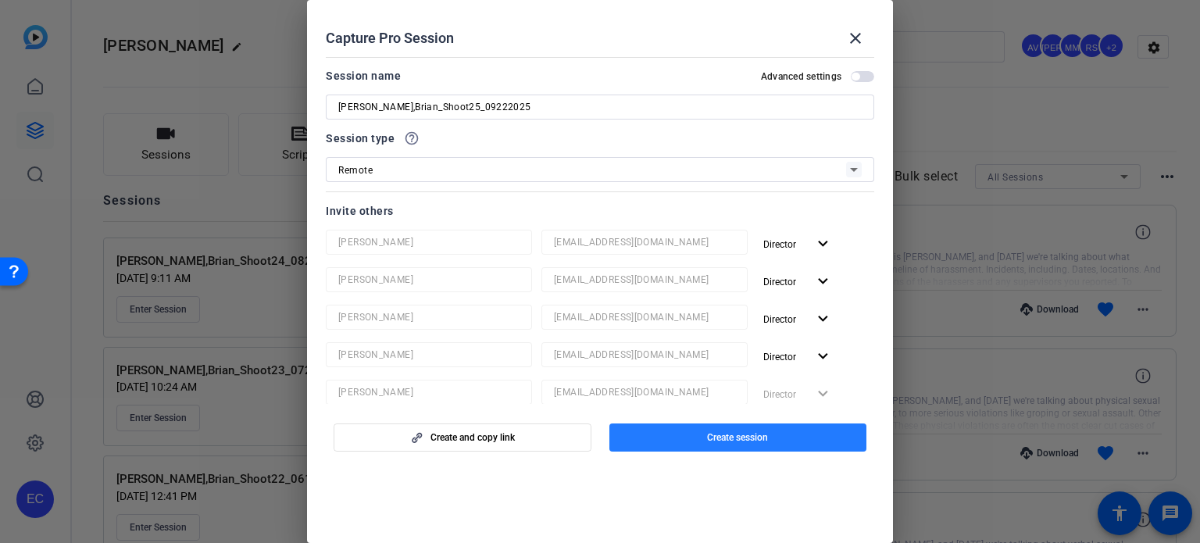
click at [671, 431] on span "button" at bounding box center [739, 438] width 258 height 38
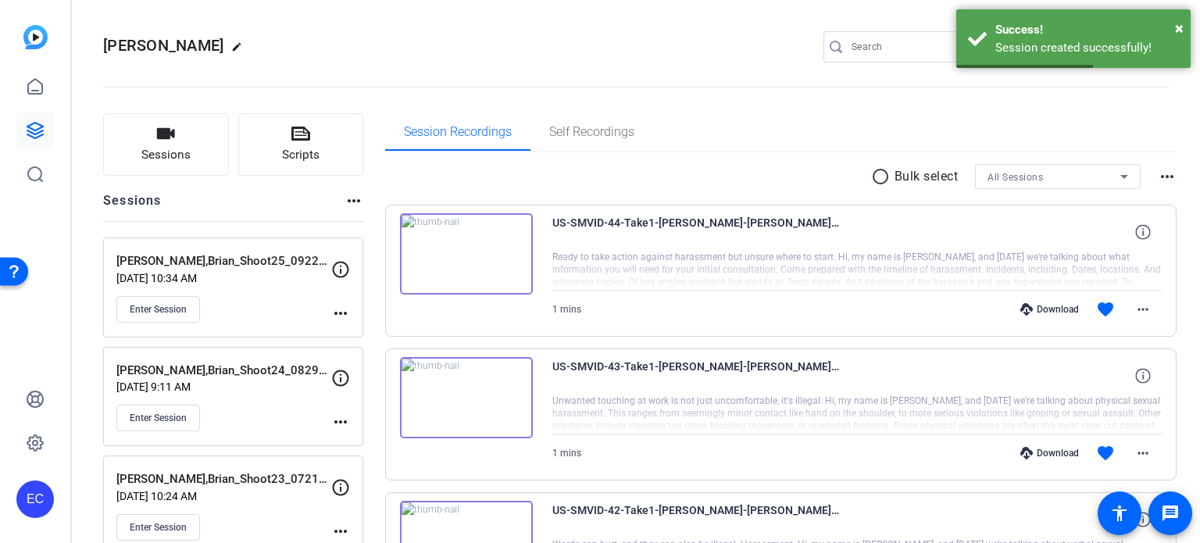
click at [337, 309] on mat-icon "more_horiz" at bounding box center [340, 313] width 19 height 19
click at [353, 332] on span "Edit Session" at bounding box center [379, 335] width 71 height 19
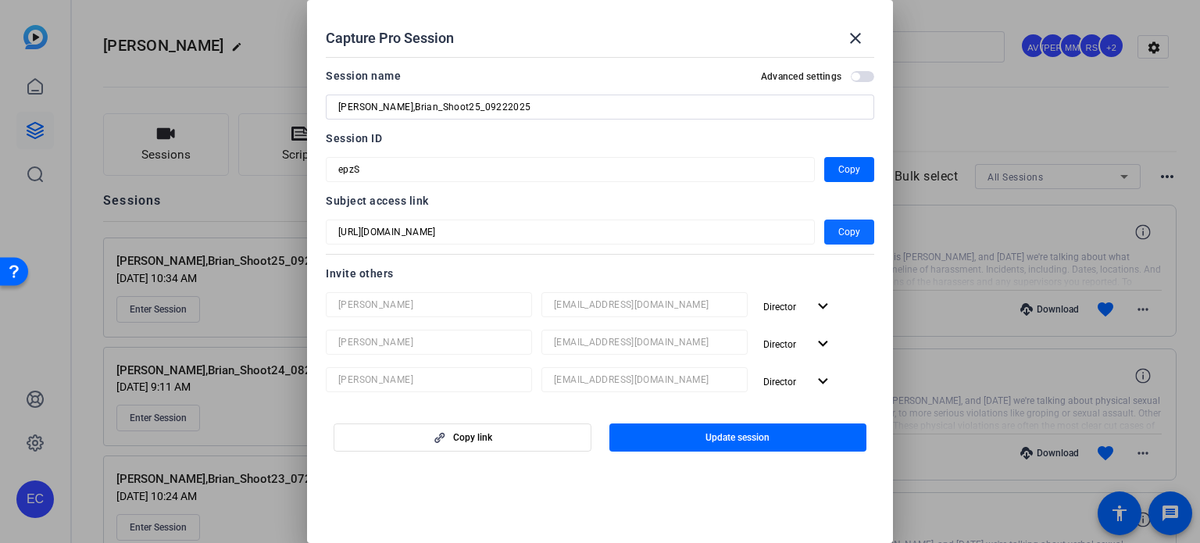
click at [827, 237] on span "button" at bounding box center [850, 232] width 50 height 38
click at [846, 241] on span "Copy" at bounding box center [850, 232] width 22 height 19
click at [847, 32] on mat-icon "close" at bounding box center [855, 38] width 19 height 19
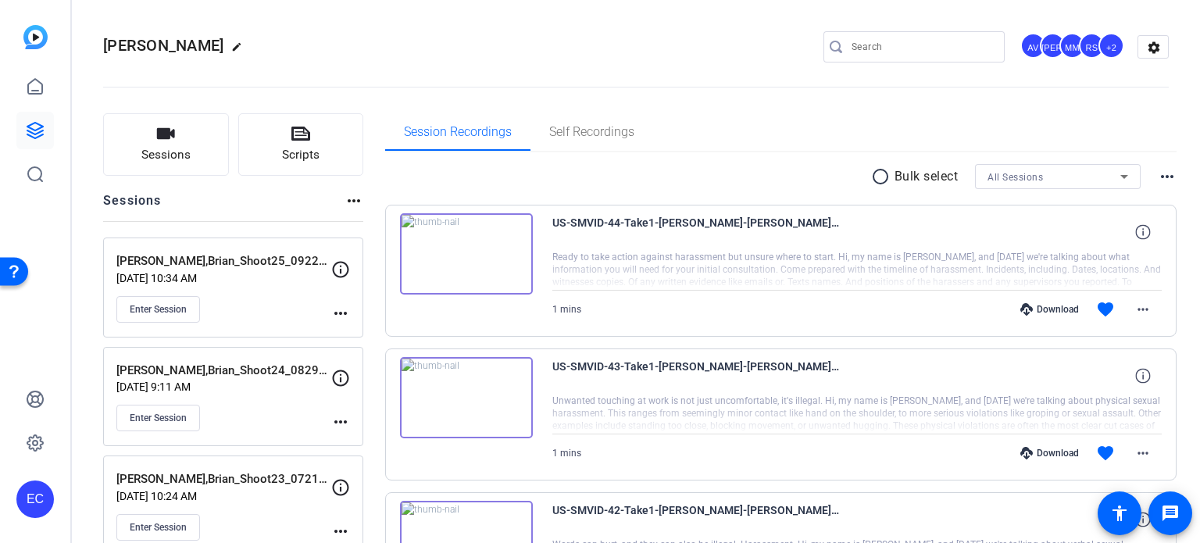
click at [338, 312] on mat-icon "more_horiz" at bounding box center [340, 313] width 19 height 19
click at [349, 326] on button "Edit Session" at bounding box center [379, 336] width 96 height 20
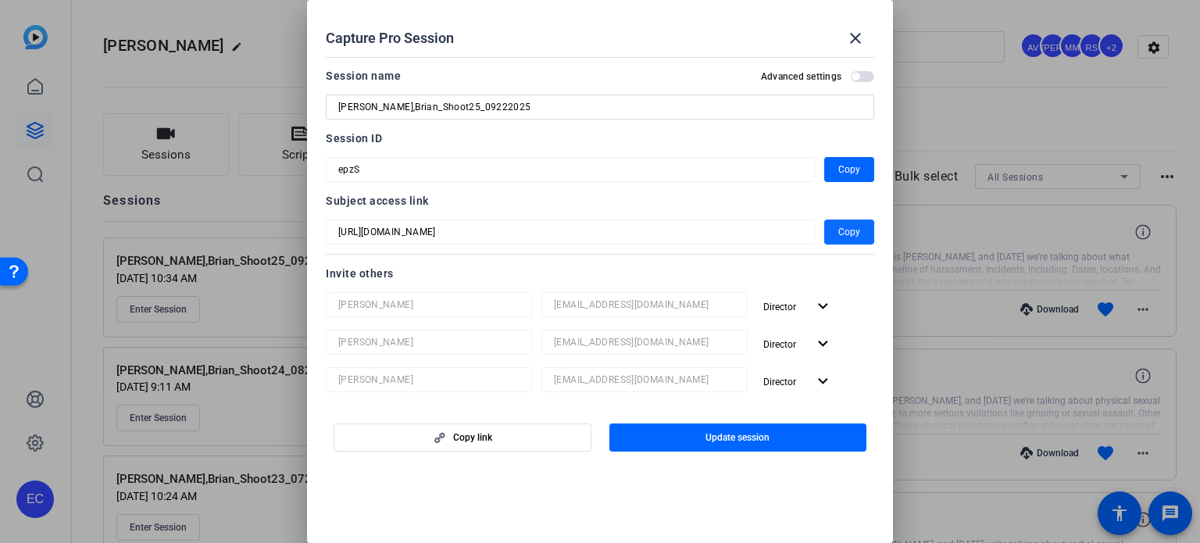
click at [857, 224] on span "button" at bounding box center [850, 232] width 50 height 38
click at [864, 38] on mat-icon "close" at bounding box center [855, 38] width 19 height 19
